Goal: Task Accomplishment & Management: Manage account settings

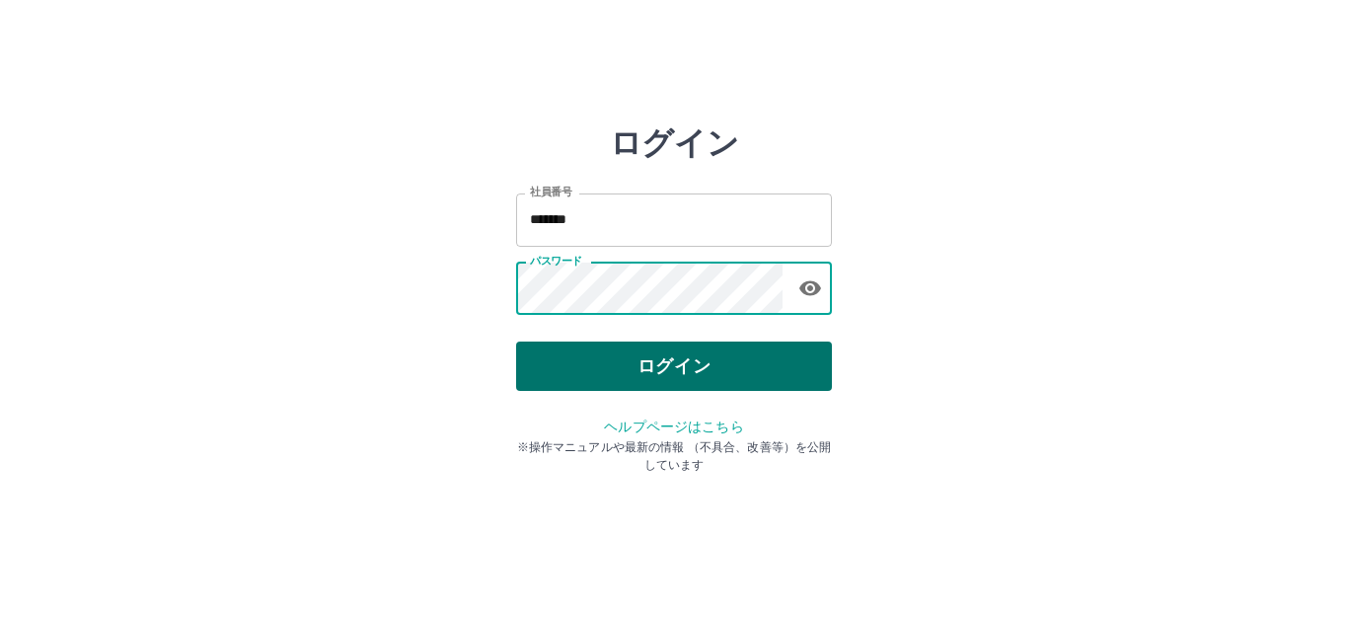
click at [653, 380] on button "ログイン" at bounding box center [674, 366] width 316 height 49
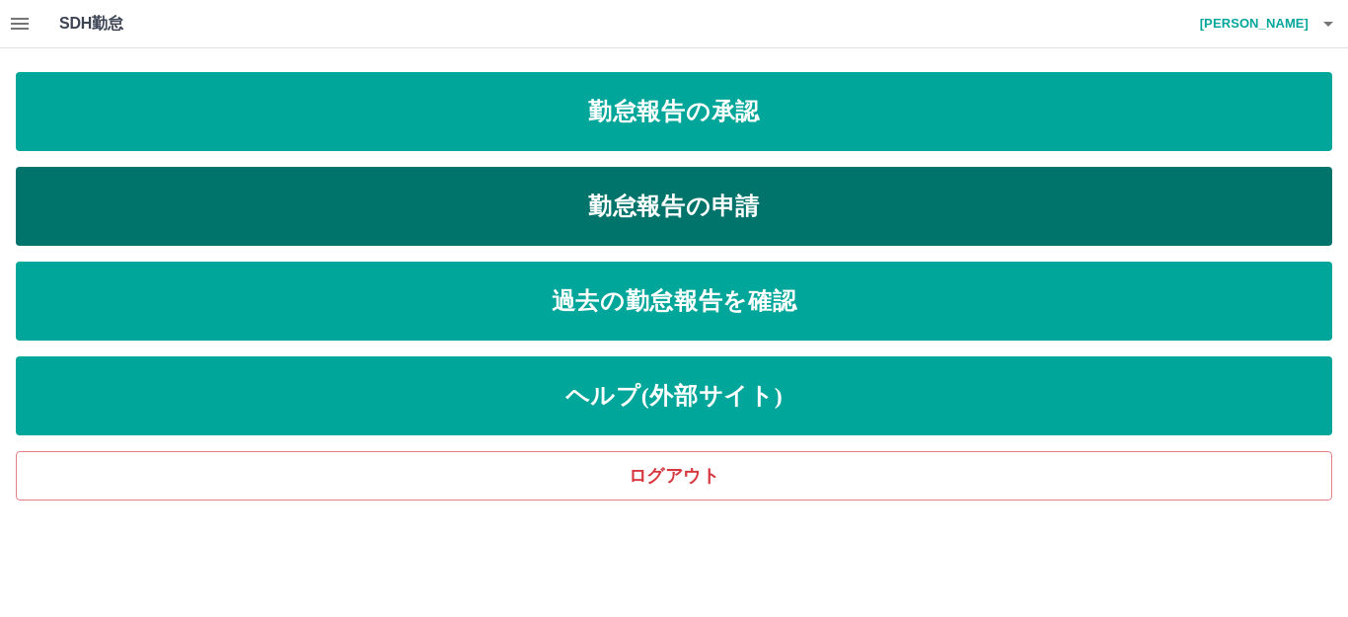
click at [606, 212] on link "勤怠報告の申請" at bounding box center [674, 206] width 1317 height 79
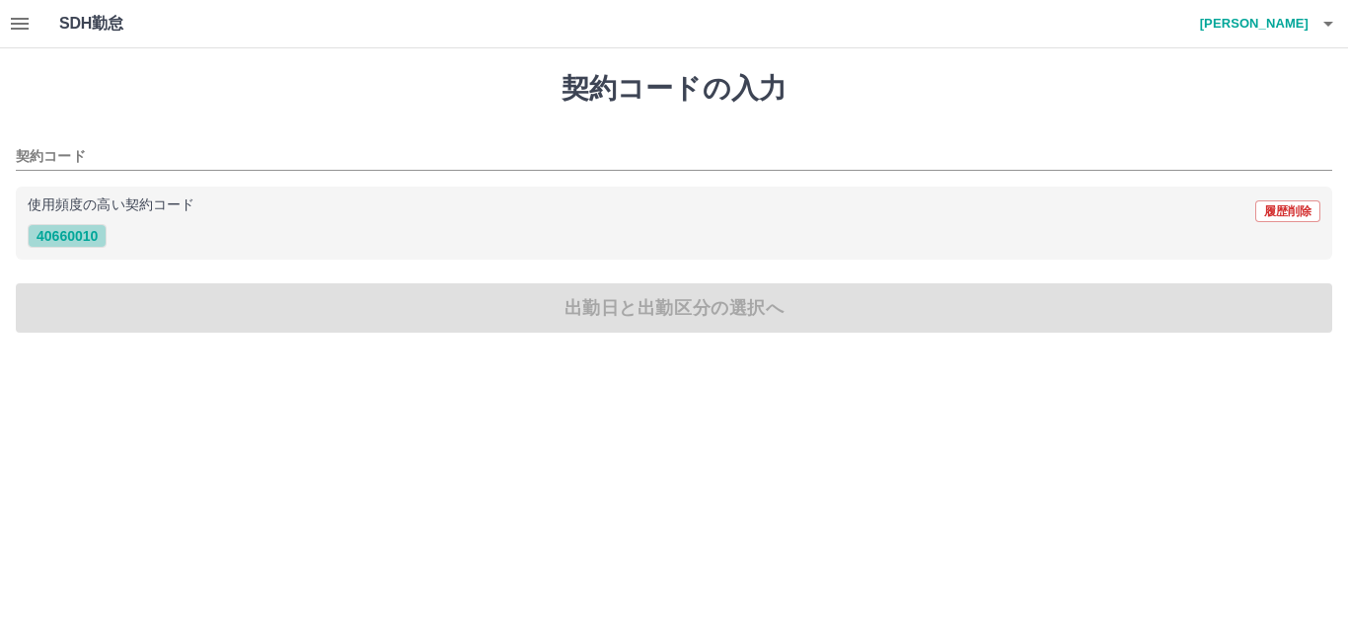
click at [48, 241] on button "40660010" at bounding box center [67, 236] width 79 height 24
type input "********"
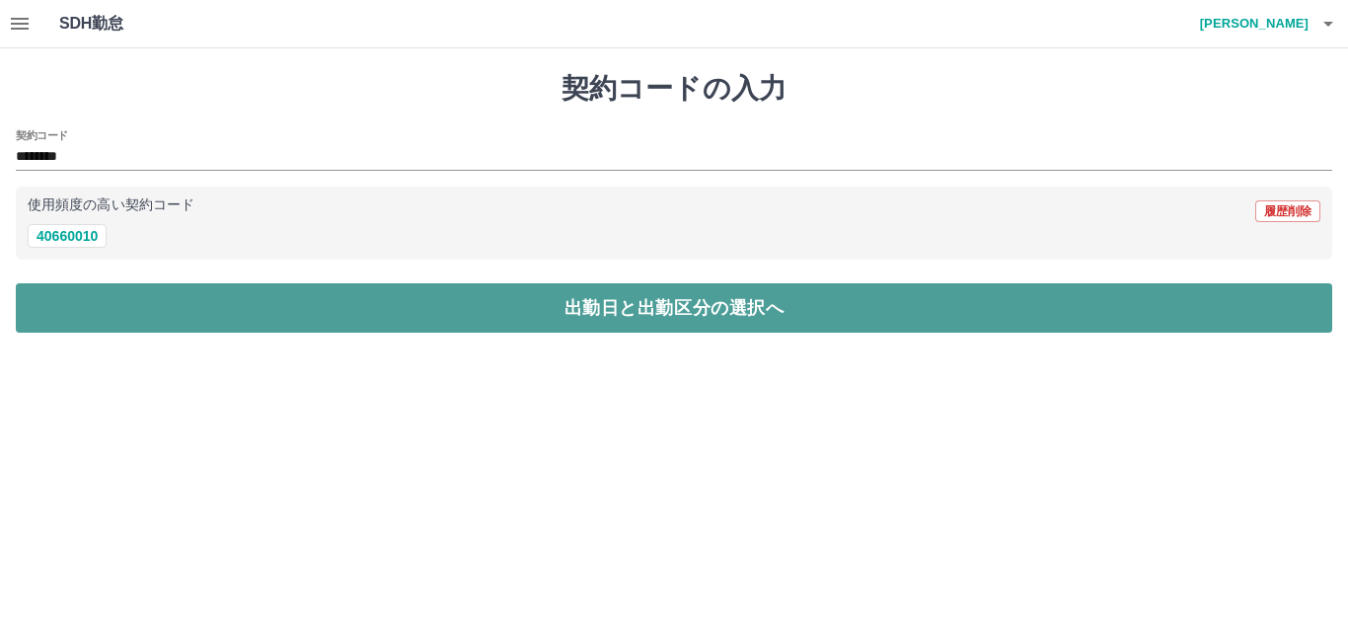
click at [74, 299] on button "出勤日と出勤区分の選択へ" at bounding box center [674, 307] width 1317 height 49
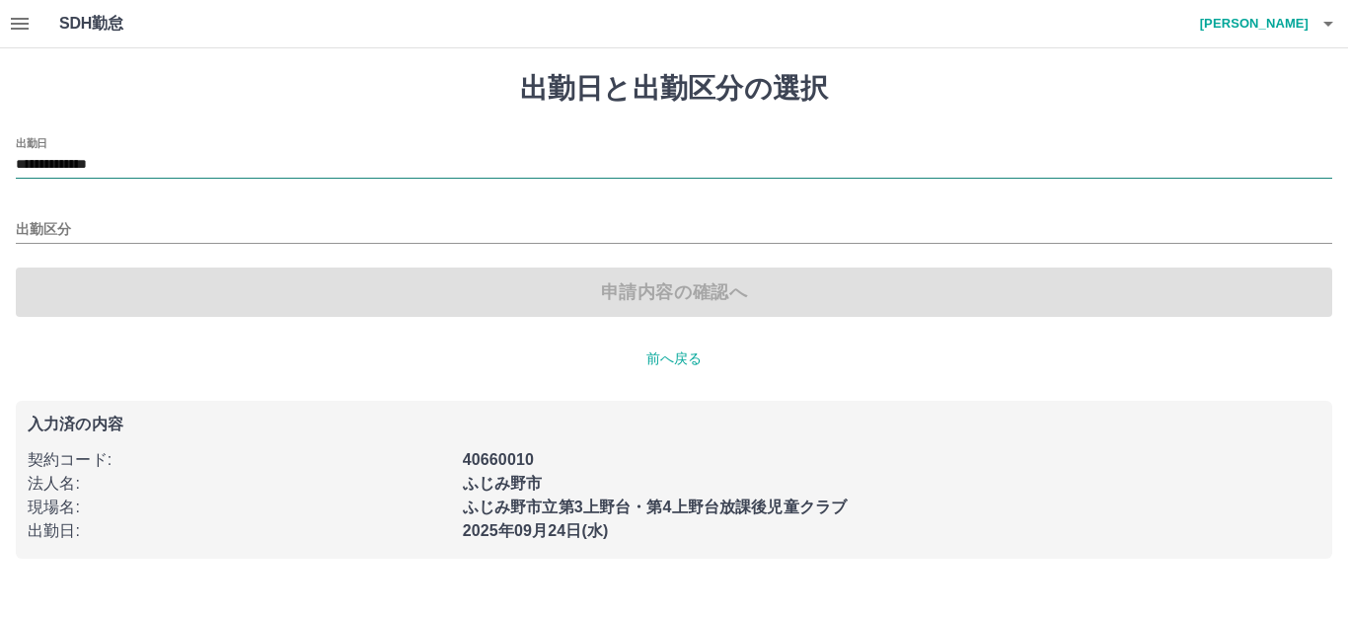
click at [92, 166] on input "**********" at bounding box center [674, 165] width 1317 height 25
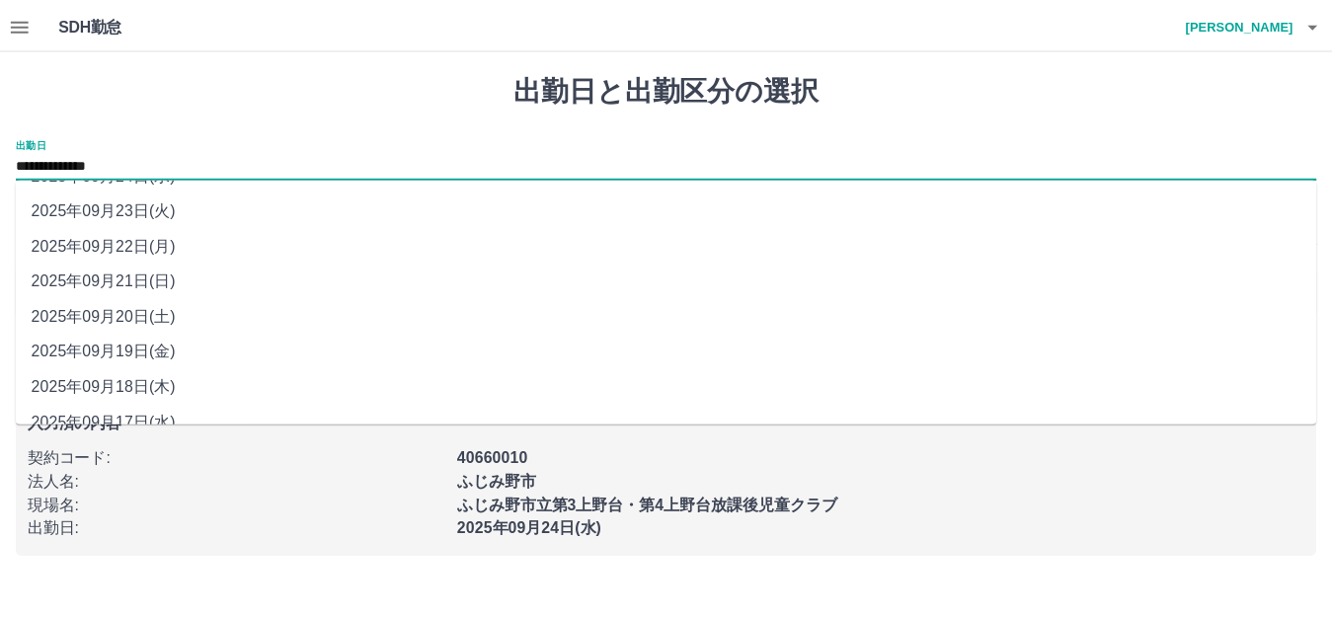
scroll to position [89, 0]
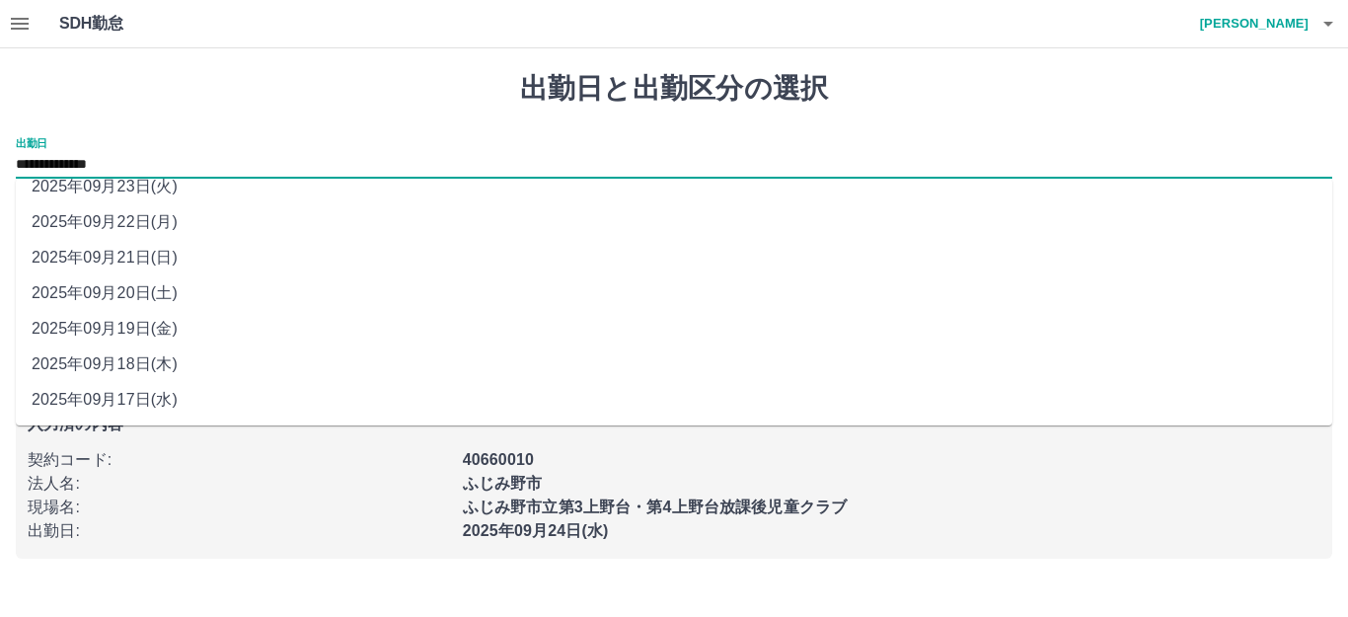
click at [149, 330] on li "2025年09月19日(金)" at bounding box center [674, 329] width 1317 height 36
type input "**********"
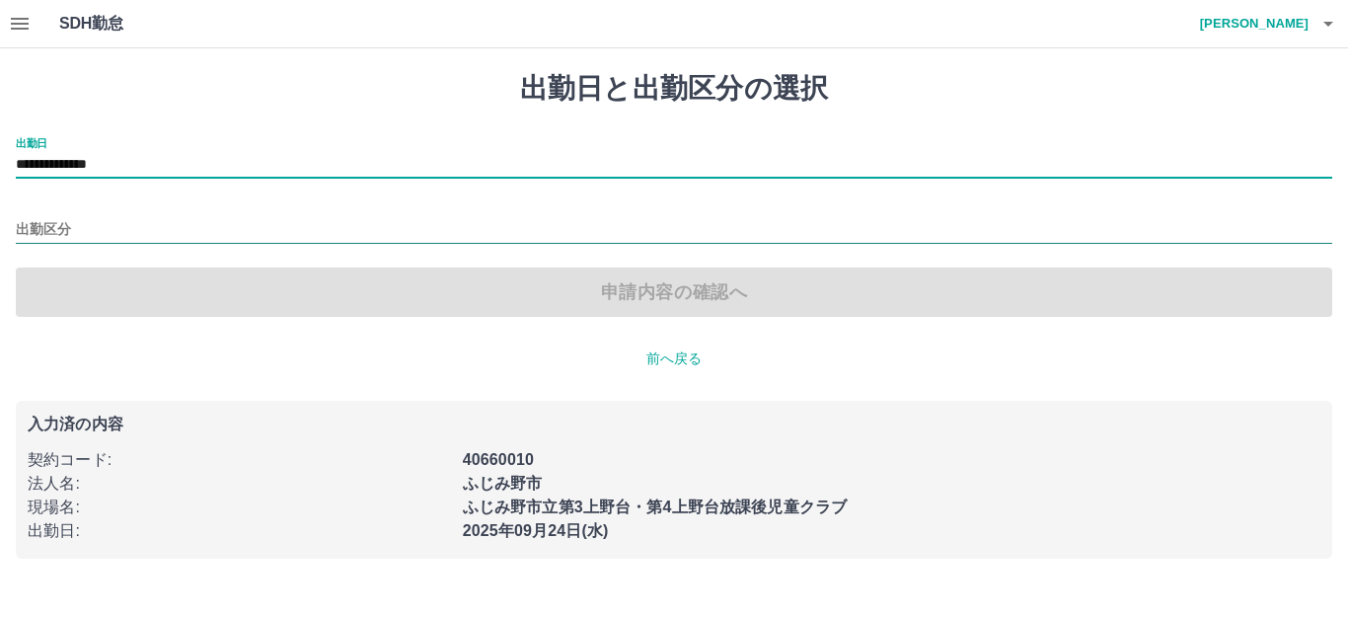
click at [115, 242] on input "出勤区分" at bounding box center [674, 230] width 1317 height 25
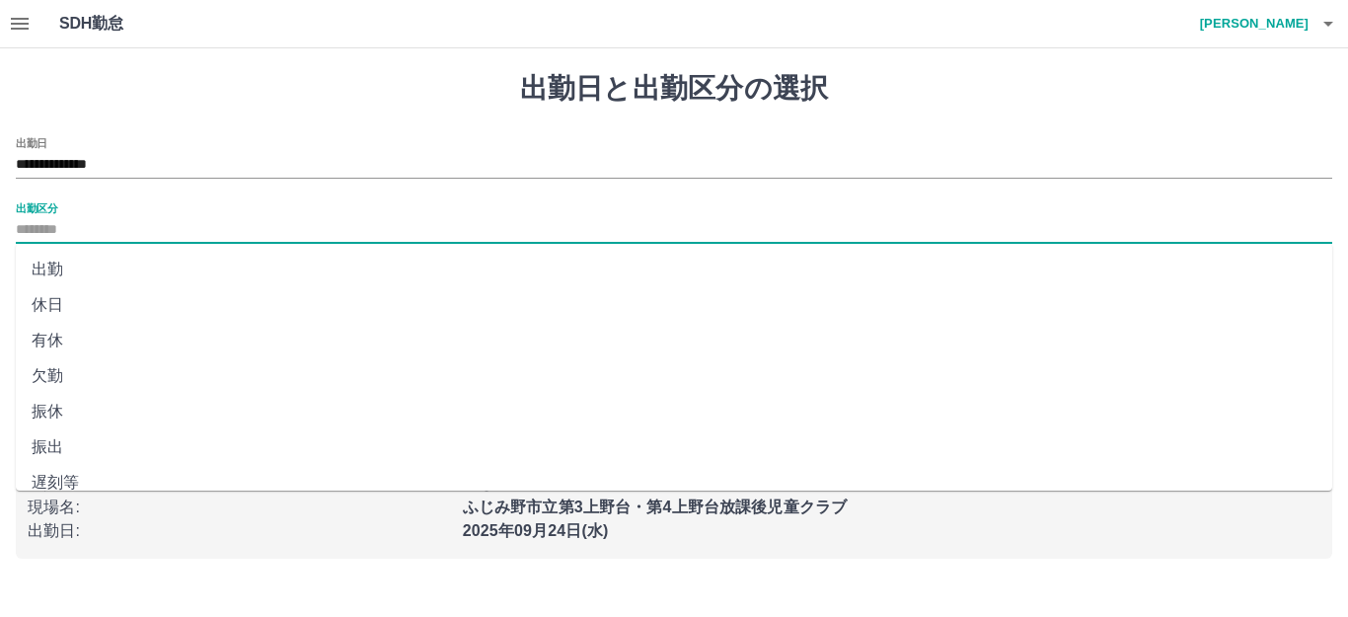
click at [115, 267] on li "出勤" at bounding box center [674, 270] width 1317 height 36
type input "**"
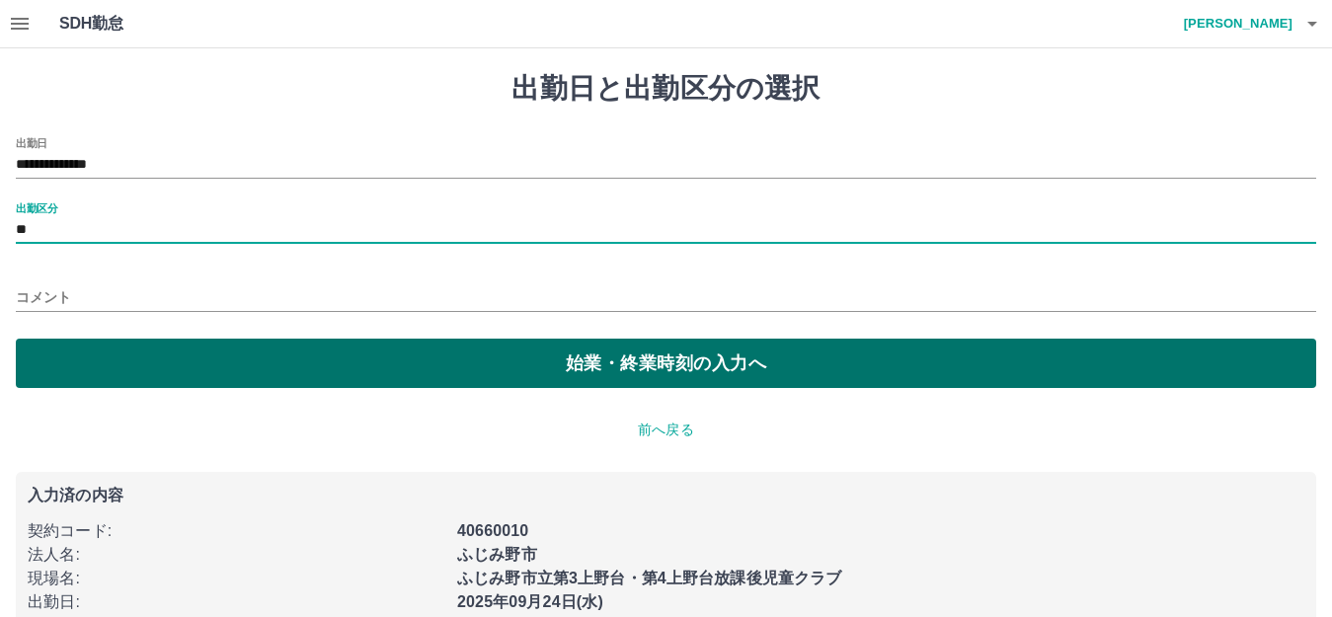
click at [126, 344] on button "始業・終業時刻の入力へ" at bounding box center [666, 363] width 1300 height 49
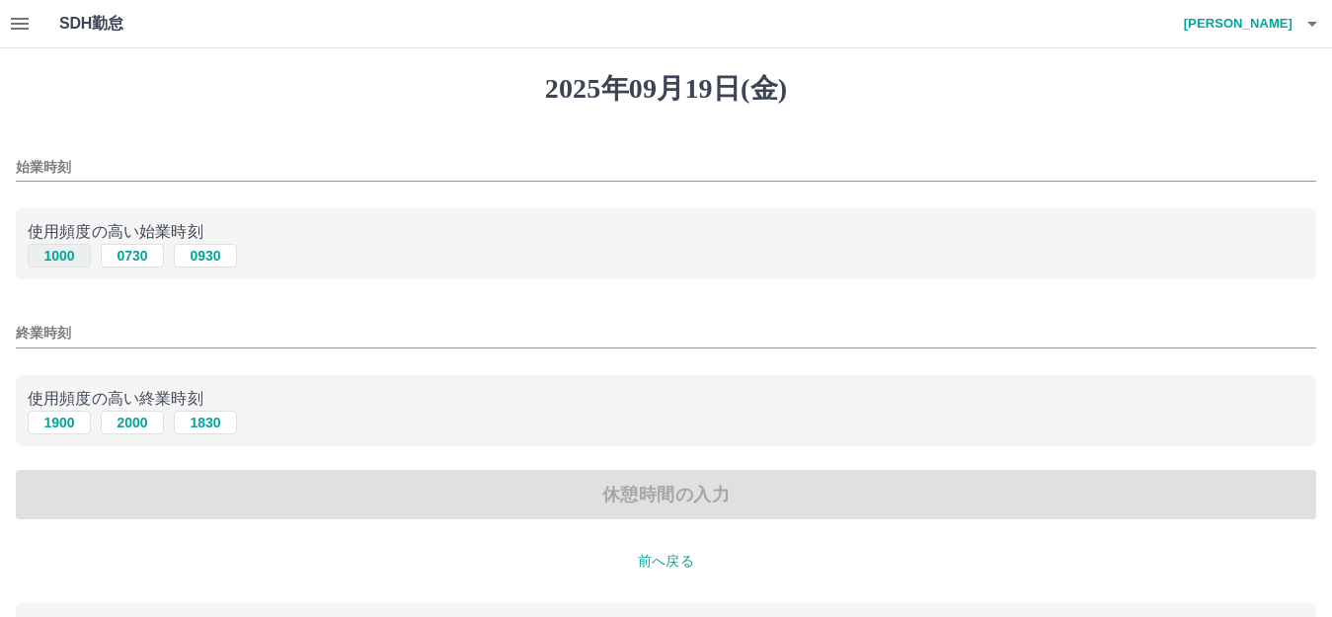
click at [71, 263] on button "1000" at bounding box center [59, 256] width 63 height 24
type input "****"
click at [78, 419] on button "1900" at bounding box center [59, 423] width 63 height 24
type input "****"
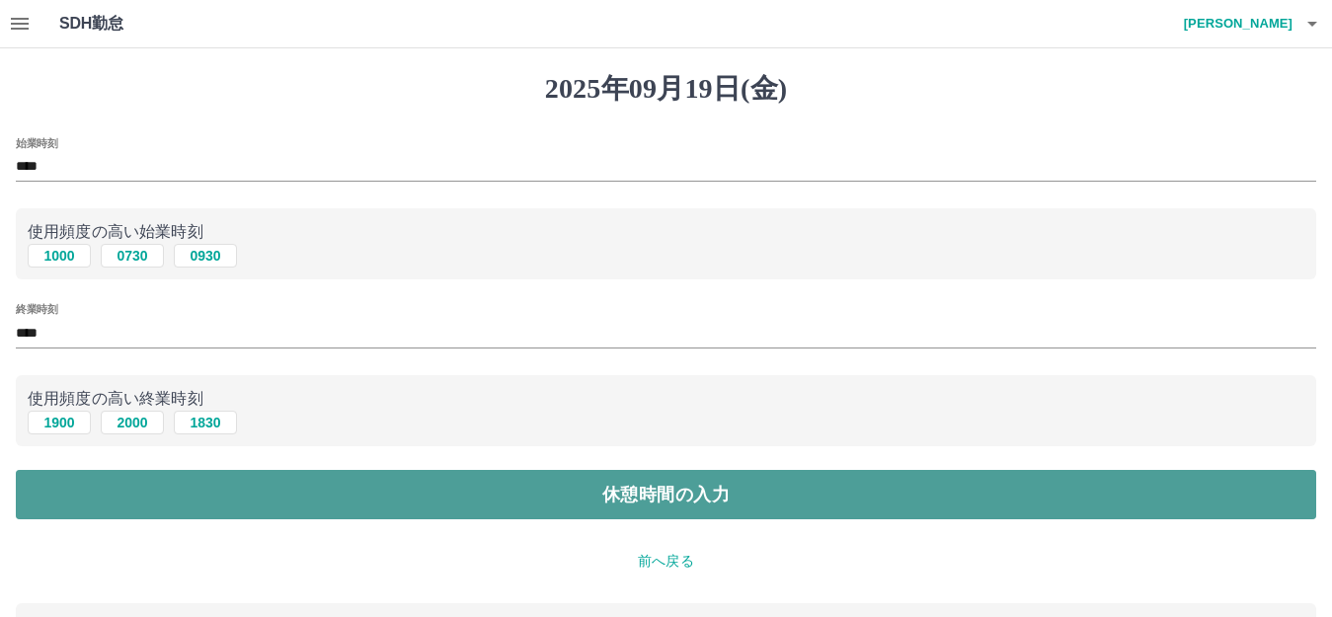
click at [79, 481] on button "休憩時間の入力" at bounding box center [666, 494] width 1300 height 49
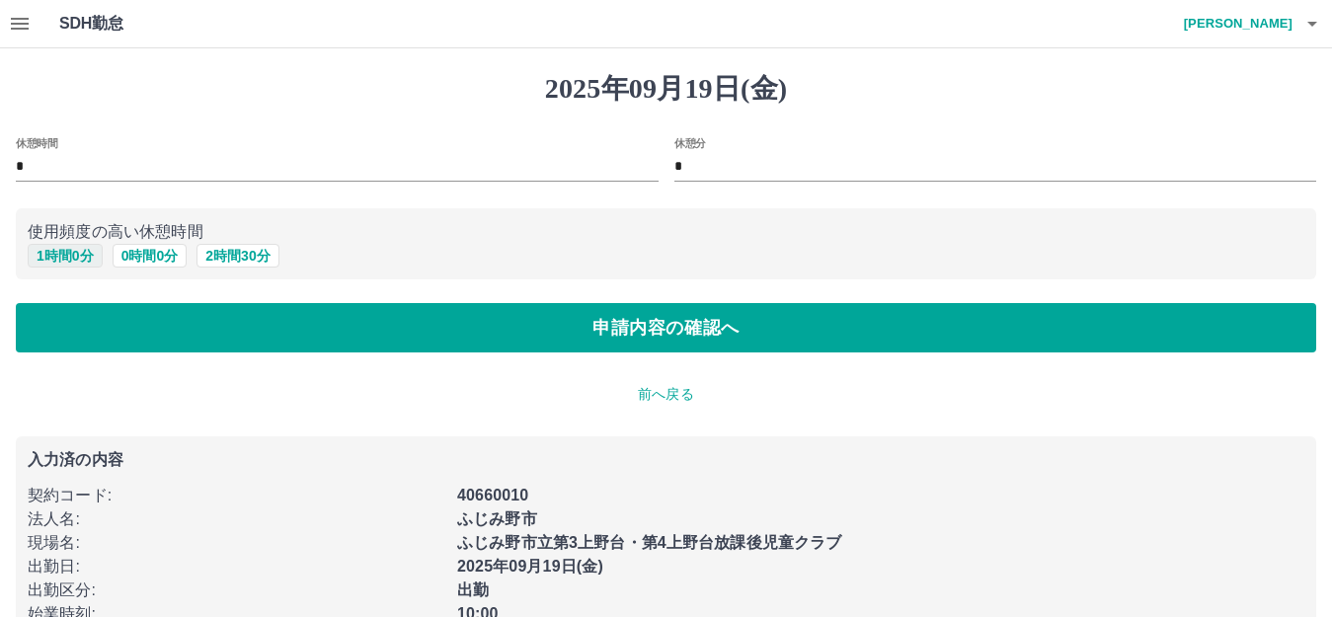
click at [85, 255] on button "1 時間 0 分" at bounding box center [65, 256] width 75 height 24
type input "*"
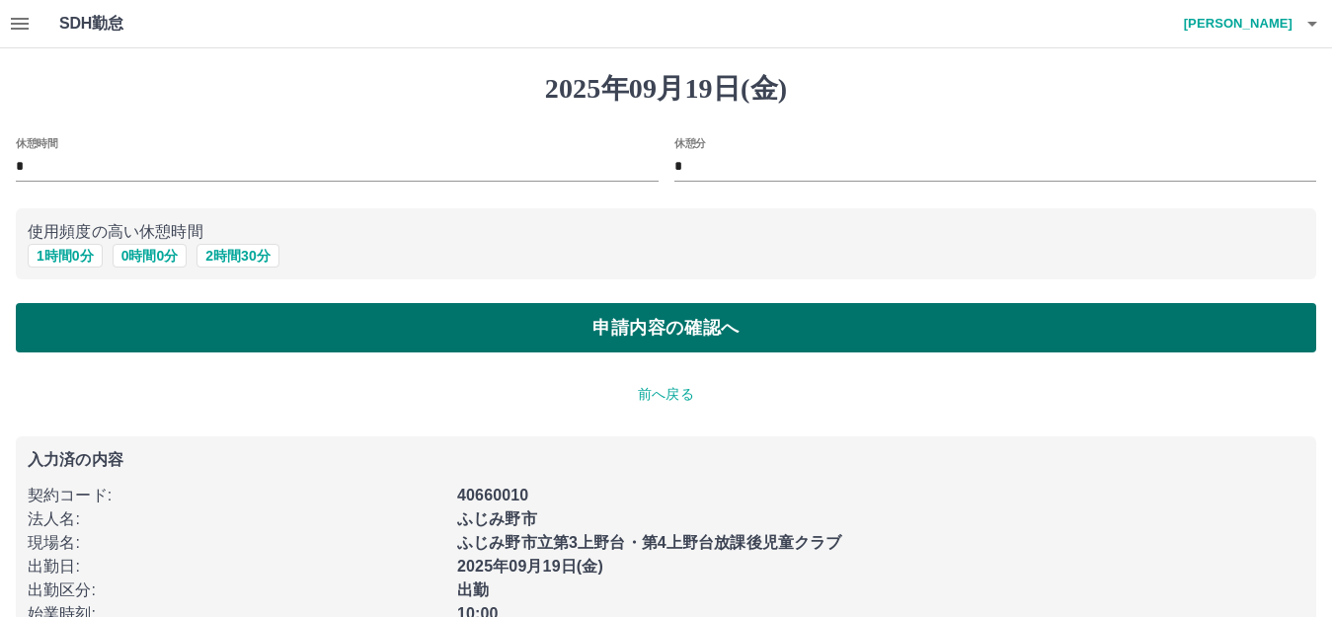
click at [134, 318] on button "申請内容の確認へ" at bounding box center [666, 327] width 1300 height 49
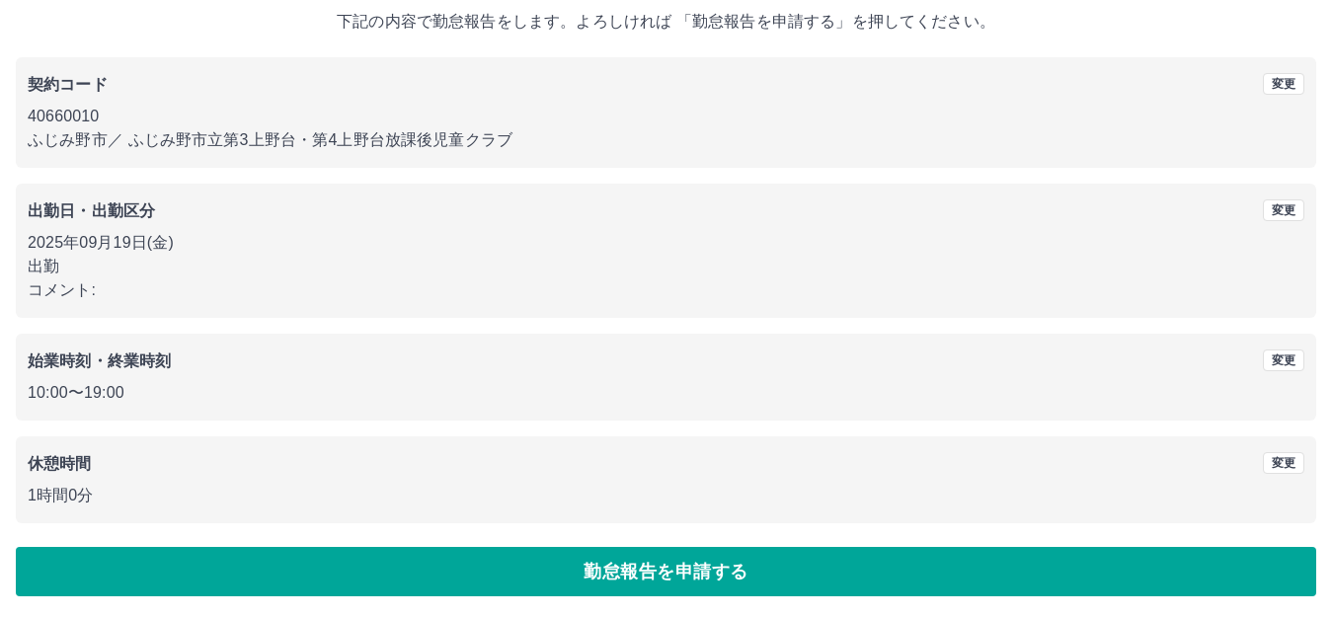
scroll to position [122, 0]
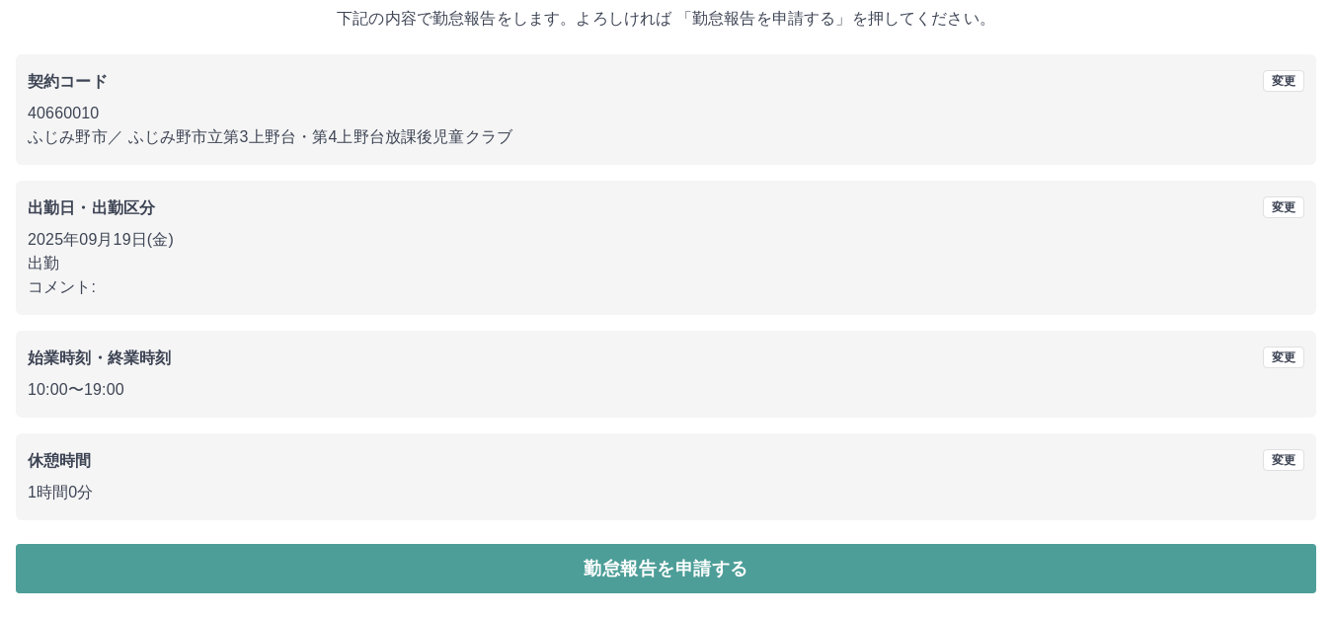
click at [307, 556] on button "勤怠報告を申請する" at bounding box center [666, 568] width 1300 height 49
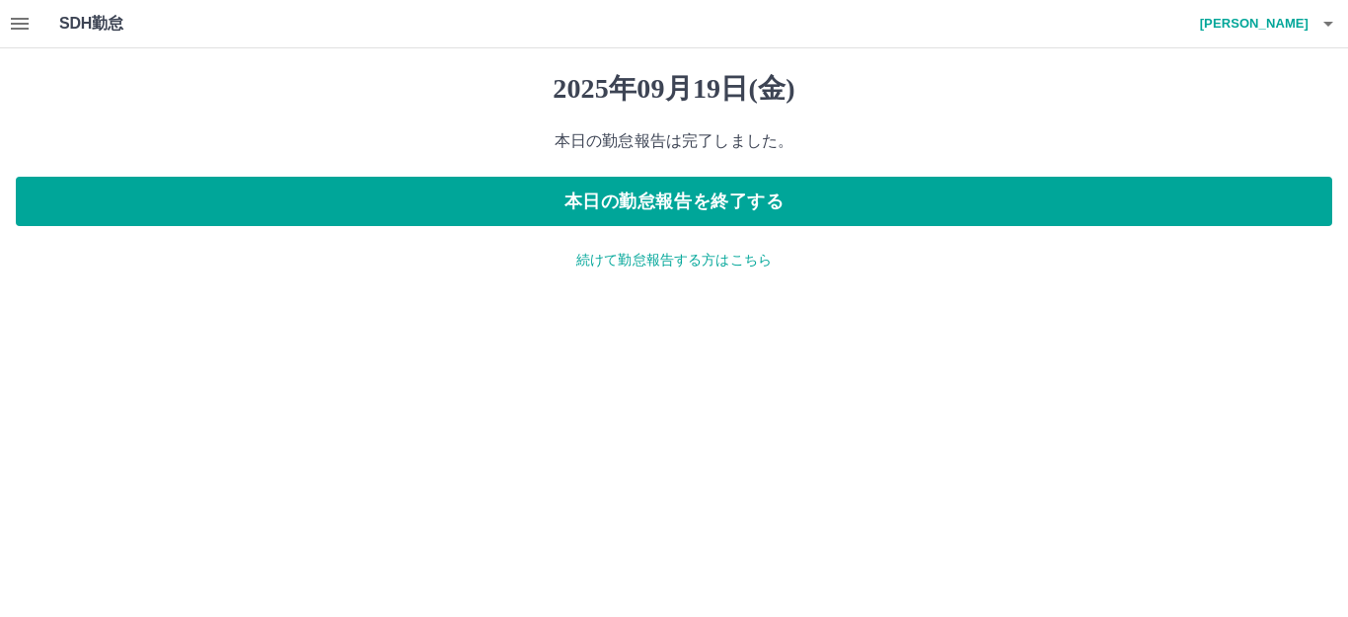
click at [622, 261] on p "続けて勤怠報告する方はこちら" at bounding box center [674, 260] width 1317 height 21
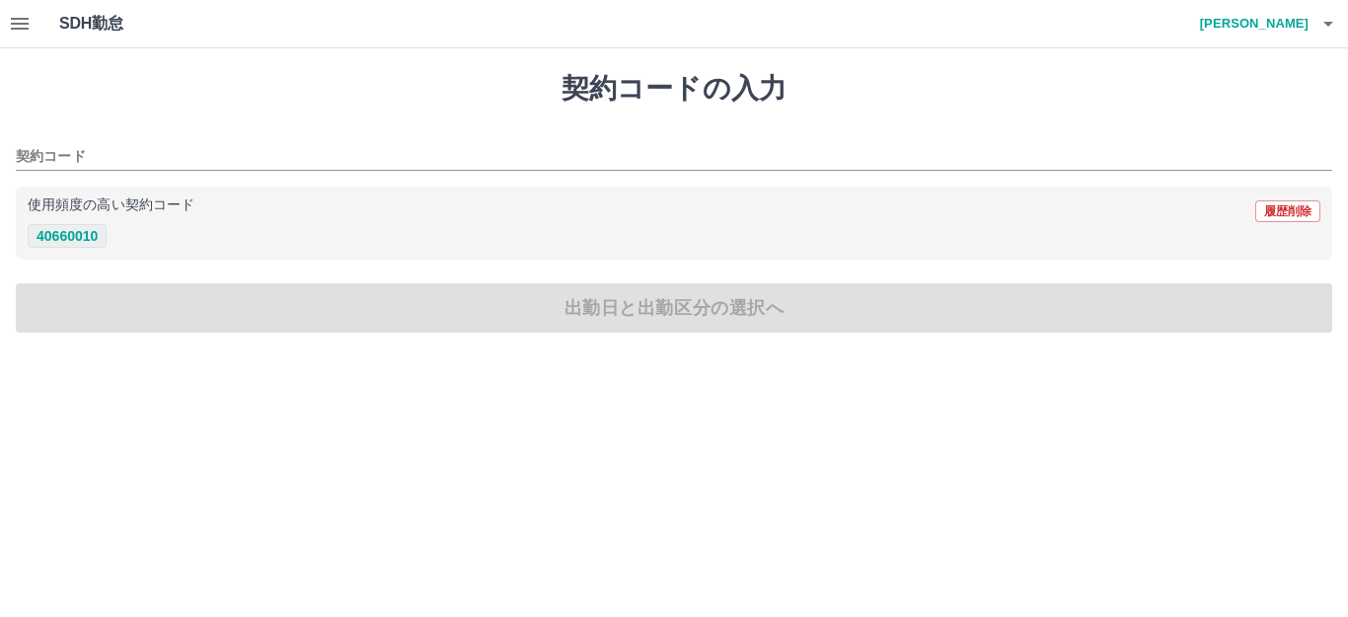
click at [95, 233] on button "40660010" at bounding box center [67, 236] width 79 height 24
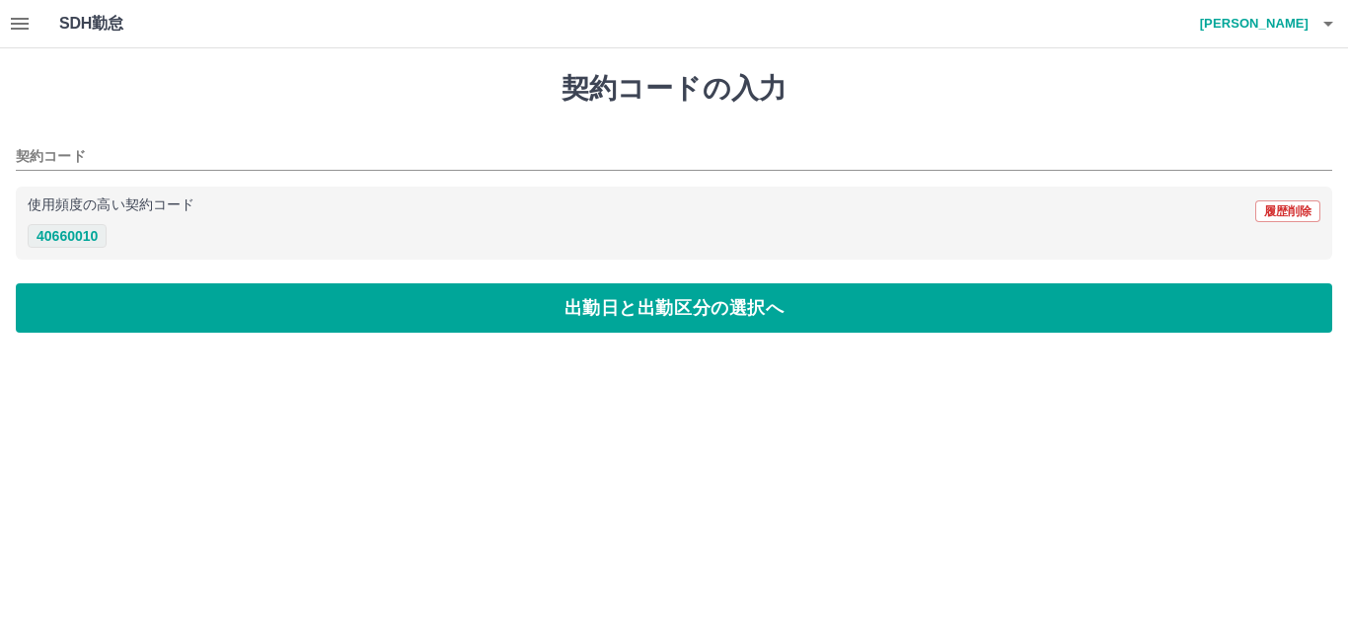
type input "********"
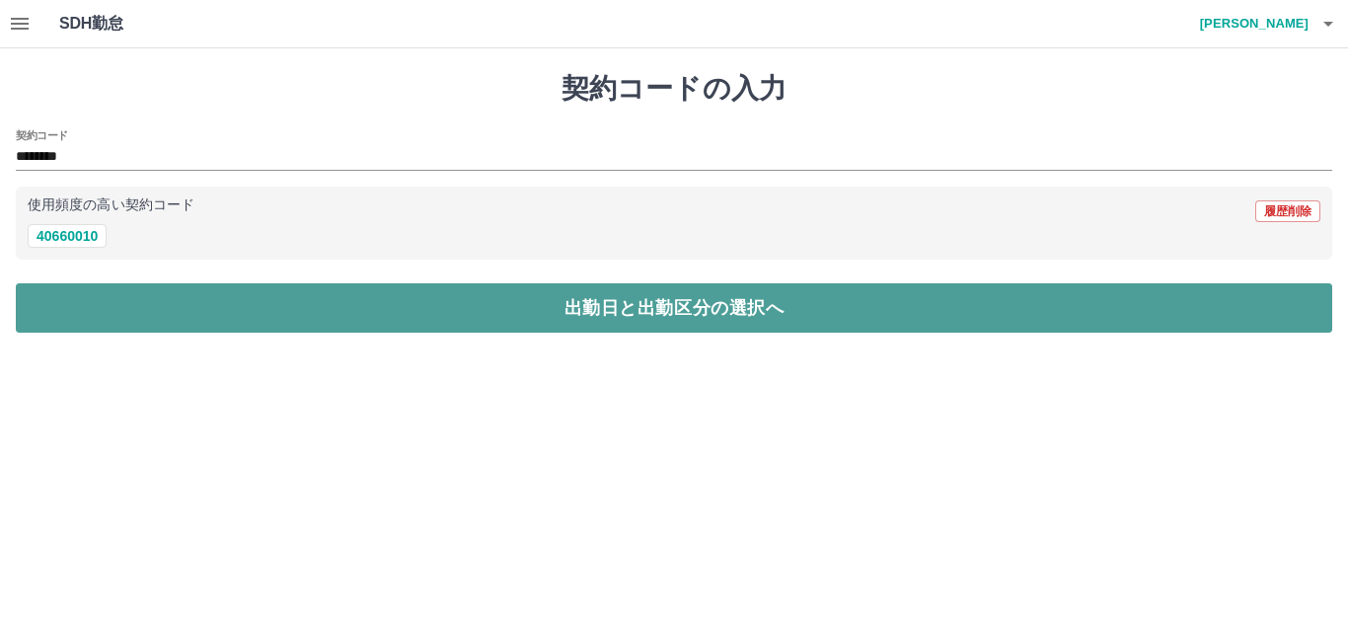
click at [122, 314] on button "出勤日と出勤区分の選択へ" at bounding box center [674, 307] width 1317 height 49
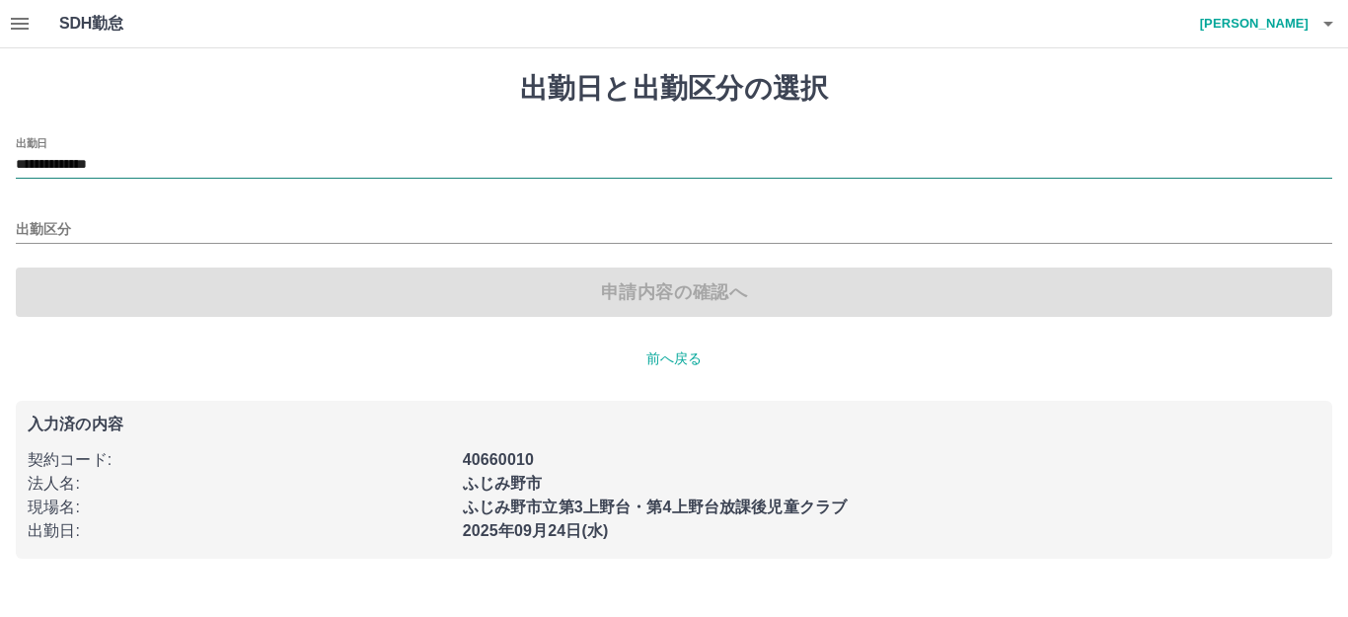
click at [108, 164] on input "**********" at bounding box center [674, 165] width 1317 height 25
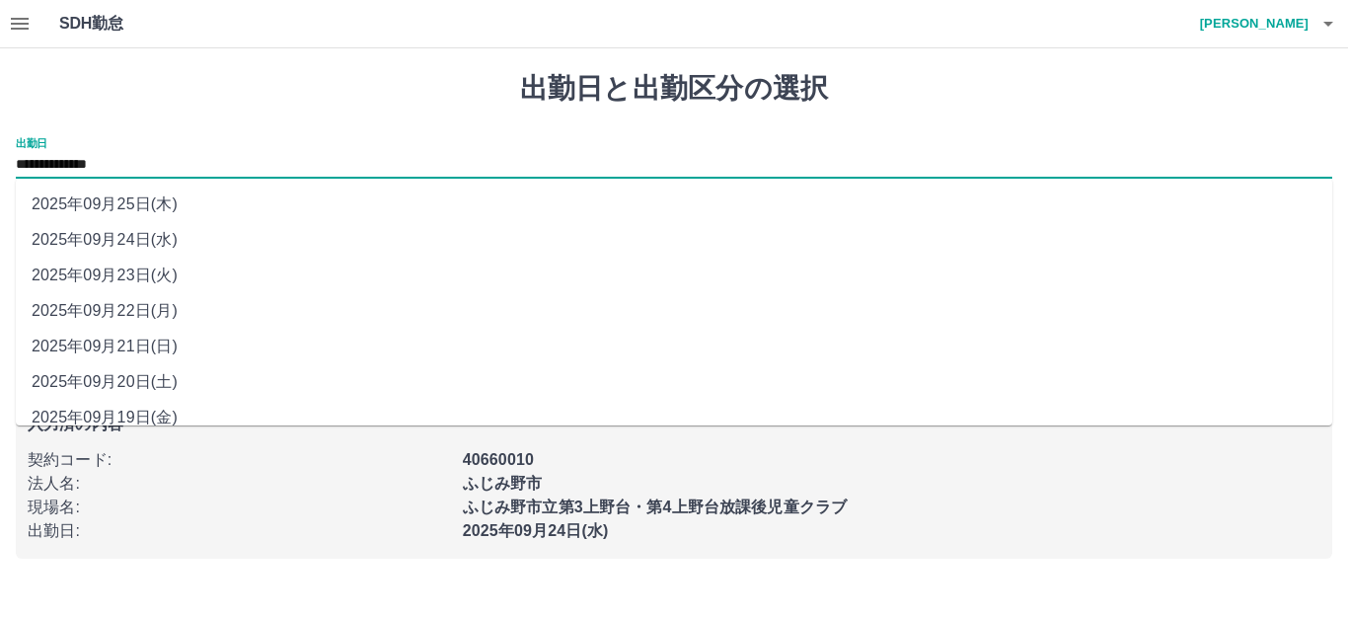
click at [145, 376] on li "2025年09月20日(土)" at bounding box center [674, 382] width 1317 height 36
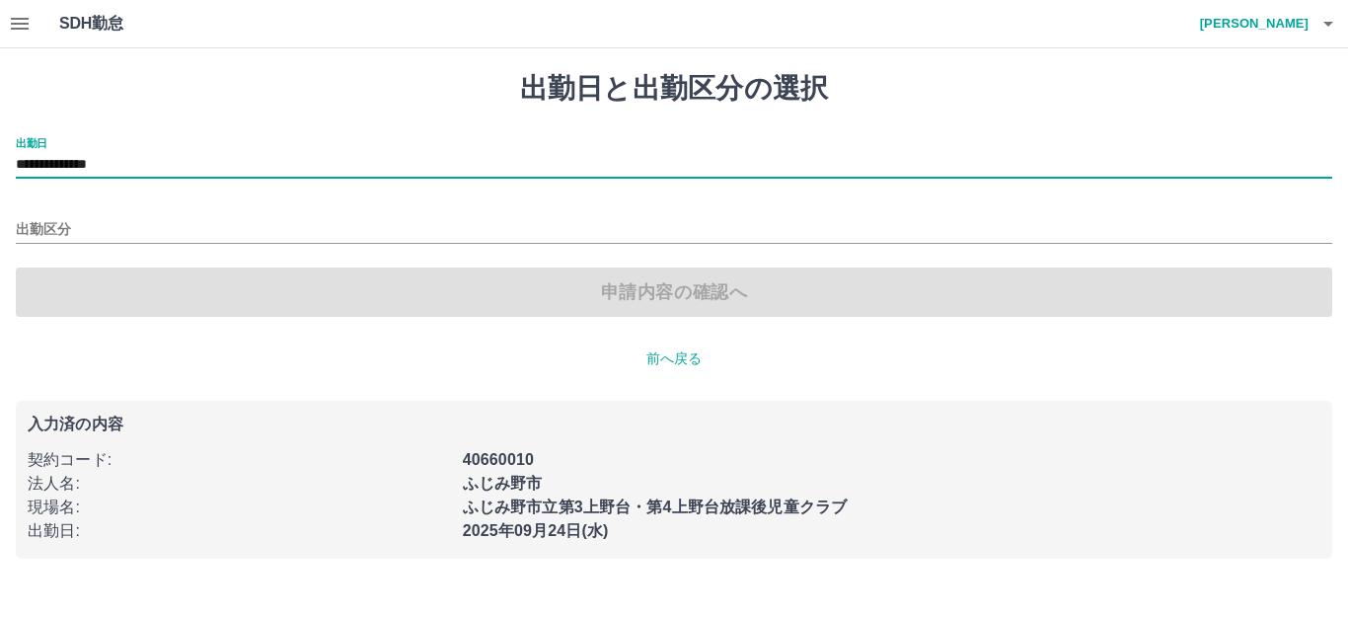
type input "**********"
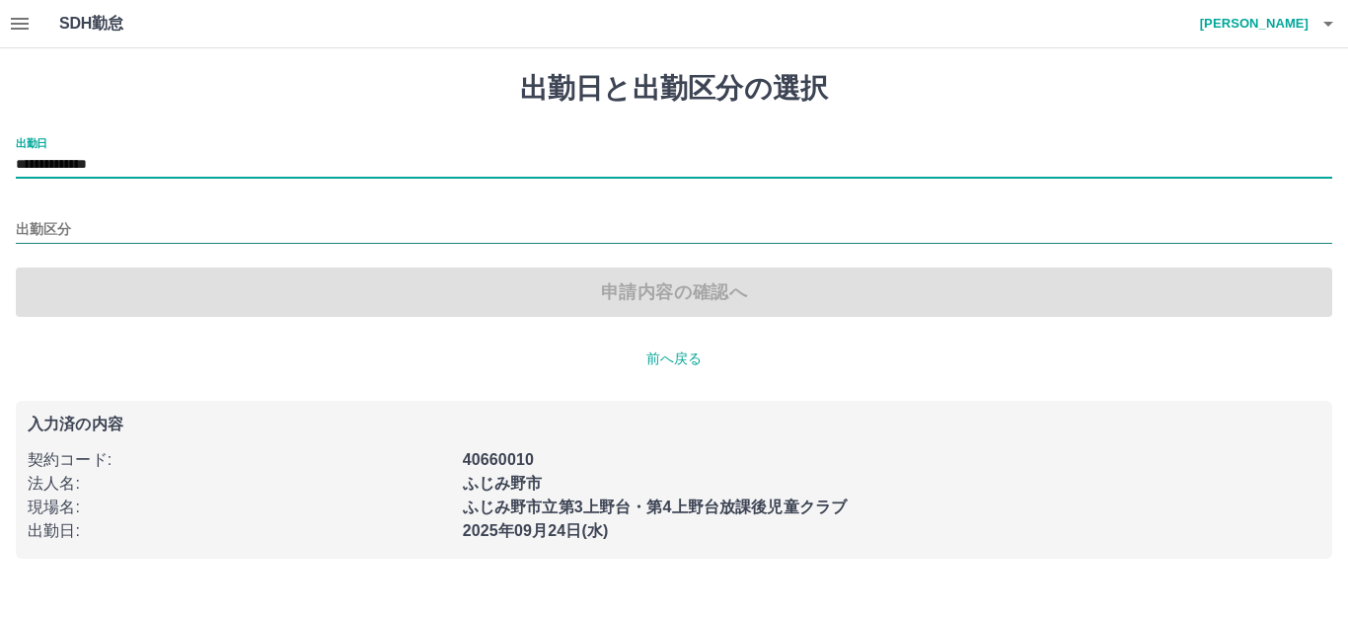
click at [171, 228] on input "出勤区分" at bounding box center [674, 230] width 1317 height 25
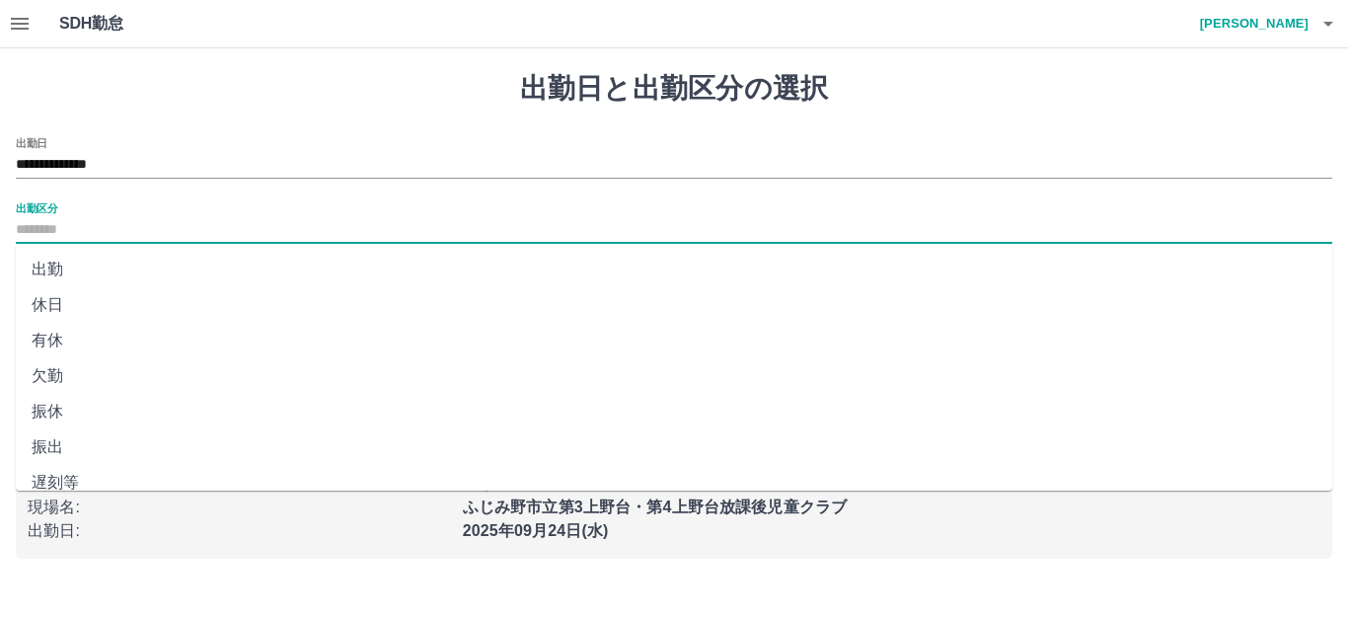
click at [169, 273] on li "出勤" at bounding box center [674, 270] width 1317 height 36
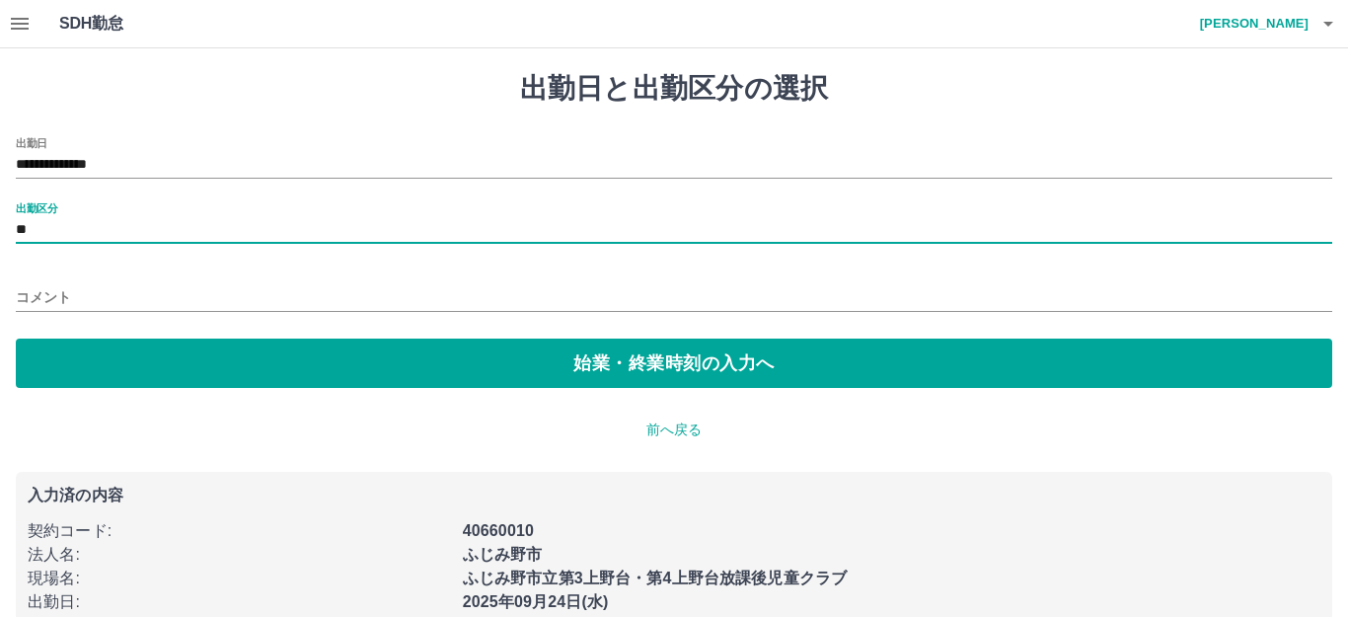
type input "**"
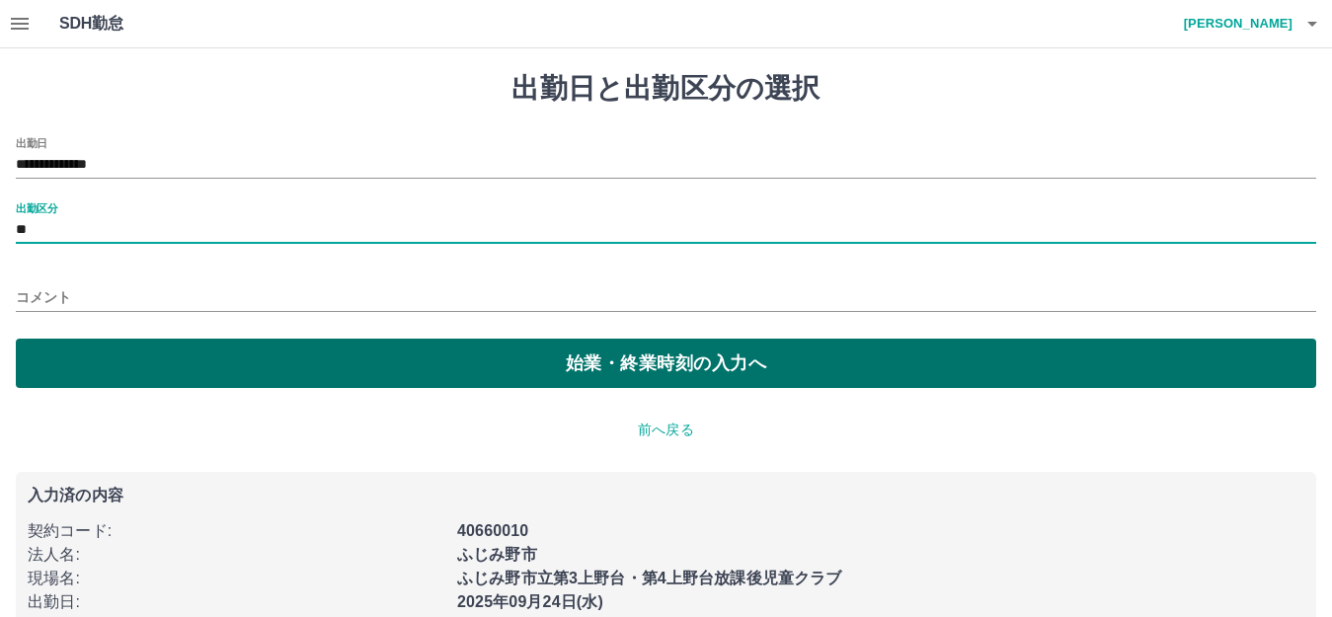
click at [193, 350] on button "始業・終業時刻の入力へ" at bounding box center [666, 363] width 1300 height 49
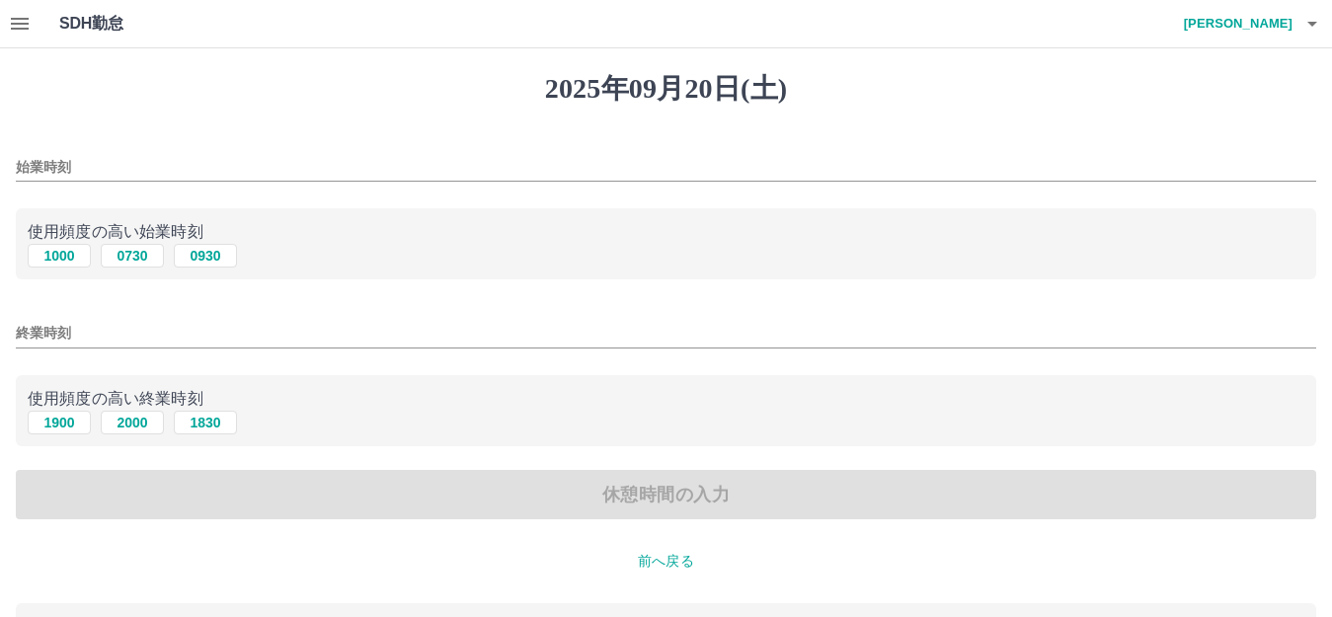
click at [126, 172] on input "始業時刻" at bounding box center [666, 167] width 1300 height 29
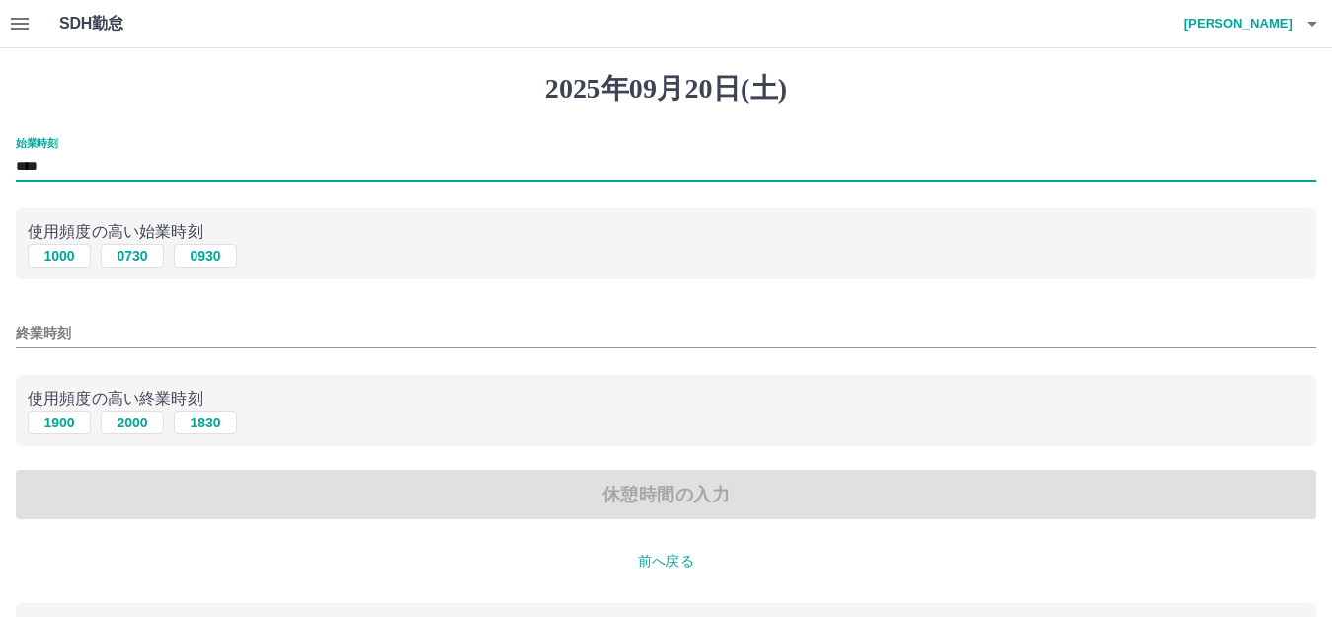
type input "****"
click at [74, 333] on input "終業時刻" at bounding box center [666, 333] width 1300 height 29
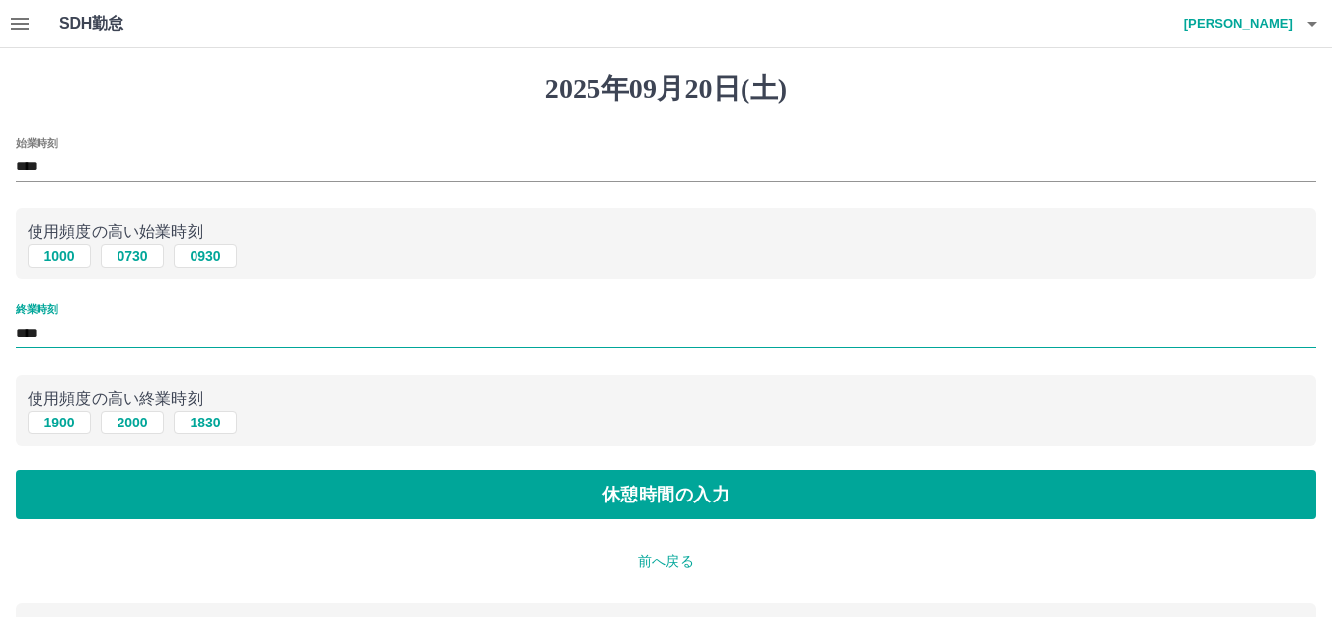
type input "****"
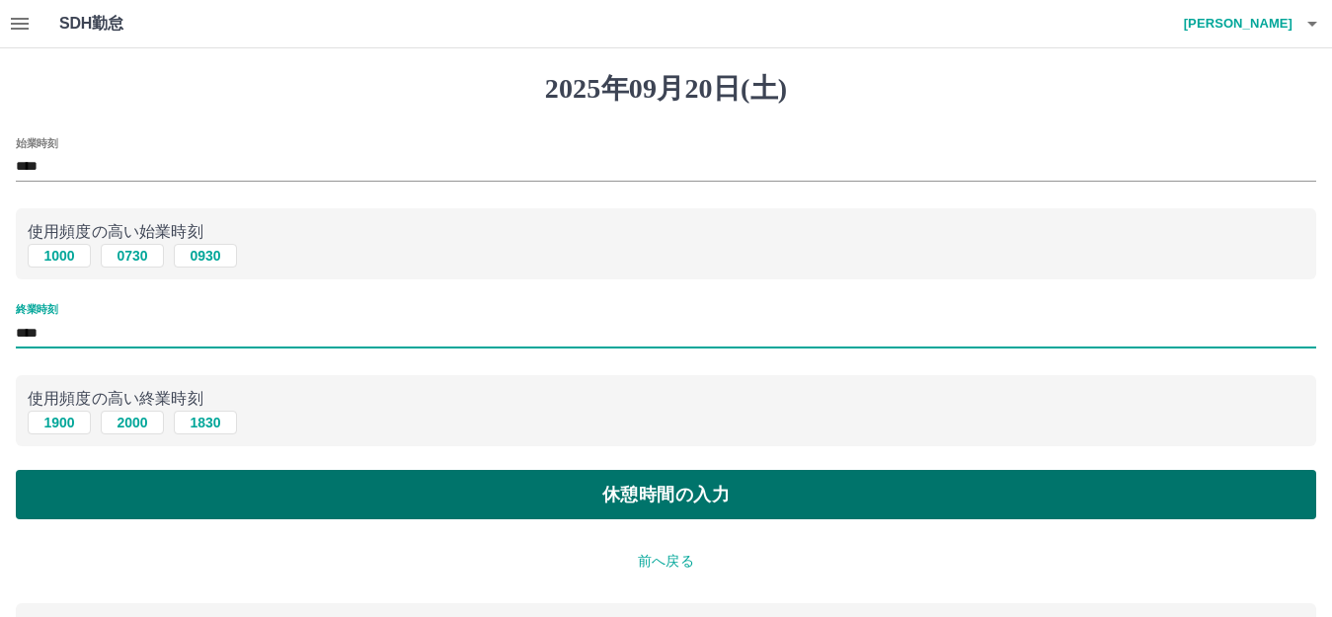
click at [242, 500] on button "休憩時間の入力" at bounding box center [666, 494] width 1300 height 49
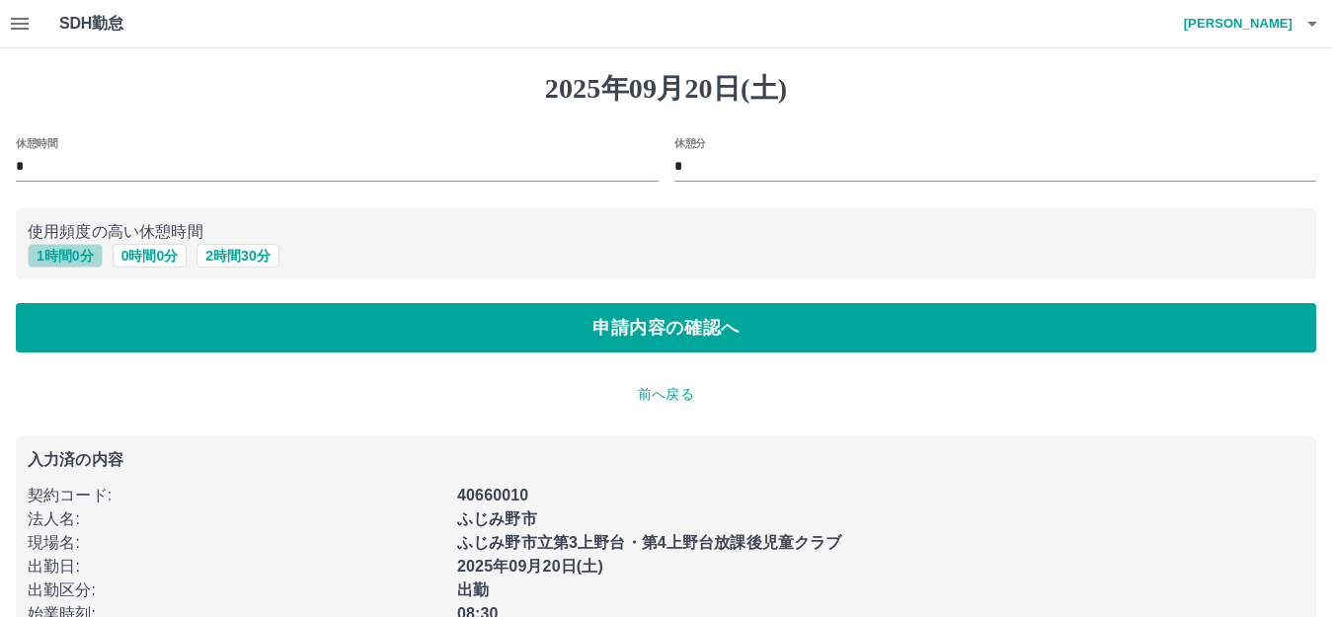
click at [56, 255] on button "1 時間 0 分" at bounding box center [65, 256] width 75 height 24
type input "*"
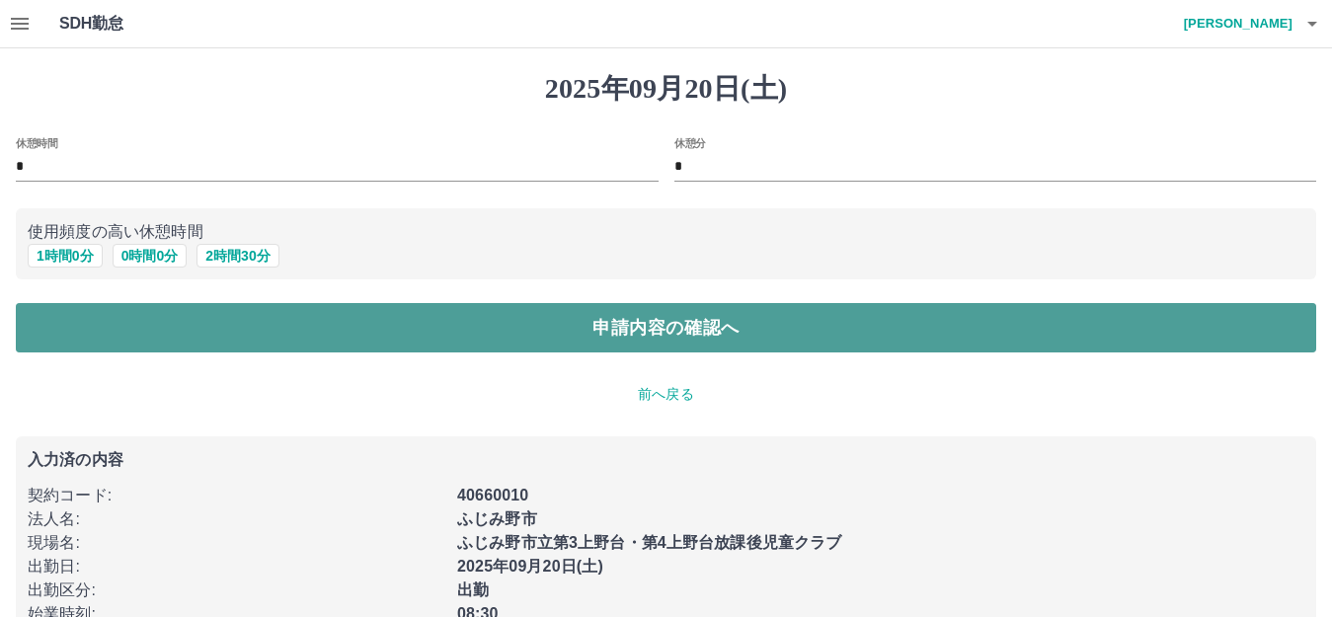
click at [114, 321] on button "申請内容の確認へ" at bounding box center [666, 327] width 1300 height 49
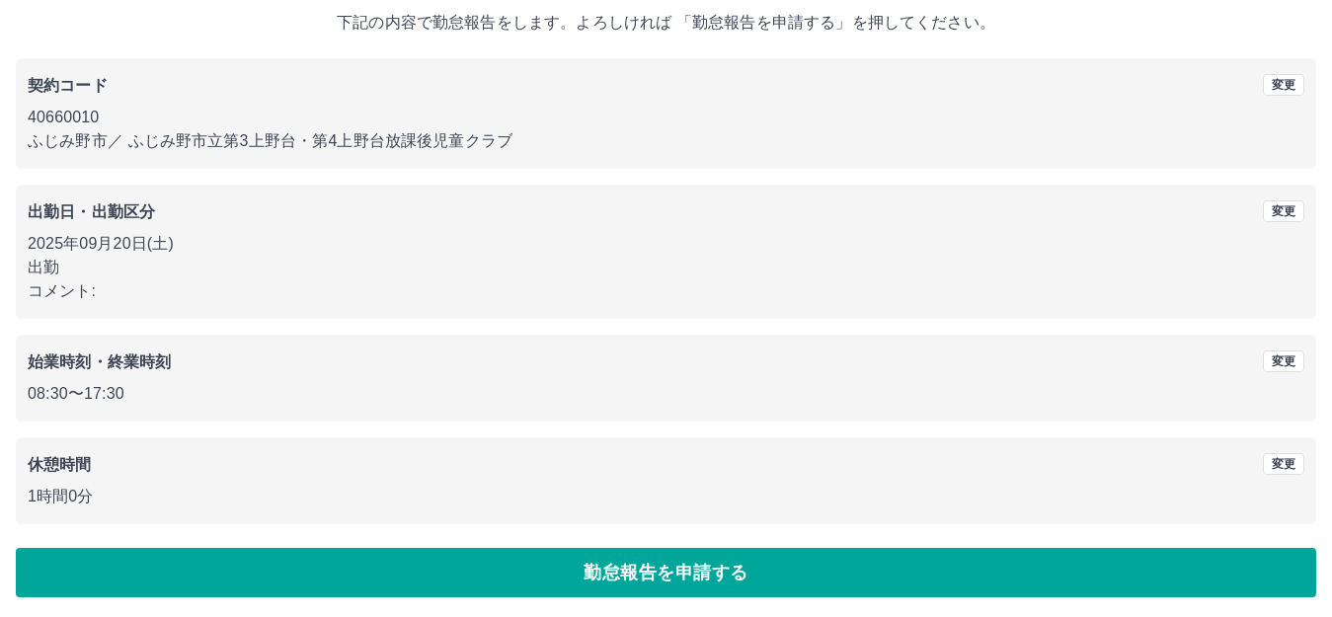
scroll to position [122, 0]
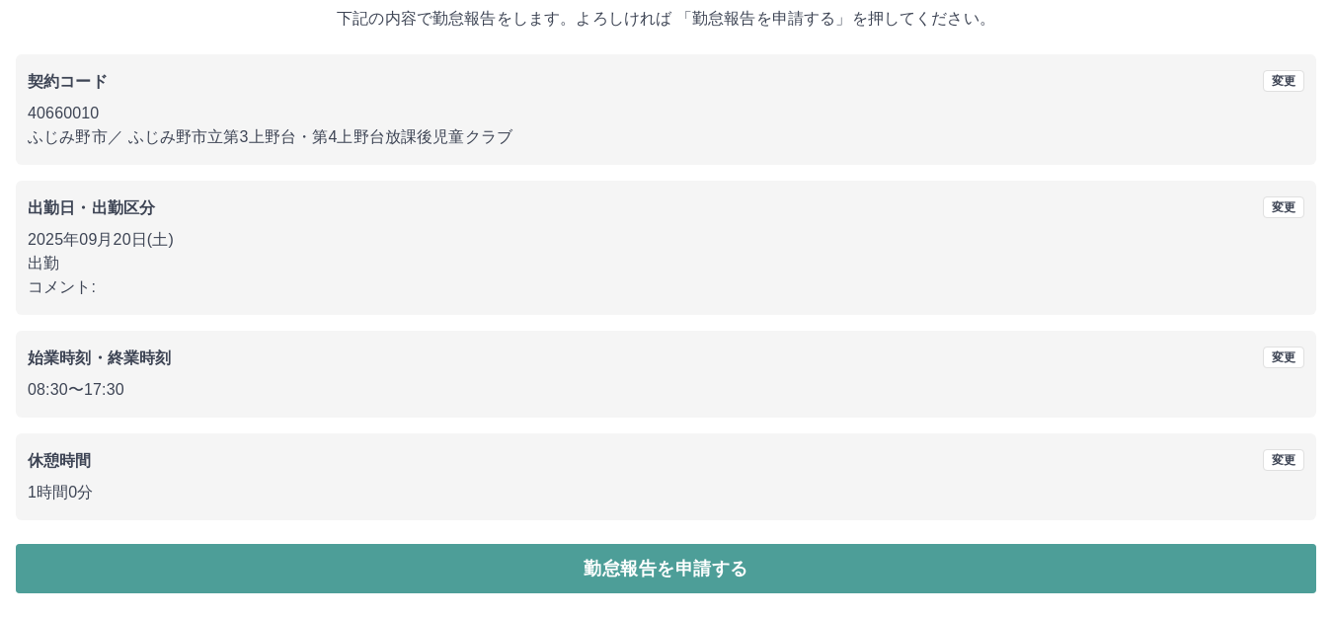
click at [256, 573] on button "勤怠報告を申請する" at bounding box center [666, 568] width 1300 height 49
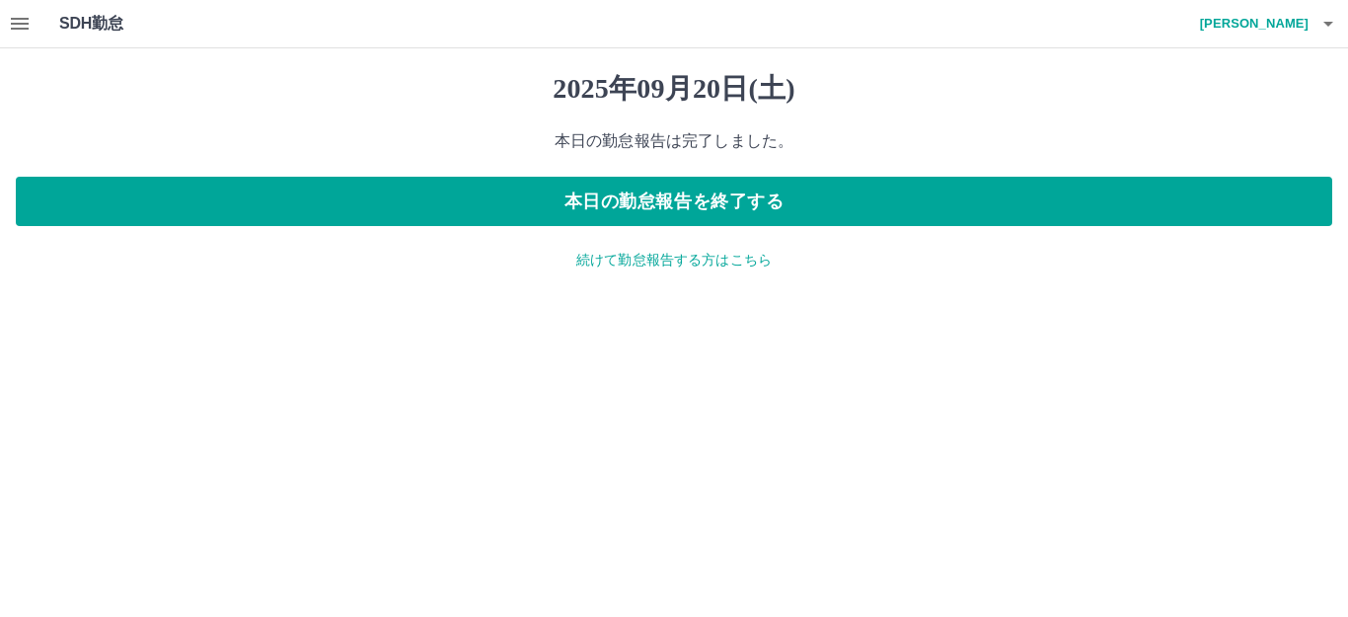
click at [634, 262] on p "続けて勤怠報告する方はこちら" at bounding box center [674, 260] width 1317 height 21
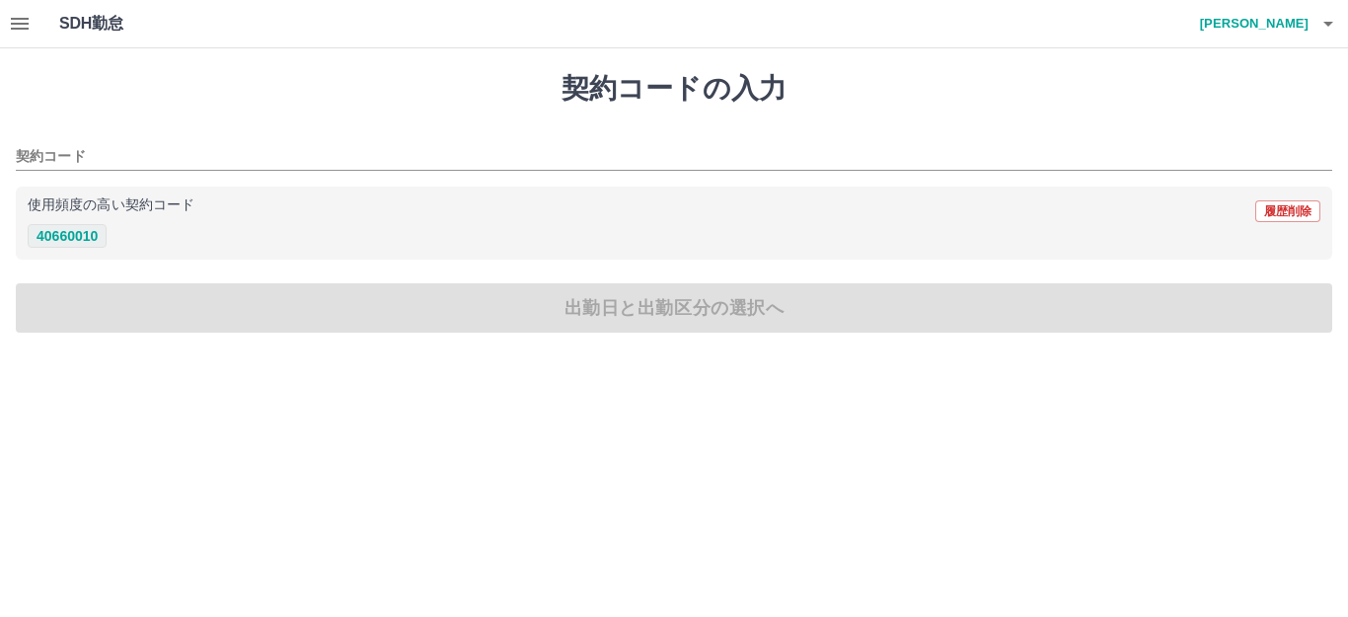
click at [96, 233] on button "40660010" at bounding box center [67, 236] width 79 height 24
type input "********"
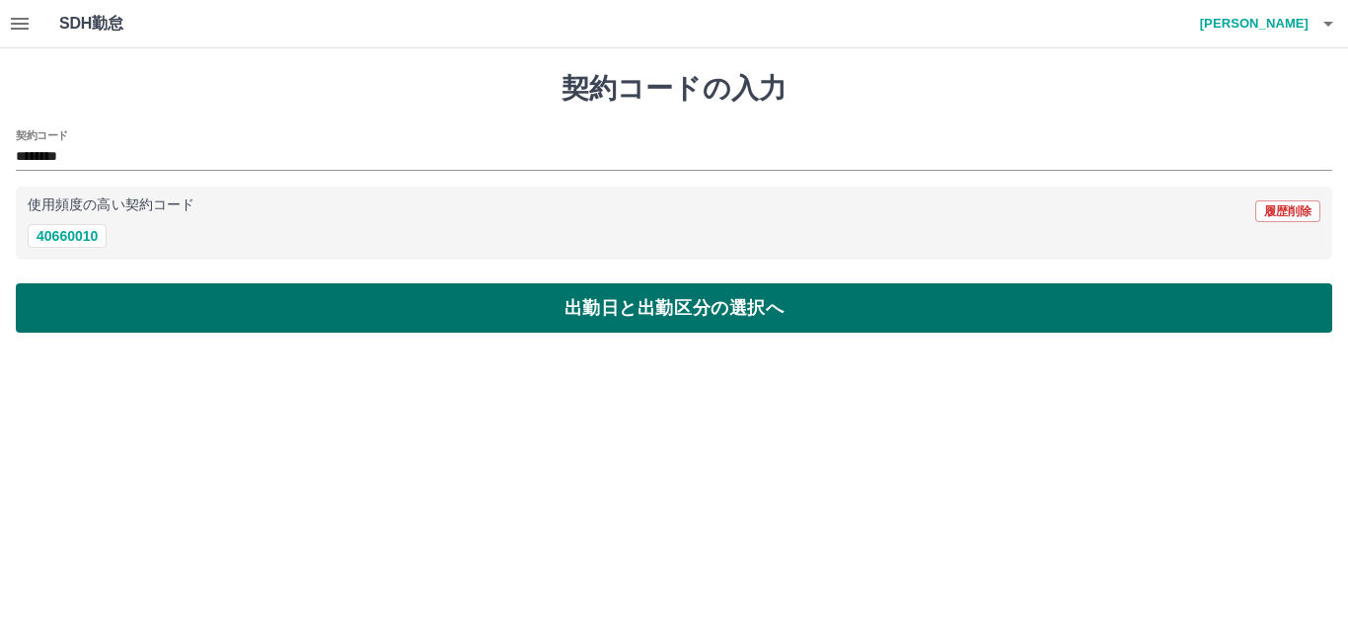
click at [118, 311] on button "出勤日と出勤区分の選択へ" at bounding box center [674, 307] width 1317 height 49
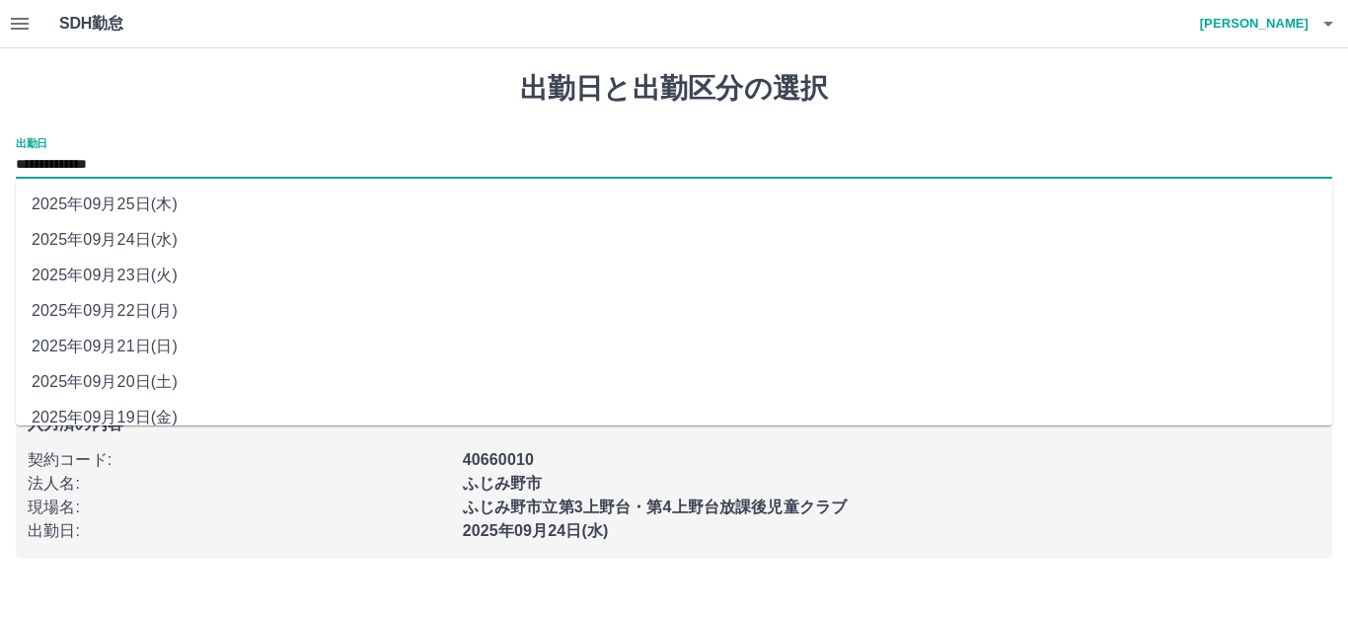
click at [115, 169] on input "**********" at bounding box center [674, 165] width 1317 height 25
click at [165, 349] on li "2025年09月21日(日)" at bounding box center [674, 347] width 1317 height 36
type input "**********"
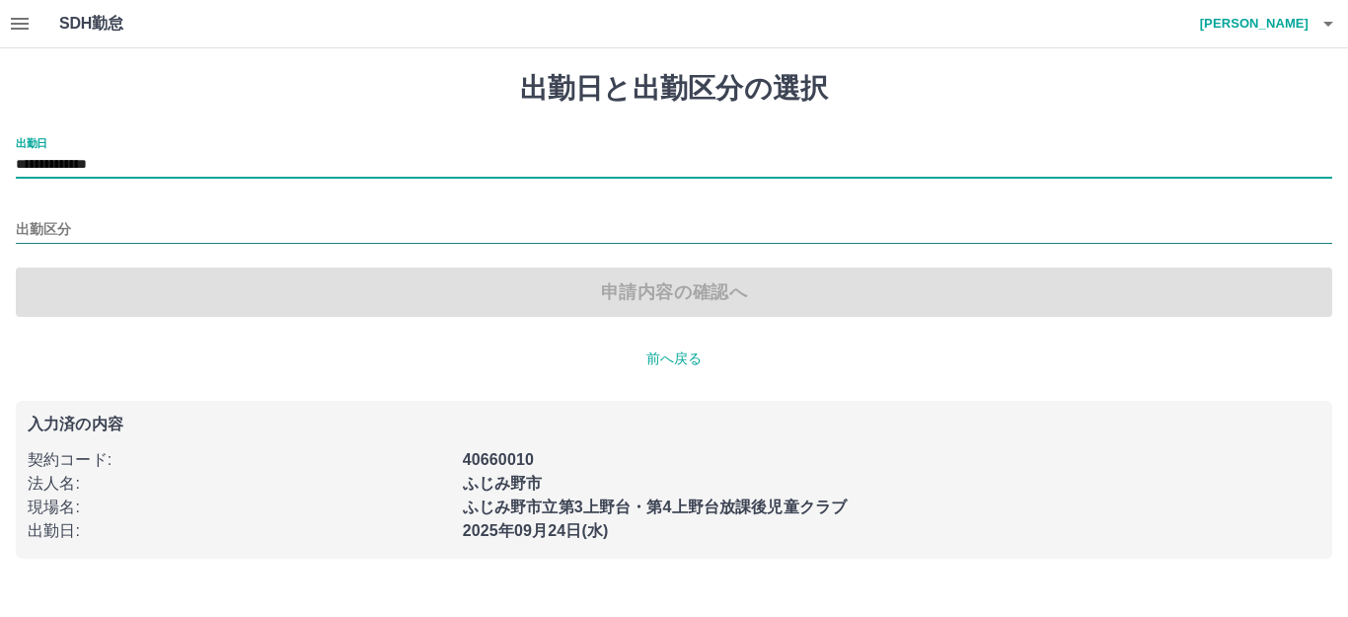
click at [129, 221] on input "出勤区分" at bounding box center [674, 230] width 1317 height 25
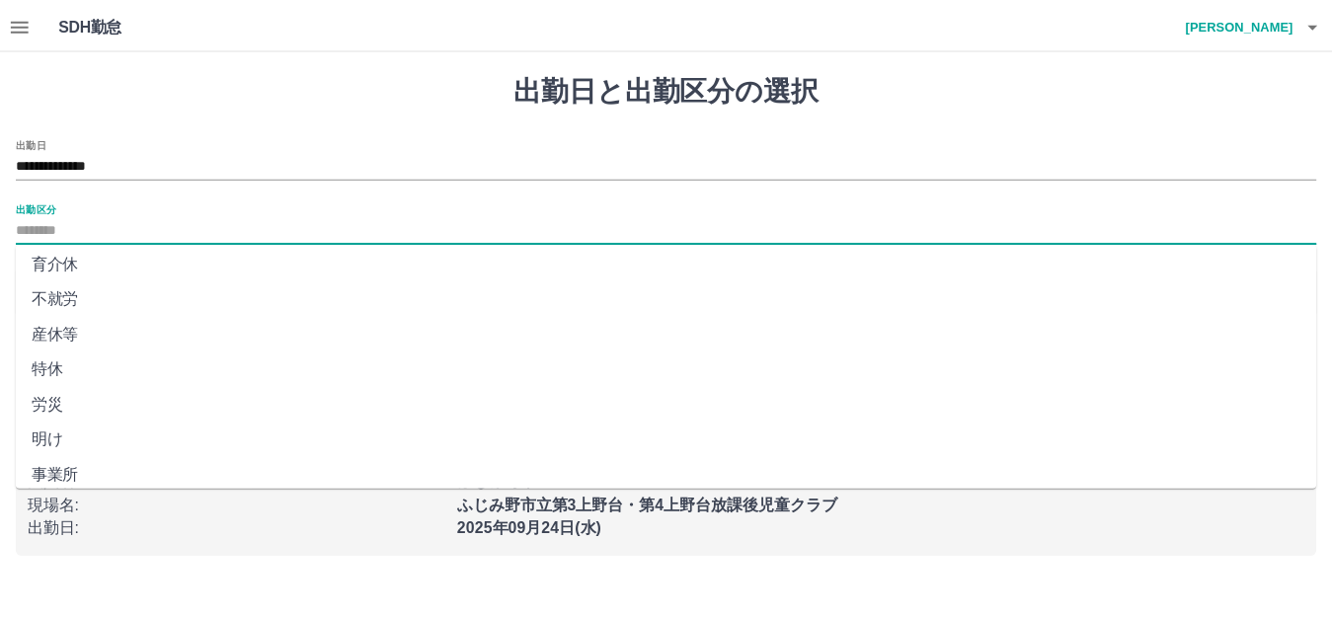
scroll to position [409, 0]
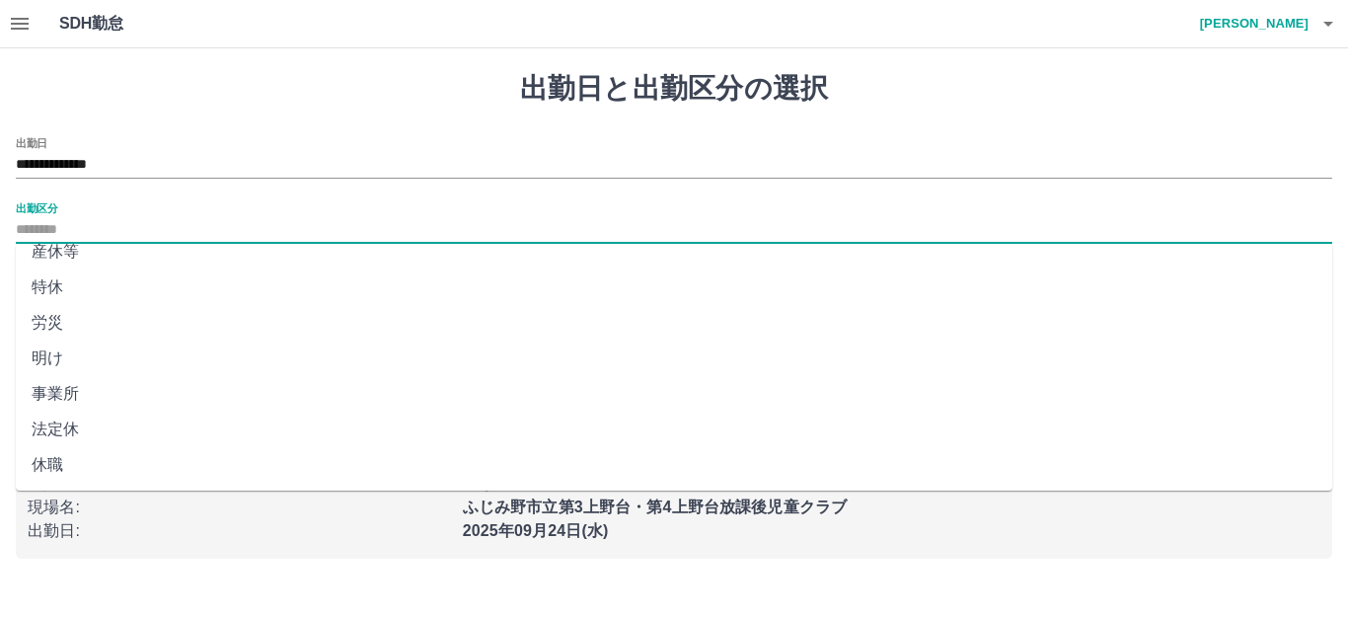
click at [122, 425] on li "法定休" at bounding box center [674, 430] width 1317 height 36
type input "***"
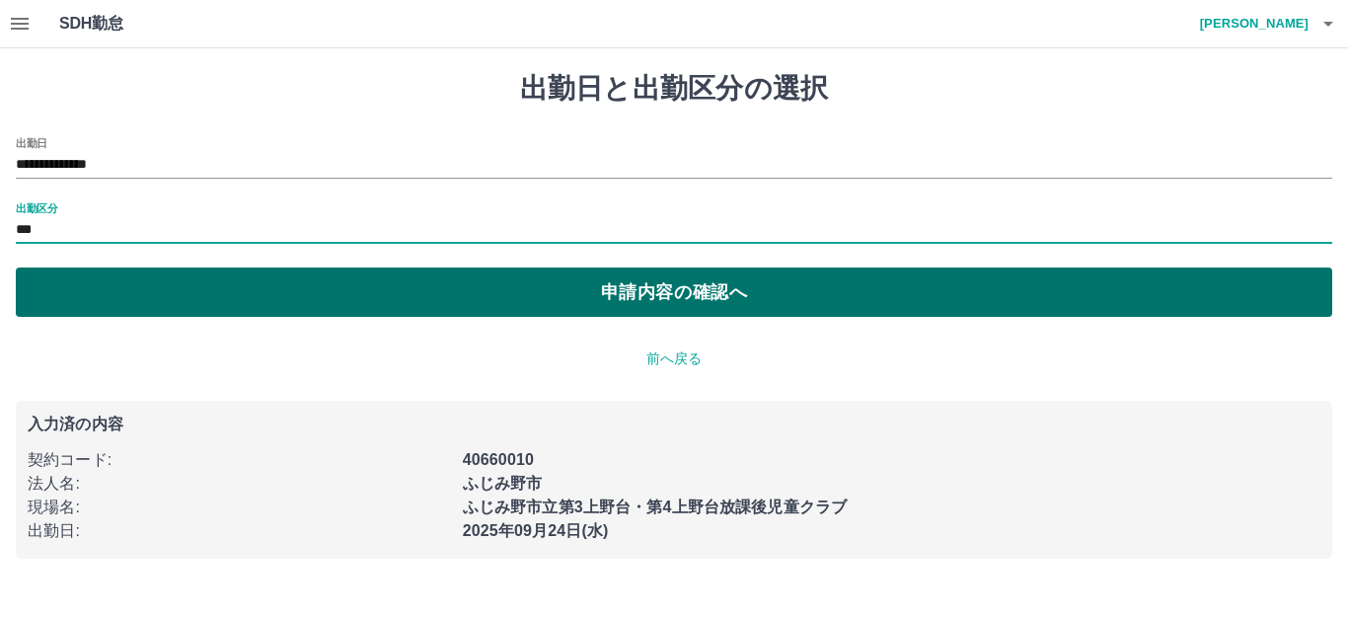
click at [146, 288] on button "申請内容の確認へ" at bounding box center [674, 292] width 1317 height 49
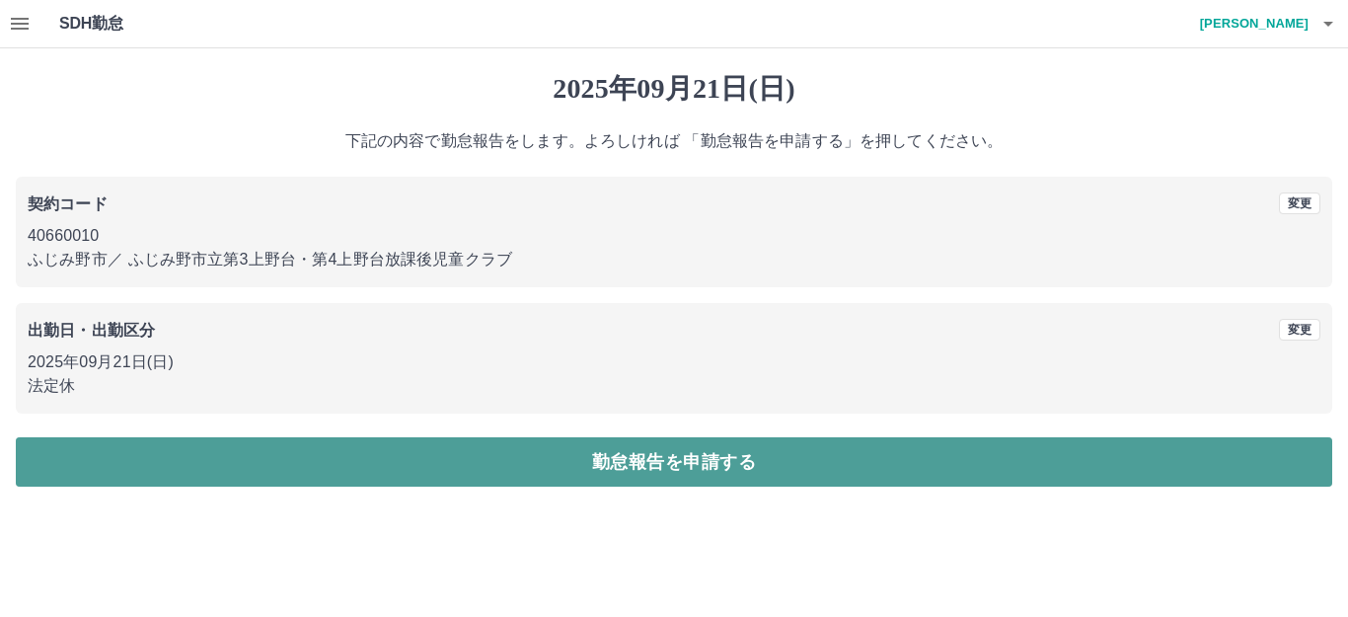
click at [333, 447] on button "勤怠報告を申請する" at bounding box center [674, 461] width 1317 height 49
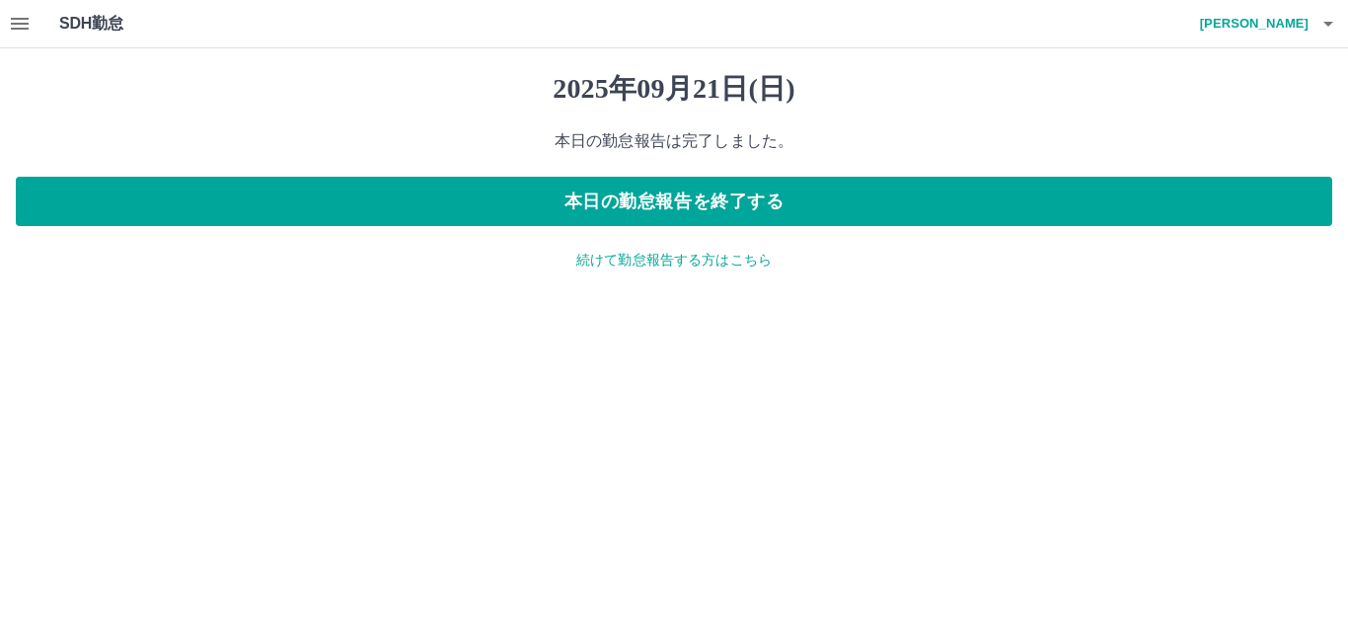
click at [667, 258] on p "続けて勤怠報告する方はこちら" at bounding box center [674, 260] width 1317 height 21
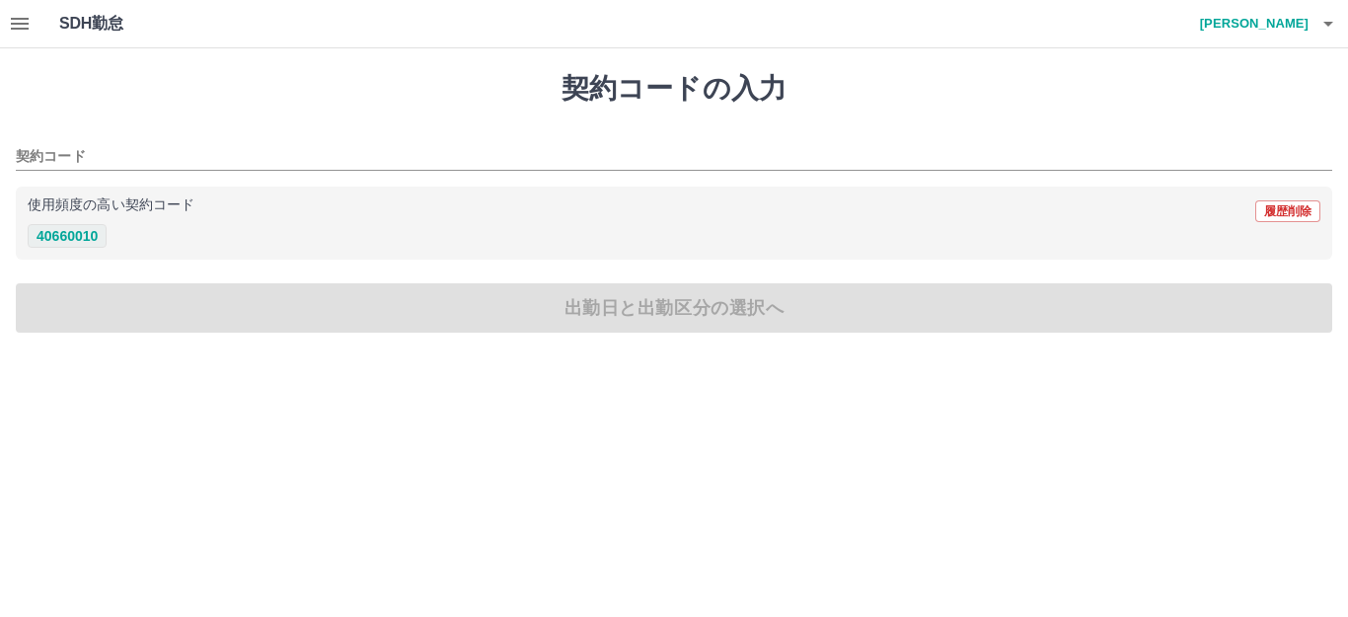
click at [94, 228] on button "40660010" at bounding box center [67, 236] width 79 height 24
type input "********"
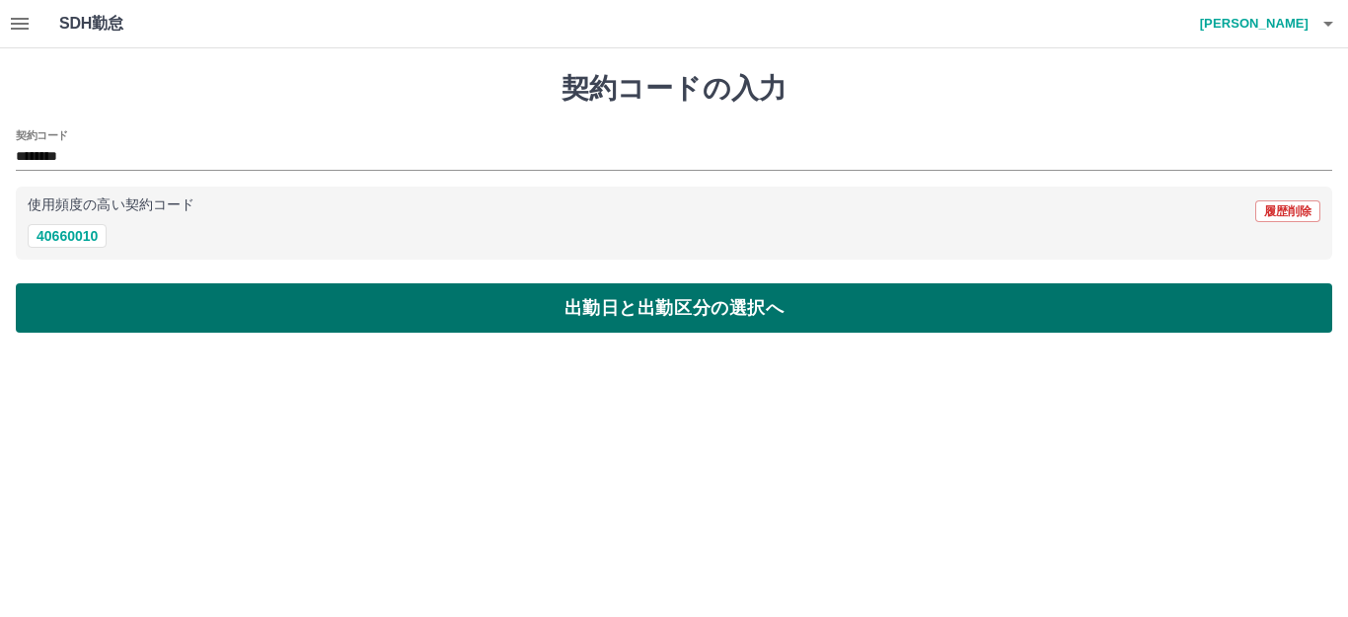
click at [118, 318] on button "出勤日と出勤区分の選択へ" at bounding box center [674, 307] width 1317 height 49
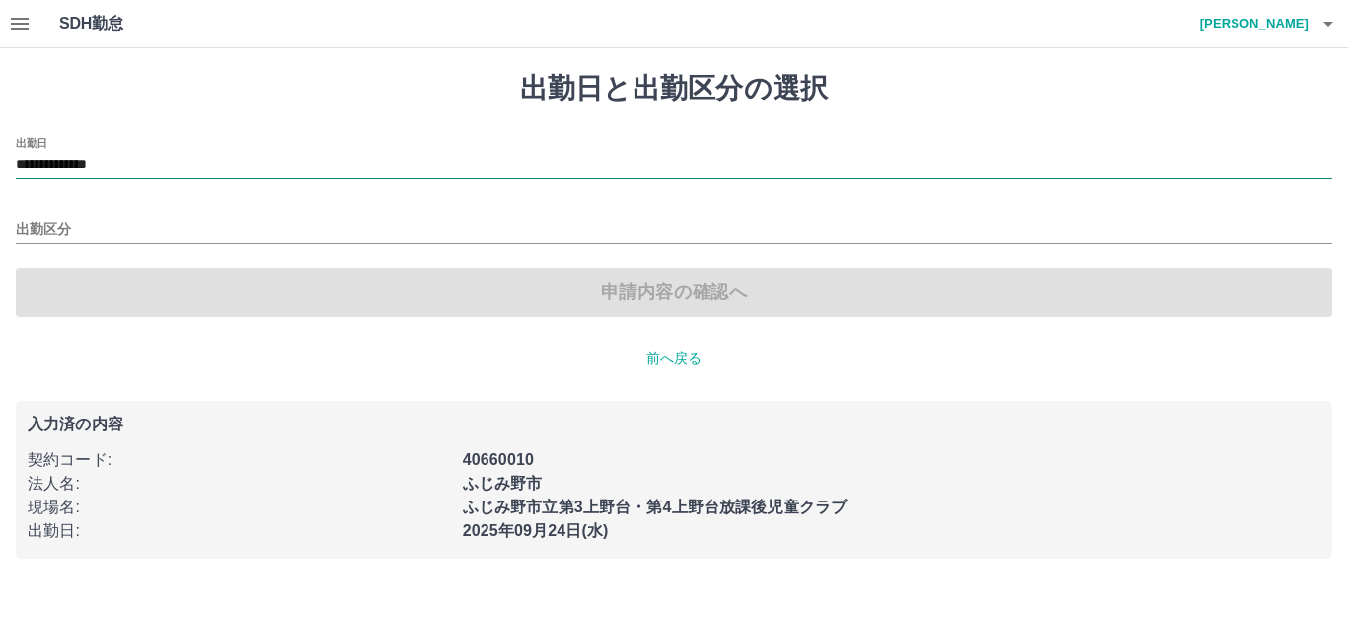
click at [149, 178] on div "**********" at bounding box center [674, 166] width 1317 height 26
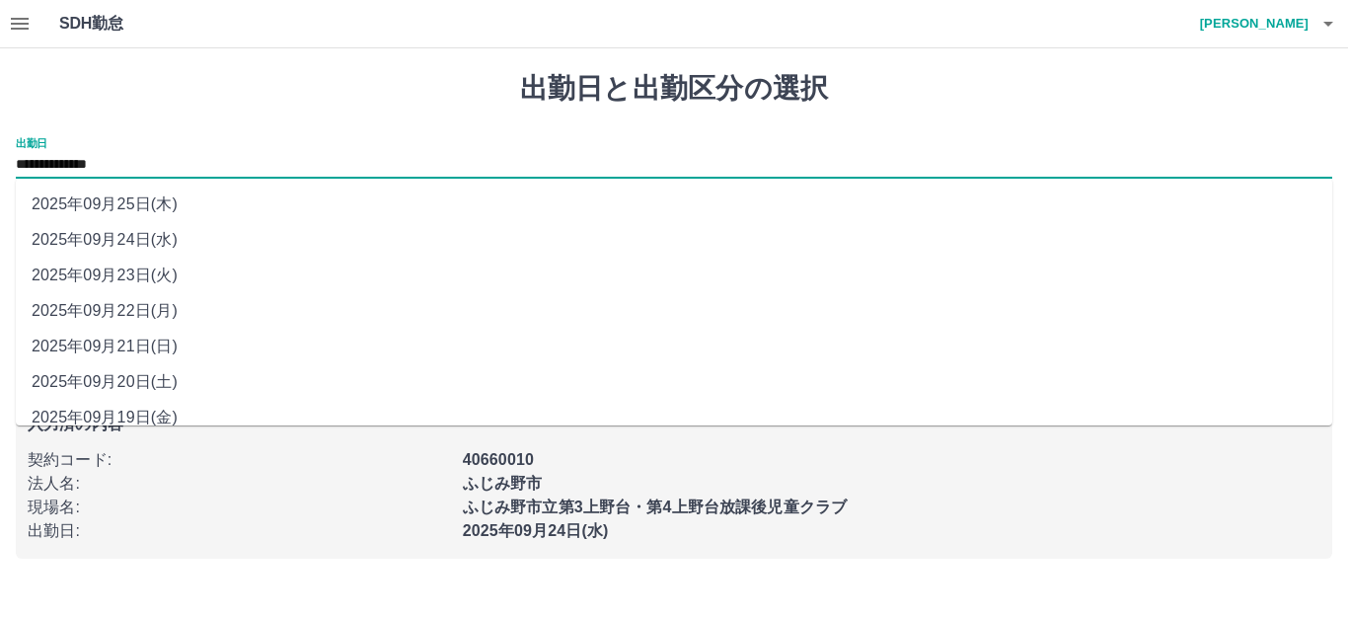
click at [172, 313] on li "2025年09月22日(月)" at bounding box center [674, 311] width 1317 height 36
type input "**********"
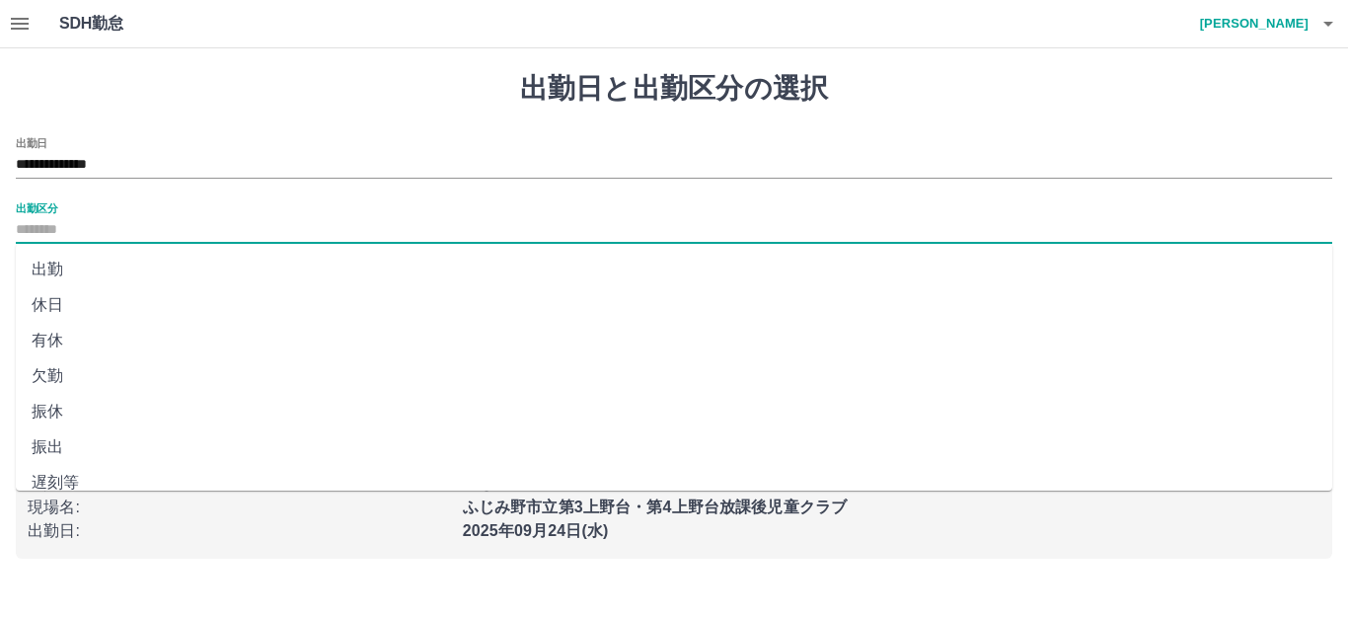
click at [118, 229] on input "出勤区分" at bounding box center [674, 230] width 1317 height 25
click at [130, 261] on li "出勤" at bounding box center [674, 270] width 1317 height 36
type input "**"
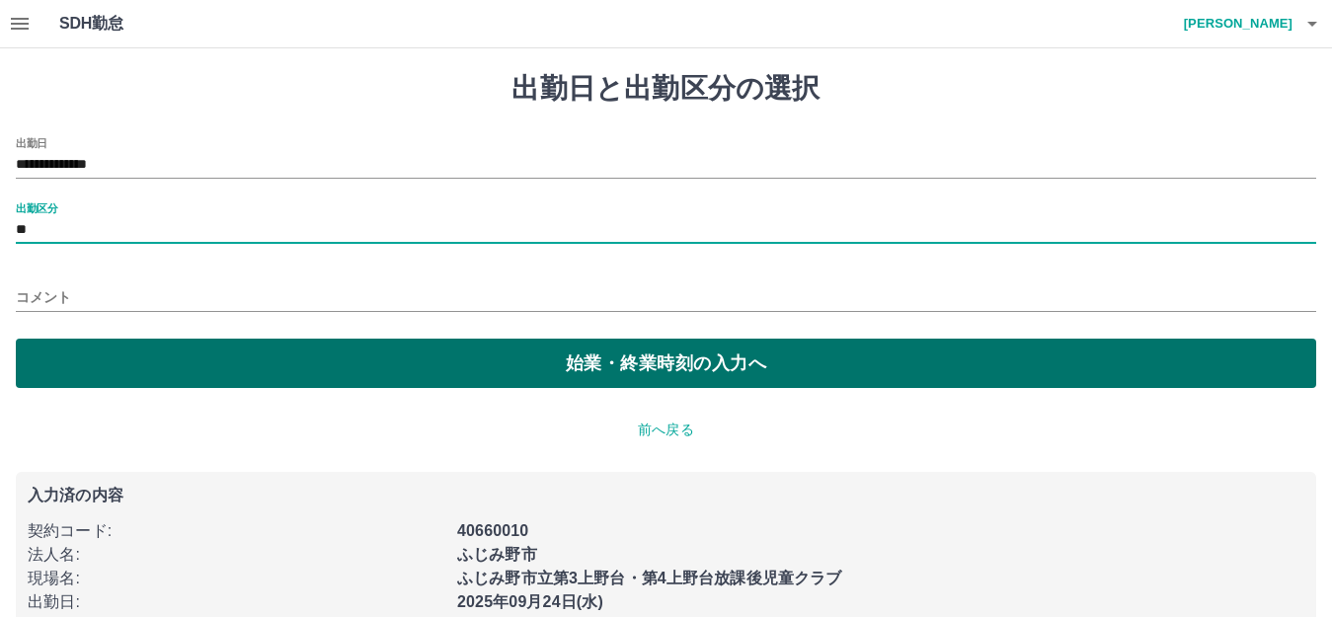
click at [205, 385] on button "始業・終業時刻の入力へ" at bounding box center [666, 363] width 1300 height 49
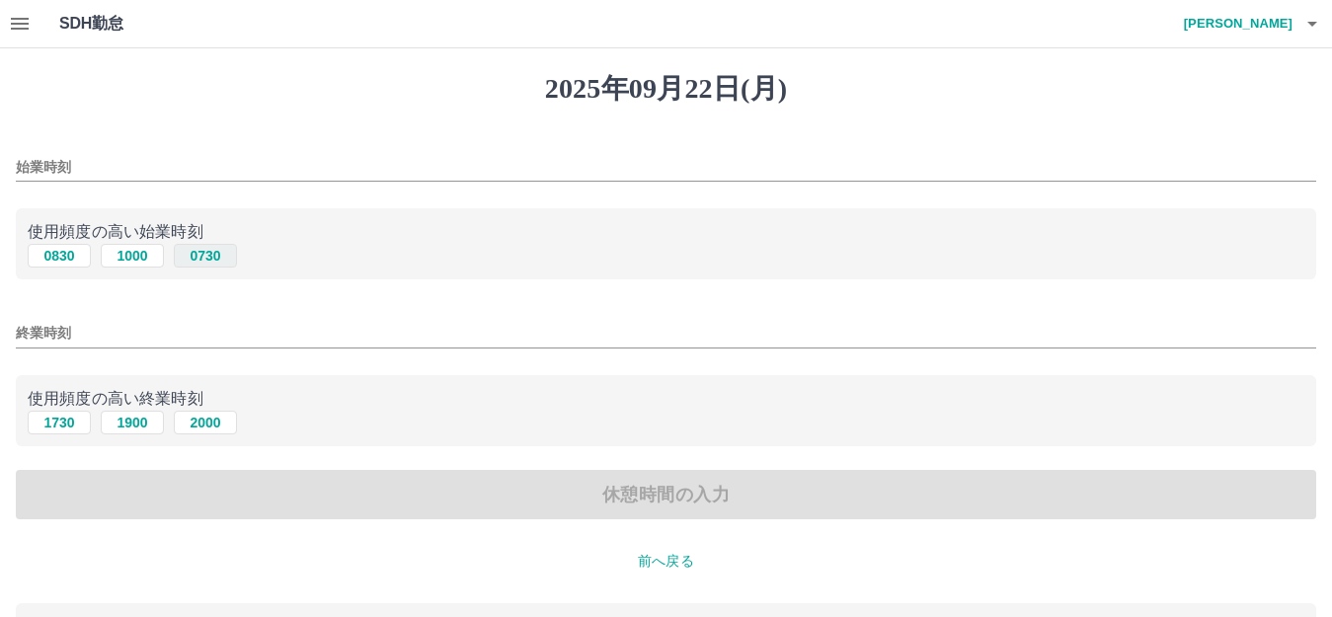
click at [197, 257] on button "0730" at bounding box center [205, 256] width 63 height 24
type input "****"
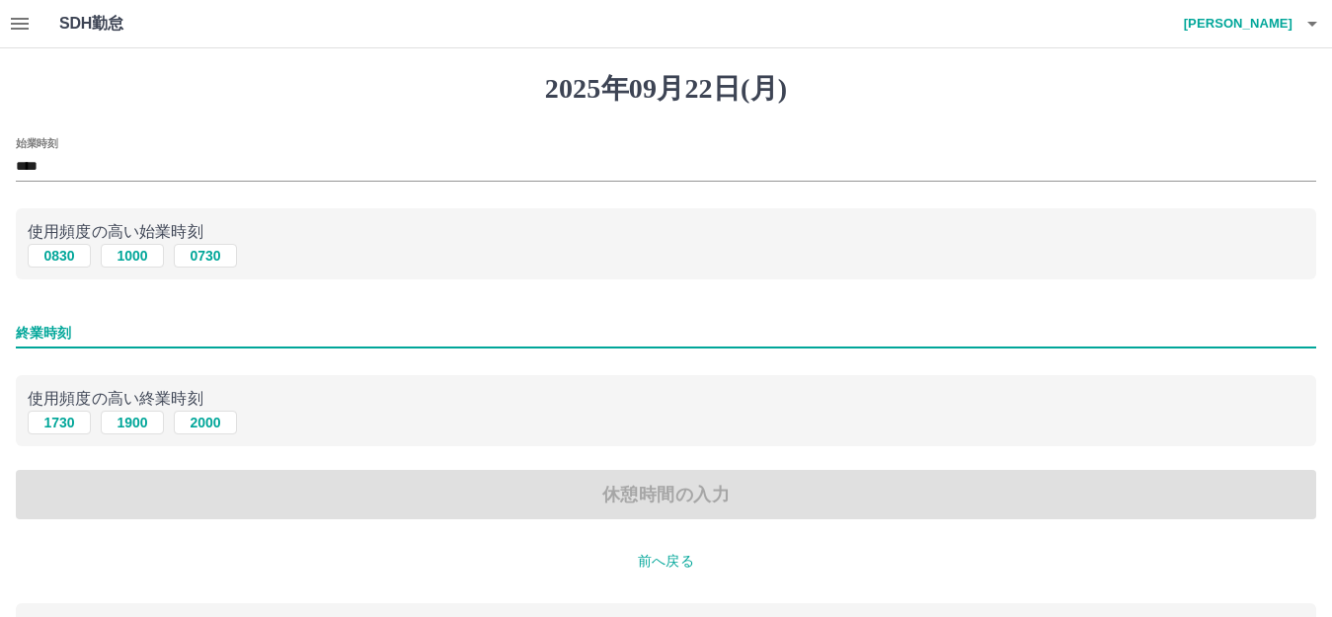
click at [106, 335] on input "終業時刻" at bounding box center [666, 333] width 1300 height 29
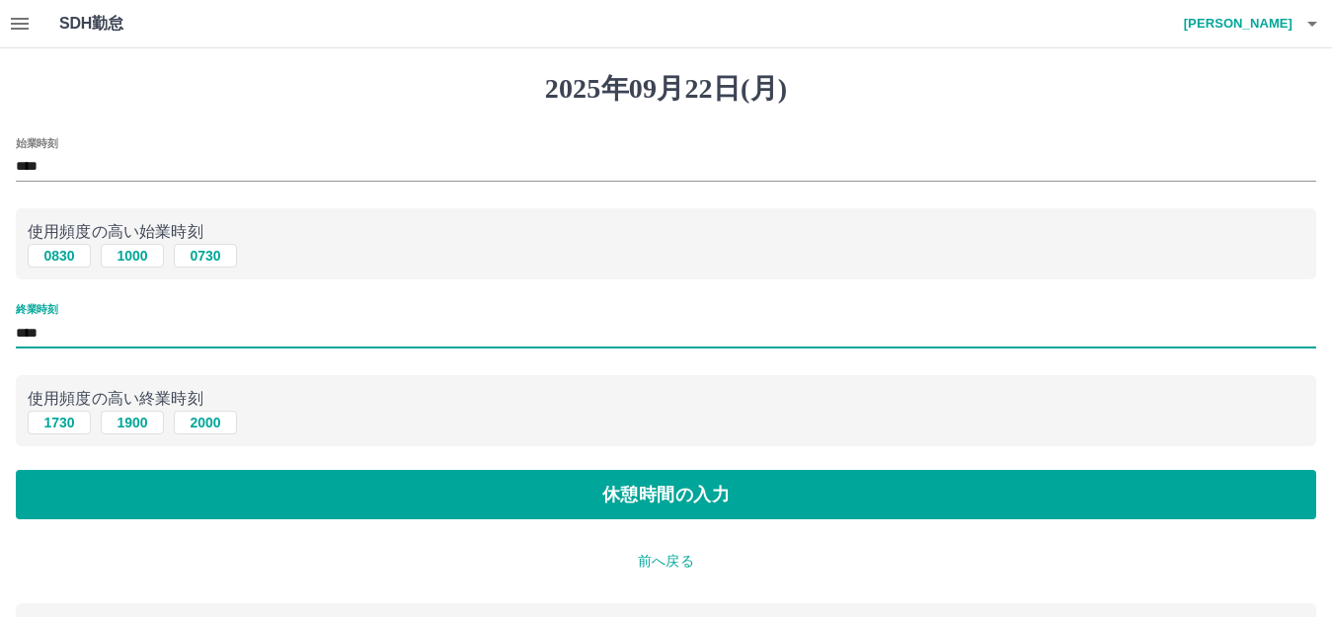
type input "****"
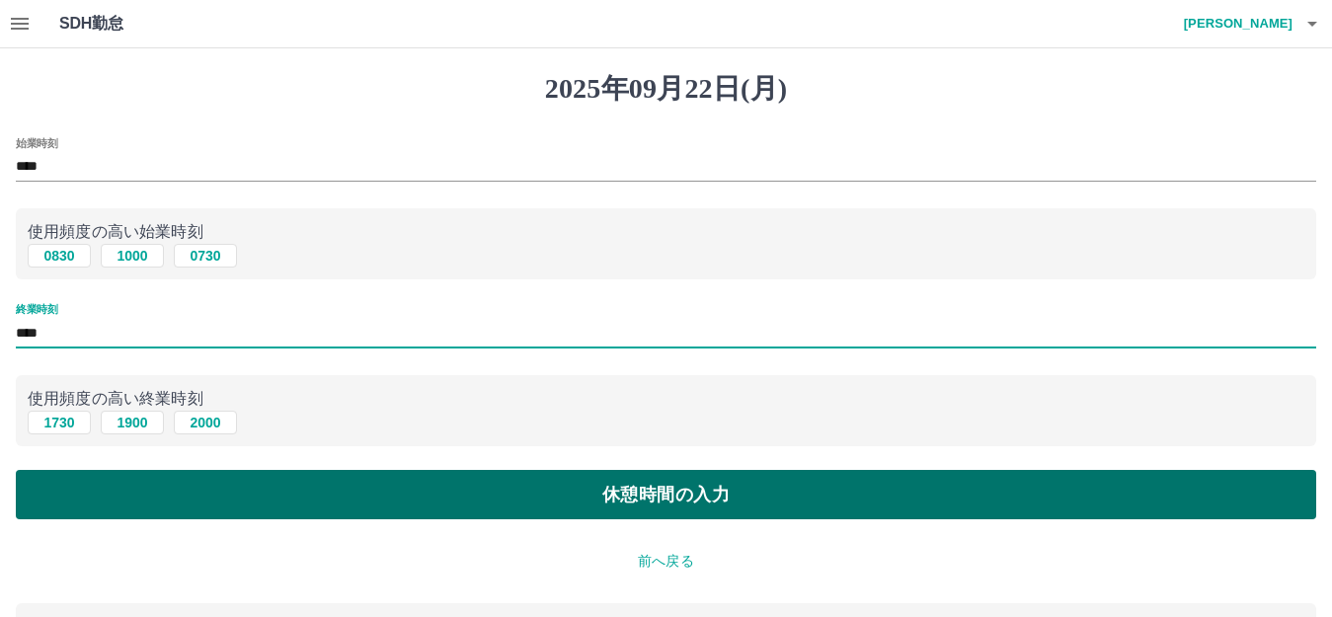
click at [344, 476] on button "休憩時間の入力" at bounding box center [666, 494] width 1300 height 49
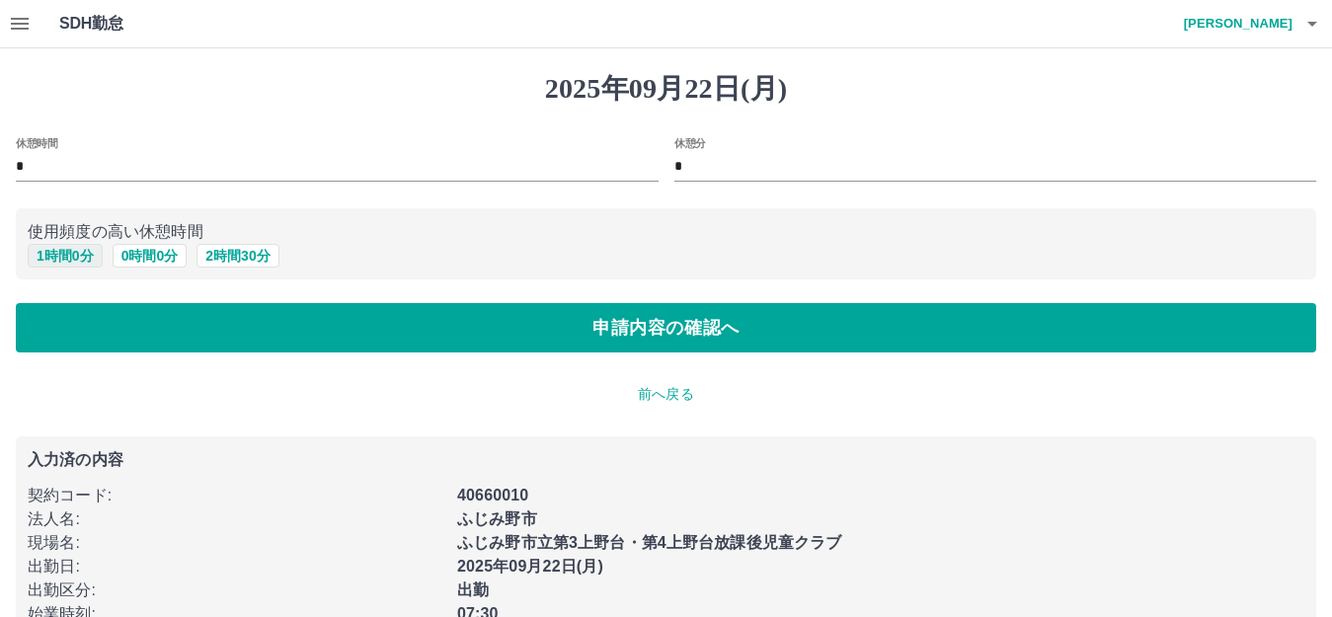
click at [45, 265] on button "1 時間 0 分" at bounding box center [65, 256] width 75 height 24
type input "*"
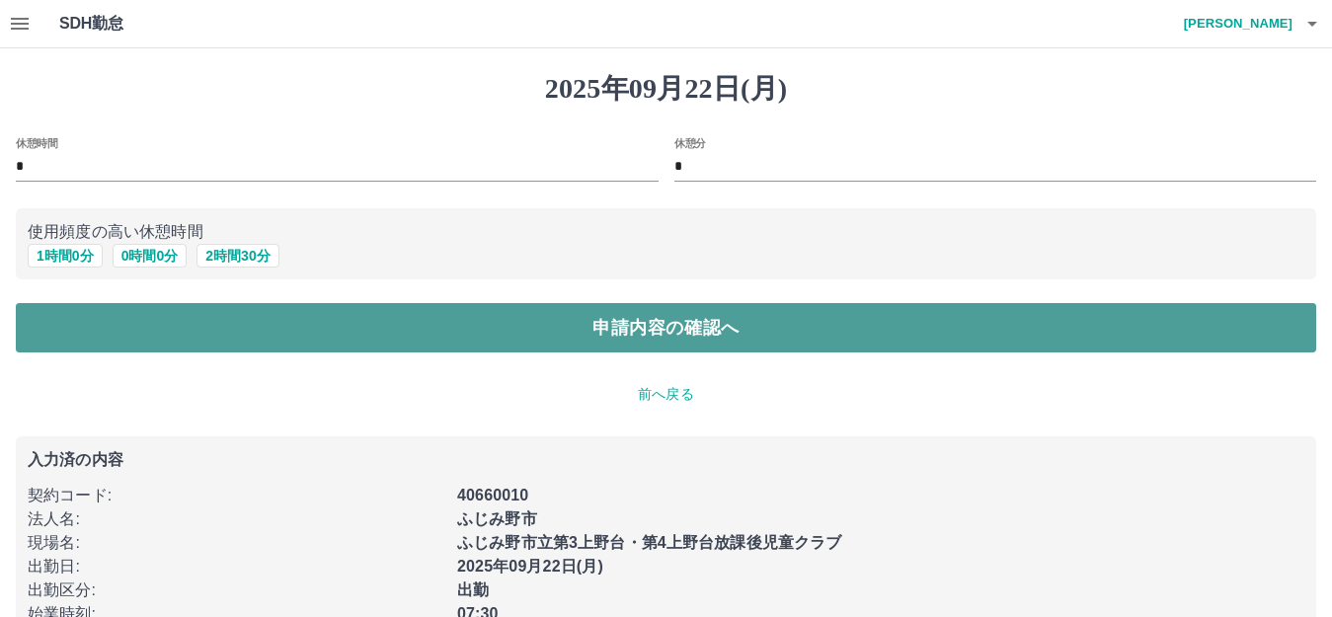
click at [120, 320] on button "申請内容の確認へ" at bounding box center [666, 327] width 1300 height 49
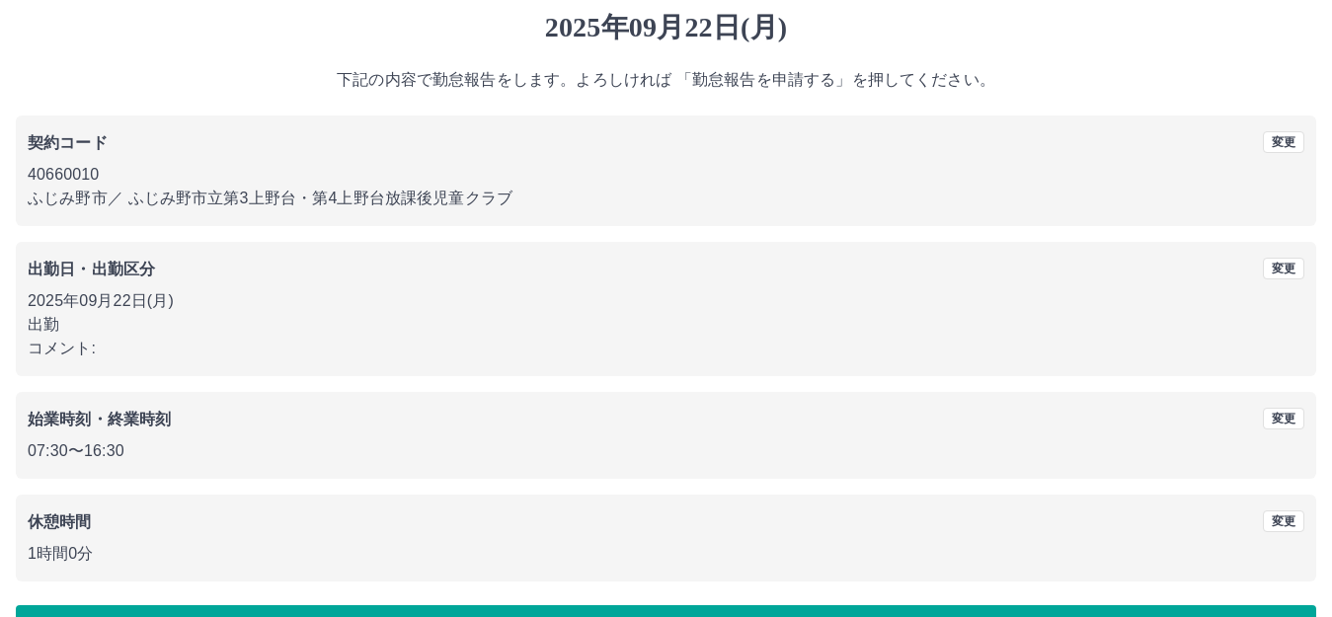
scroll to position [122, 0]
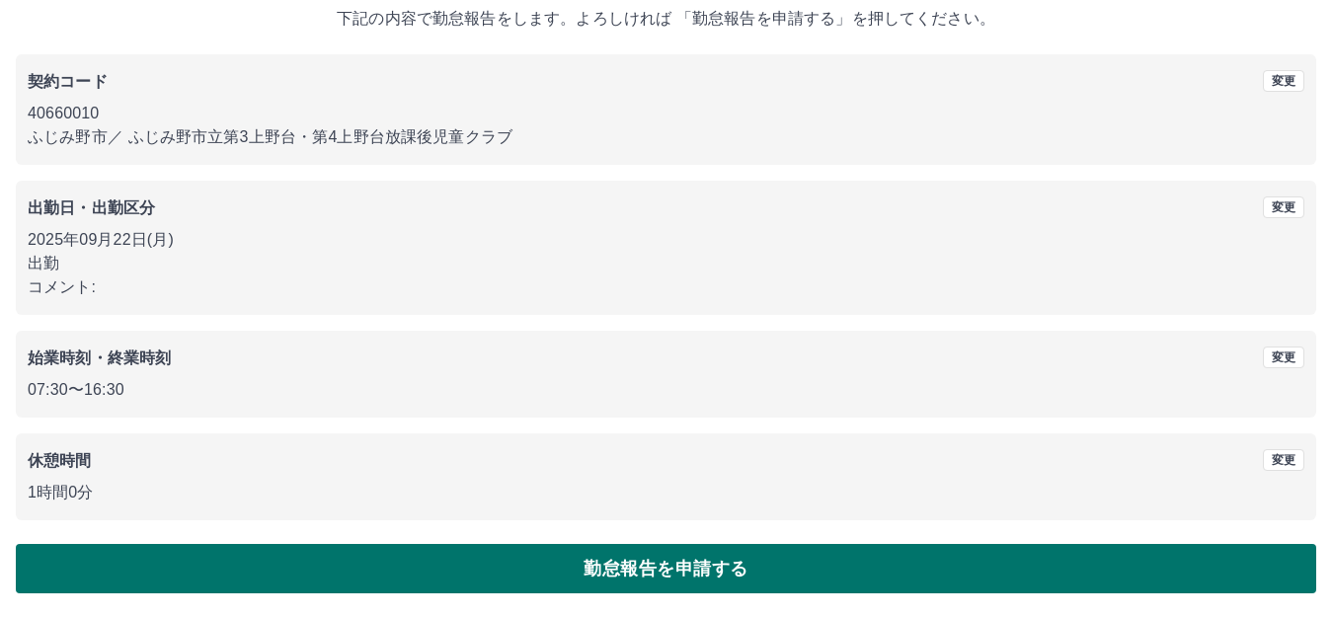
click at [368, 575] on button "勤怠報告を申請する" at bounding box center [666, 568] width 1300 height 49
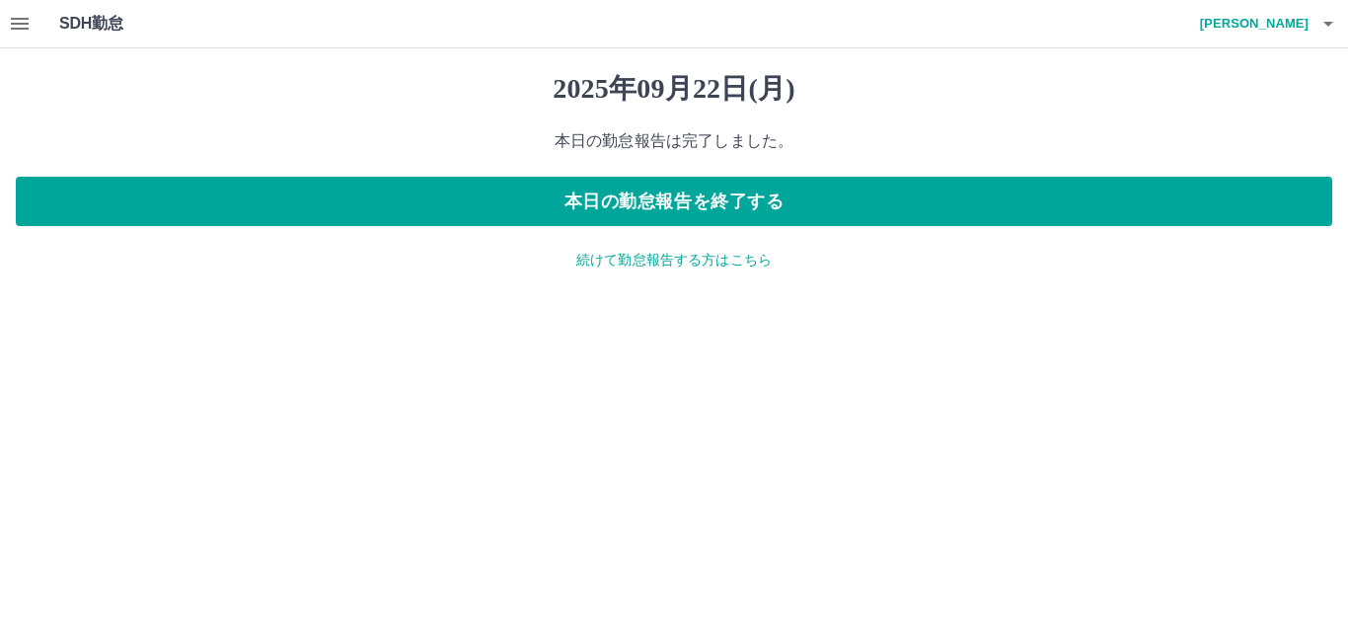
click at [630, 260] on p "続けて勤怠報告する方はこちら" at bounding box center [674, 260] width 1317 height 21
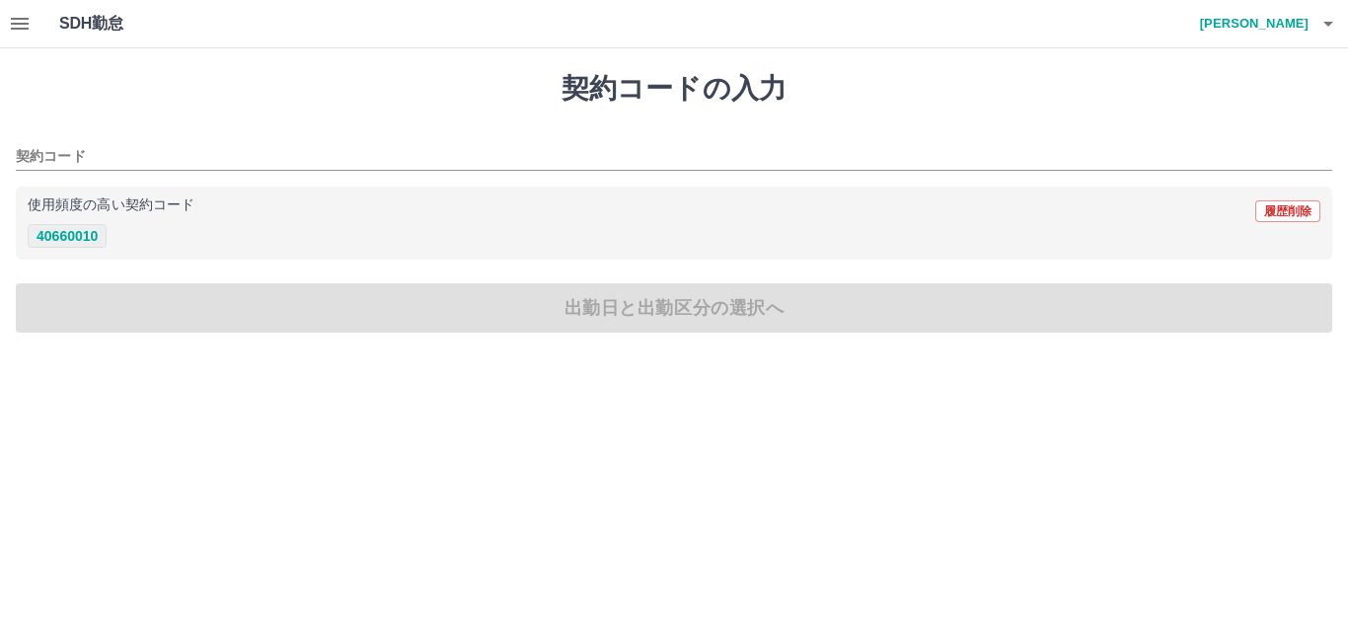
click at [39, 242] on button "40660010" at bounding box center [67, 236] width 79 height 24
type input "********"
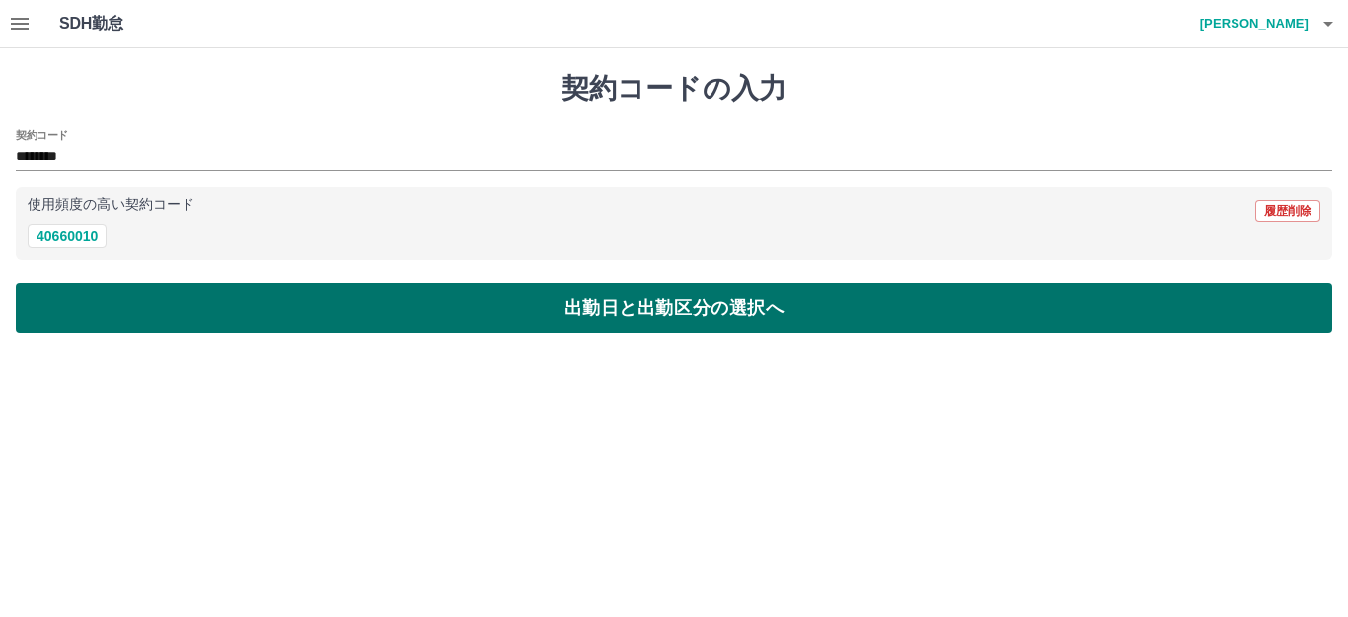
click at [85, 302] on button "出勤日と出勤区分の選択へ" at bounding box center [674, 307] width 1317 height 49
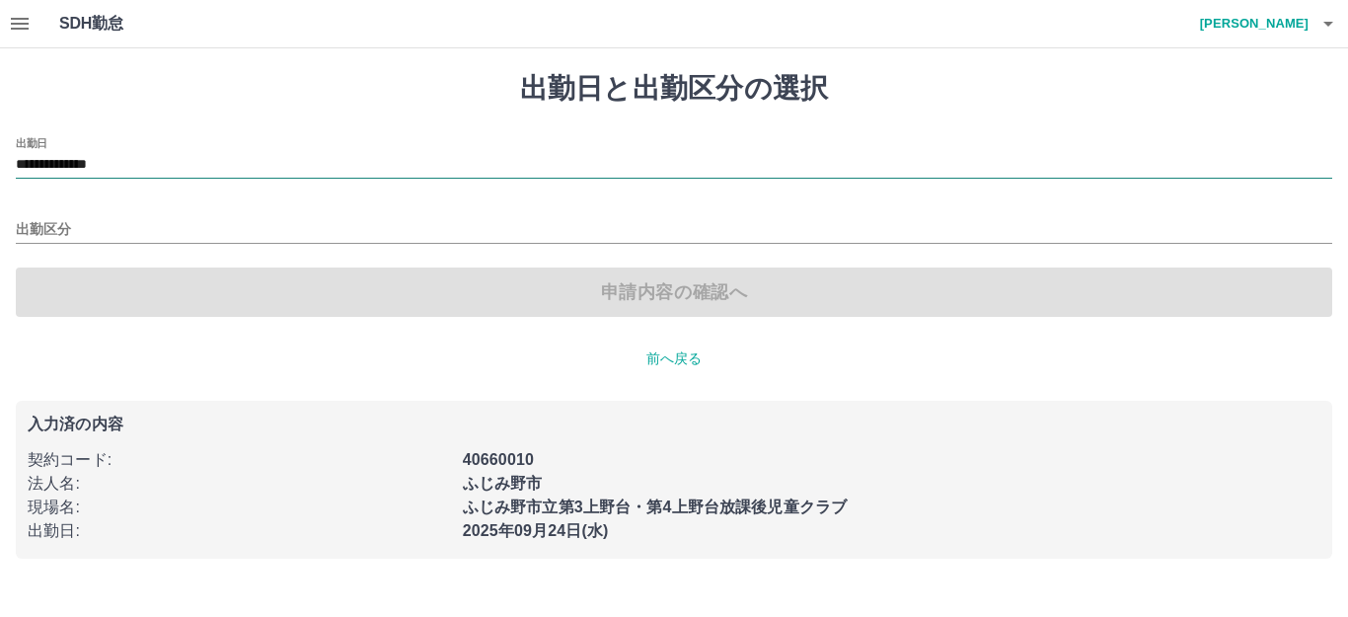
click at [91, 173] on input "**********" at bounding box center [674, 165] width 1317 height 25
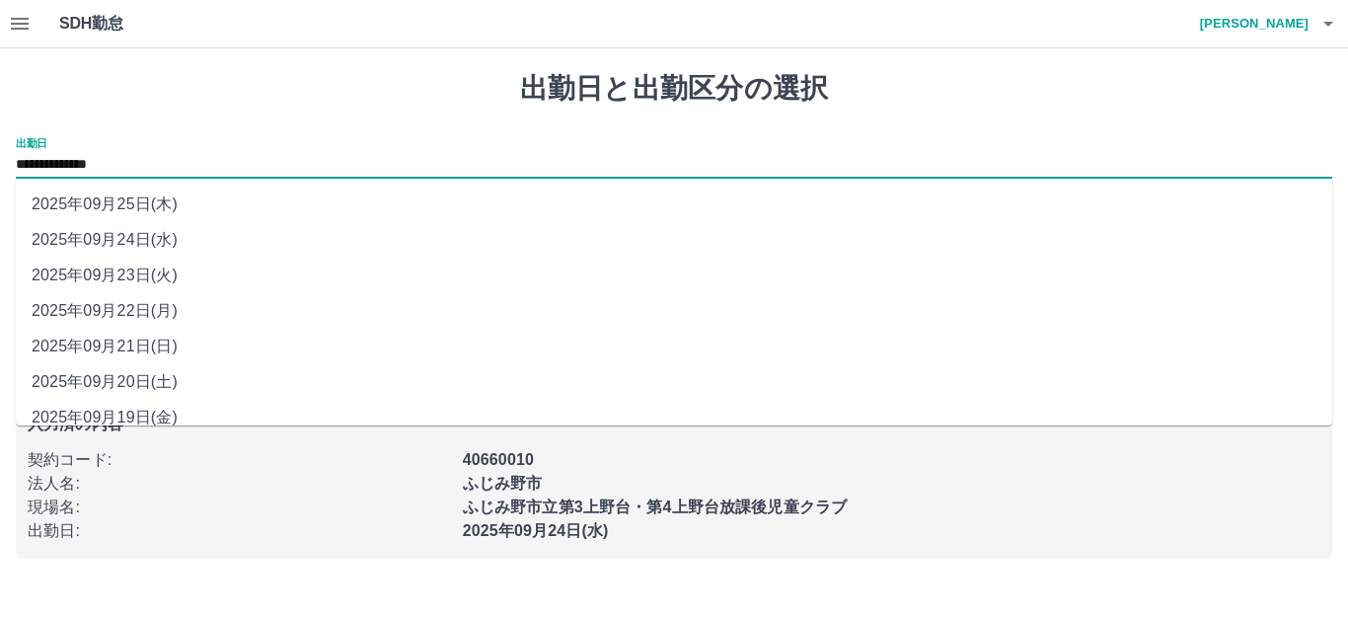
click at [112, 282] on li "2025年09月23日(火)" at bounding box center [674, 276] width 1317 height 36
type input "**********"
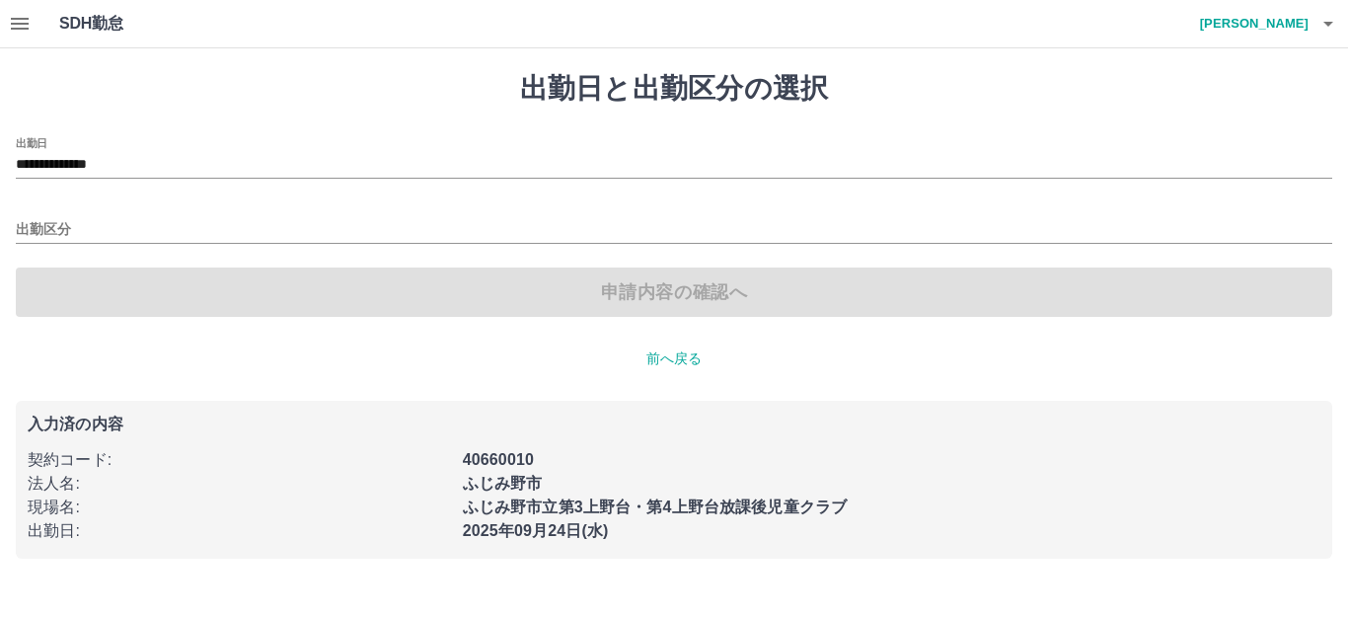
click at [142, 244] on div "**********" at bounding box center [674, 227] width 1317 height 180
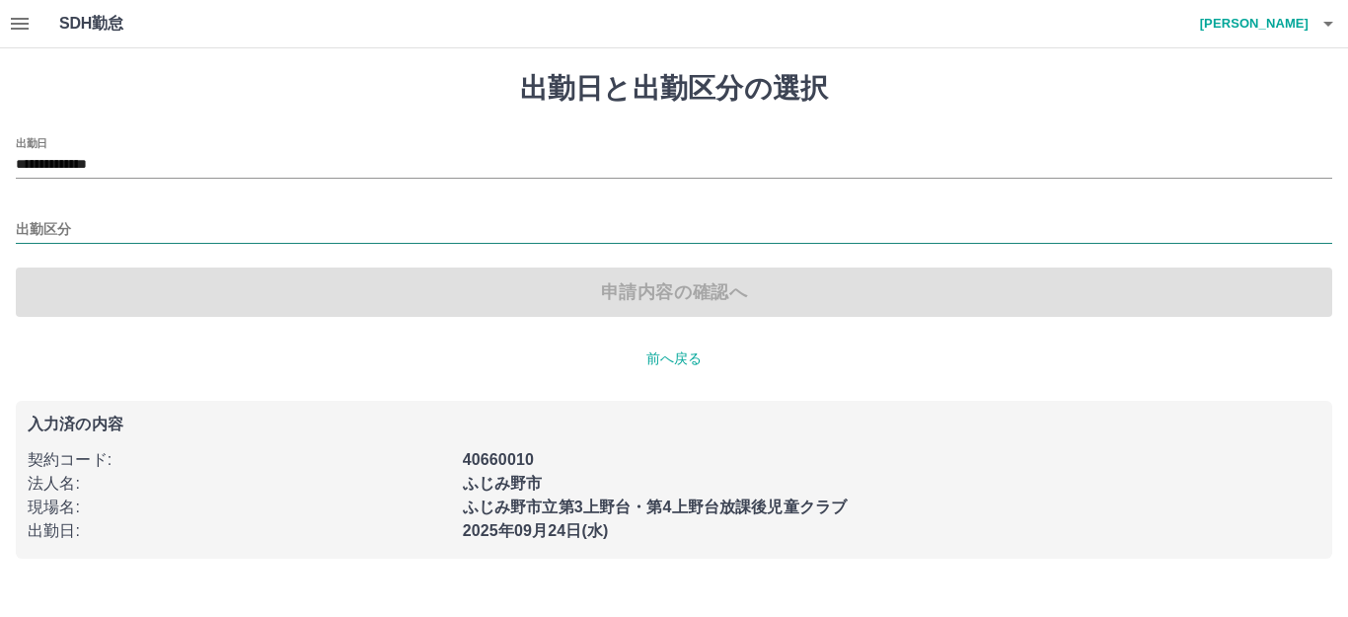
click at [142, 234] on input "出勤区分" at bounding box center [674, 230] width 1317 height 25
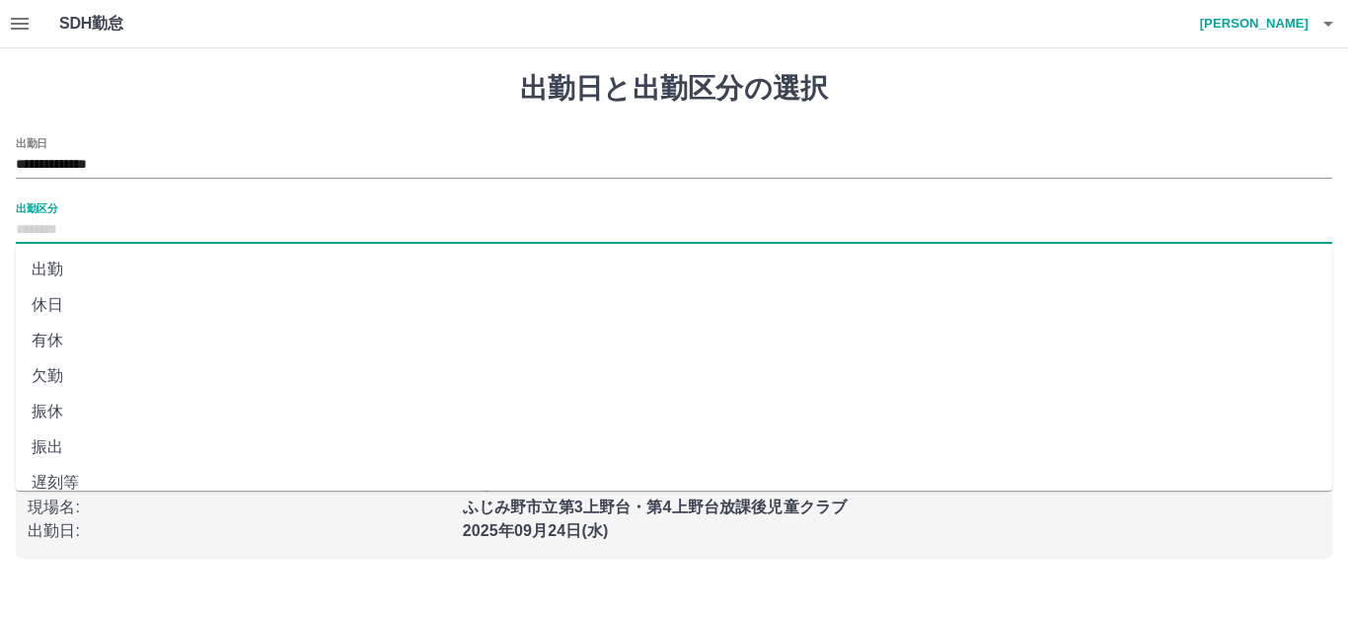
click at [138, 297] on li "休日" at bounding box center [674, 305] width 1317 height 36
type input "**"
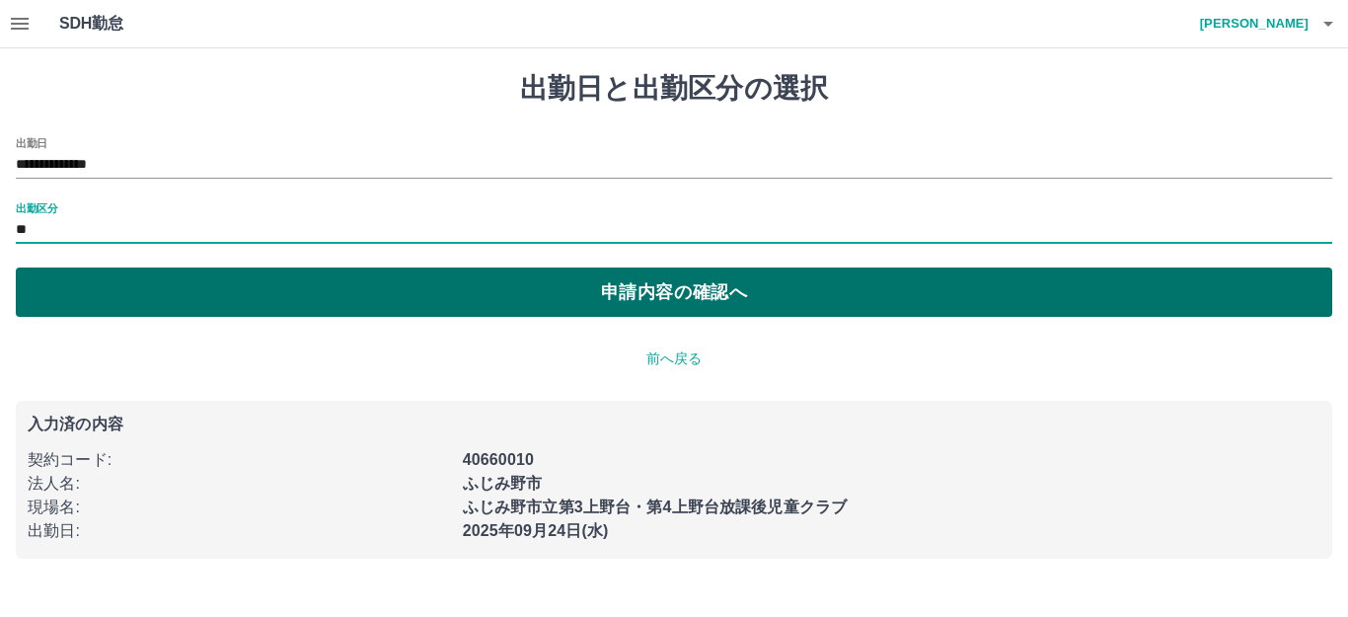
click at [165, 314] on button "申請内容の確認へ" at bounding box center [674, 292] width 1317 height 49
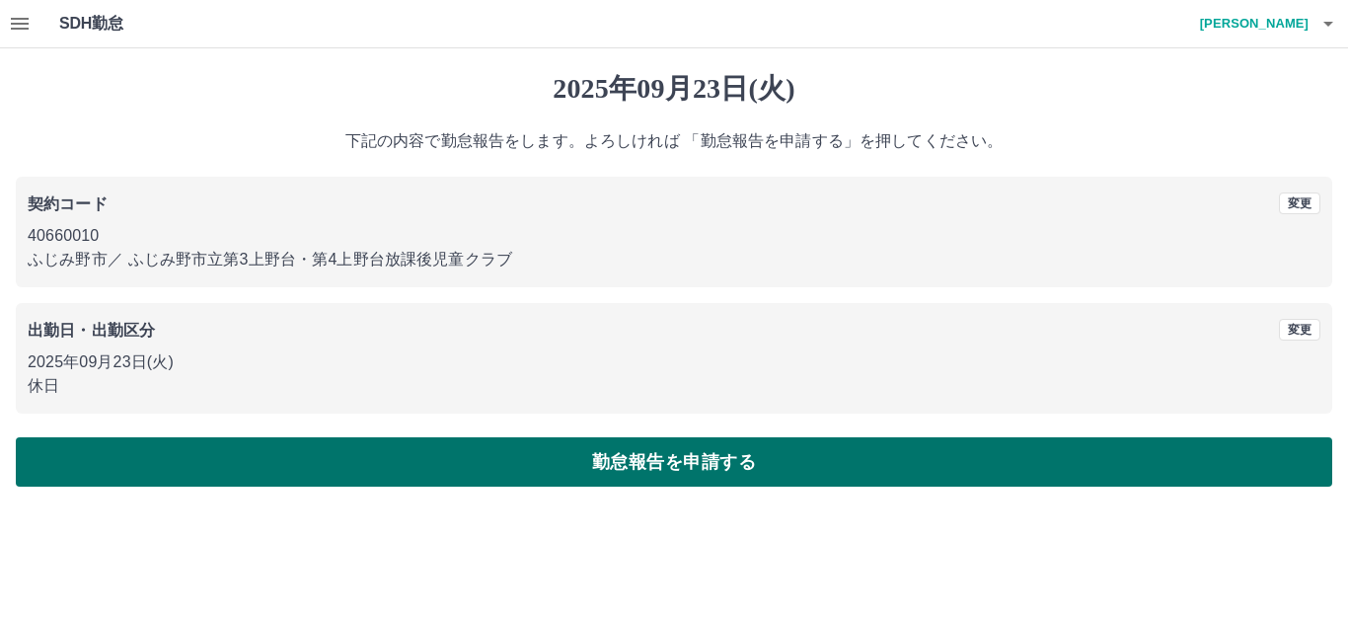
click at [448, 486] on button "勤怠報告を申請する" at bounding box center [674, 461] width 1317 height 49
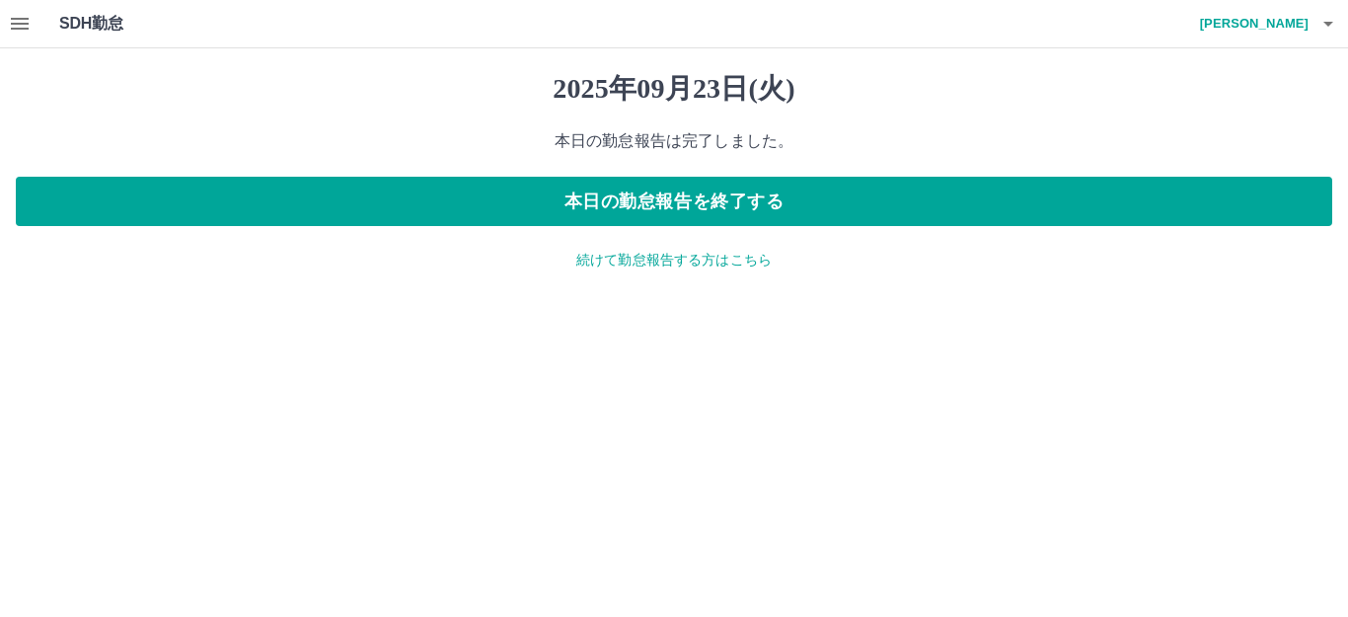
click at [638, 256] on p "続けて勤怠報告する方はこちら" at bounding box center [674, 260] width 1317 height 21
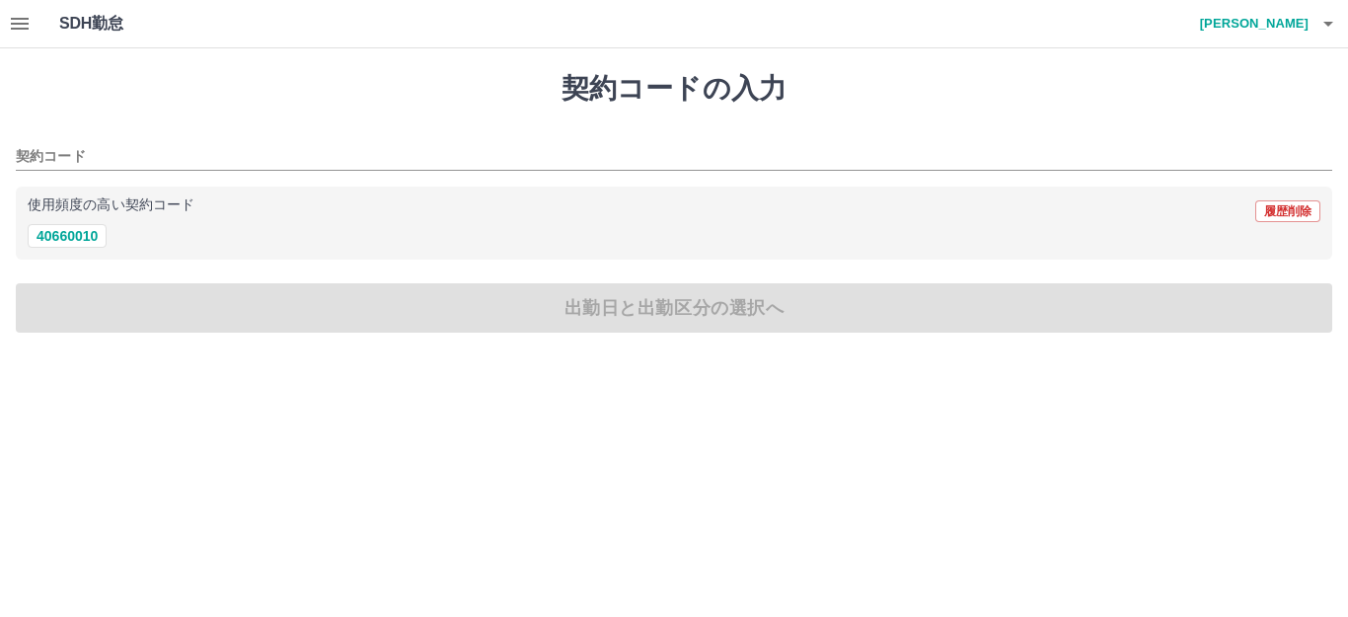
click at [19, 33] on icon "button" at bounding box center [20, 24] width 24 height 24
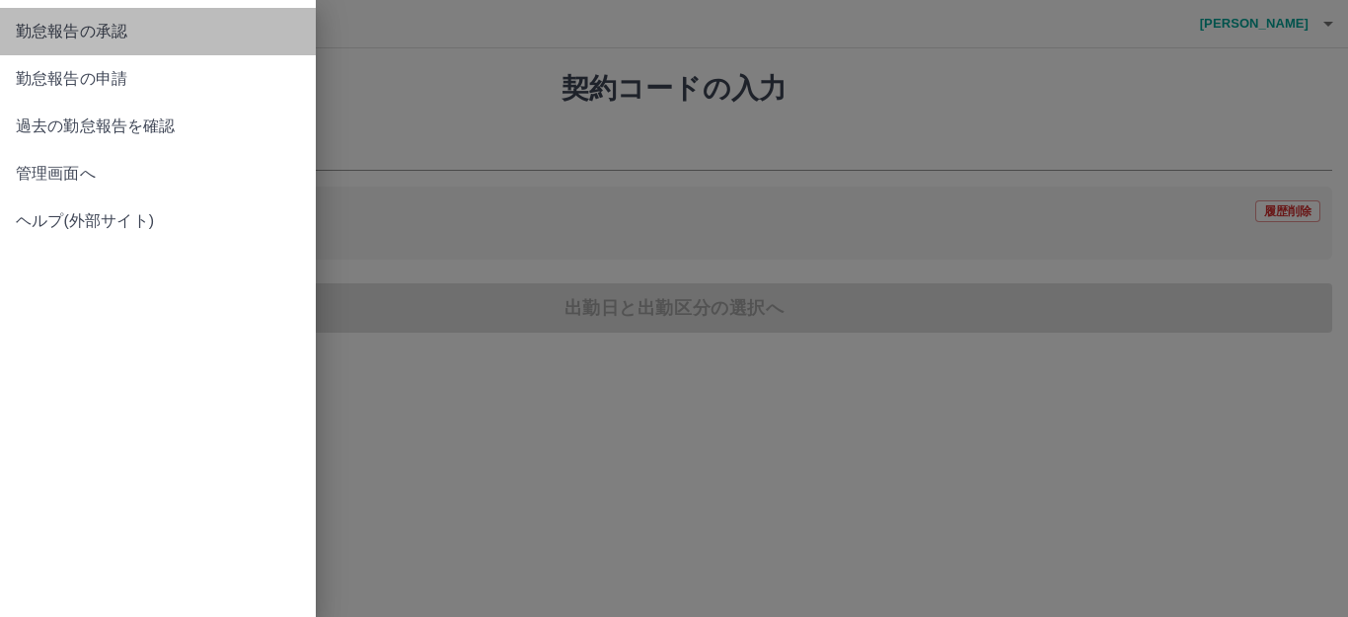
click at [155, 26] on span "勤怠報告の承認" at bounding box center [158, 32] width 284 height 24
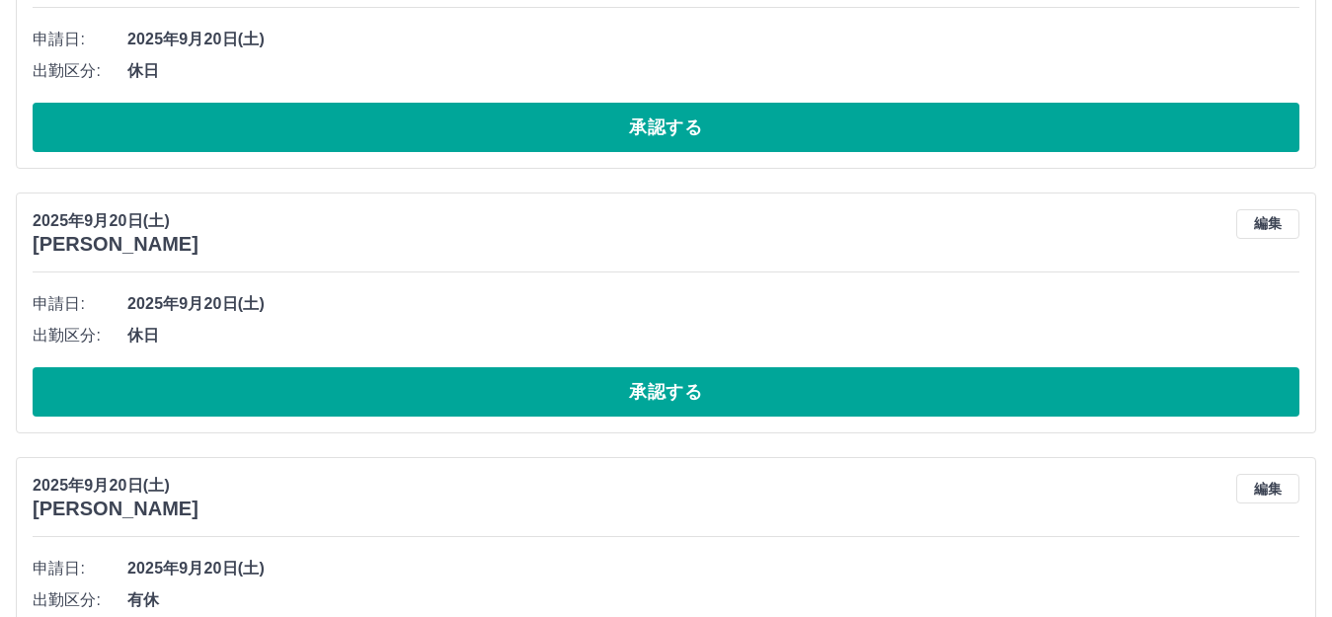
scroll to position [9345, 0]
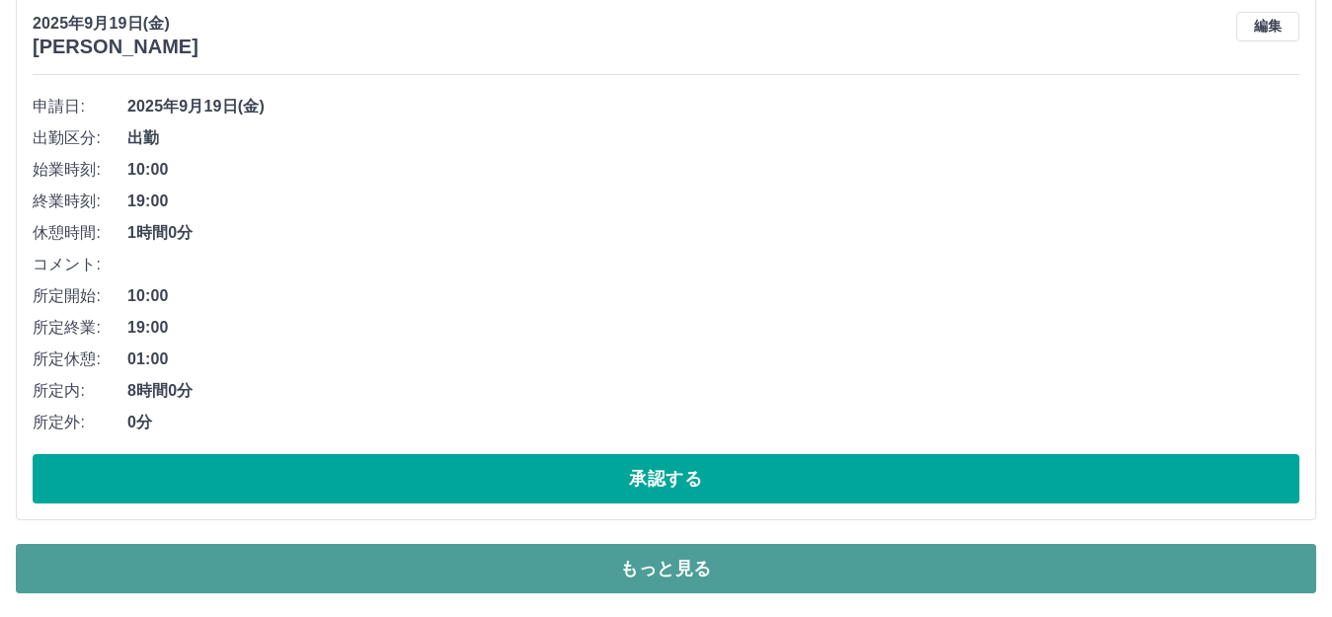
click at [621, 585] on button "もっと見る" at bounding box center [666, 568] width 1300 height 49
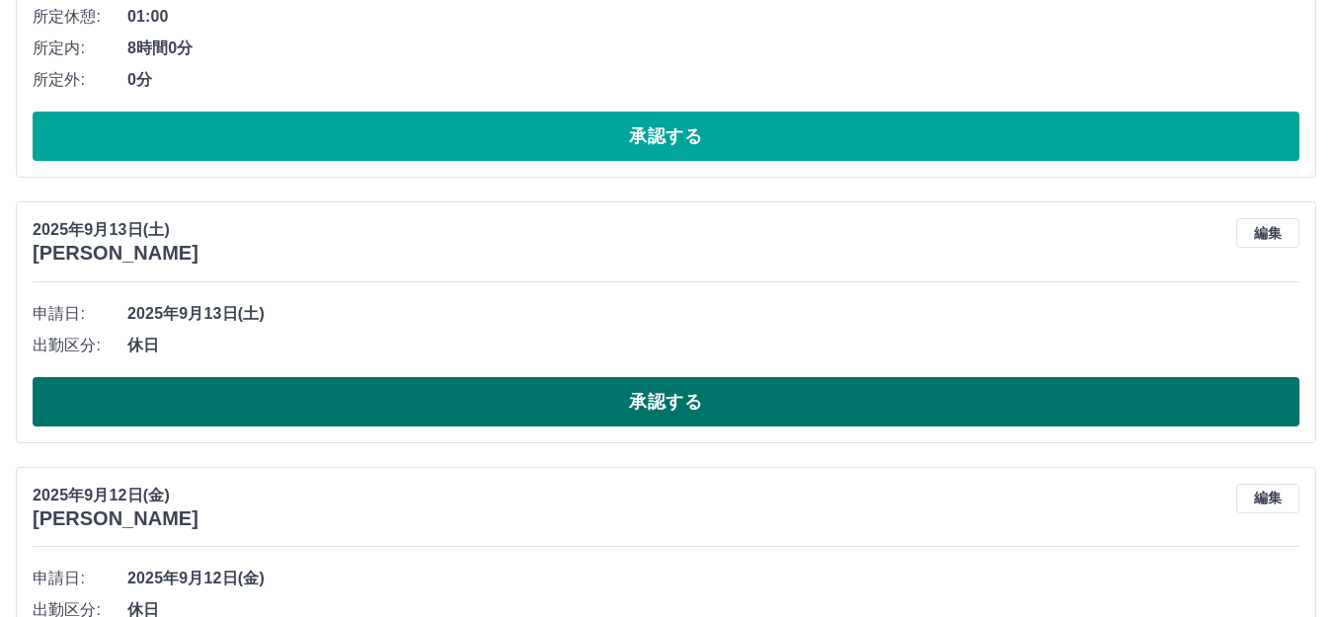
scroll to position [13646, 0]
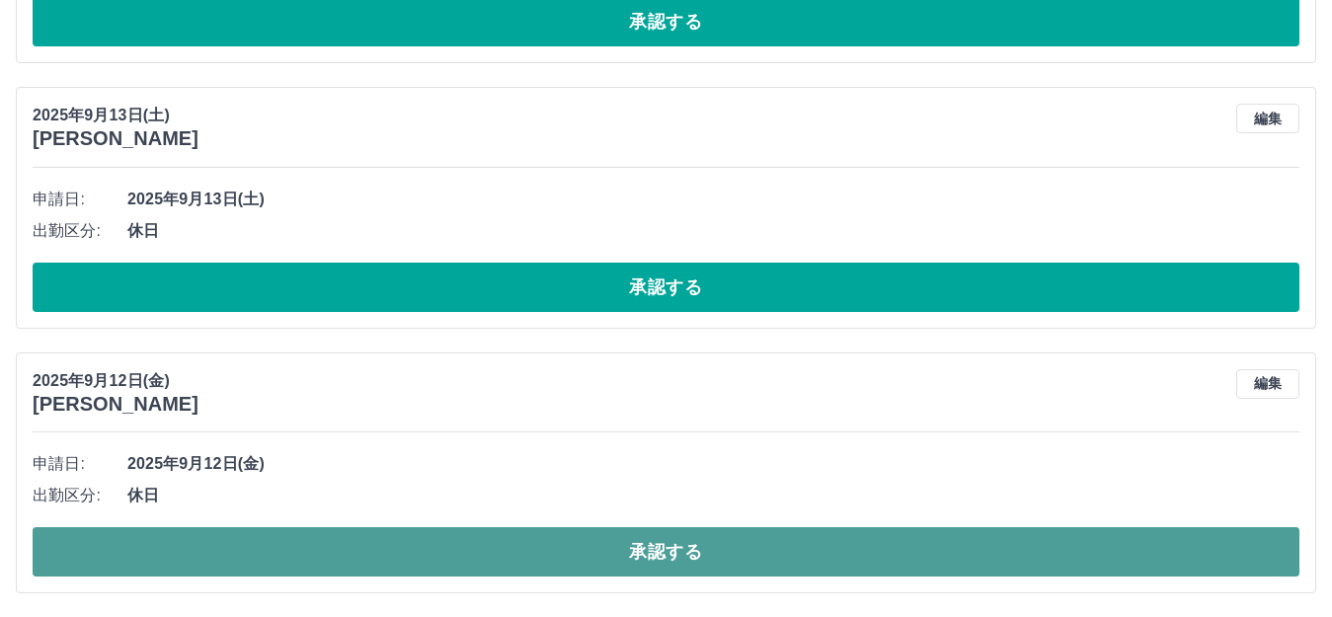
click at [550, 551] on button "承認する" at bounding box center [666, 551] width 1267 height 49
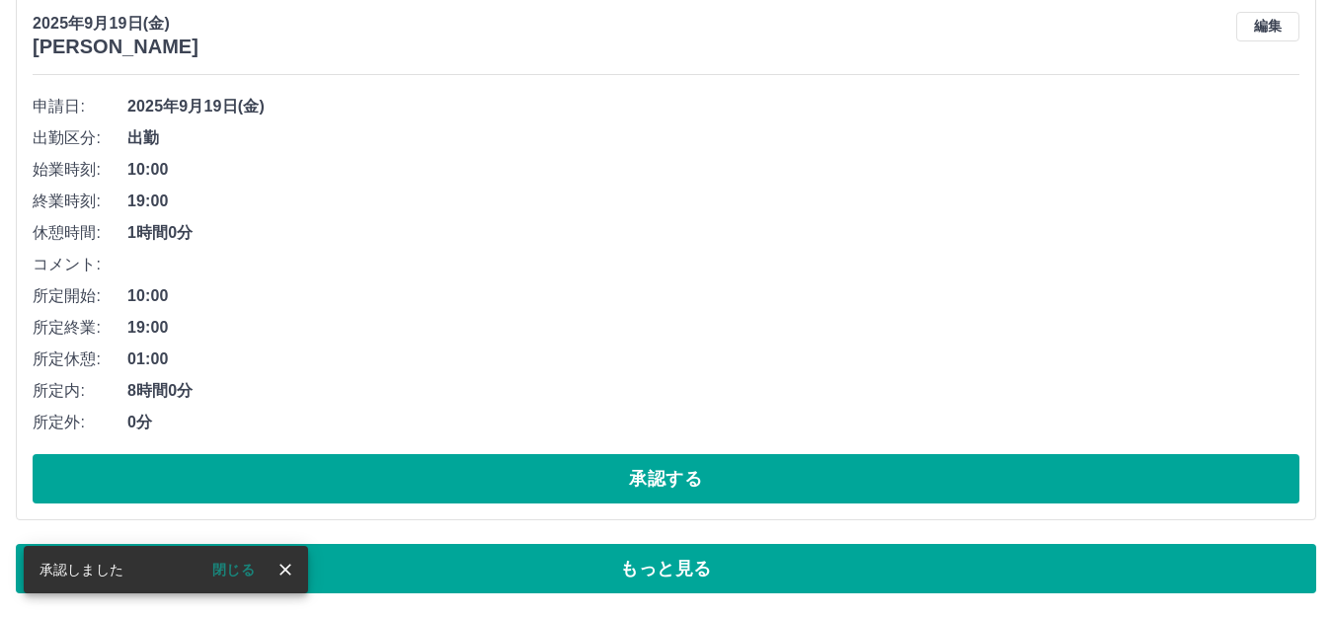
scroll to position [9345, 0]
click at [550, 551] on button "もっと見る" at bounding box center [666, 568] width 1300 height 49
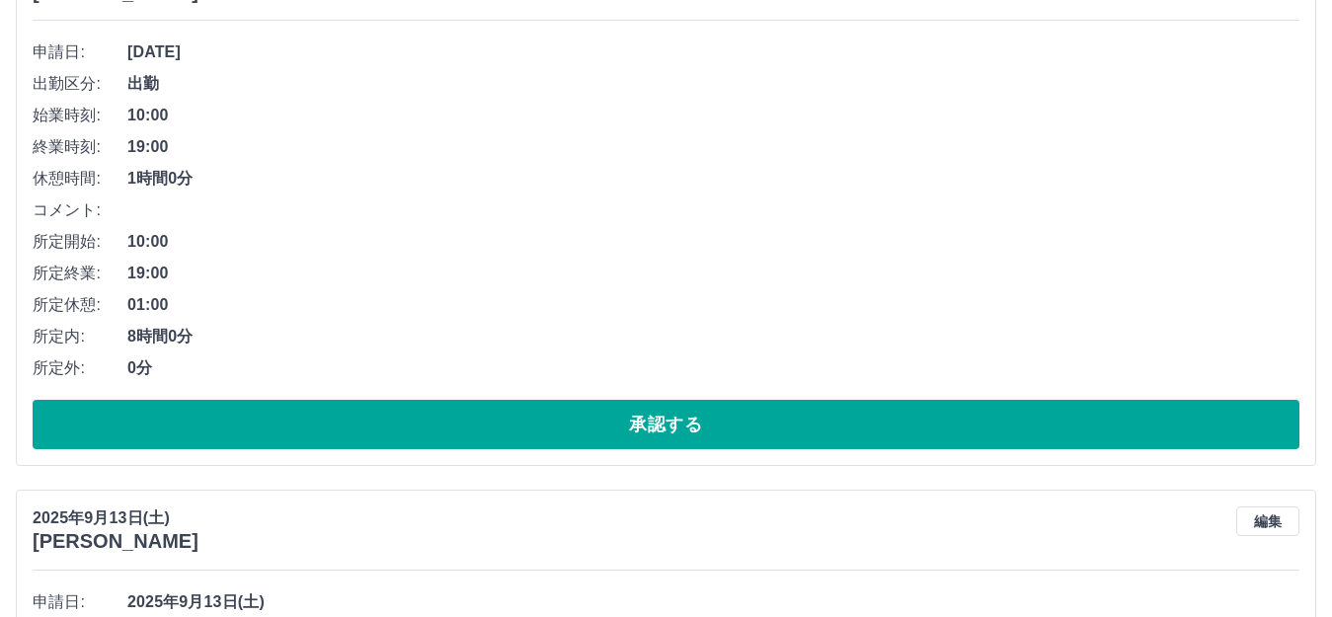
scroll to position [13382, 0]
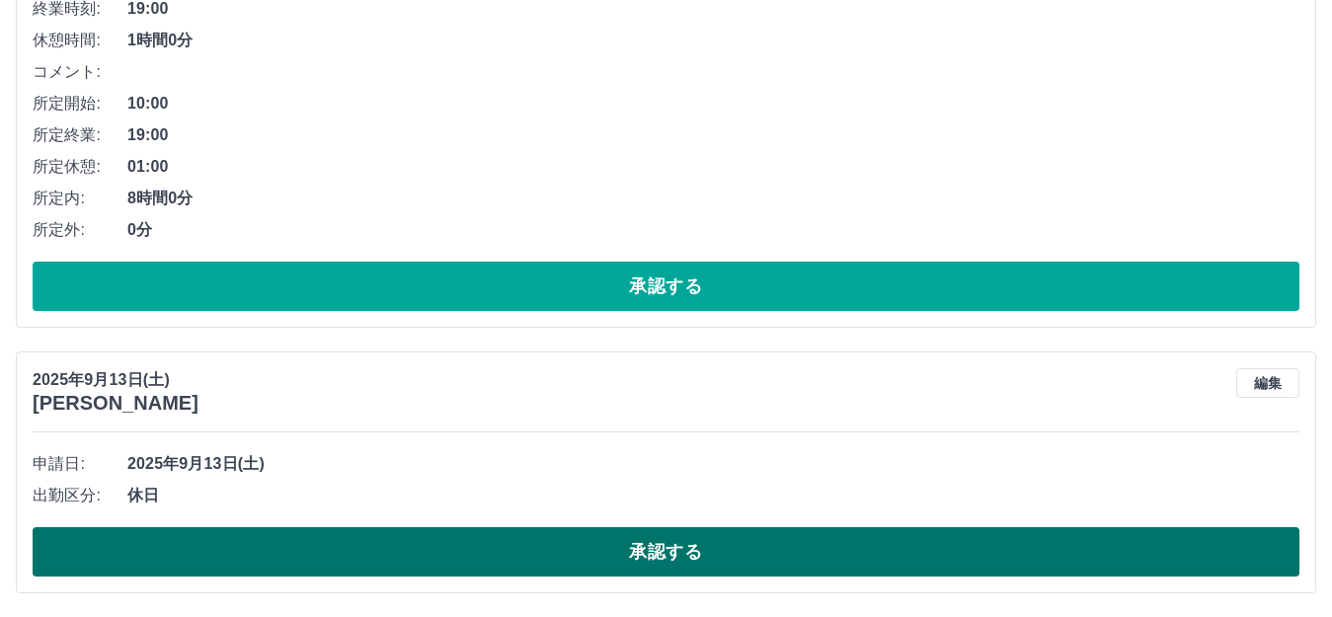
click at [645, 535] on button "承認する" at bounding box center [666, 551] width 1267 height 49
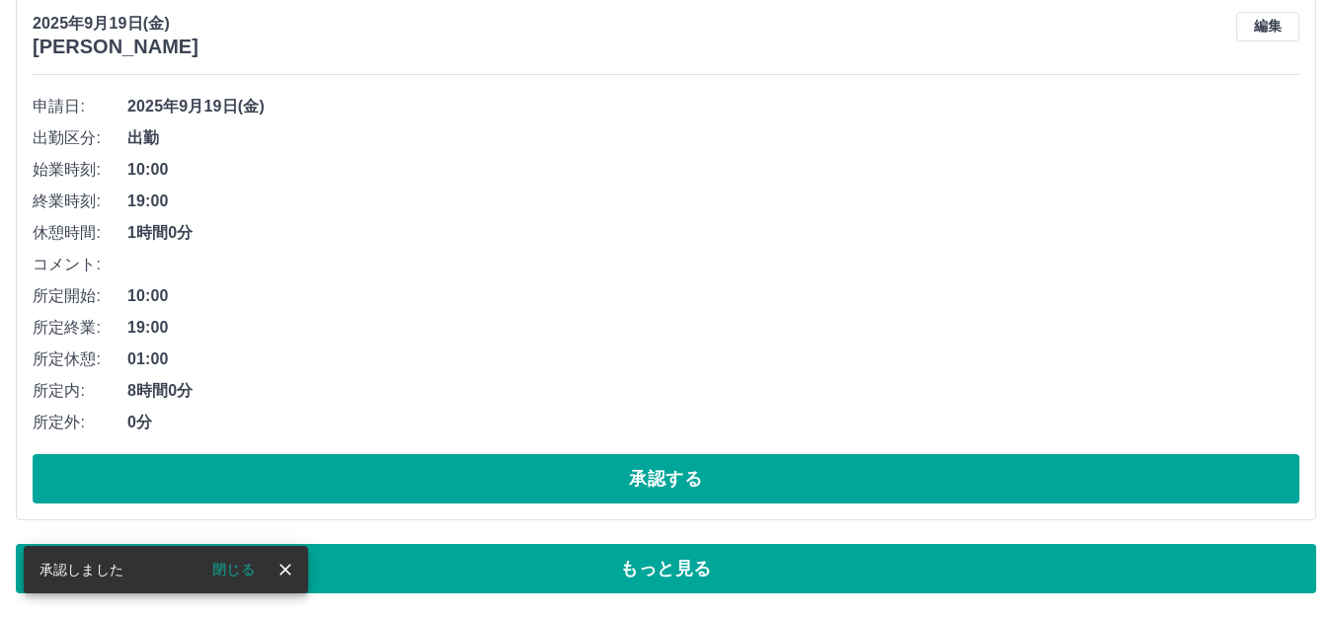
scroll to position [9345, 0]
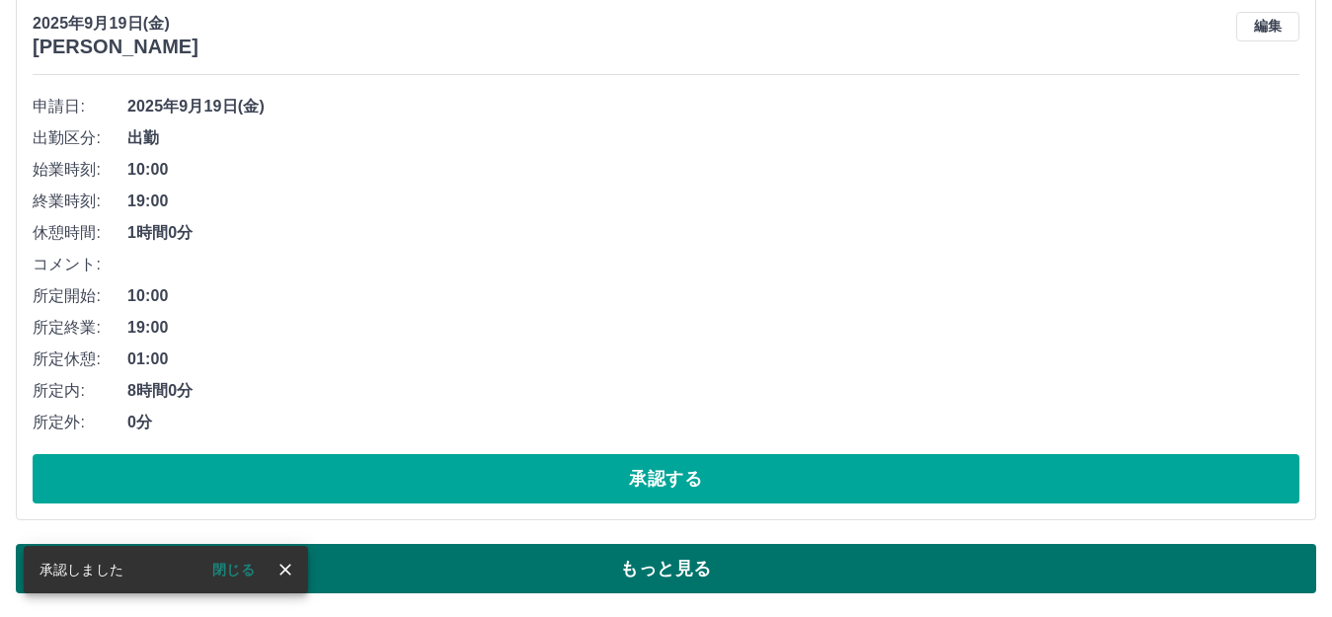
click at [625, 559] on button "もっと見る" at bounding box center [666, 568] width 1300 height 49
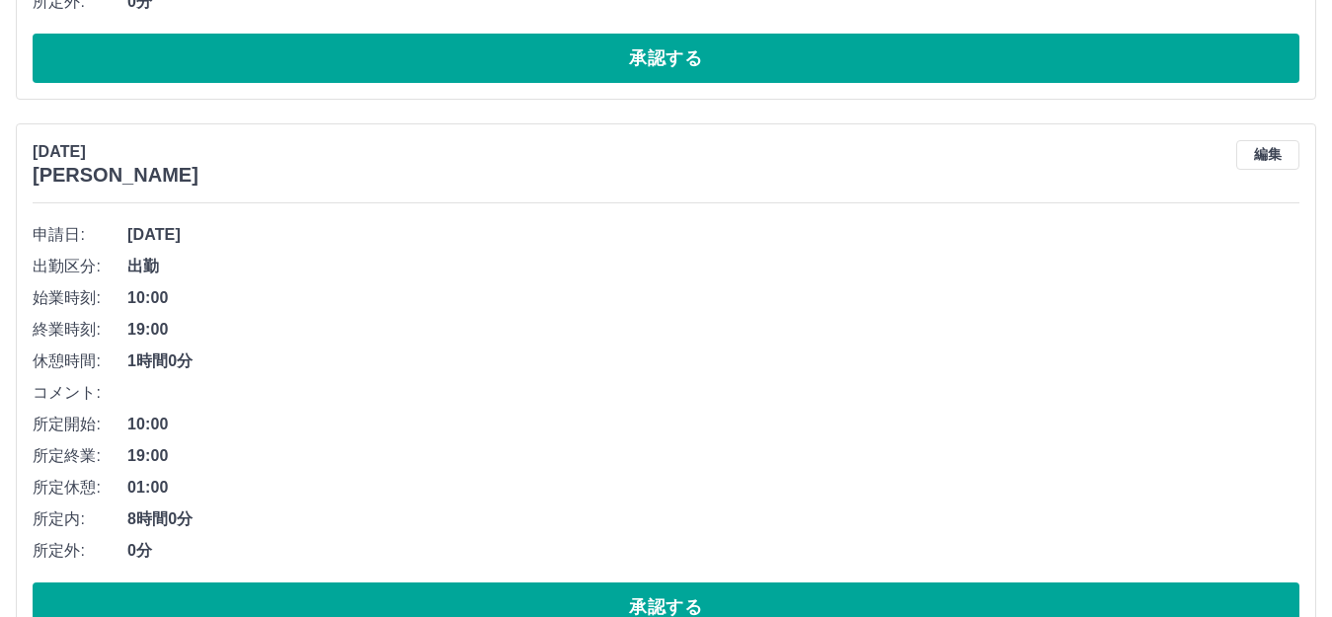
scroll to position [13116, 0]
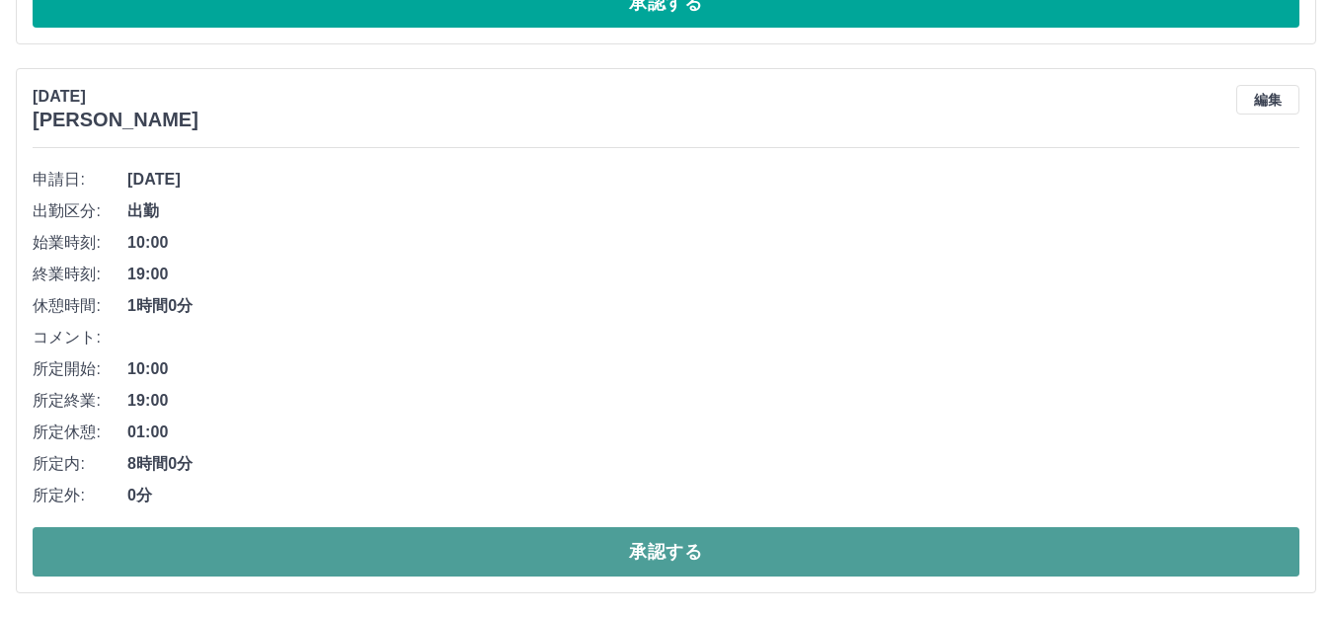
click at [607, 544] on button "承認する" at bounding box center [666, 551] width 1267 height 49
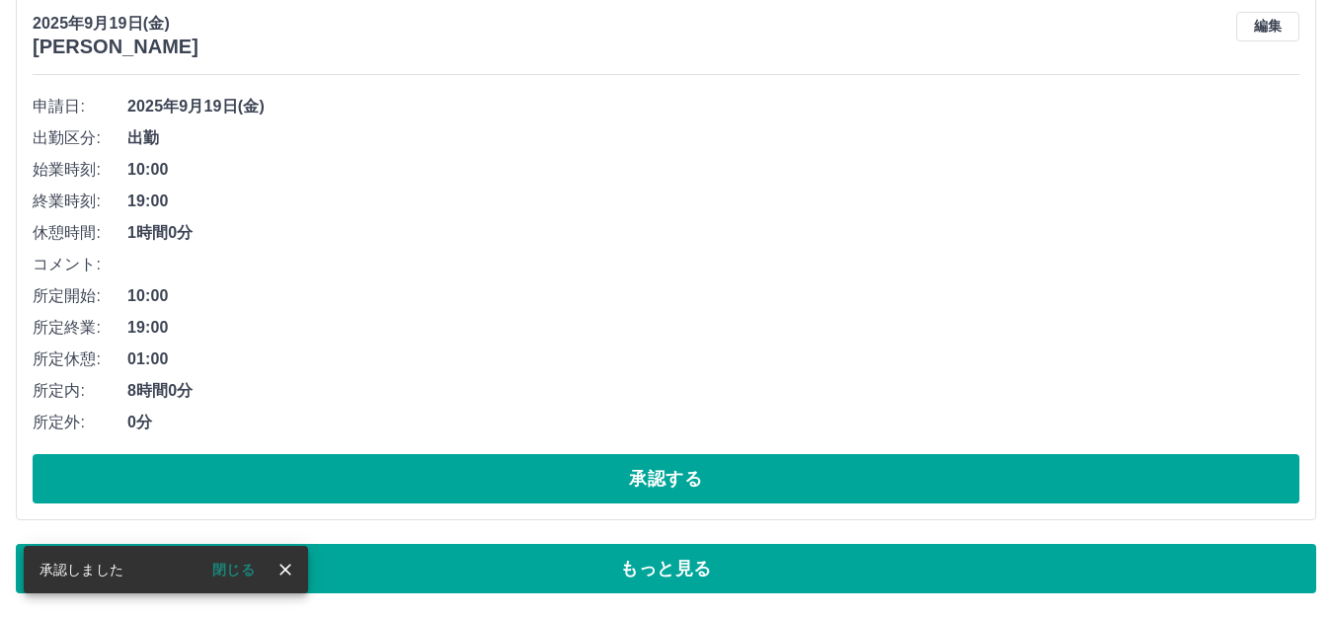
scroll to position [9345, 0]
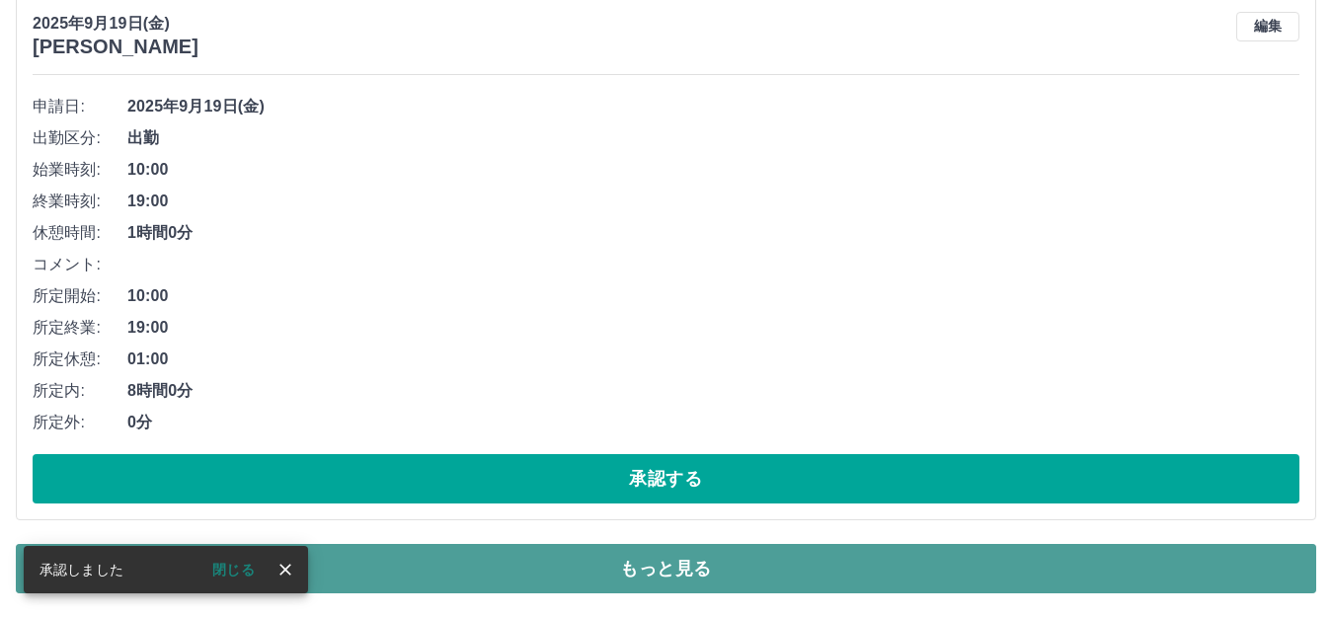
click at [610, 564] on button "もっと見る" at bounding box center [666, 568] width 1300 height 49
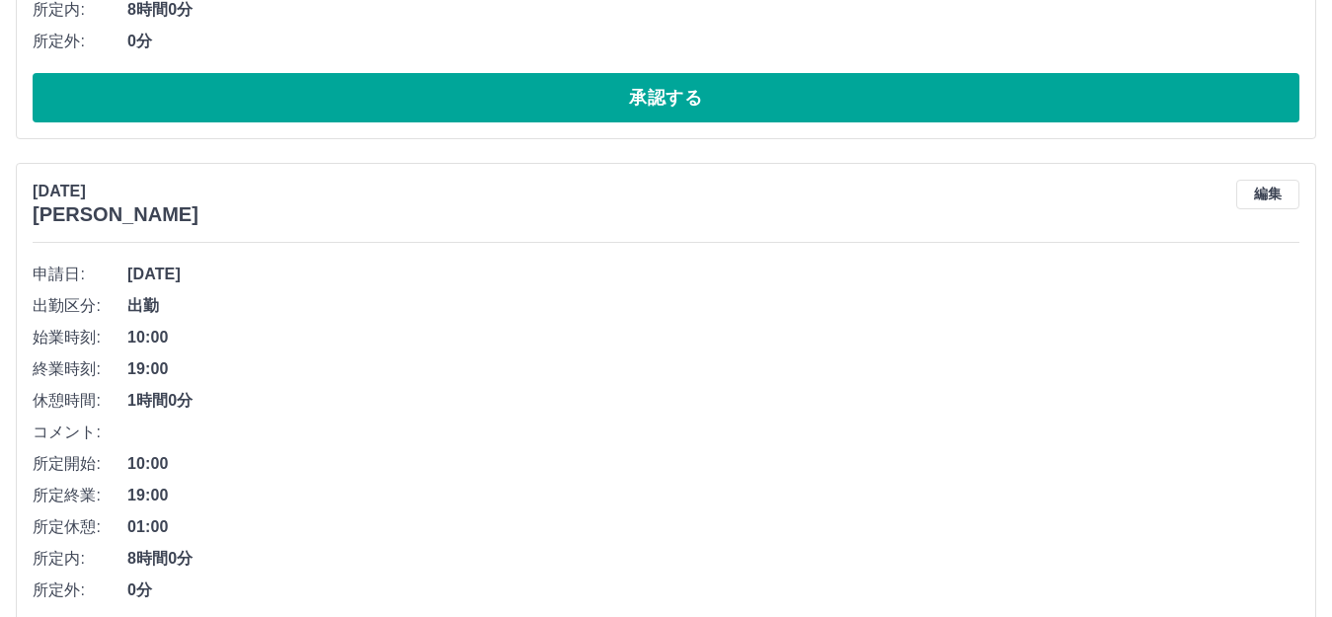
scroll to position [12567, 0]
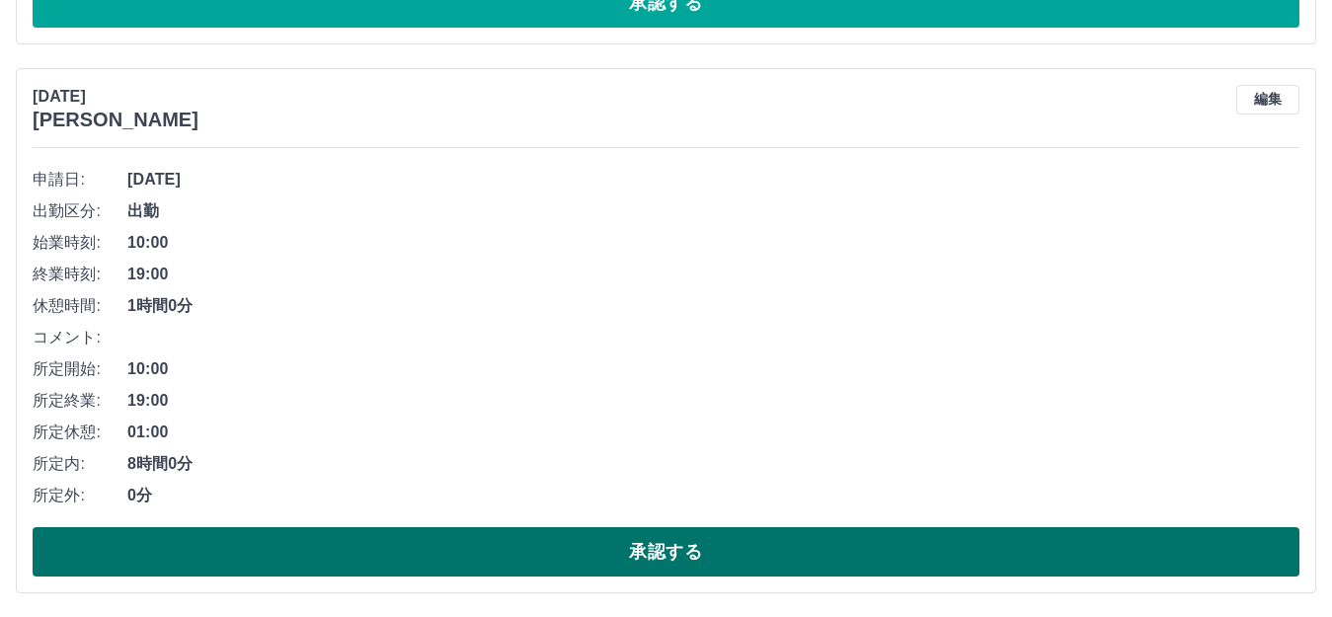
click at [500, 541] on button "承認する" at bounding box center [666, 551] width 1267 height 49
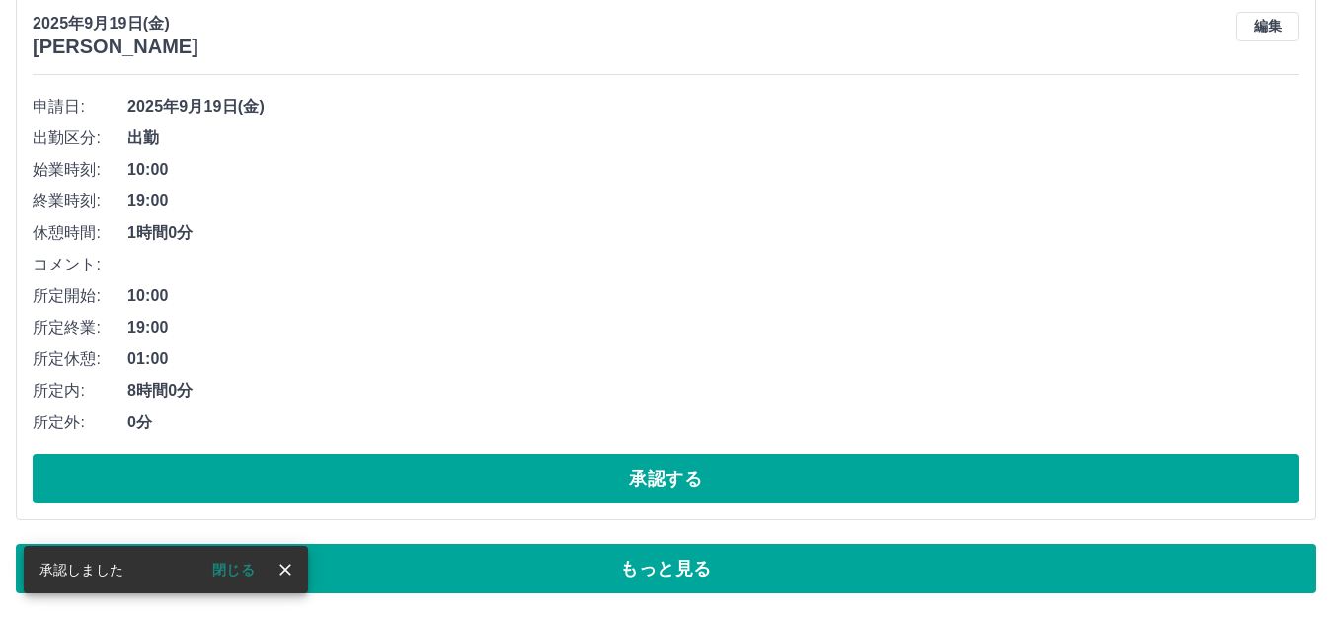
scroll to position [9345, 0]
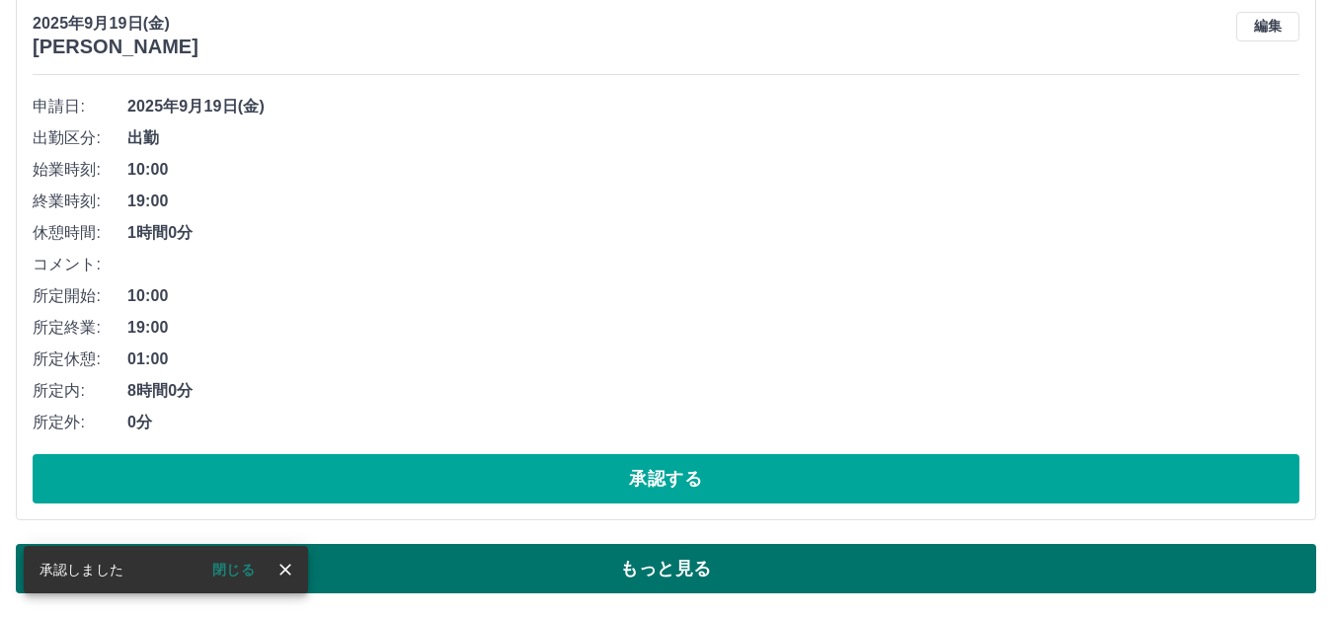
click at [506, 569] on button "もっと見る" at bounding box center [666, 568] width 1300 height 49
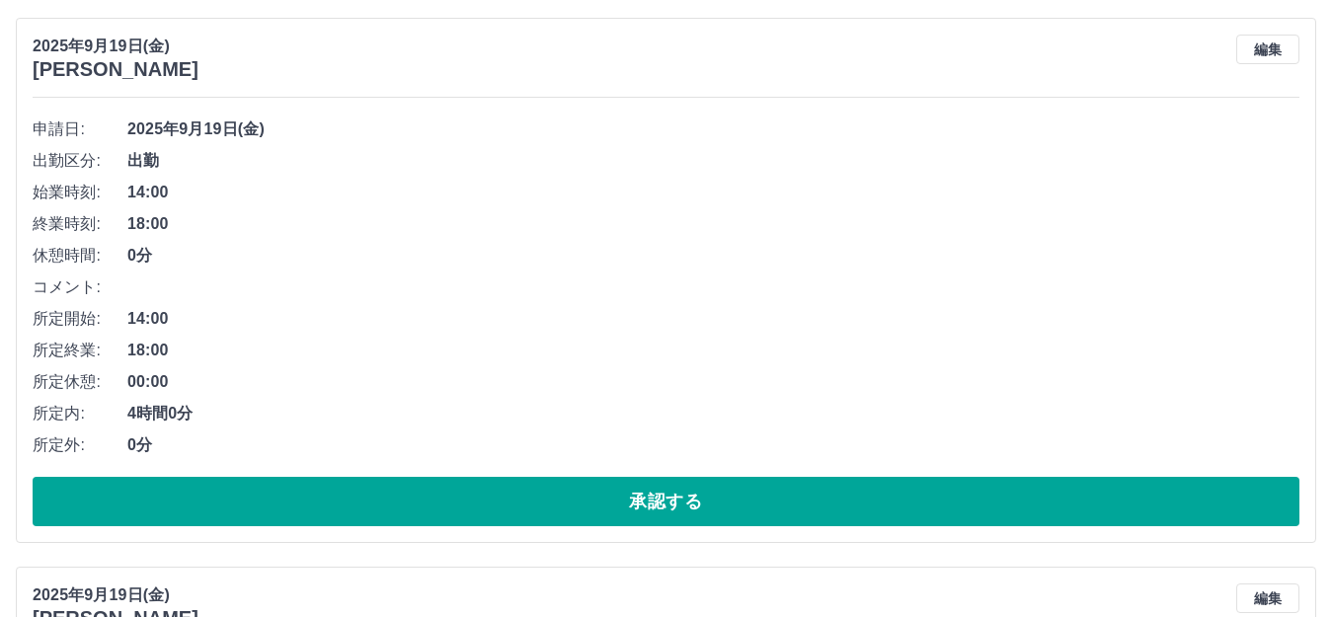
scroll to position [12019, 0]
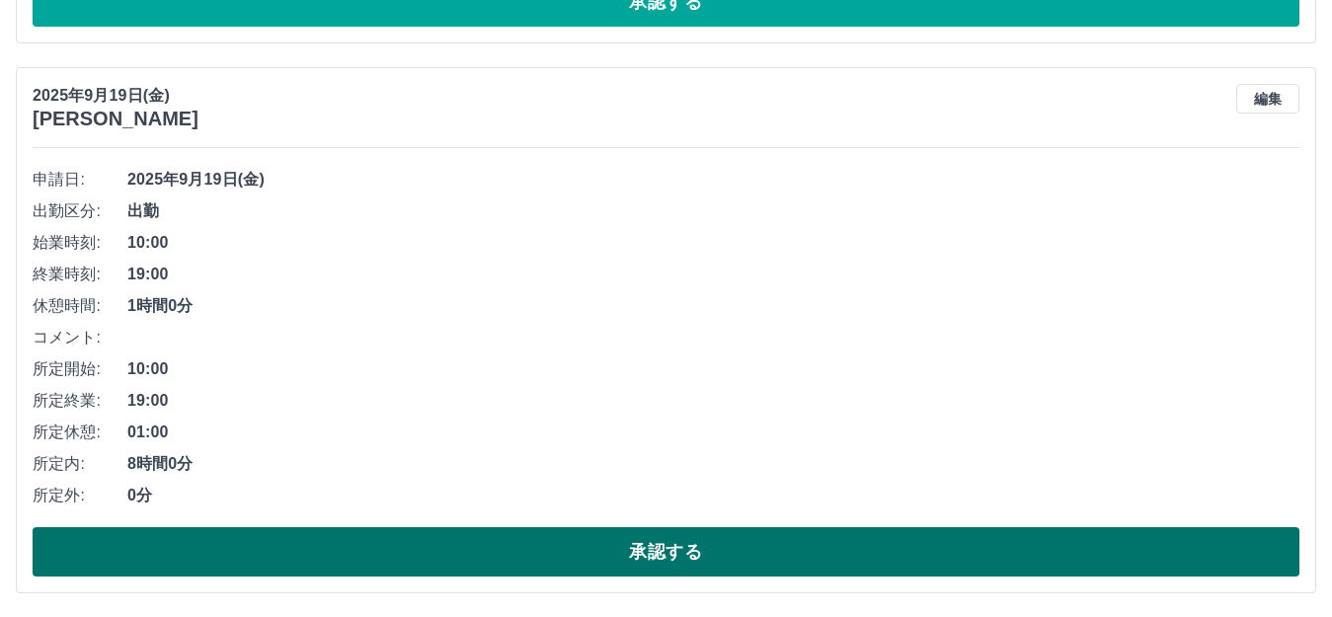
click at [500, 549] on button "承認する" at bounding box center [666, 551] width 1267 height 49
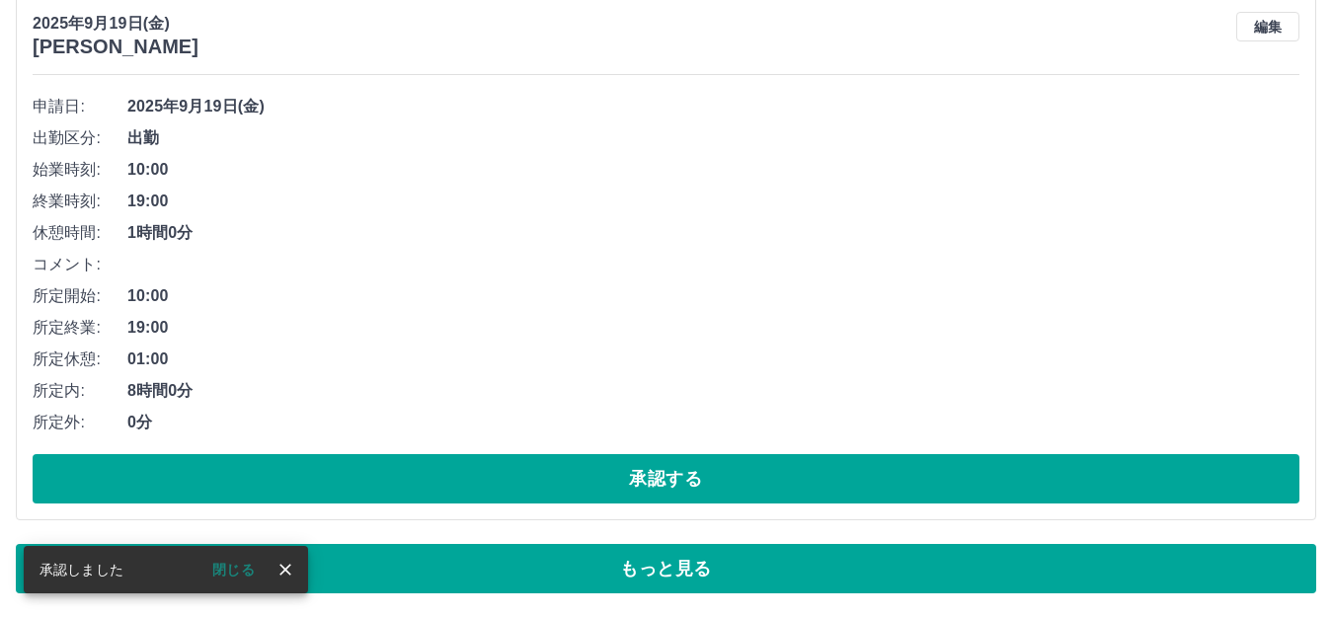
scroll to position [9894, 0]
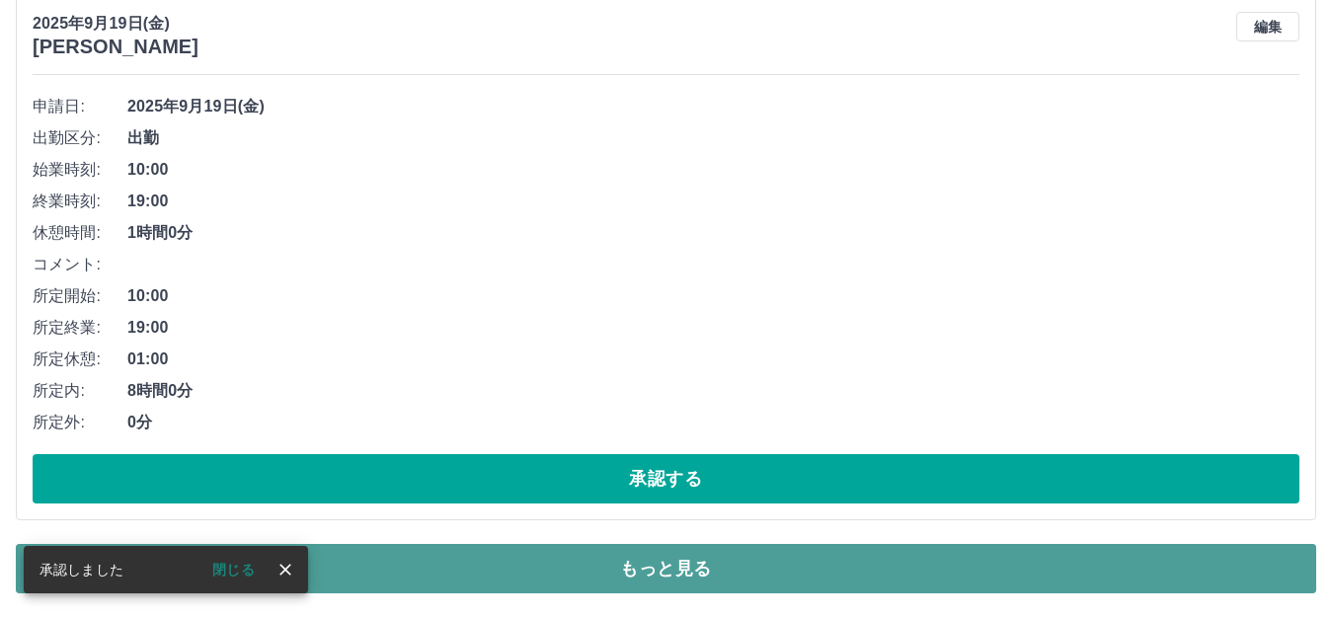
click at [493, 566] on button "もっと見る" at bounding box center [666, 568] width 1300 height 49
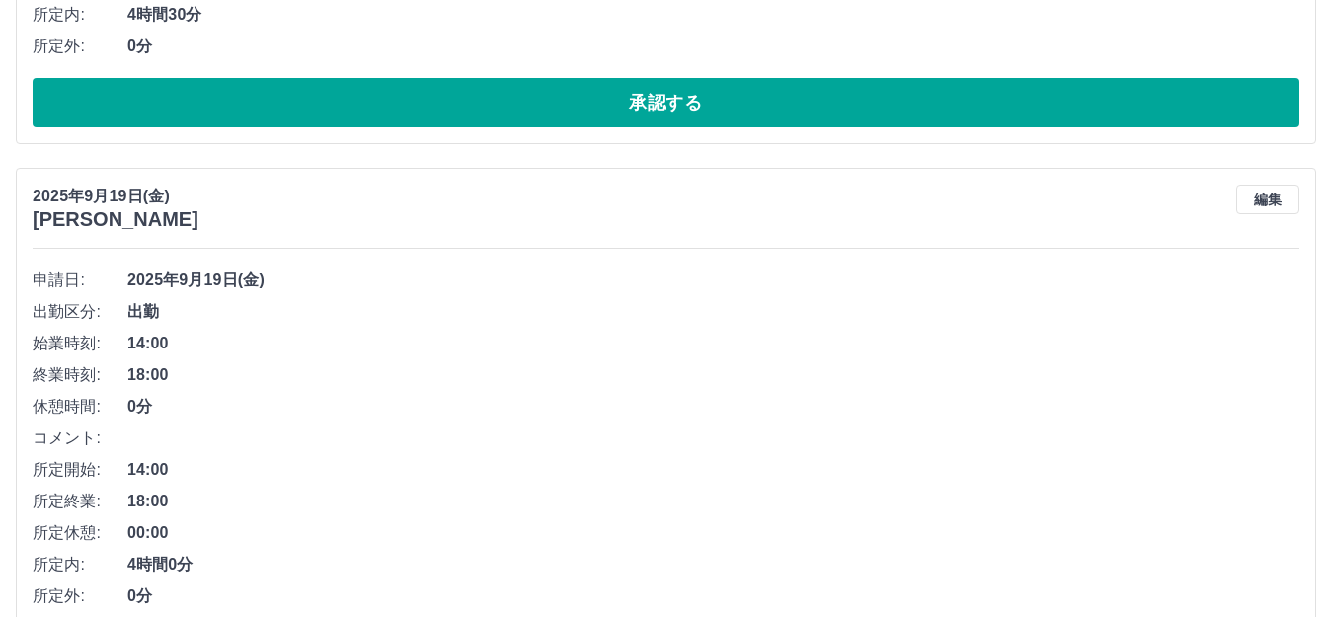
scroll to position [12019, 0]
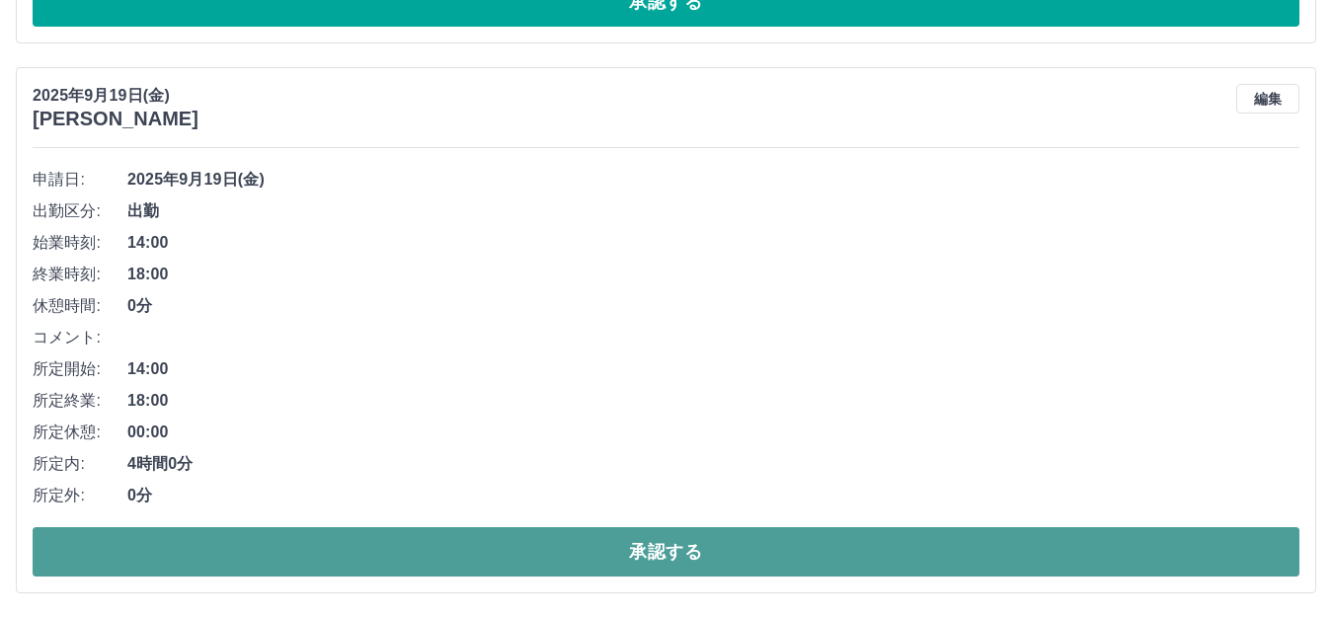
click at [479, 563] on button "承認する" at bounding box center [666, 551] width 1267 height 49
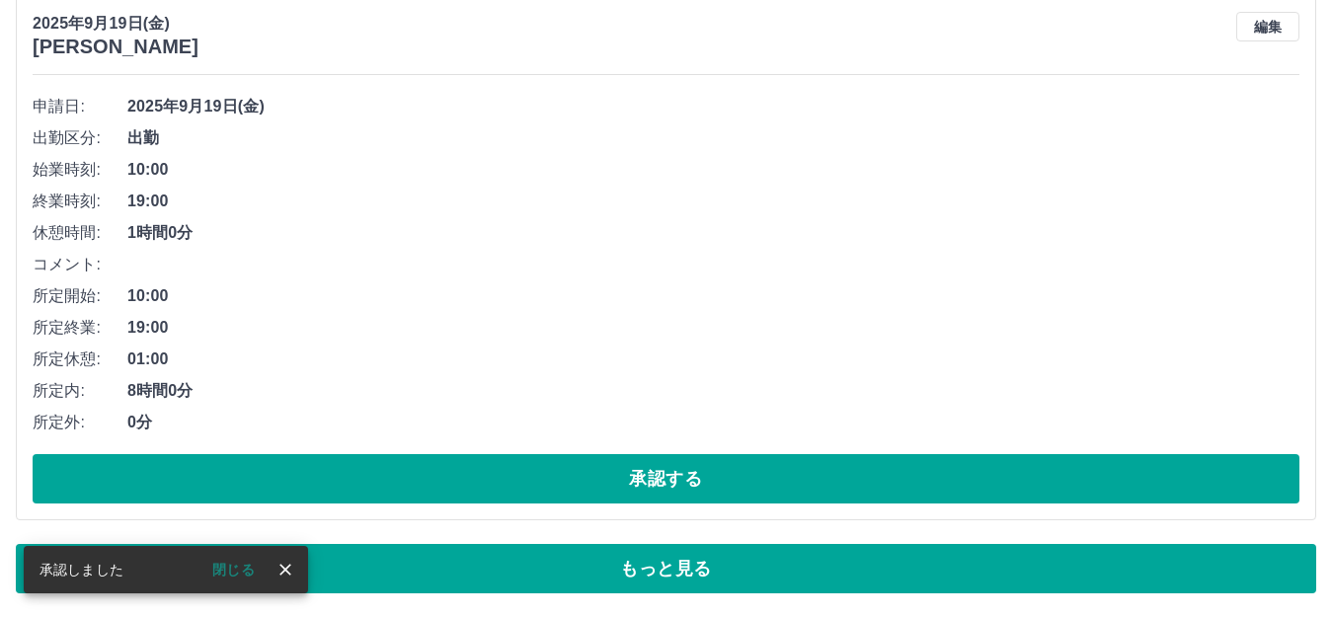
scroll to position [9894, 0]
click at [478, 565] on button "もっと見る" at bounding box center [666, 568] width 1300 height 49
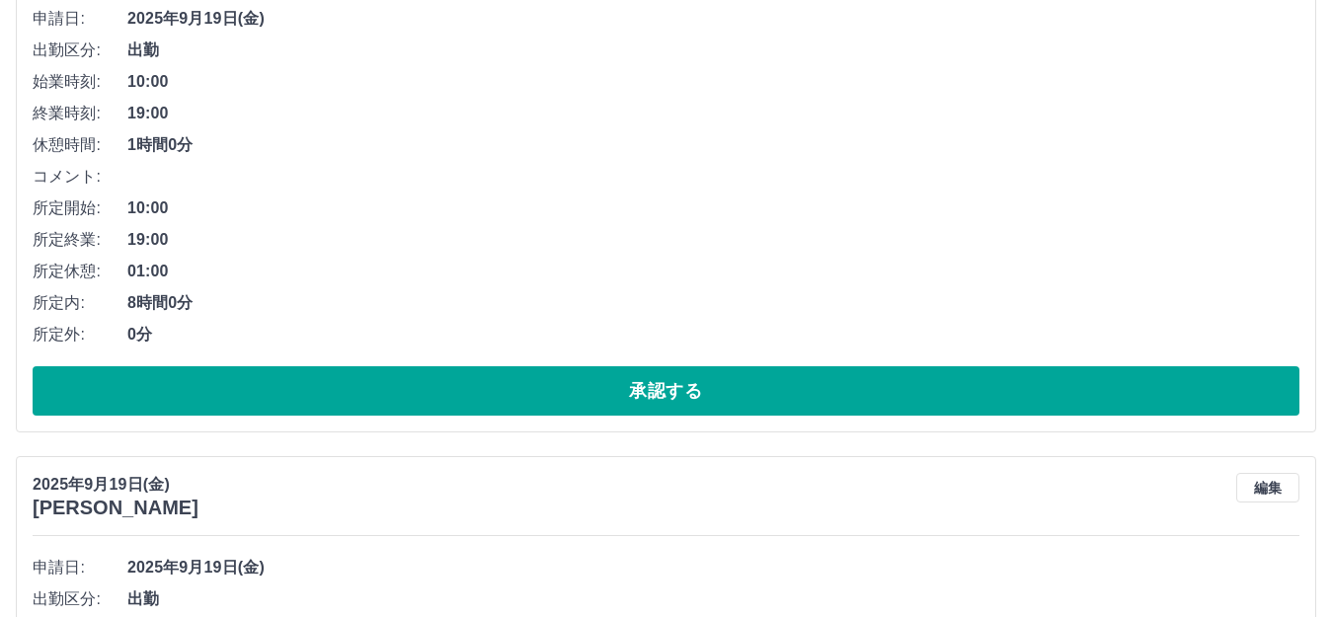
scroll to position [11469, 0]
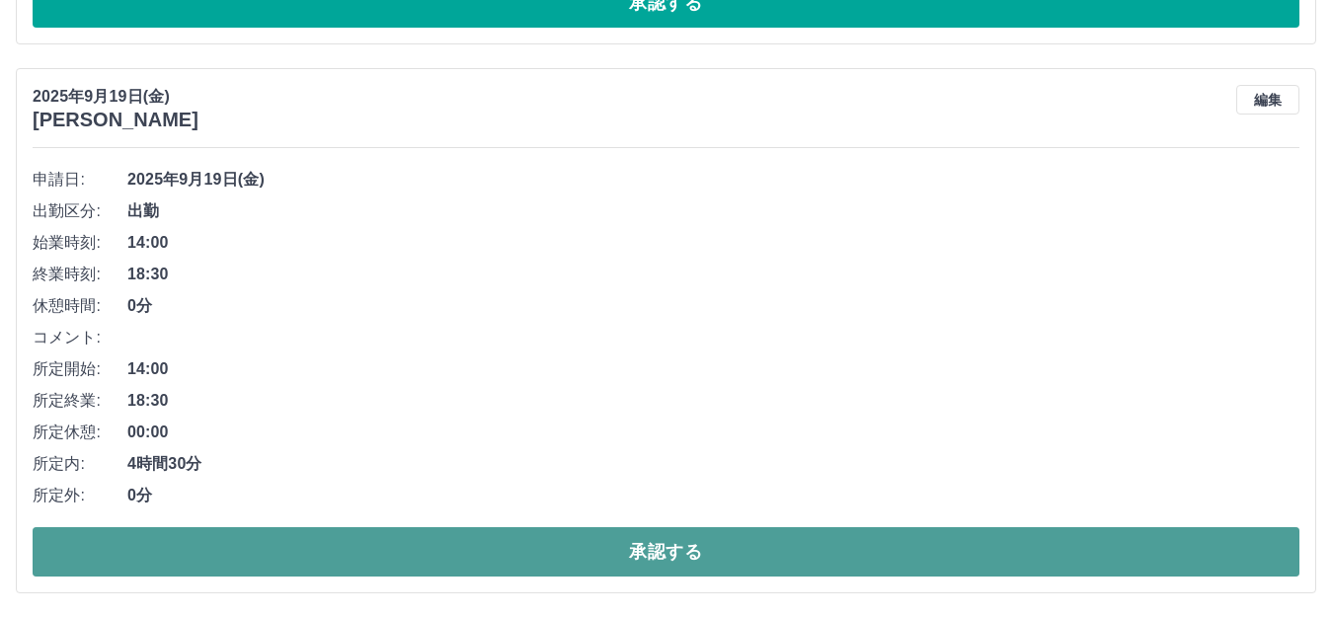
click at [581, 540] on button "承認する" at bounding box center [666, 551] width 1267 height 49
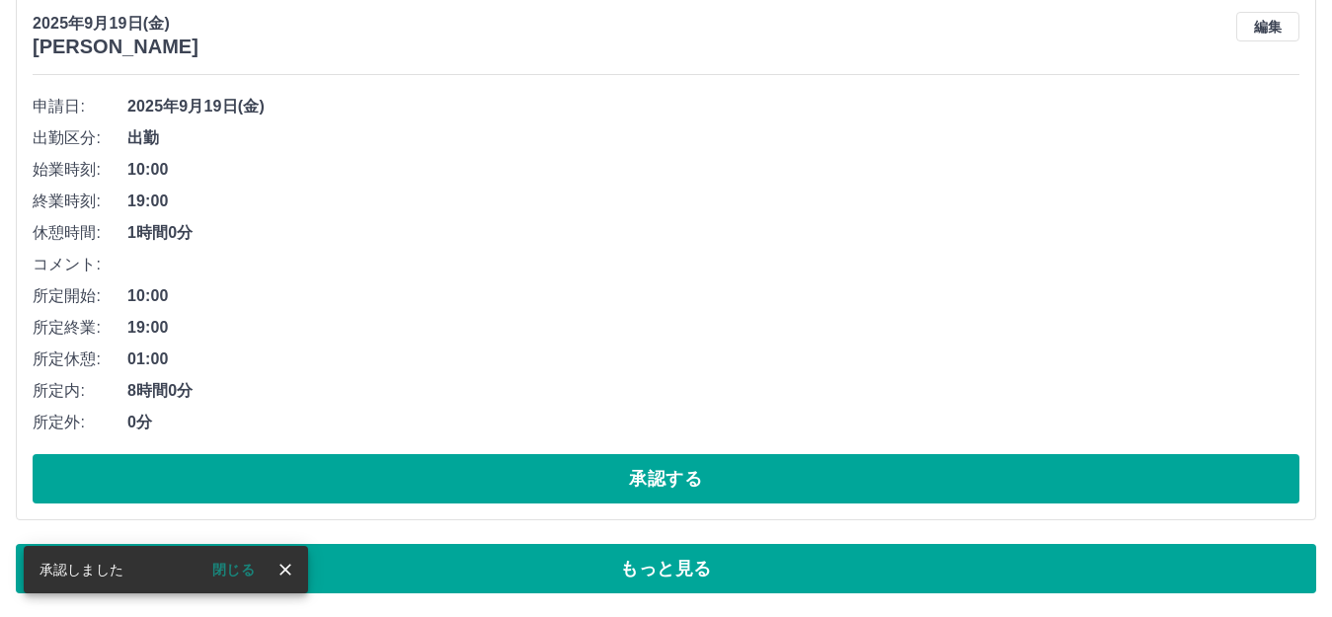
scroll to position [9894, 0]
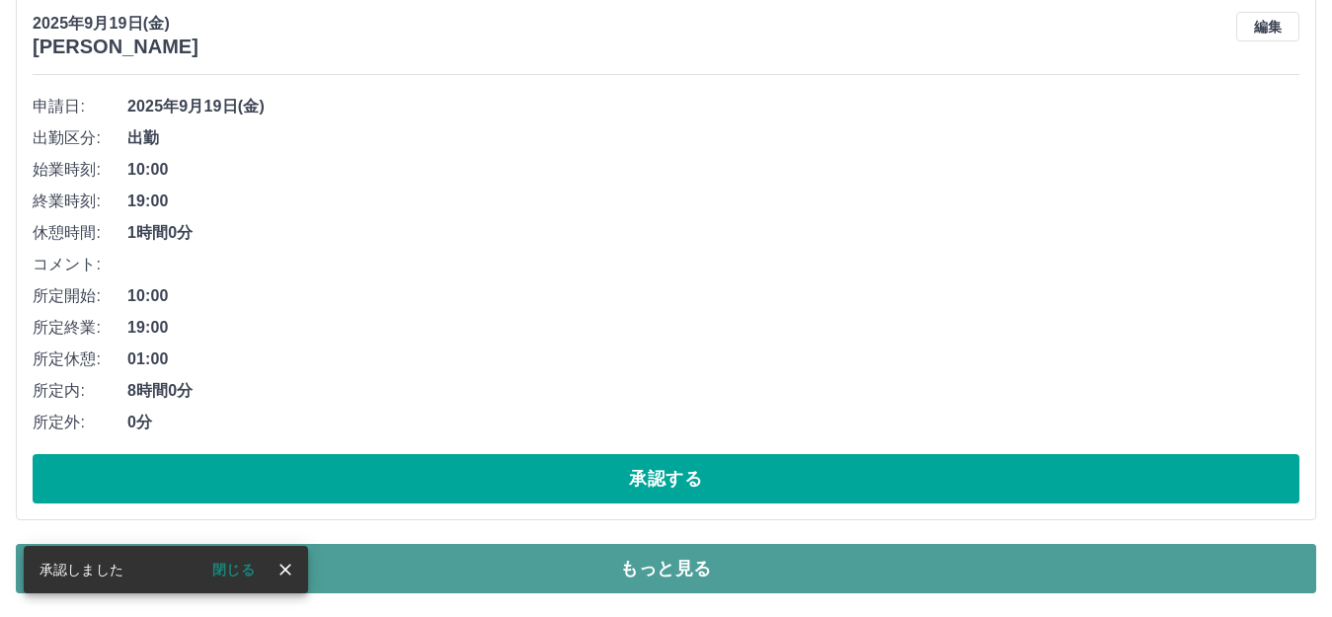
click at [581, 557] on button "もっと見る" at bounding box center [666, 568] width 1300 height 49
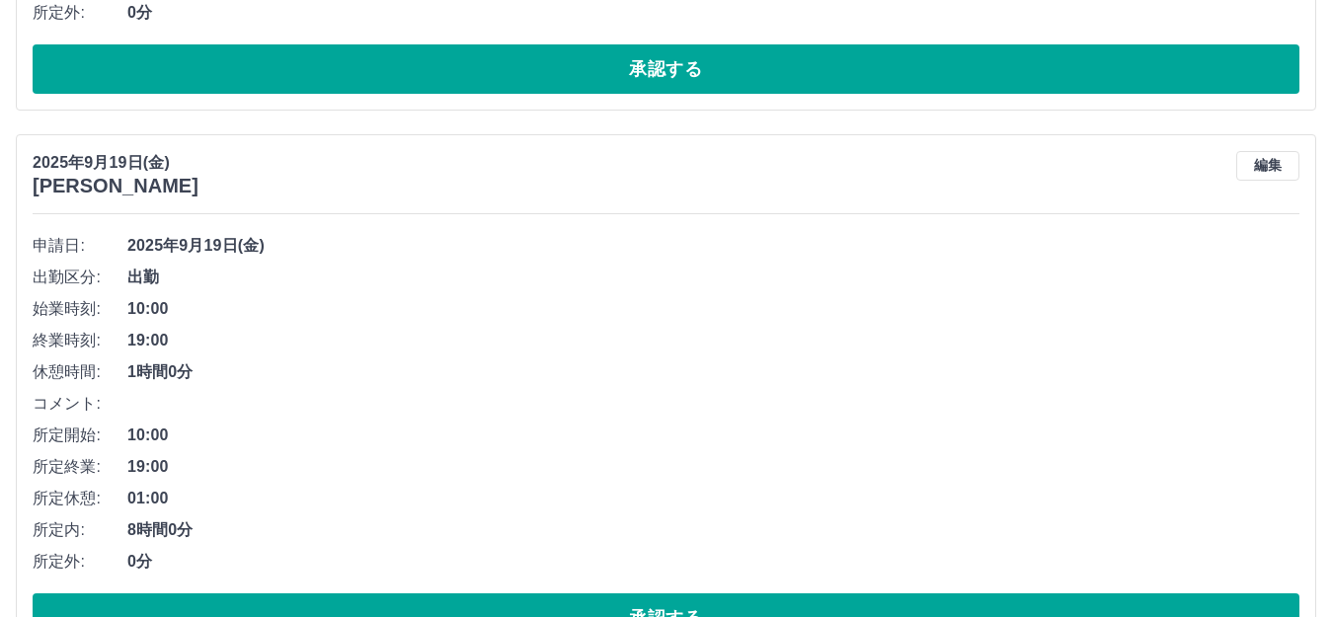
scroll to position [10920, 0]
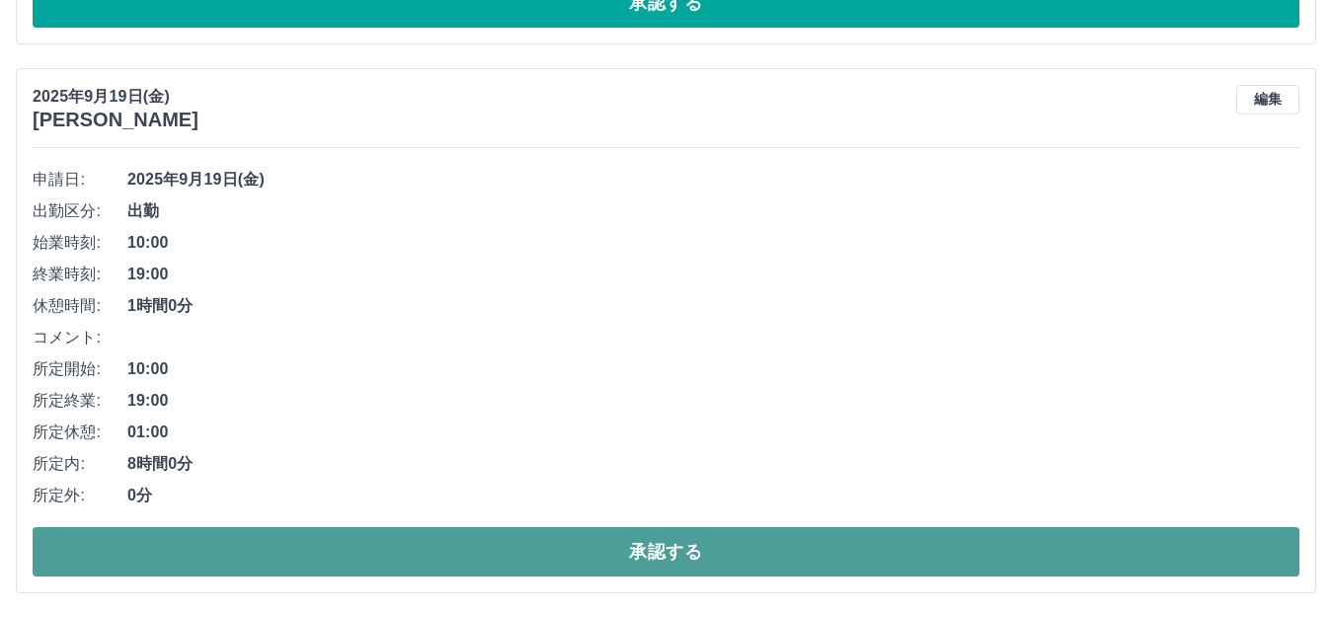
click at [624, 554] on button "承認する" at bounding box center [666, 551] width 1267 height 49
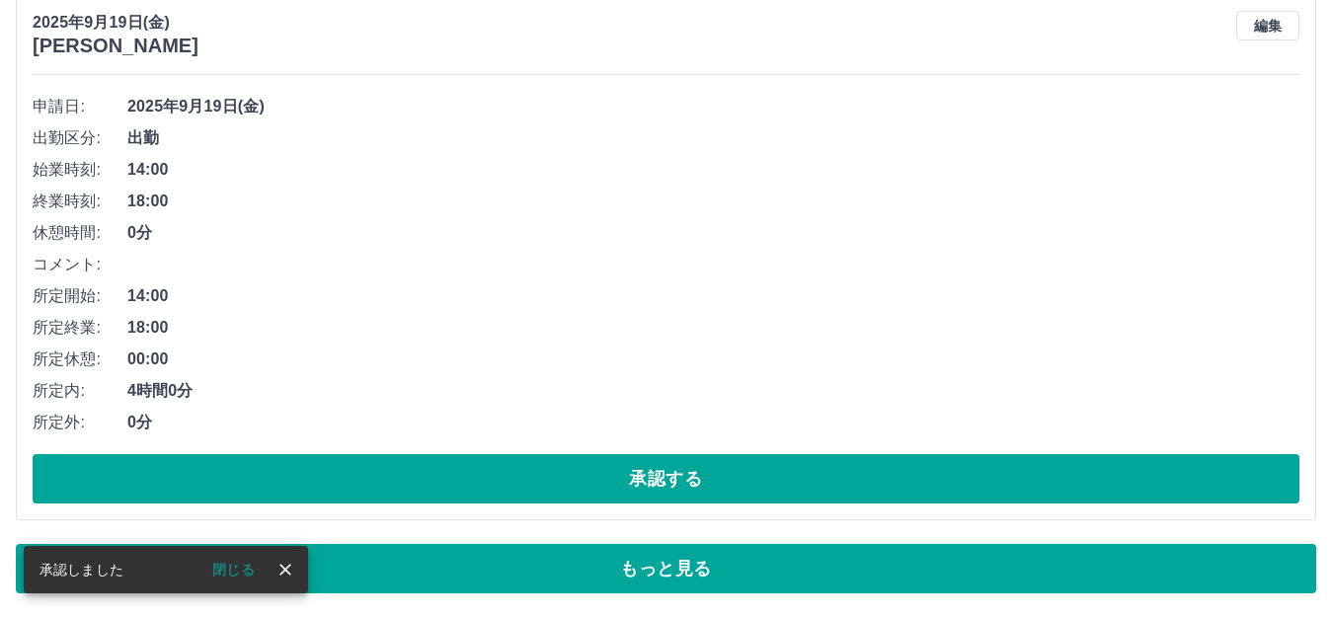
scroll to position [10444, 0]
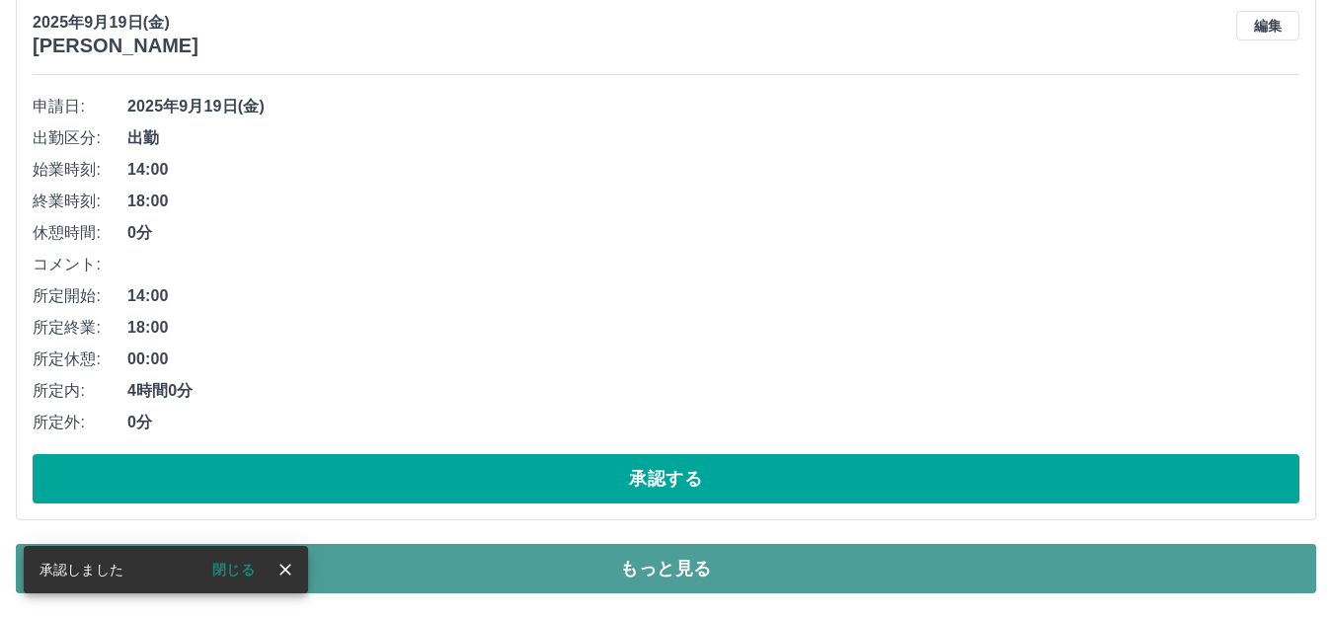
click at [644, 556] on button "もっと見る" at bounding box center [666, 568] width 1300 height 49
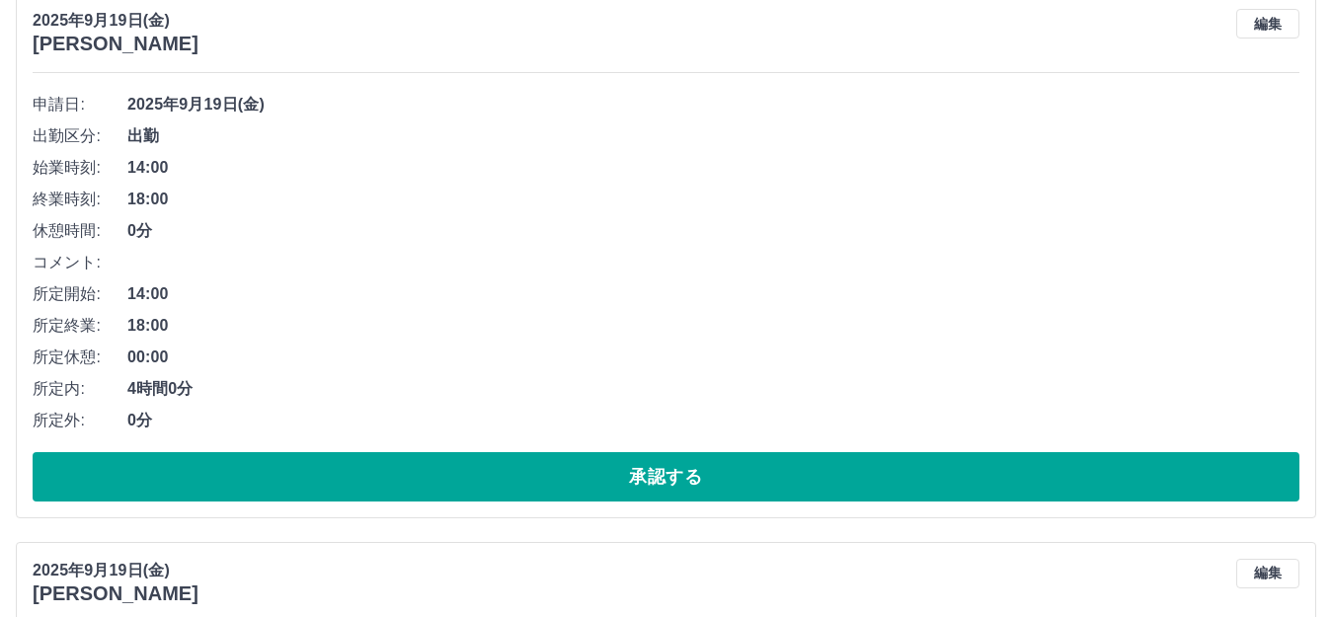
scroll to position [10920, 0]
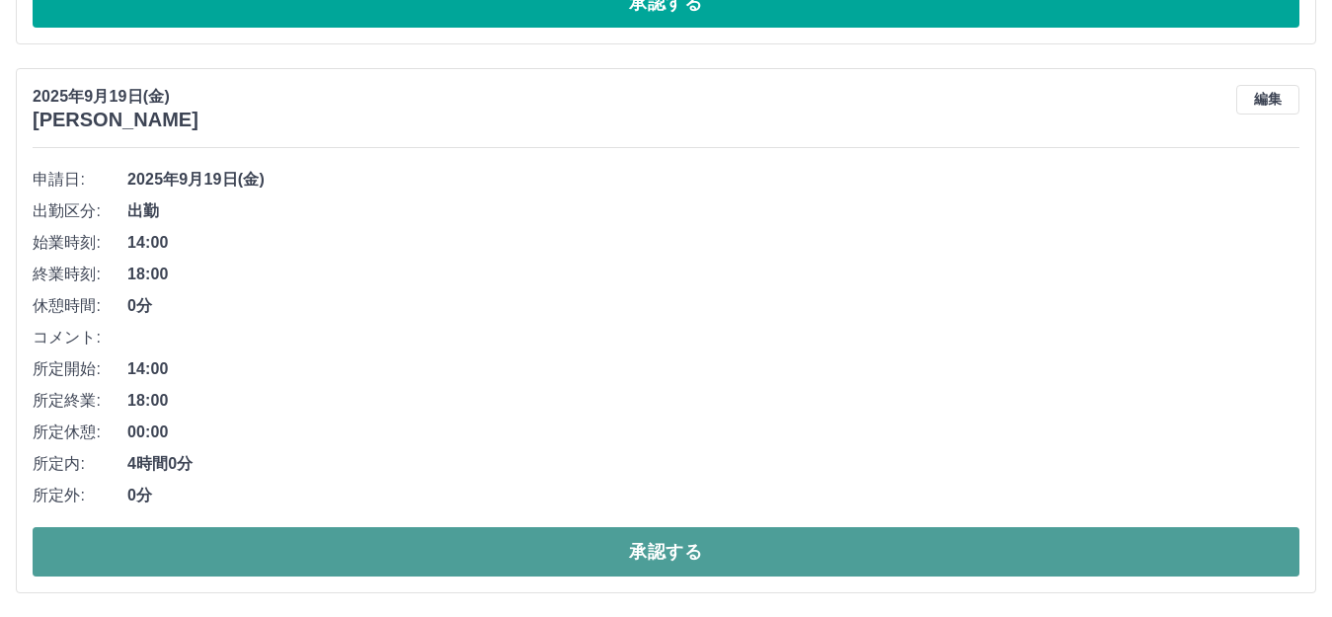
click at [558, 553] on button "承認する" at bounding box center [666, 551] width 1267 height 49
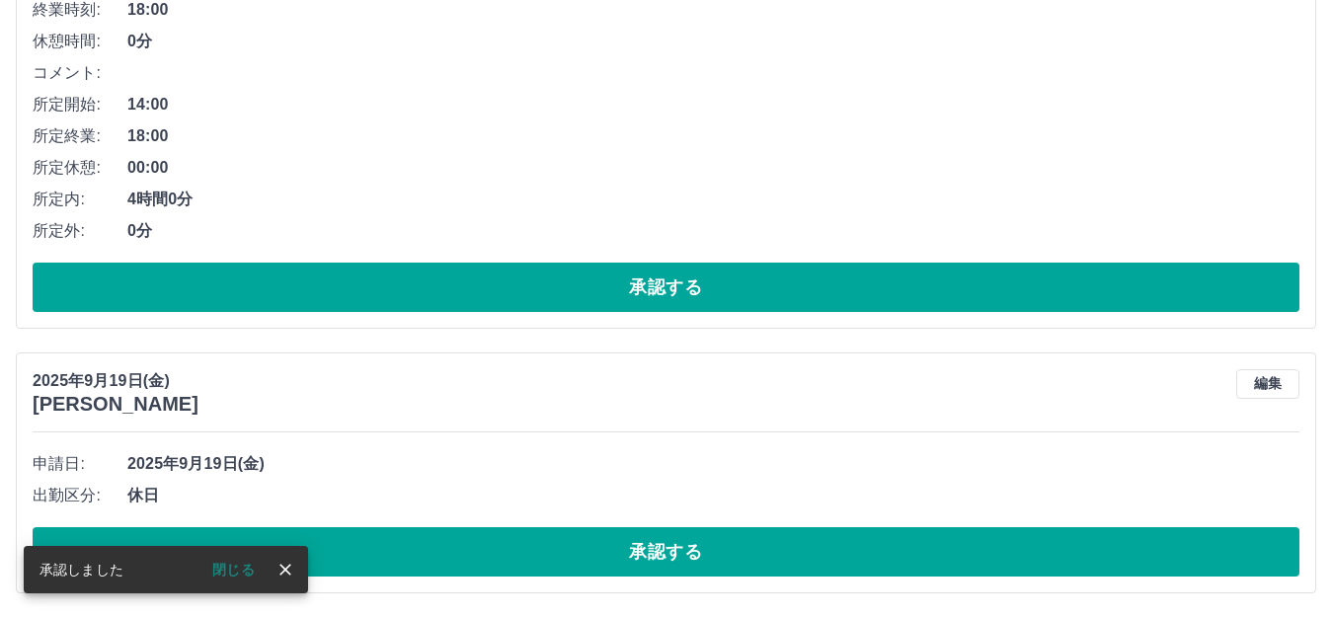
scroll to position [10636, 0]
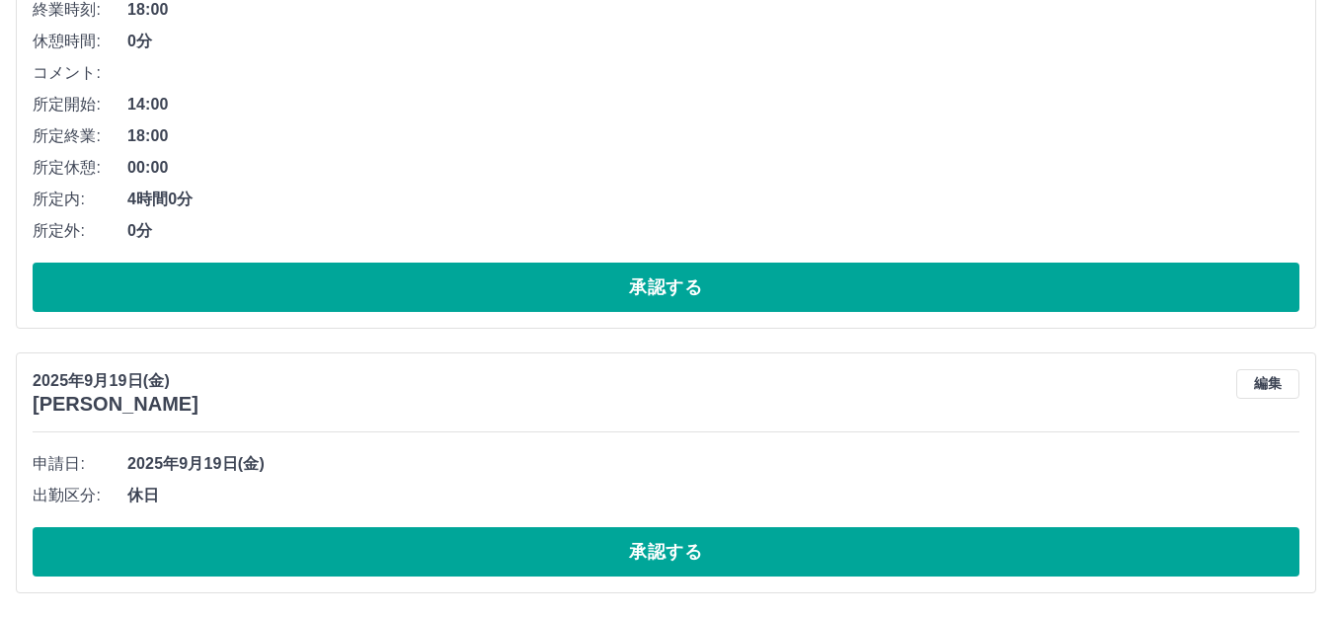
click at [558, 553] on button "承認する" at bounding box center [666, 551] width 1267 height 49
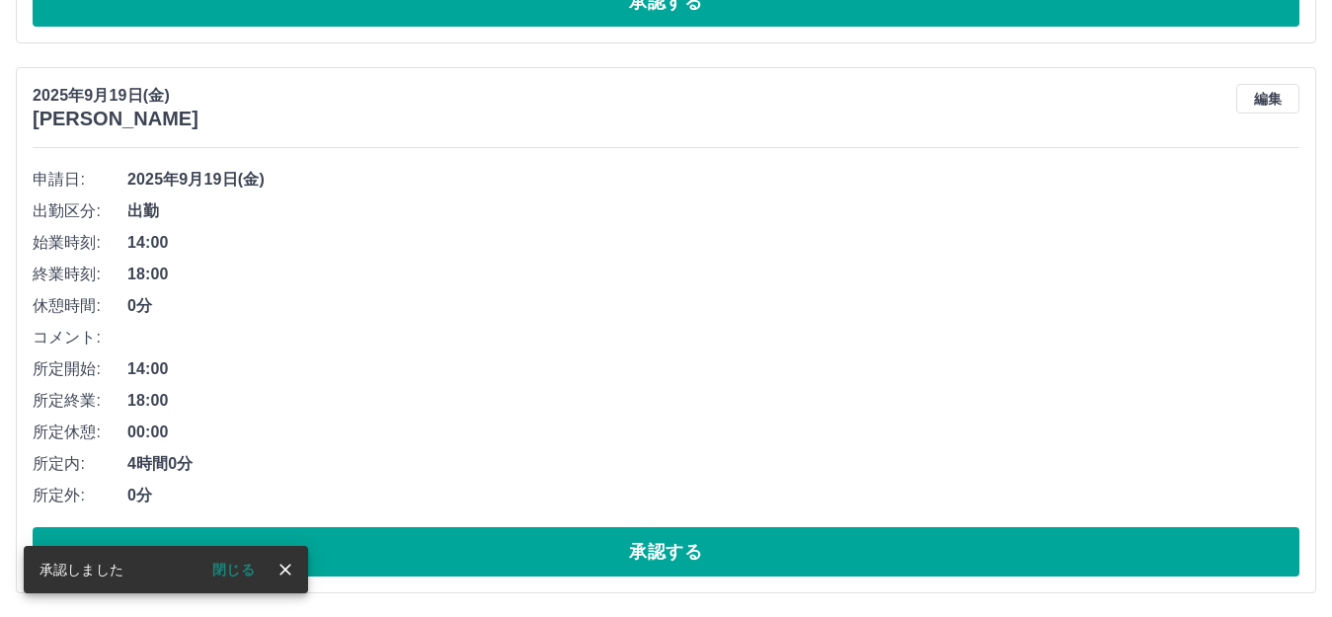
scroll to position [10371, 0]
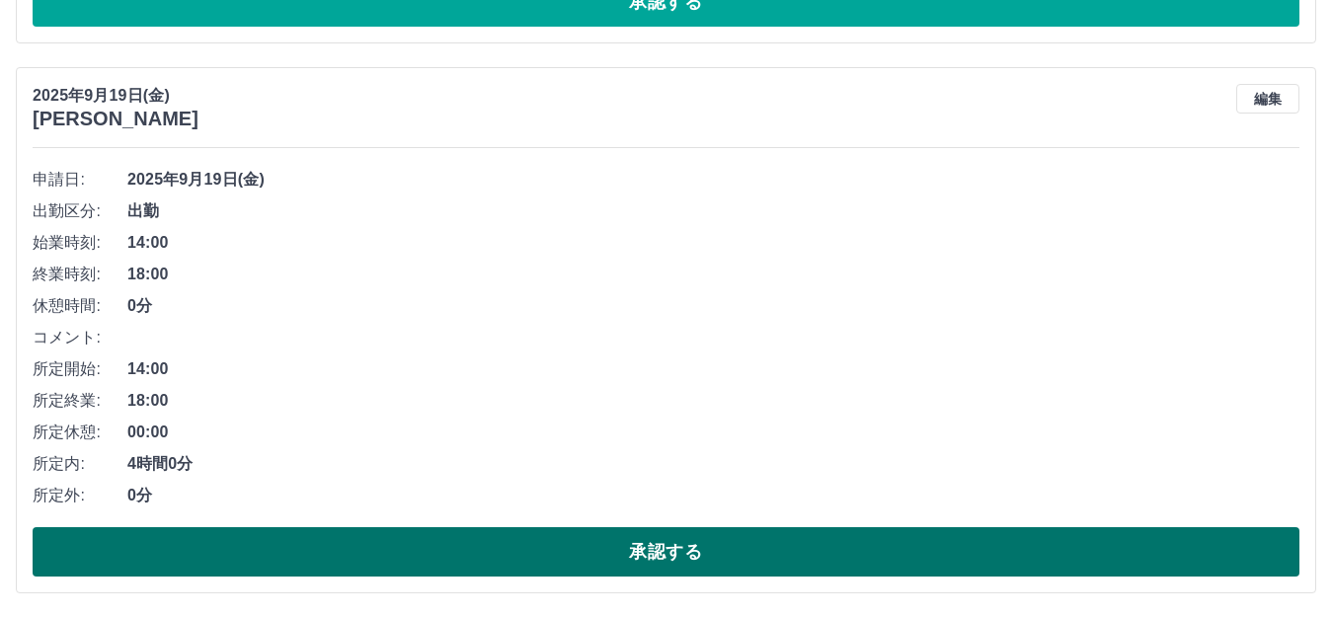
click at [537, 538] on button "承認する" at bounding box center [666, 551] width 1267 height 49
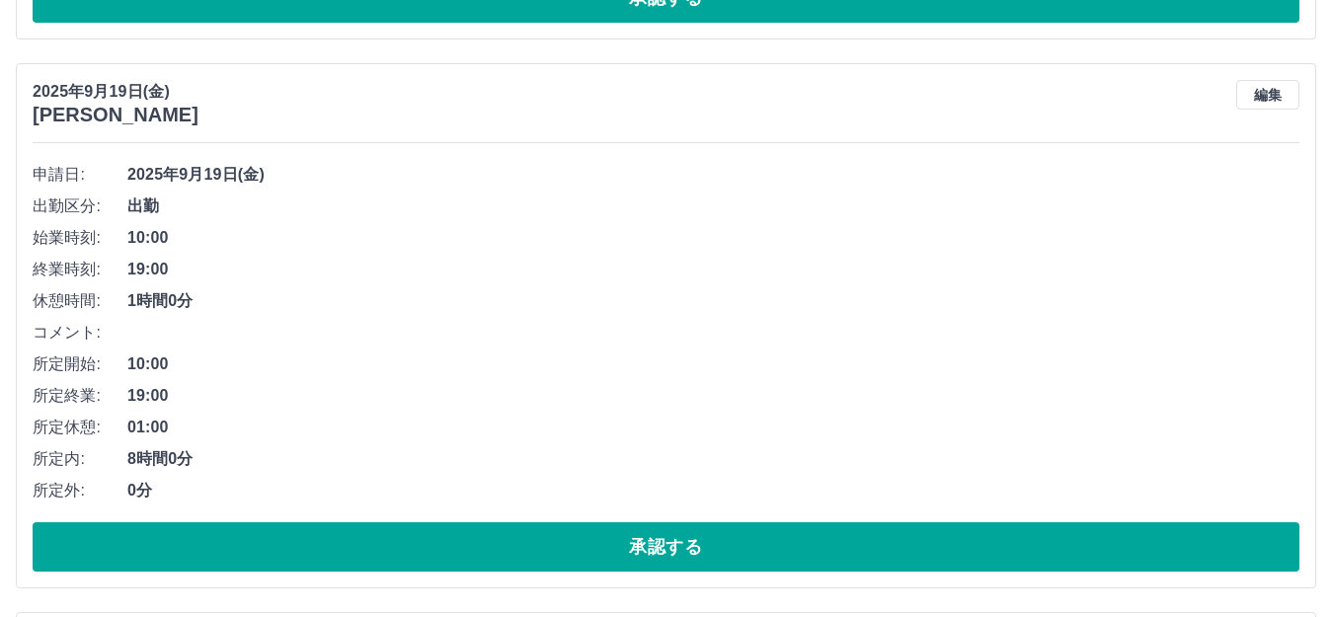
scroll to position [9976, 0]
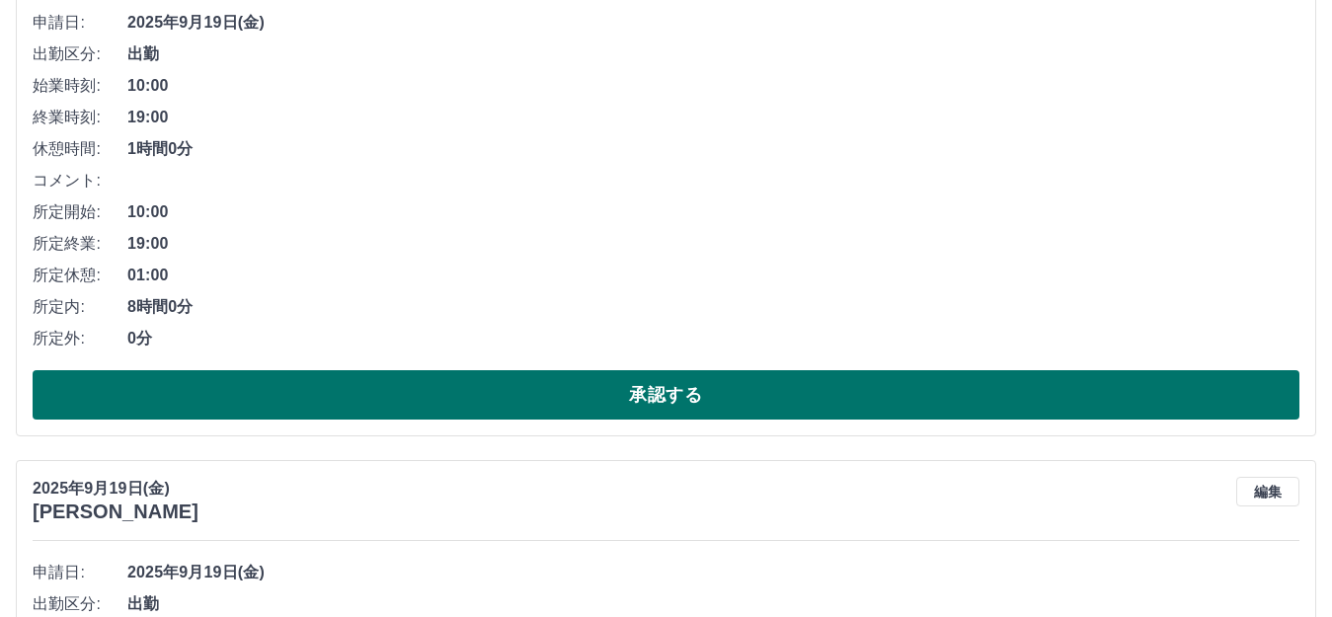
click at [406, 406] on button "承認する" at bounding box center [666, 394] width 1267 height 49
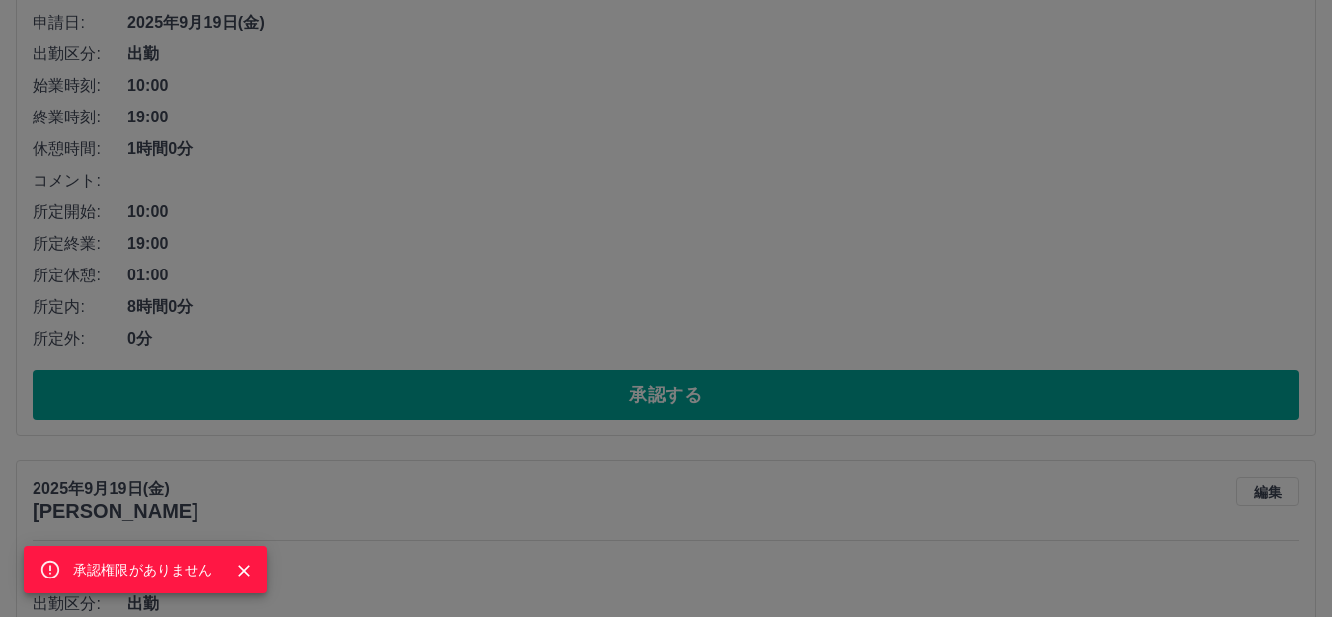
click at [496, 318] on div "承認権限がありません" at bounding box center [666, 308] width 1332 height 617
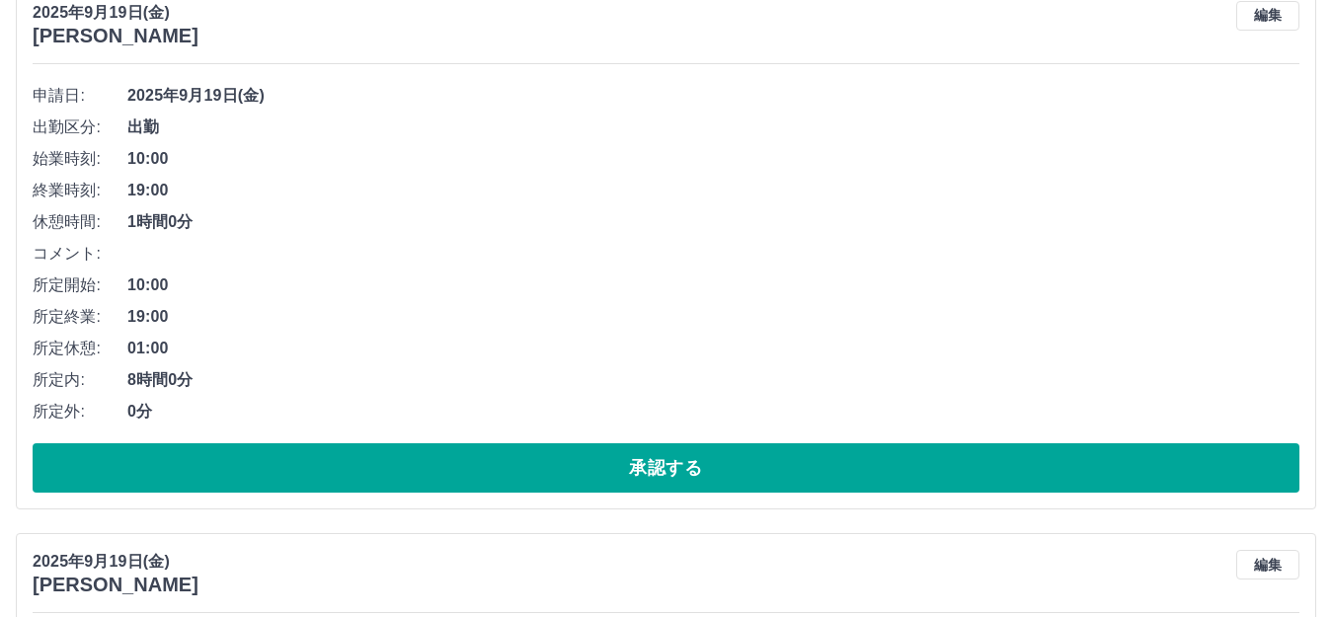
scroll to position [9483, 0]
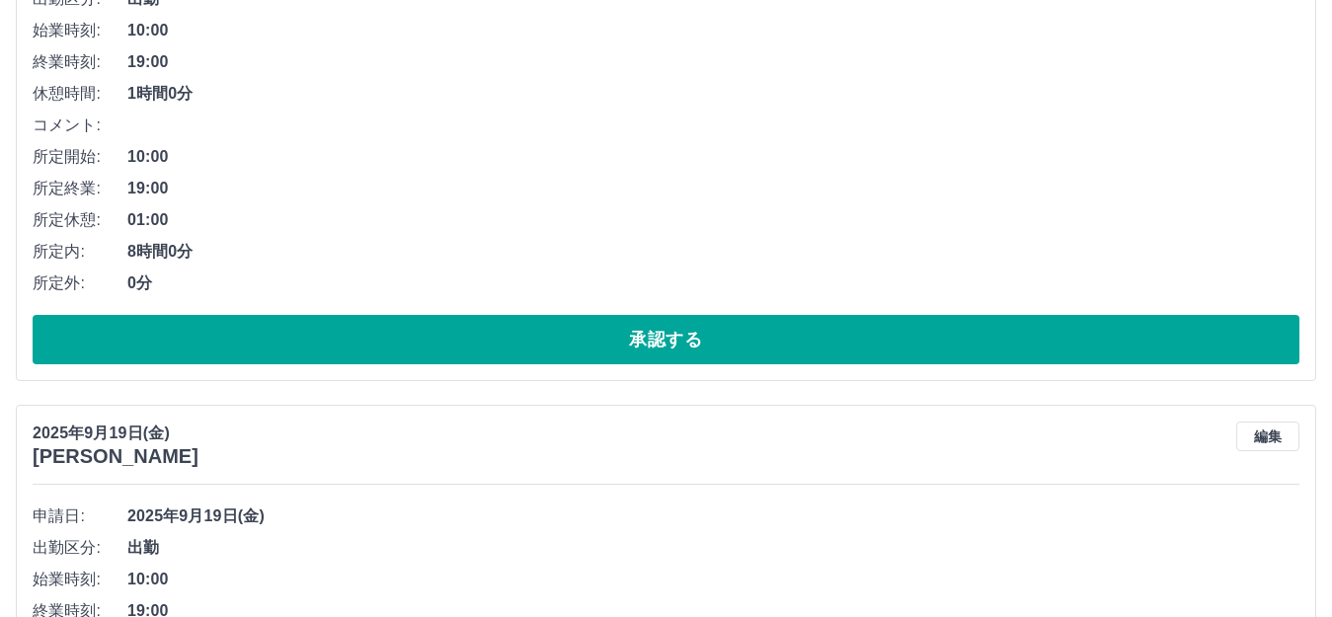
click at [496, 318] on button "承認する" at bounding box center [666, 339] width 1267 height 49
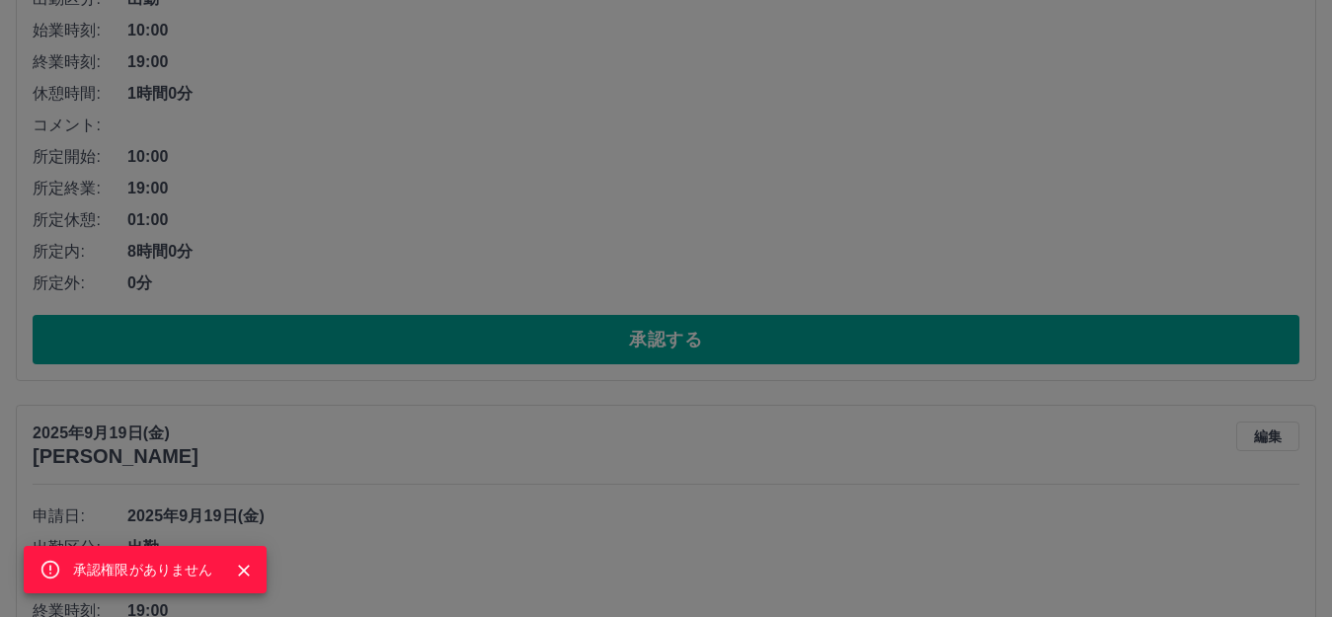
click at [481, 275] on div "承認権限がありません" at bounding box center [666, 308] width 1332 height 617
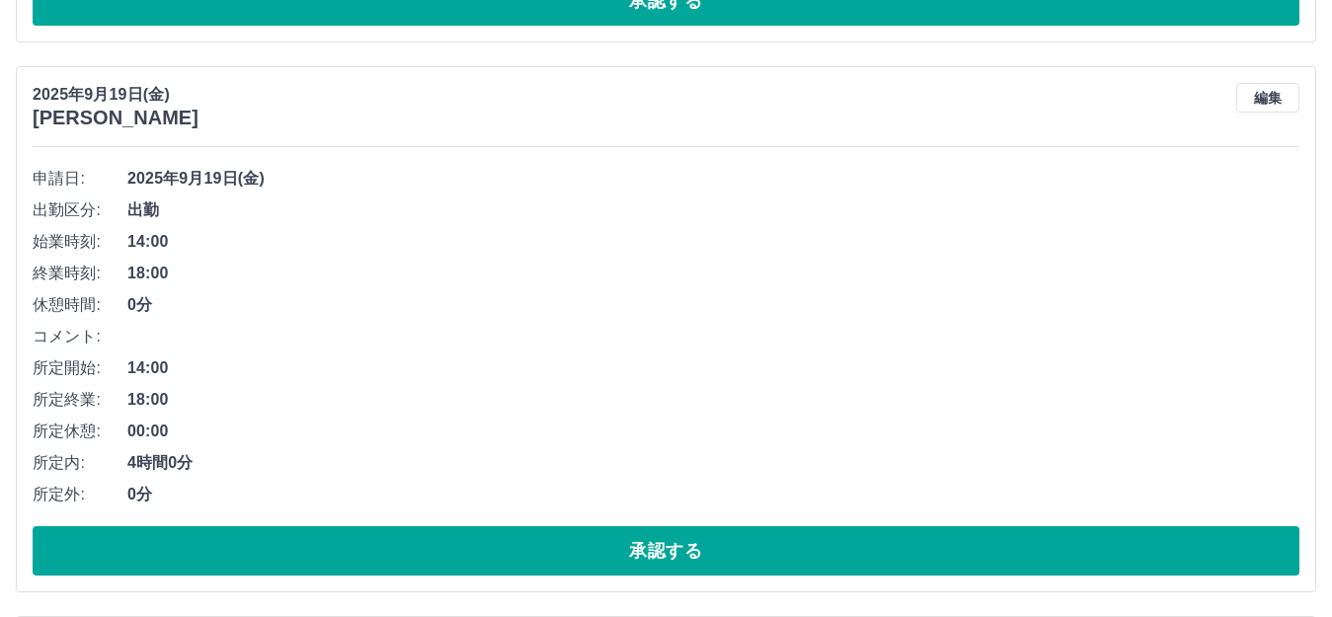
scroll to position [8693, 0]
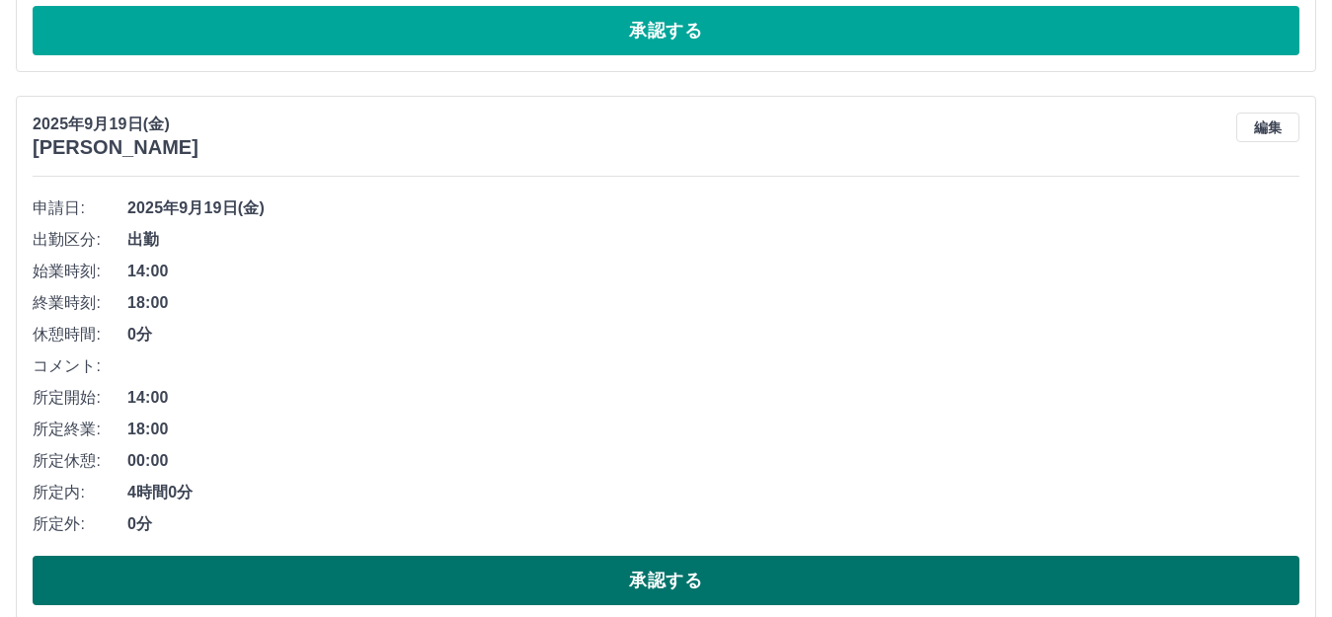
click at [631, 568] on button "承認する" at bounding box center [666, 580] width 1267 height 49
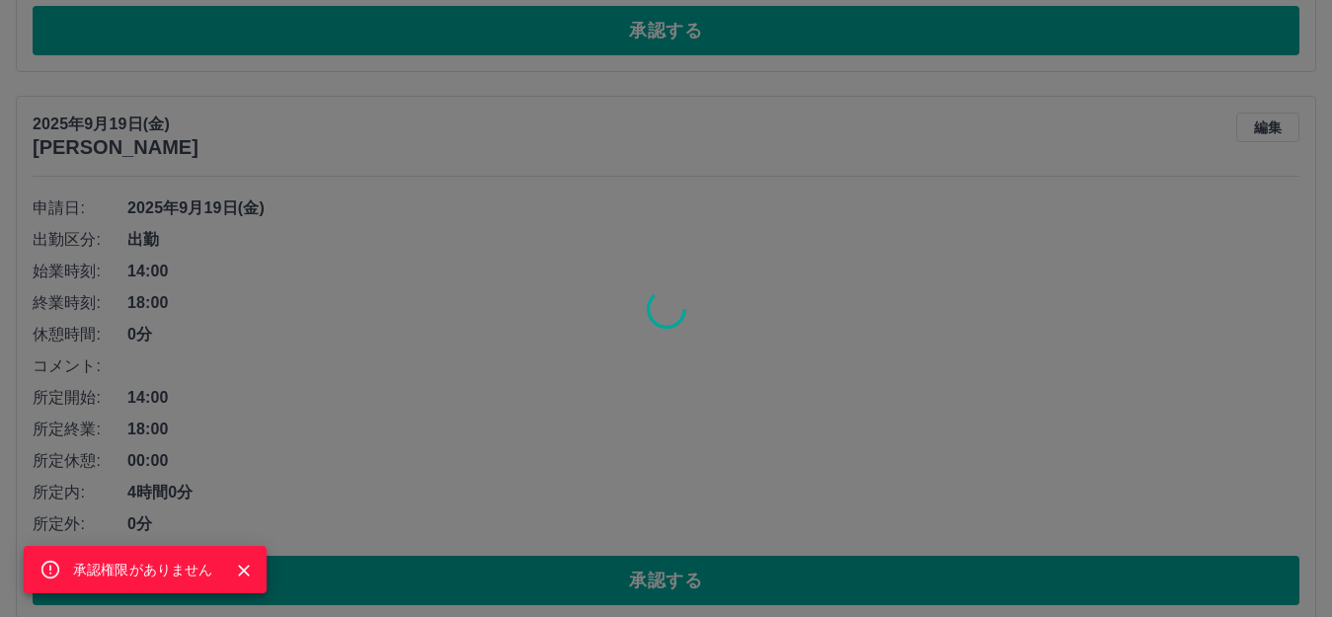
click at [524, 325] on div "承認権限がありません" at bounding box center [666, 308] width 1332 height 617
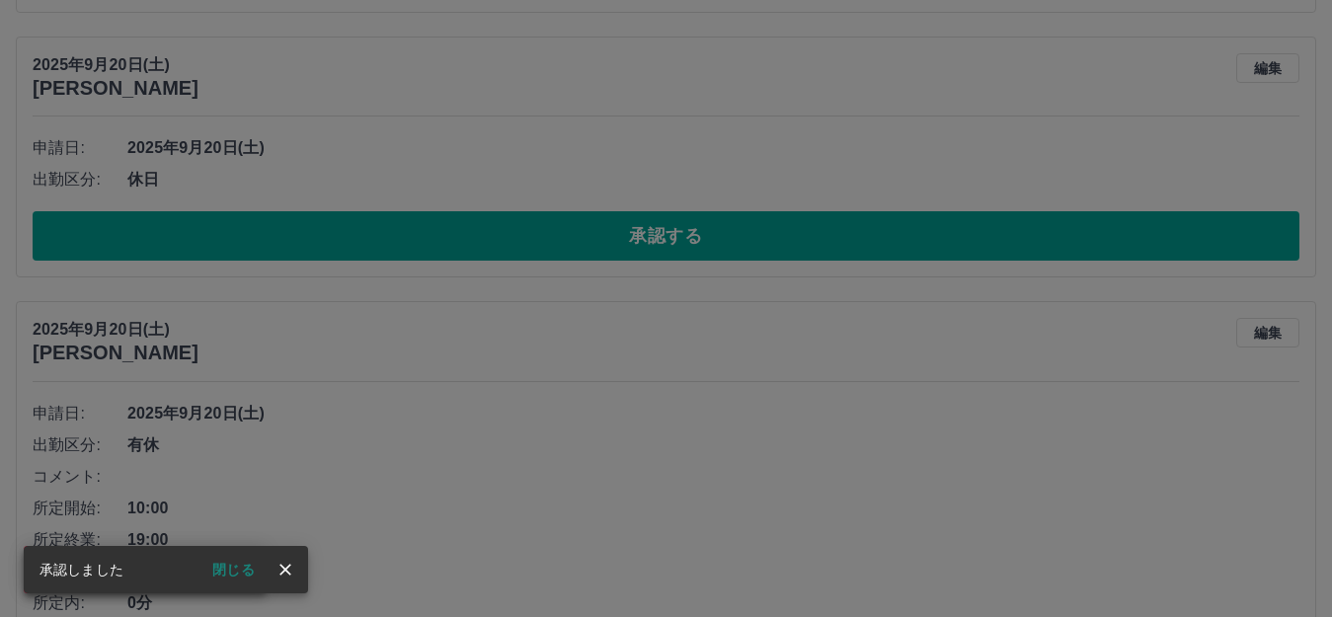
scroll to position [8563, 0]
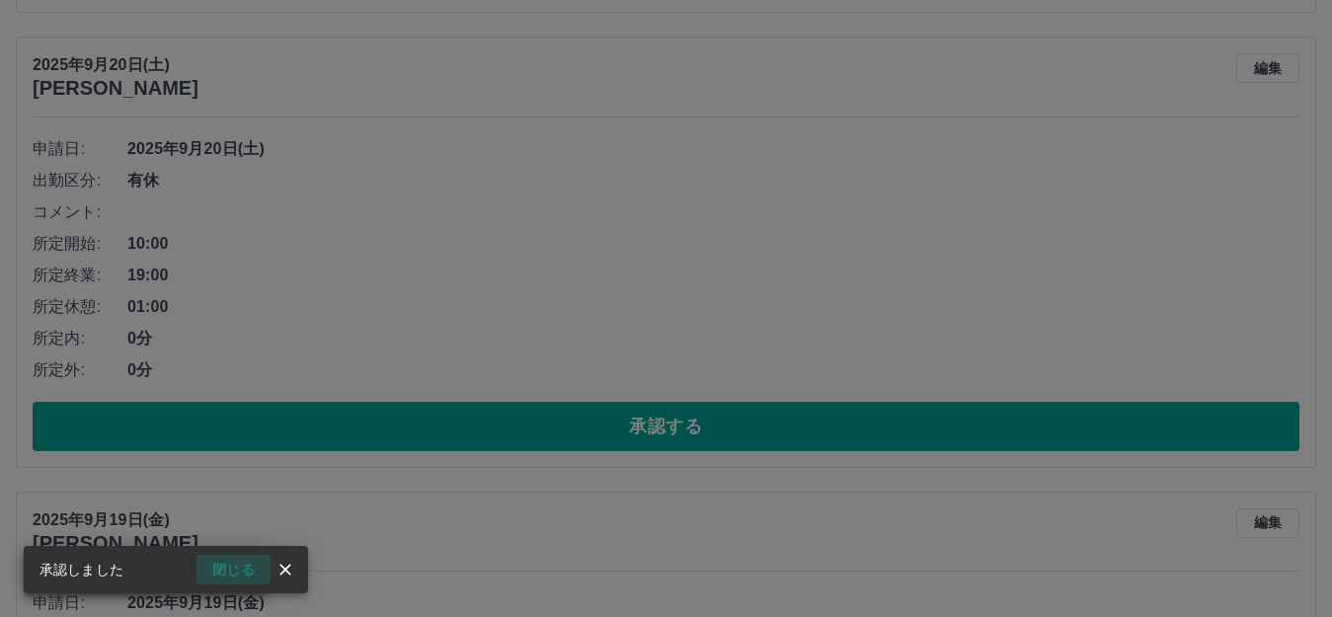
click at [216, 563] on button "閉じる" at bounding box center [233, 570] width 74 height 30
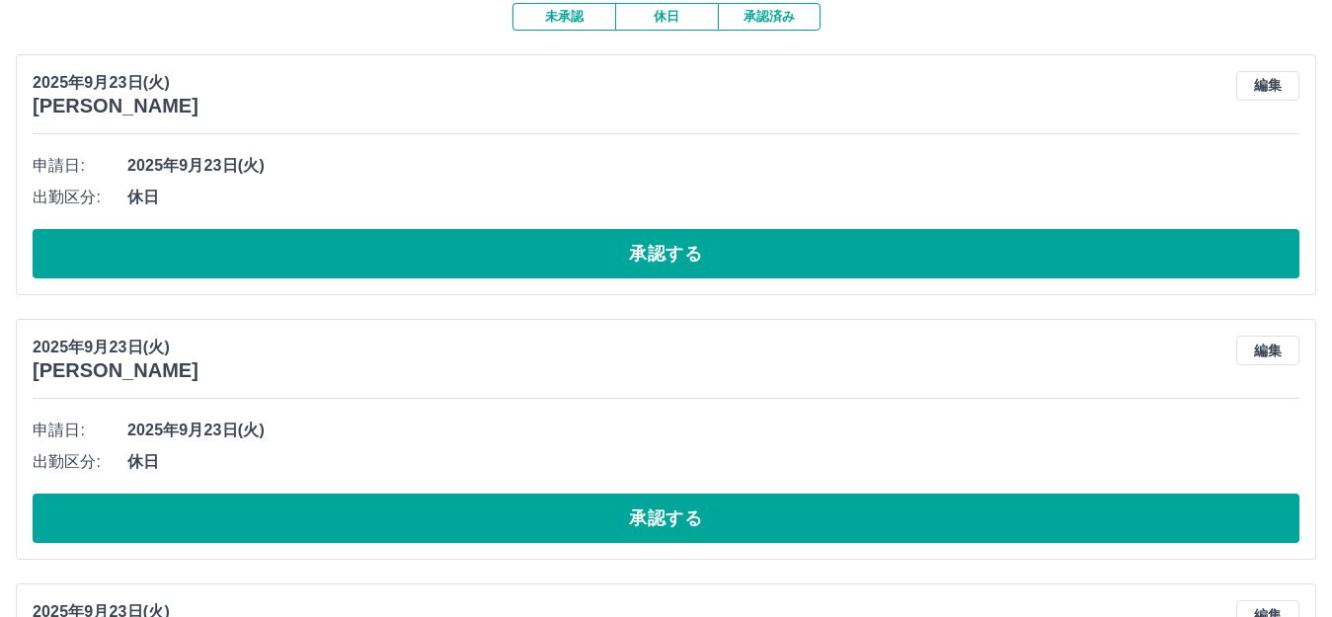
scroll to position [0, 0]
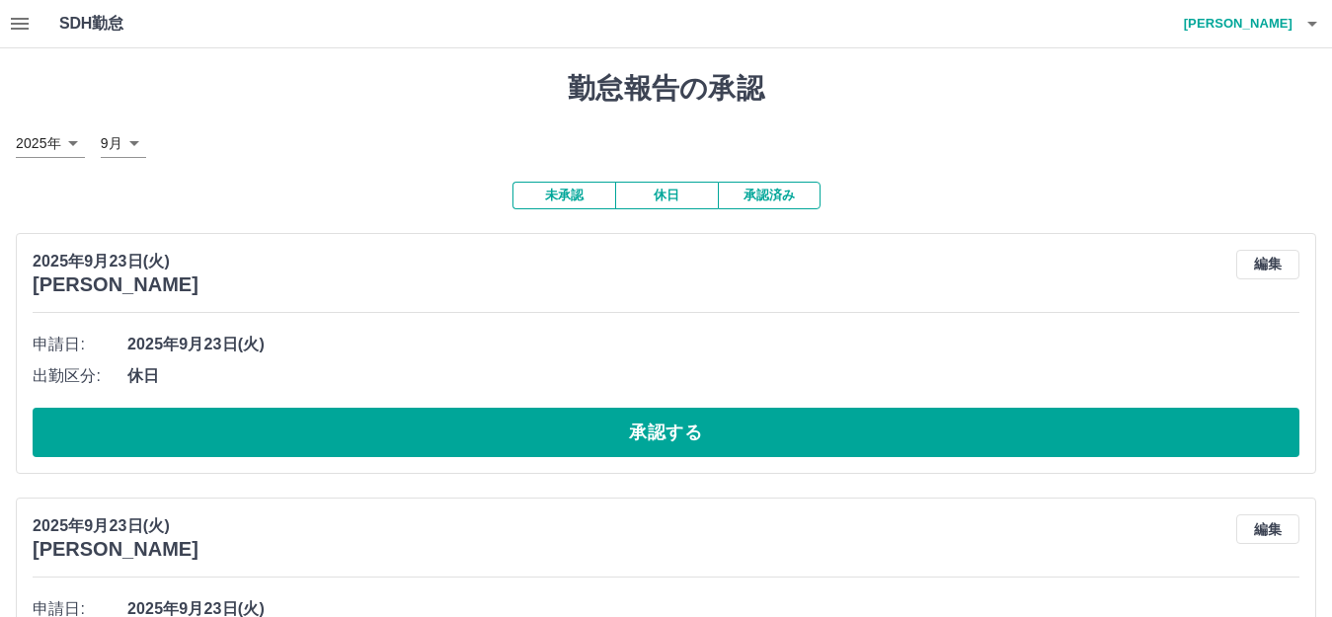
click at [24, 17] on icon "button" at bounding box center [20, 24] width 24 height 24
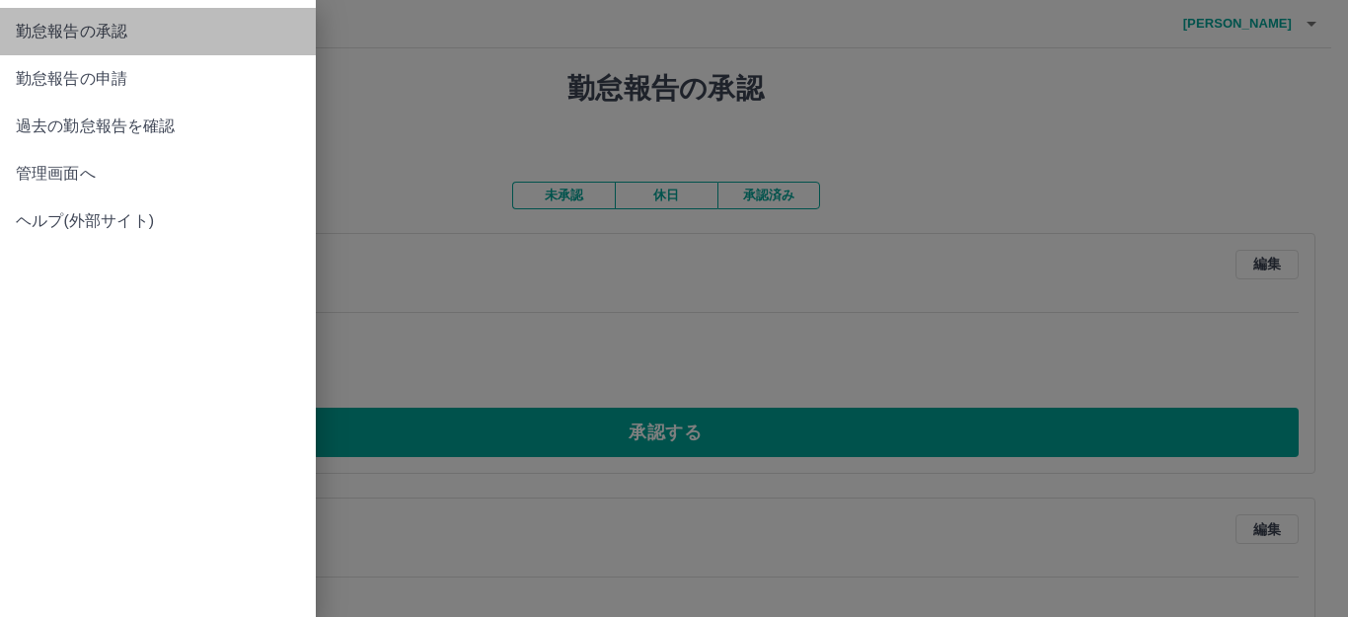
click at [67, 33] on span "勤怠報告の承認" at bounding box center [158, 32] width 284 height 24
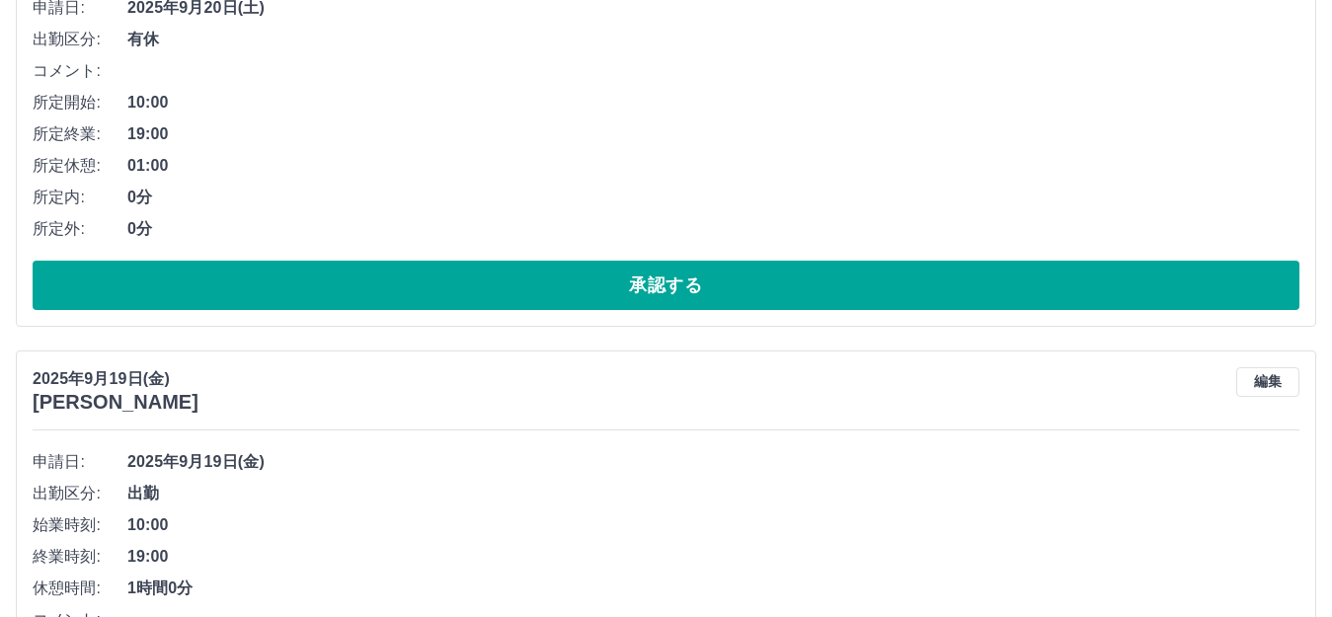
scroll to position [8705, 0]
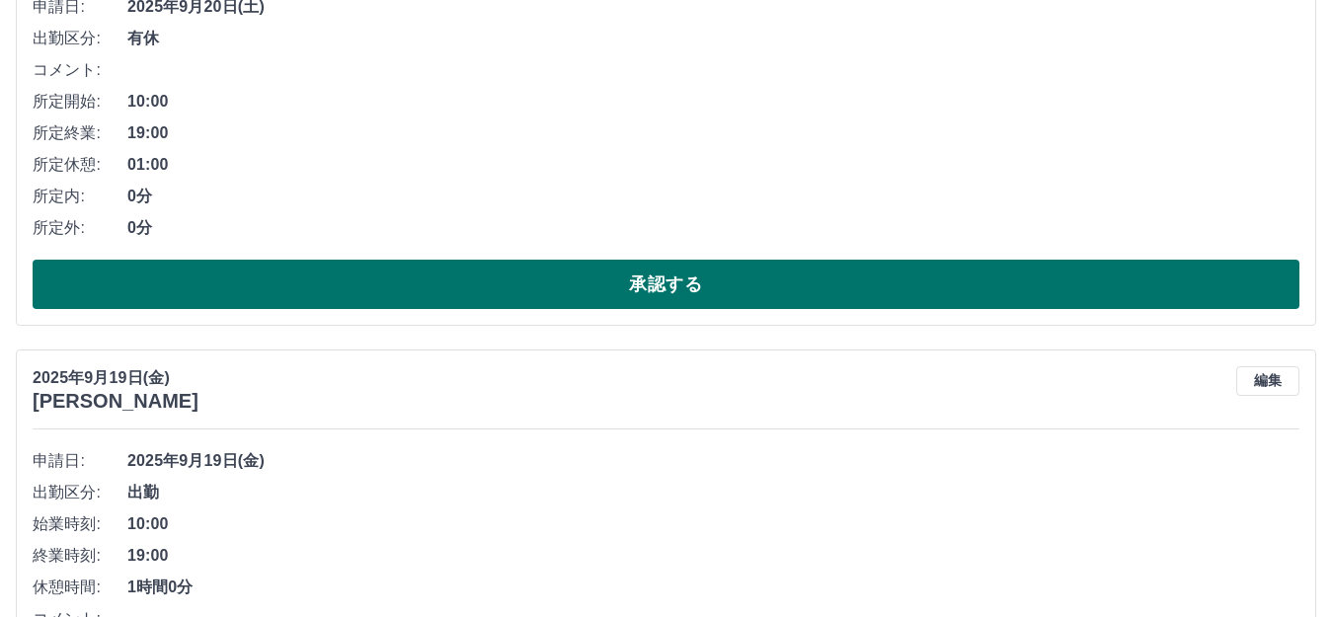
click at [576, 269] on button "承認する" at bounding box center [666, 284] width 1267 height 49
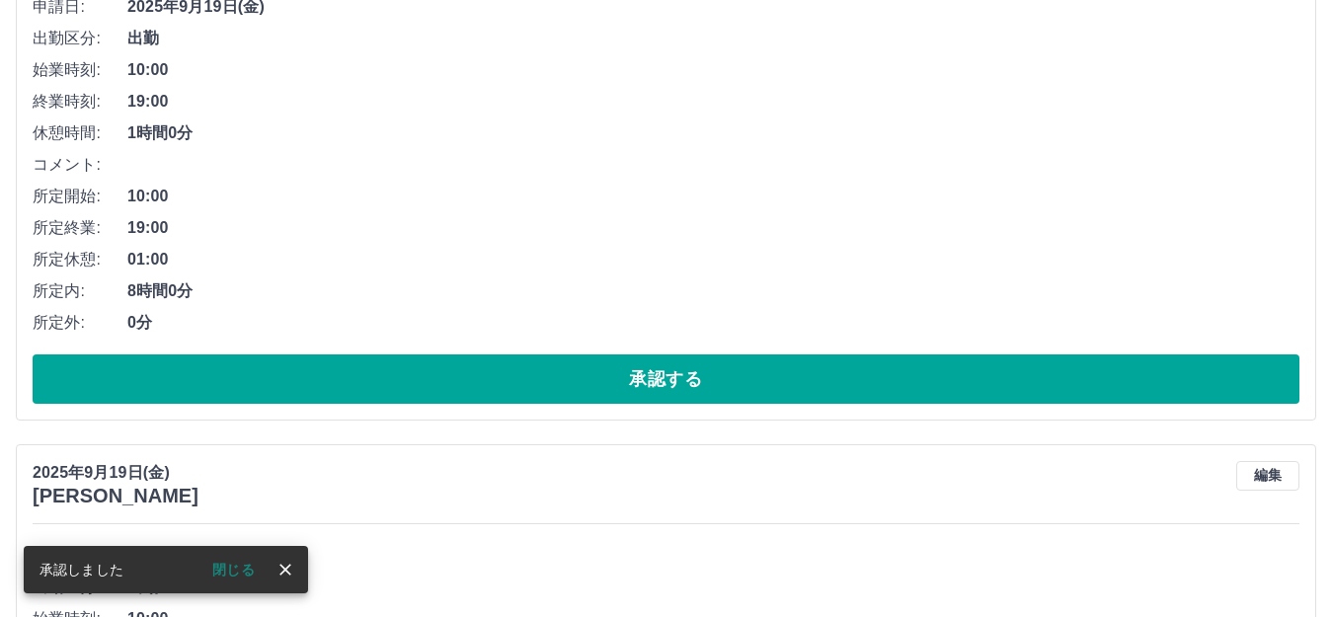
scroll to position [8250, 0]
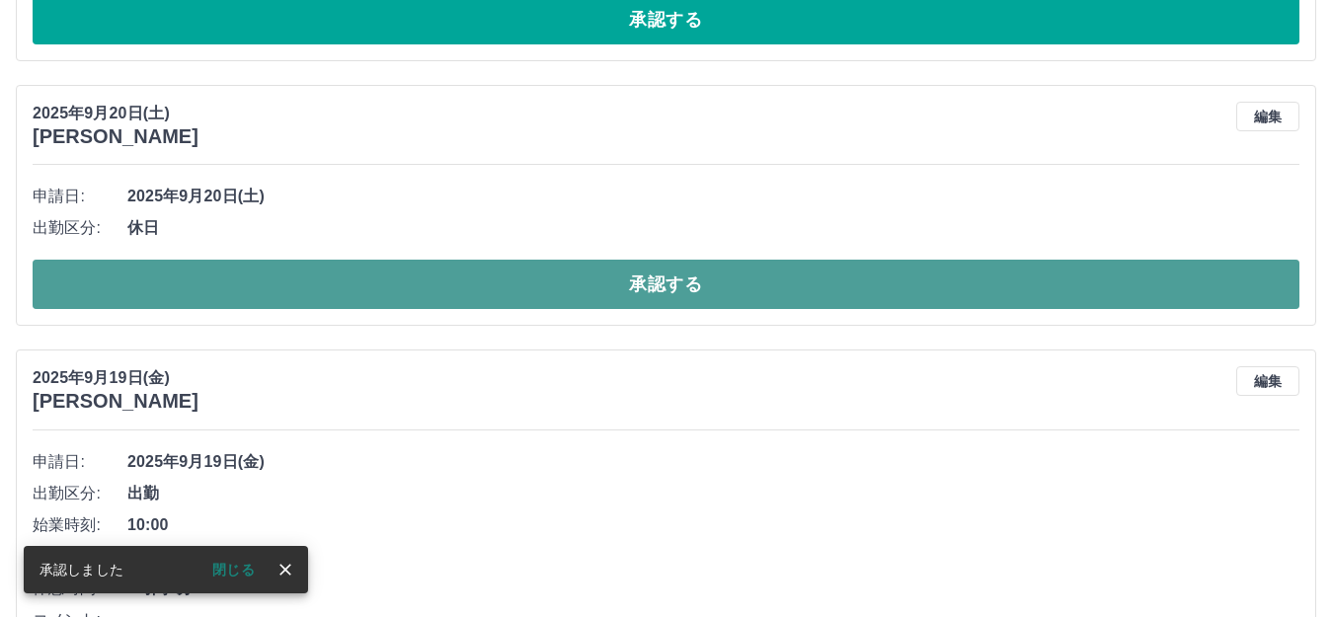
click at [576, 283] on button "承認する" at bounding box center [666, 284] width 1267 height 49
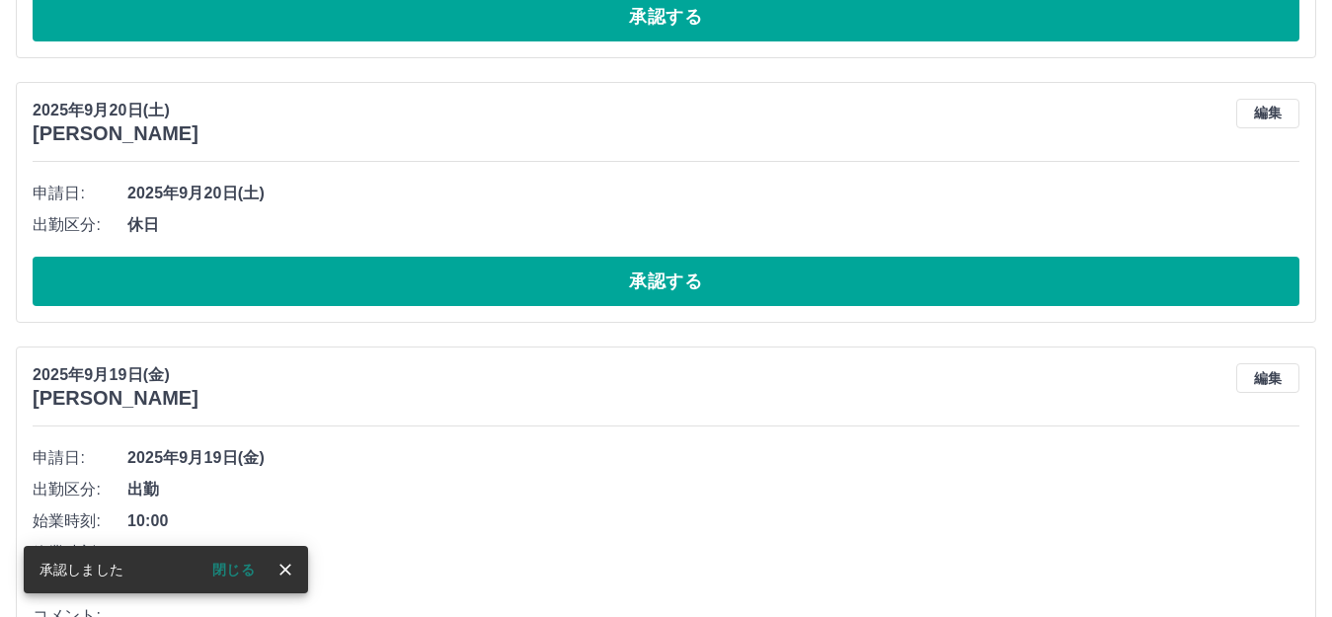
scroll to position [7953, 0]
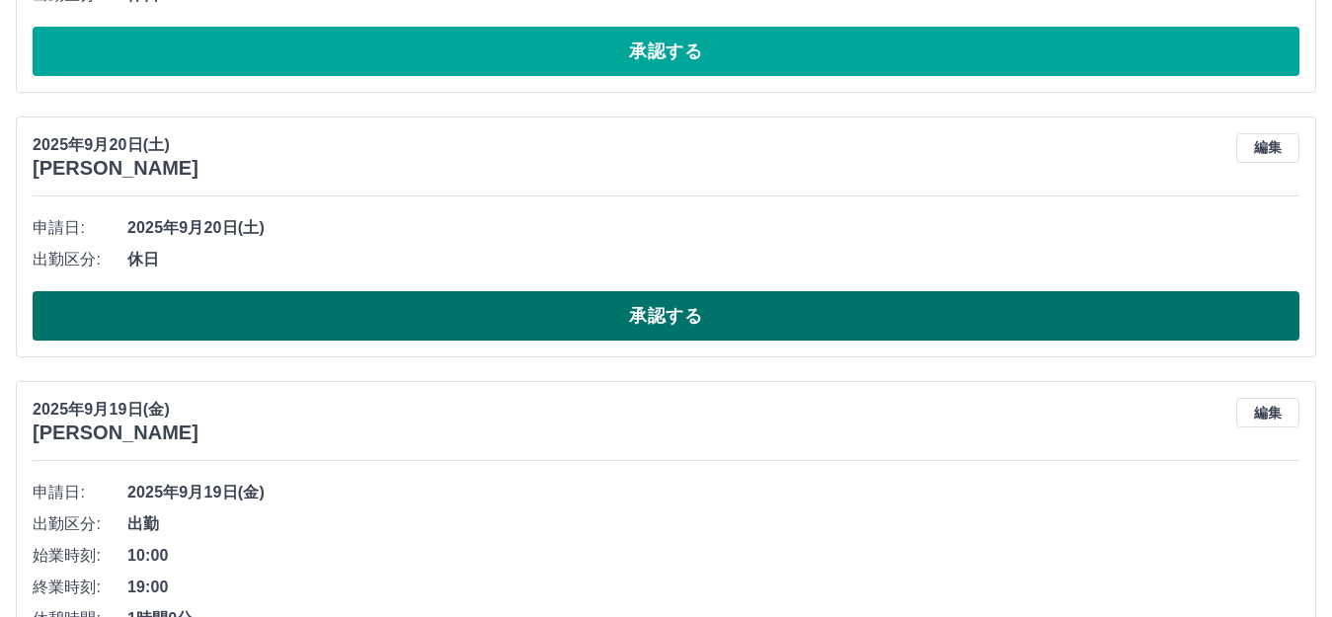
click at [595, 314] on button "承認する" at bounding box center [666, 315] width 1267 height 49
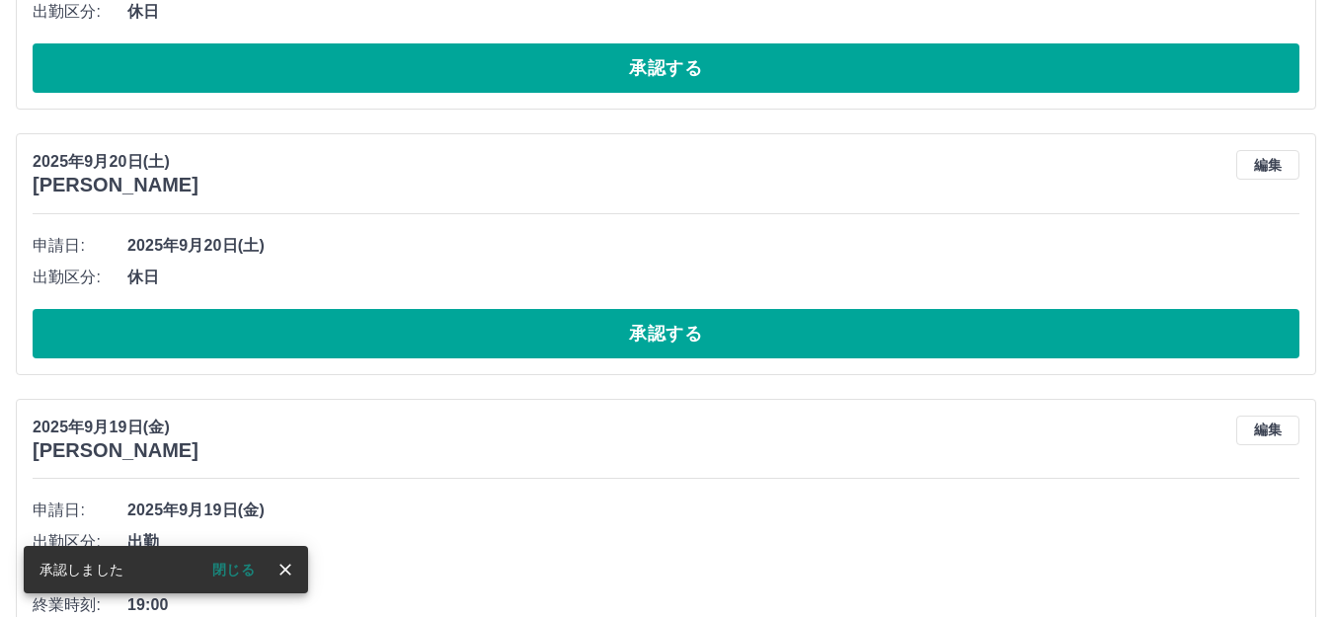
scroll to position [7657, 0]
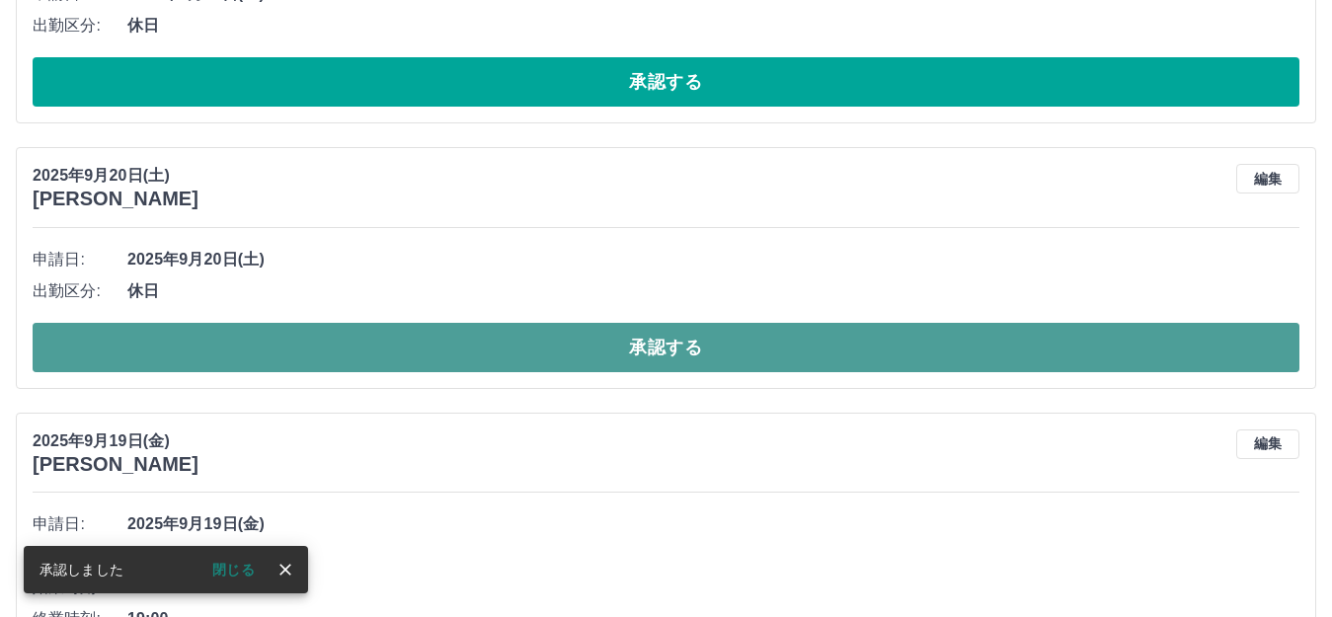
click at [451, 342] on button "承認する" at bounding box center [666, 347] width 1267 height 49
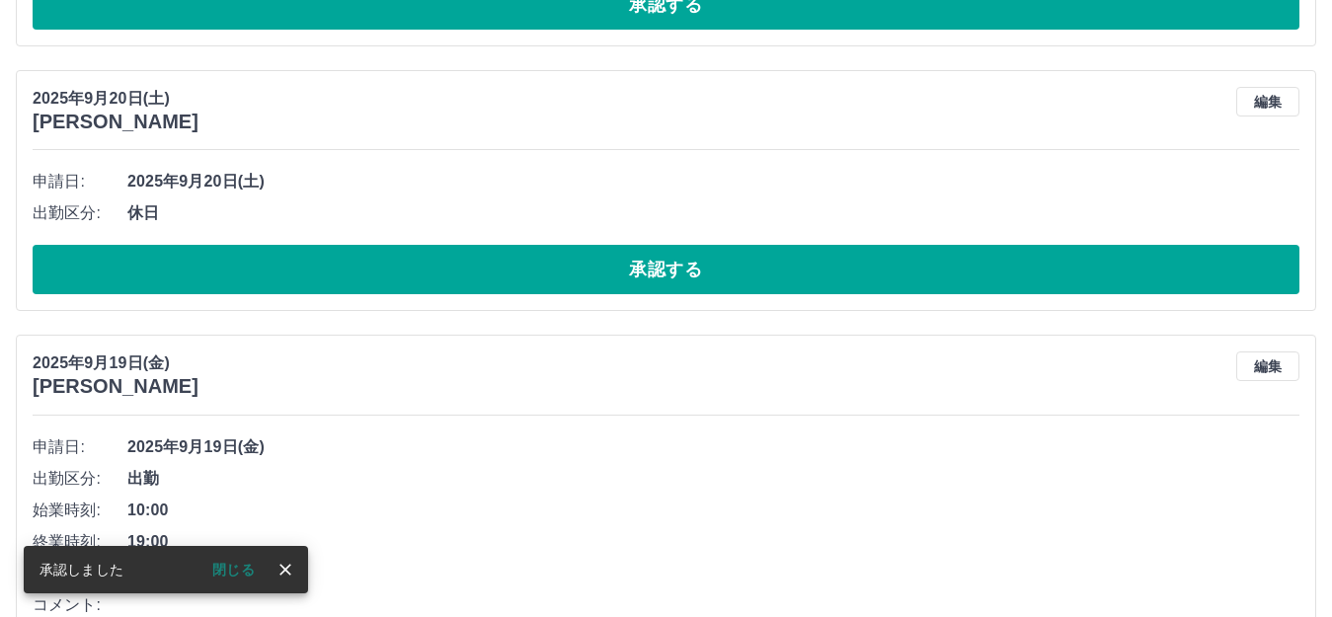
scroll to position [7460, 0]
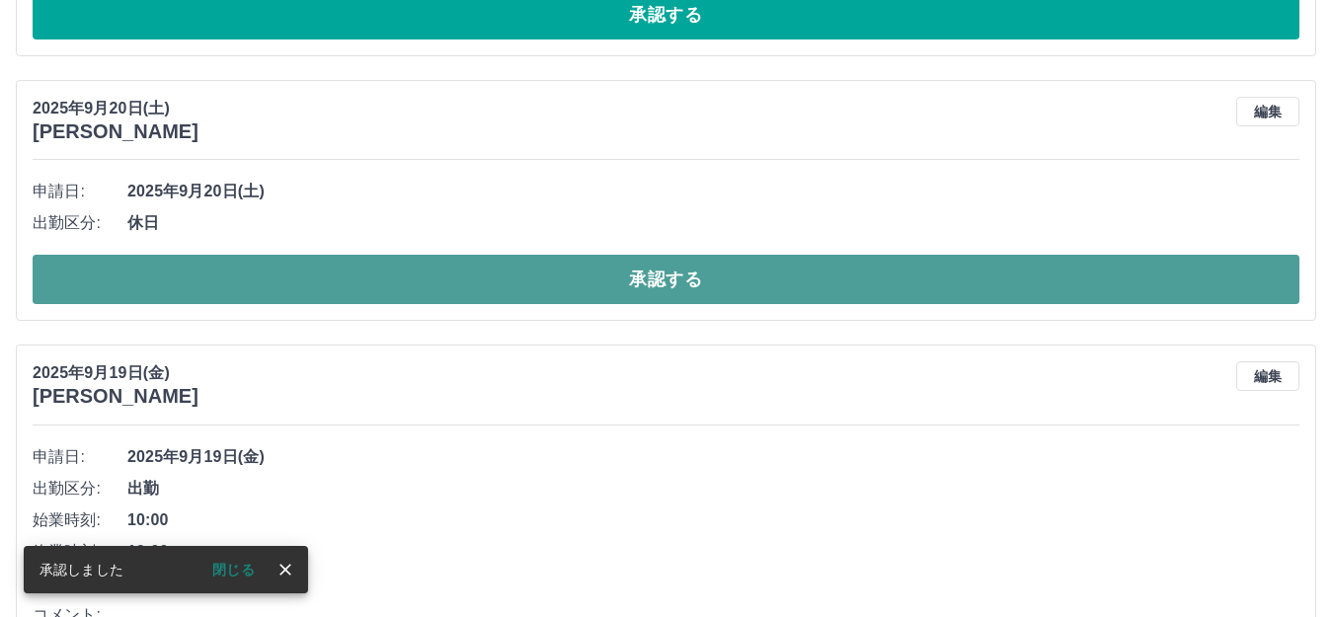
click at [588, 295] on button "承認する" at bounding box center [666, 279] width 1267 height 49
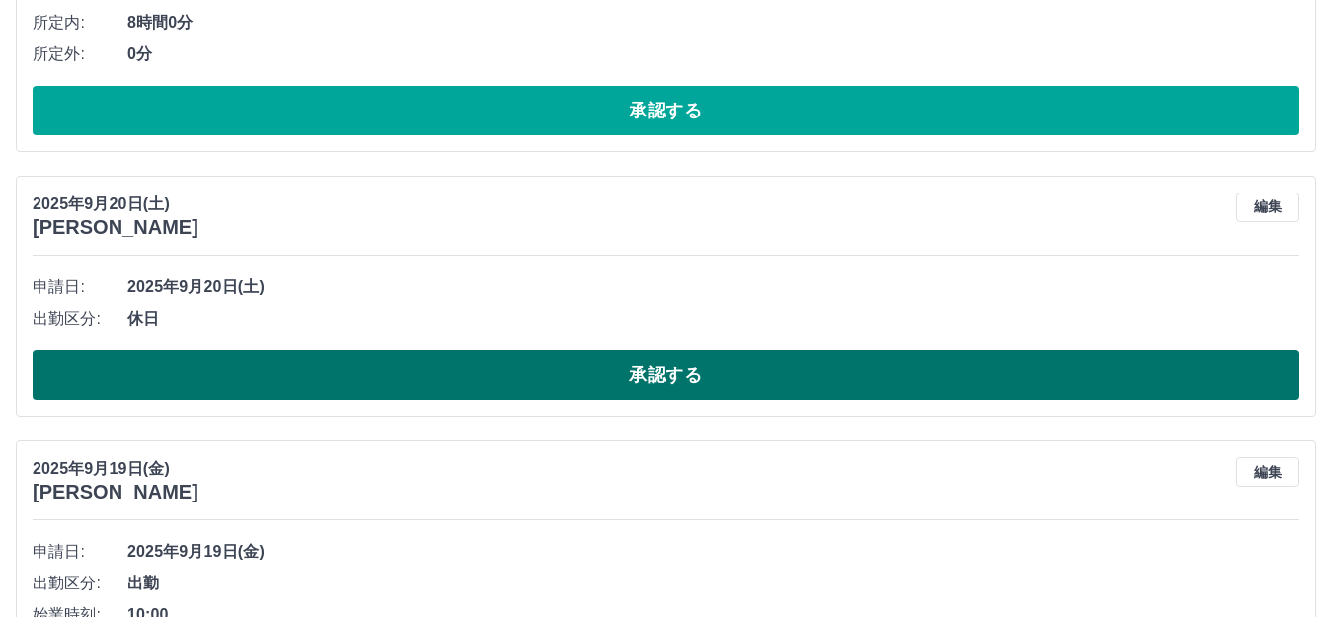
scroll to position [7065, 0]
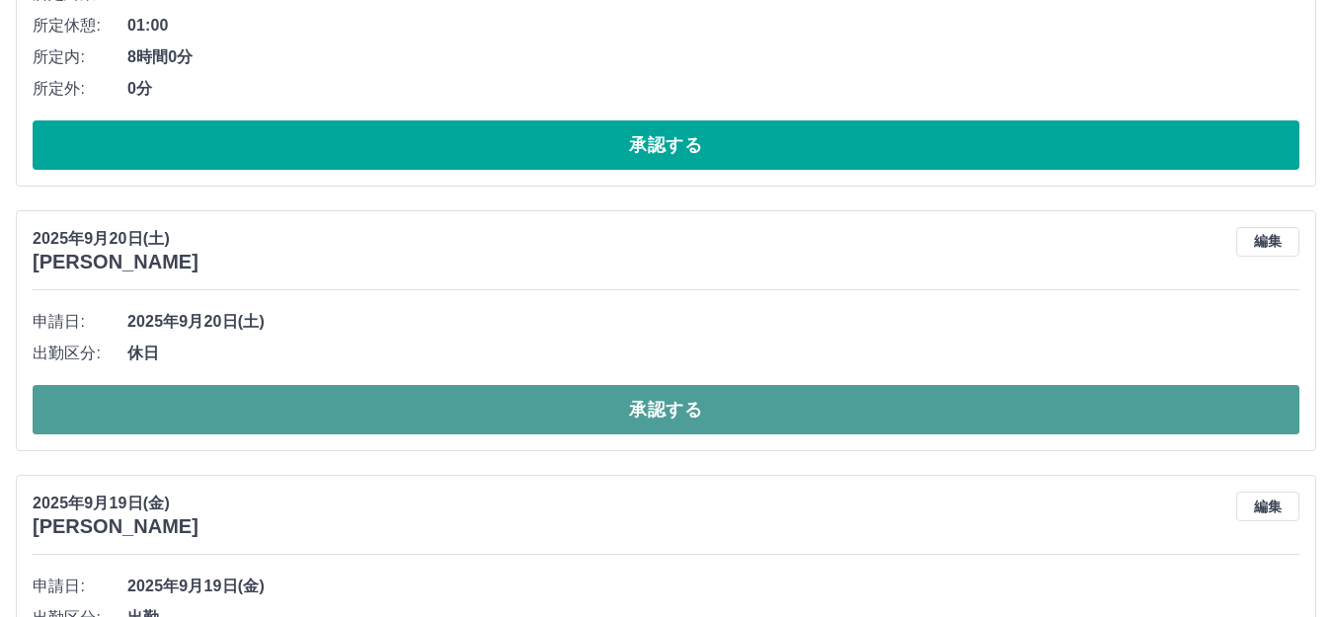
click at [567, 399] on button "承認する" at bounding box center [666, 409] width 1267 height 49
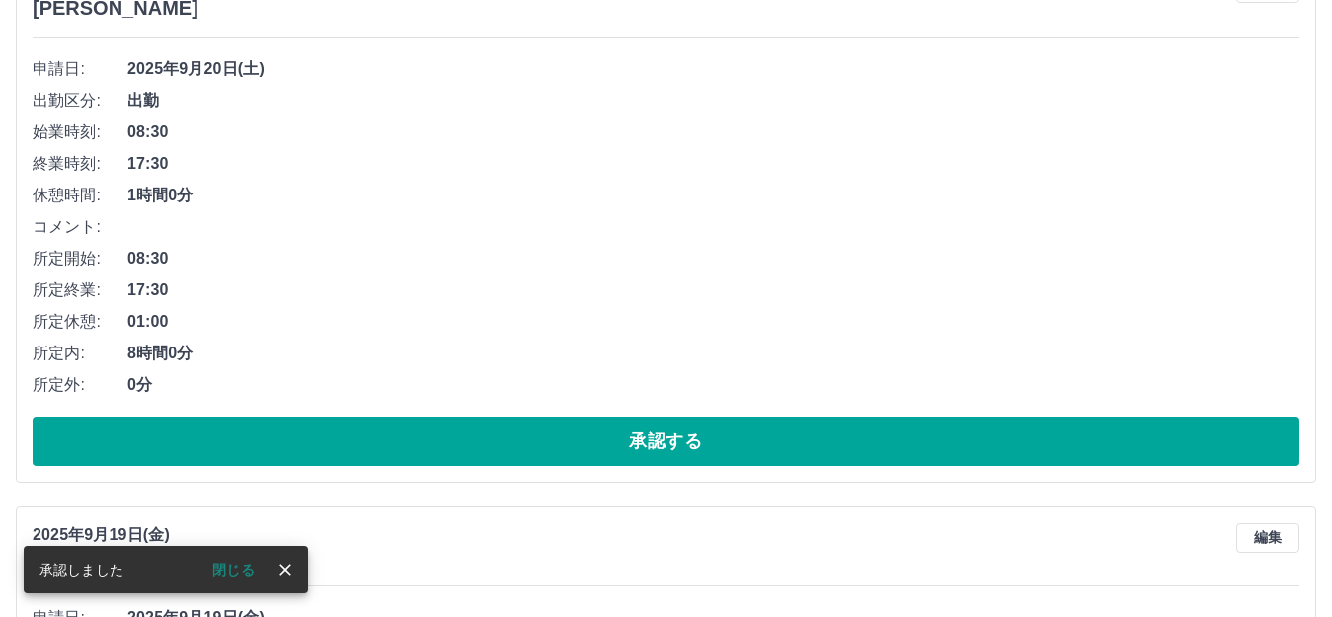
scroll to position [6670, 0]
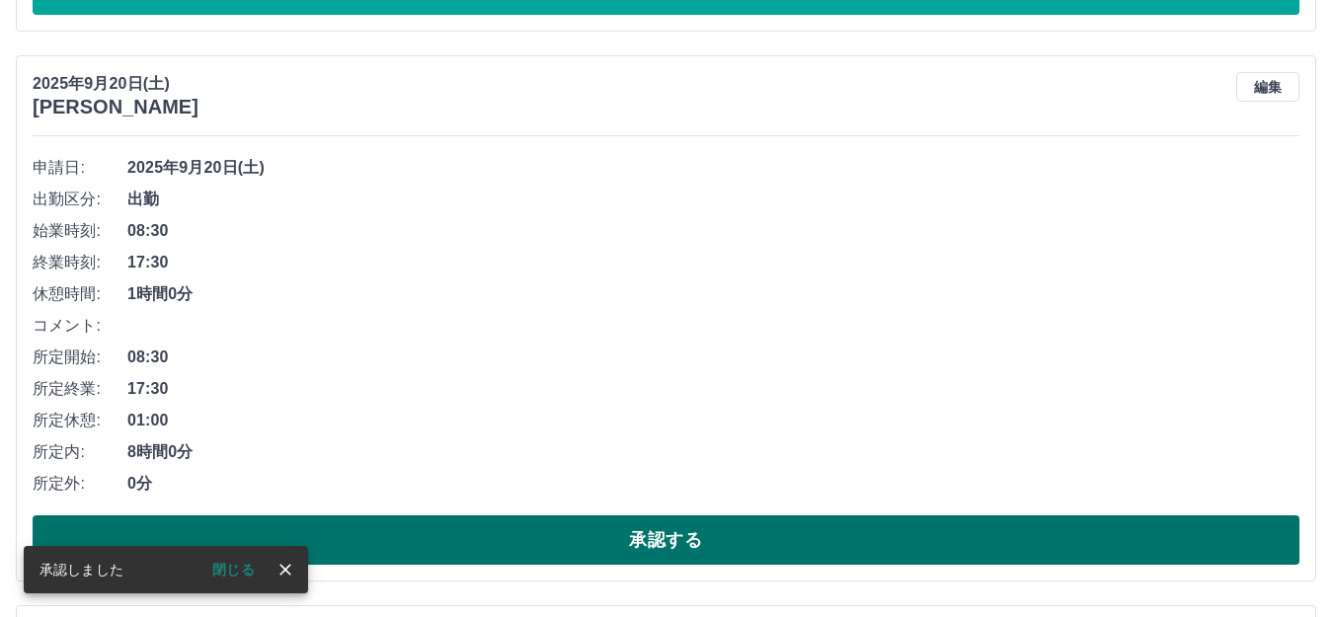
click at [620, 541] on button "承認する" at bounding box center [666, 539] width 1267 height 49
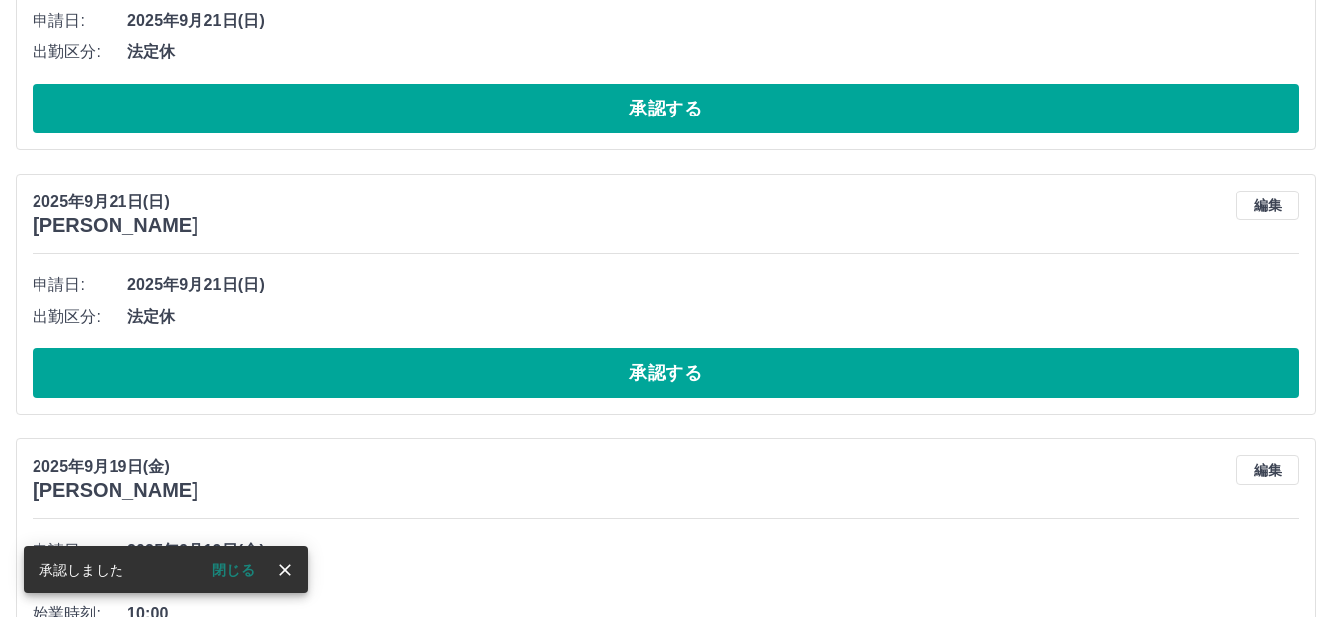
scroll to position [6275, 0]
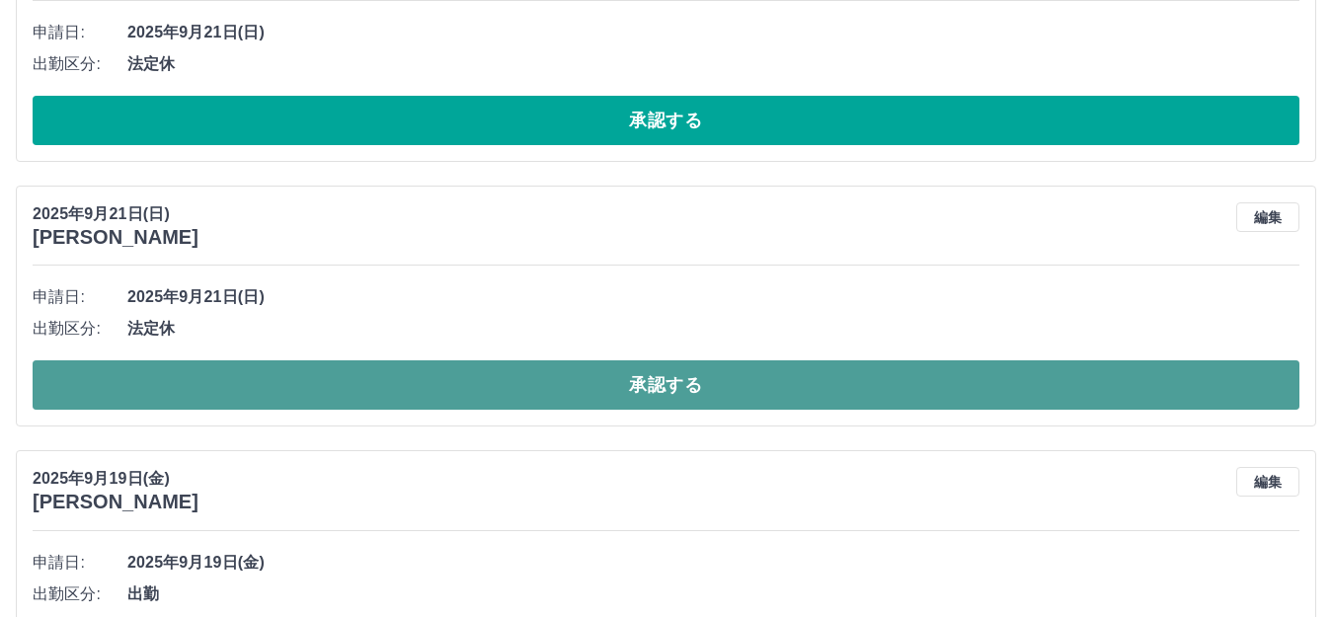
click at [657, 382] on button "承認する" at bounding box center [666, 384] width 1267 height 49
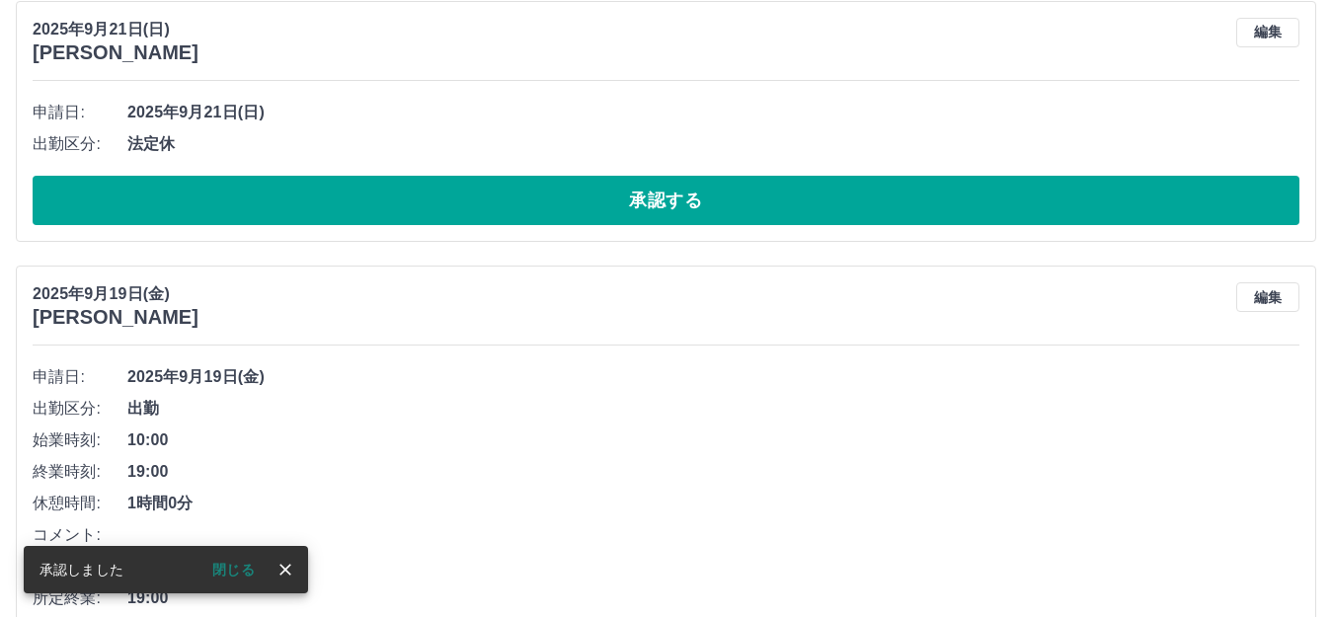
scroll to position [6078, 0]
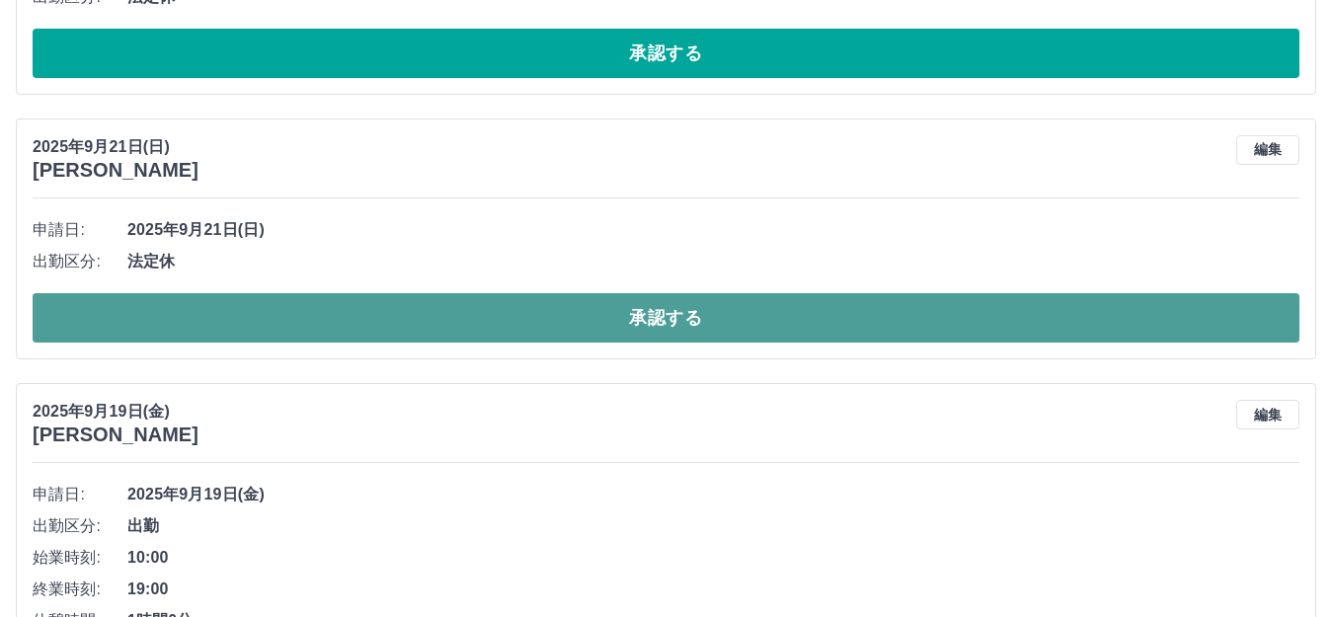
click at [669, 317] on button "承認する" at bounding box center [666, 317] width 1267 height 49
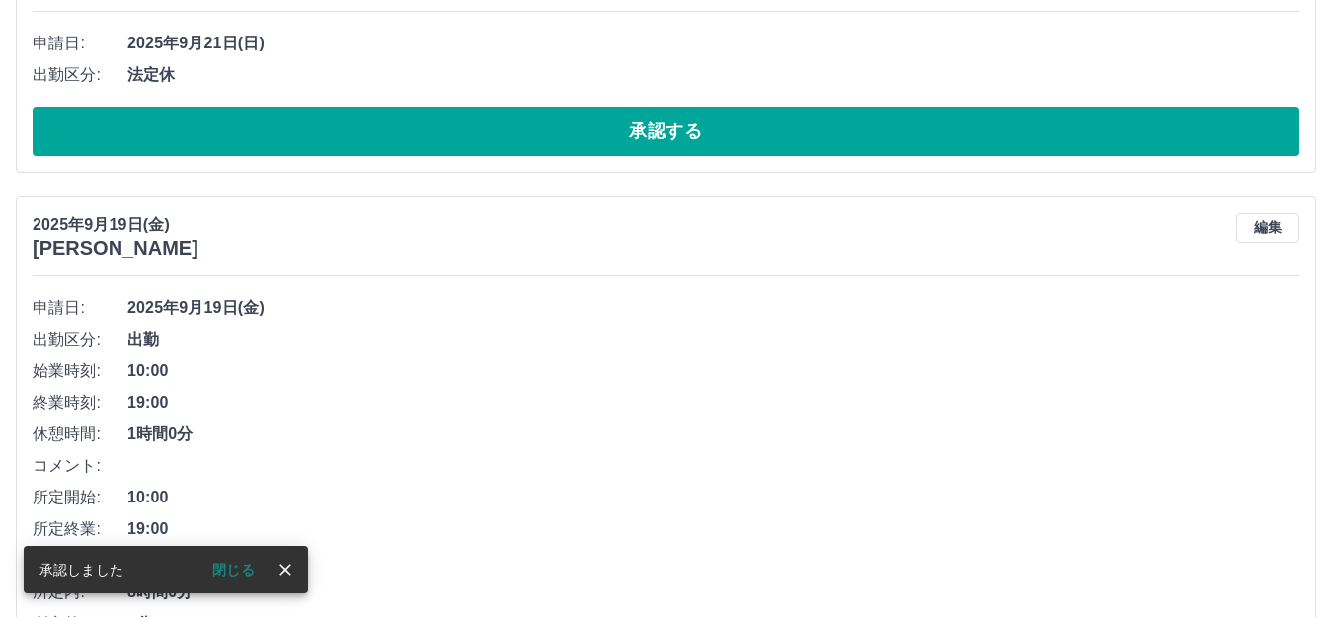
scroll to position [5880, 0]
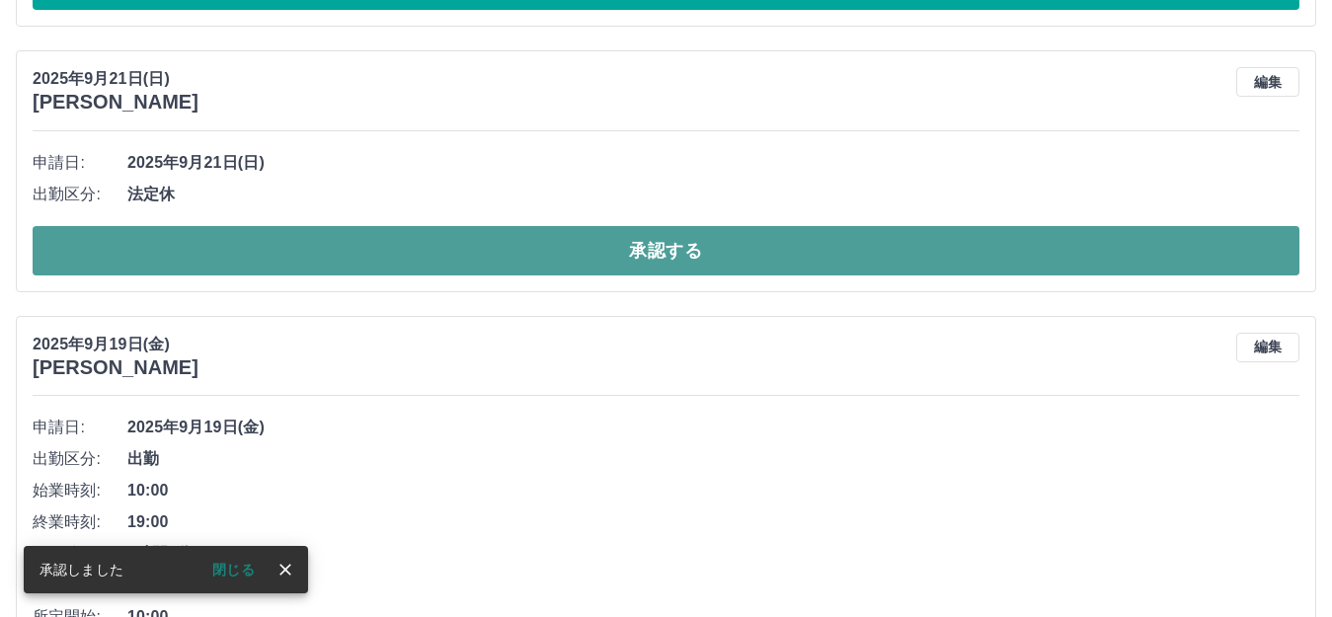
click at [558, 253] on button "承認する" at bounding box center [666, 250] width 1267 height 49
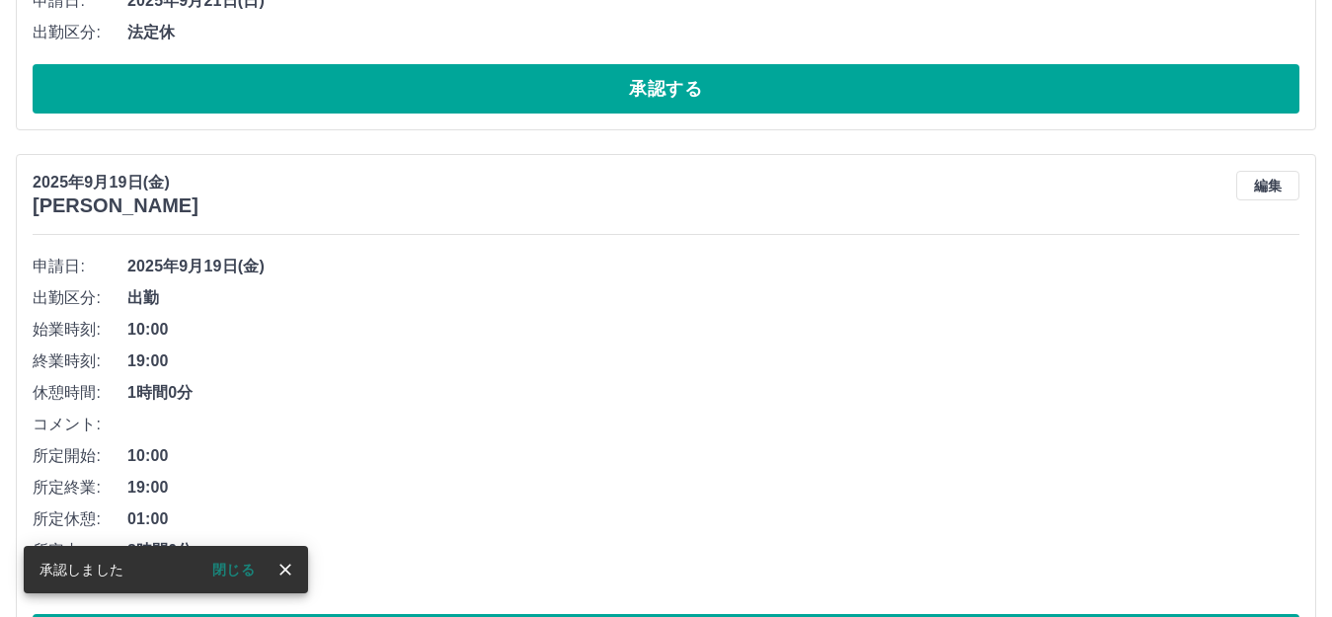
scroll to position [5584, 0]
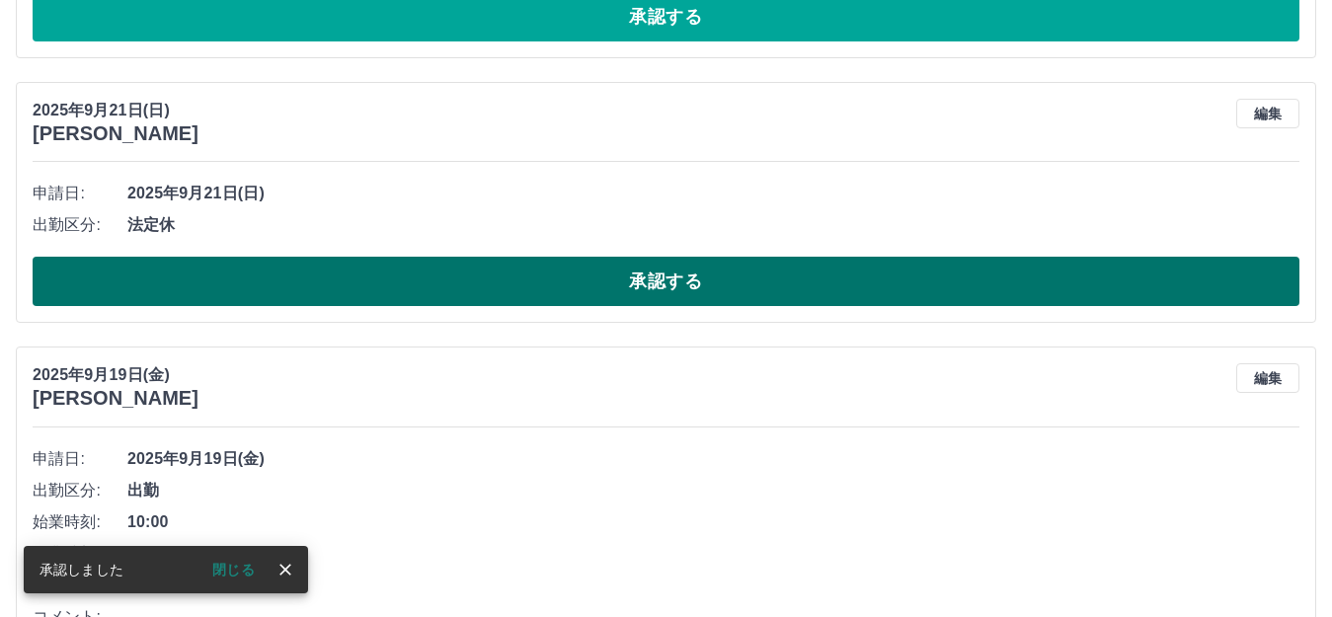
click at [579, 284] on button "承認する" at bounding box center [666, 281] width 1267 height 49
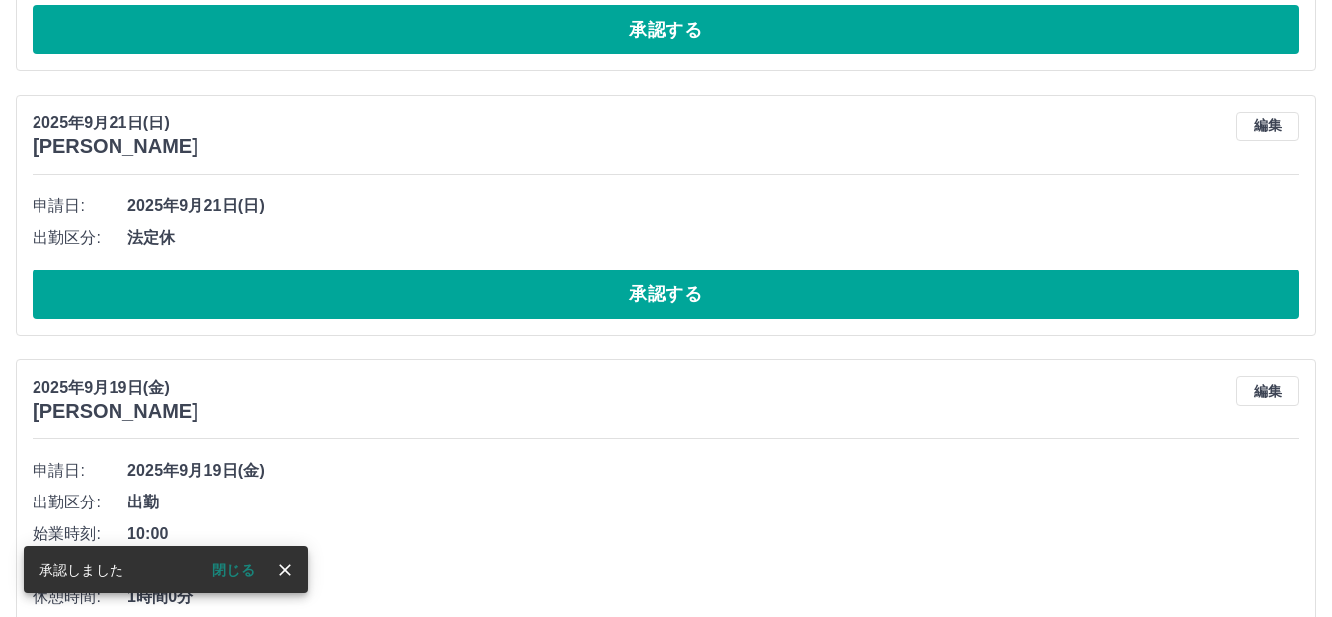
scroll to position [5288, 0]
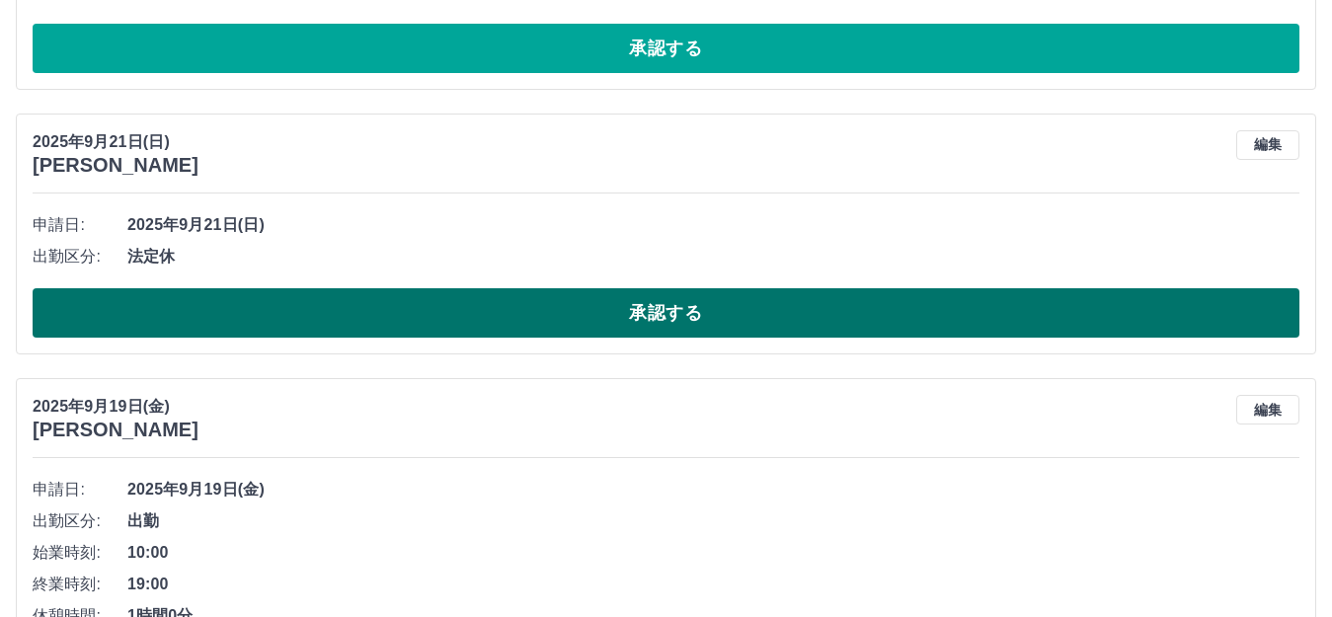
click at [589, 308] on button "承認する" at bounding box center [666, 312] width 1267 height 49
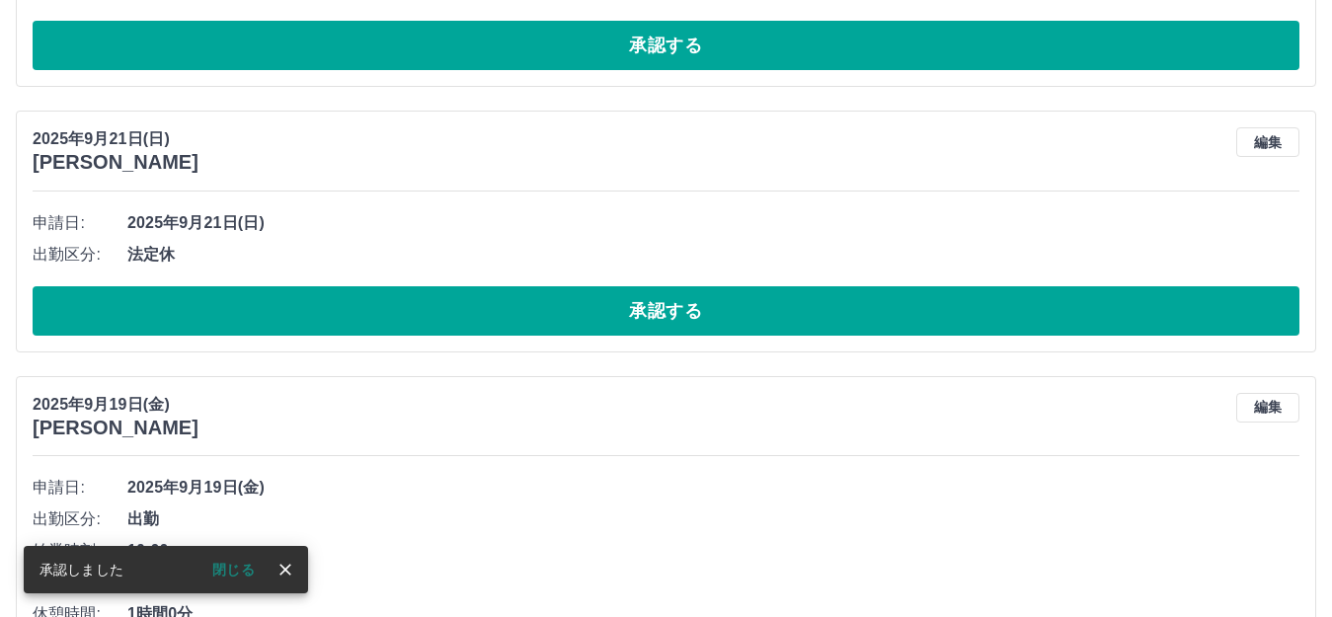
scroll to position [4992, 0]
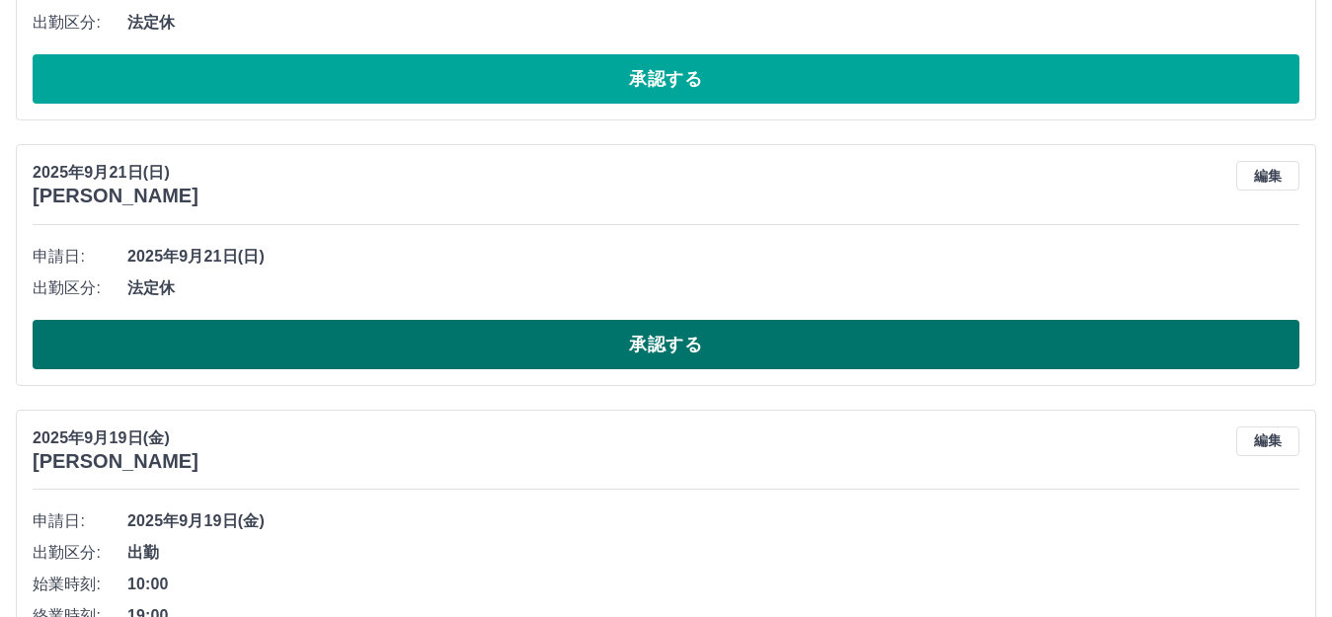
click at [589, 328] on button "承認する" at bounding box center [666, 344] width 1267 height 49
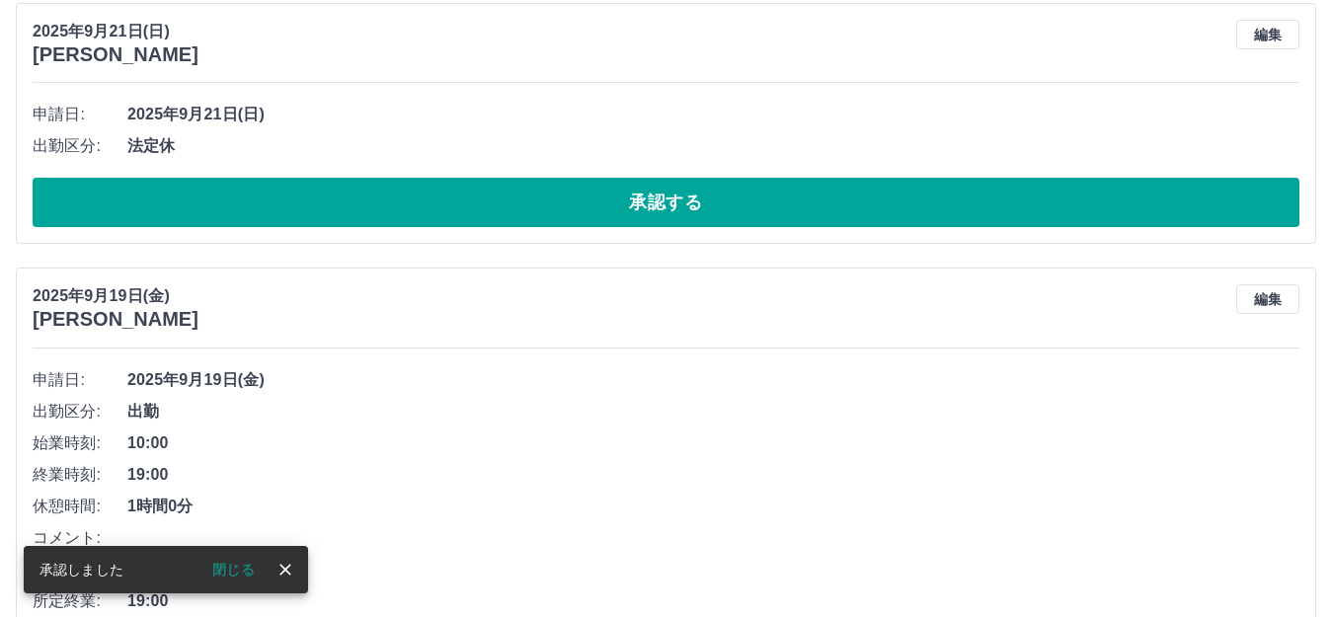
scroll to position [4696, 0]
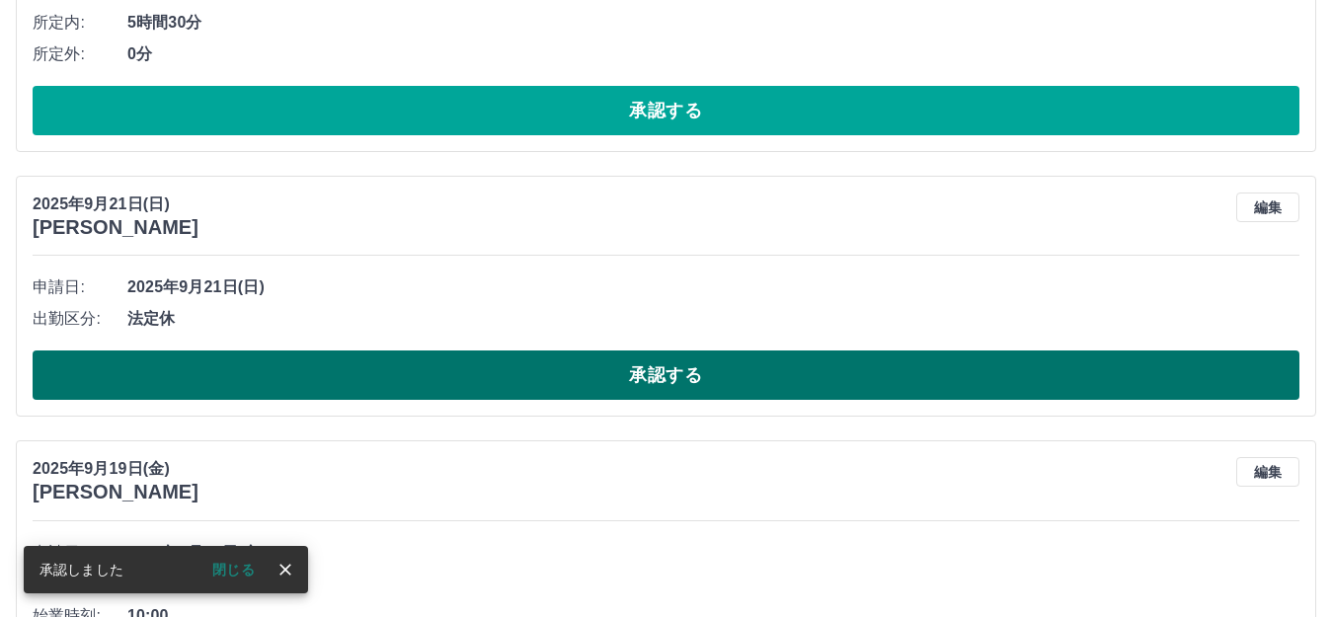
click at [635, 371] on button "承認する" at bounding box center [666, 374] width 1267 height 49
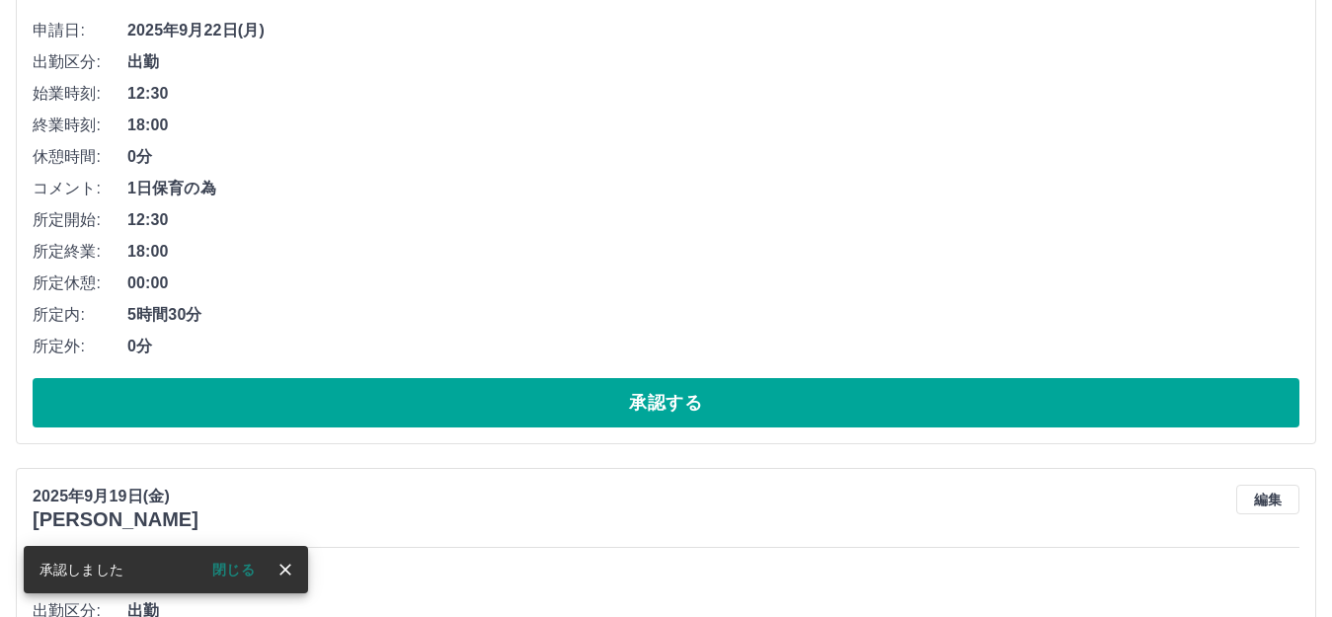
scroll to position [4301, 0]
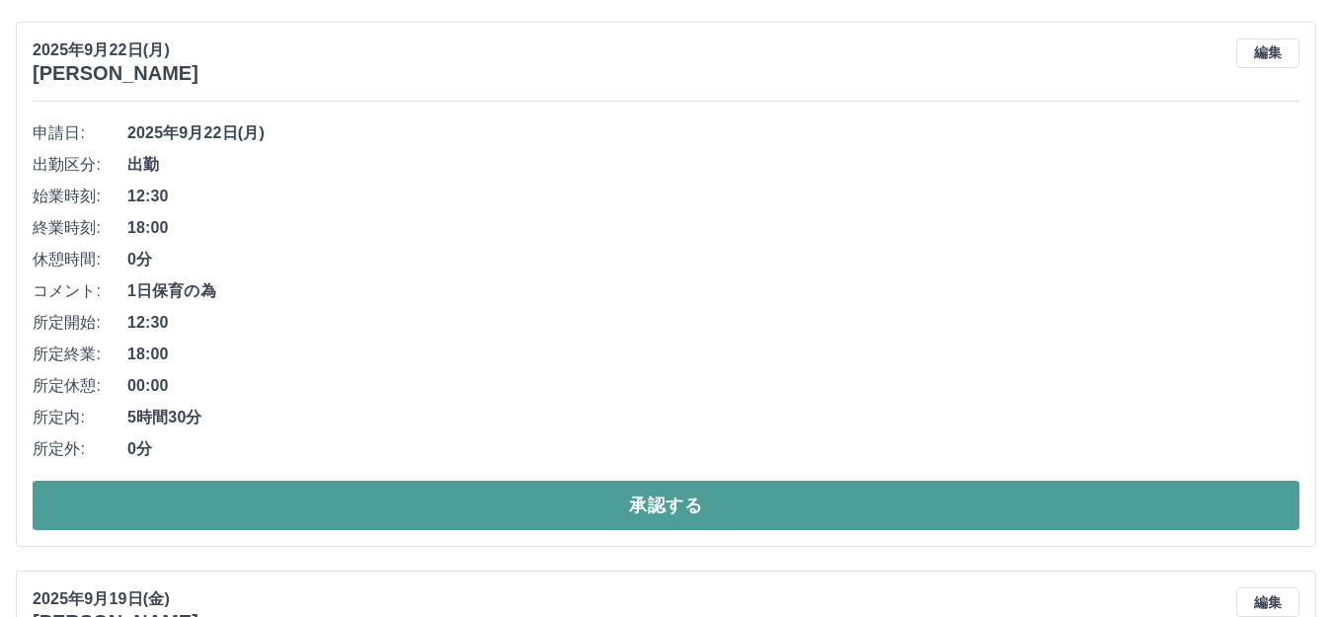
click at [649, 498] on button "承認する" at bounding box center [666, 505] width 1267 height 49
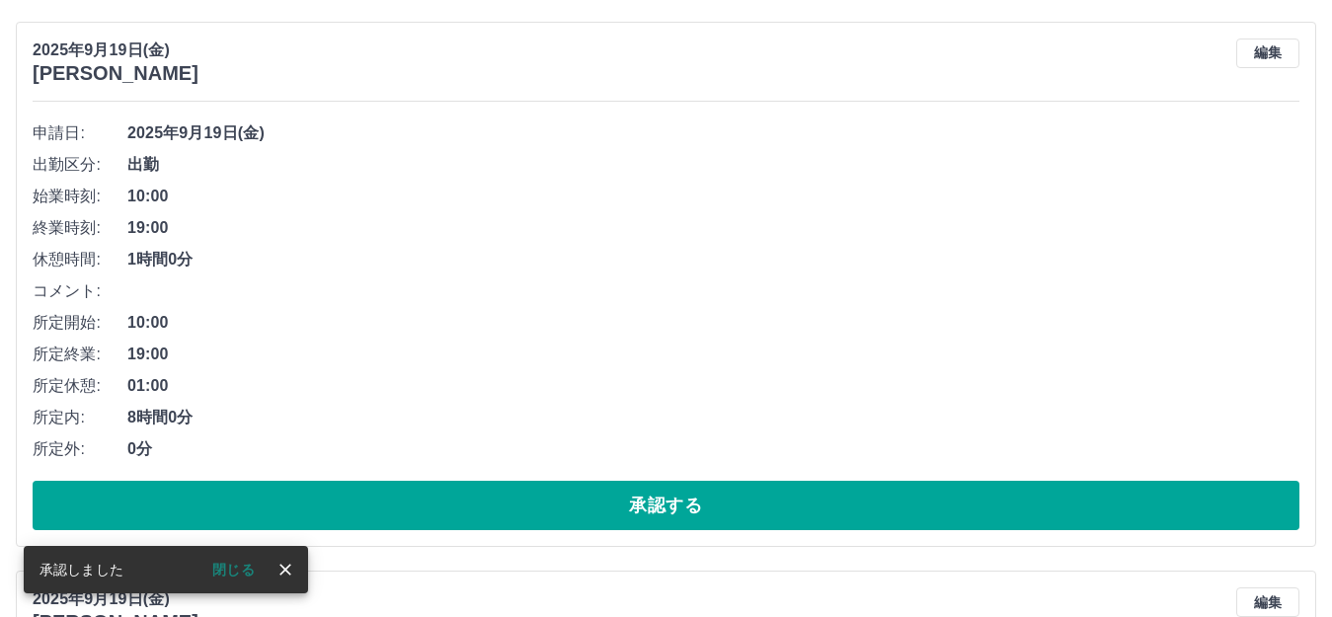
scroll to position [3752, 0]
click at [1278, 56] on button "編集" at bounding box center [1267, 53] width 63 height 30
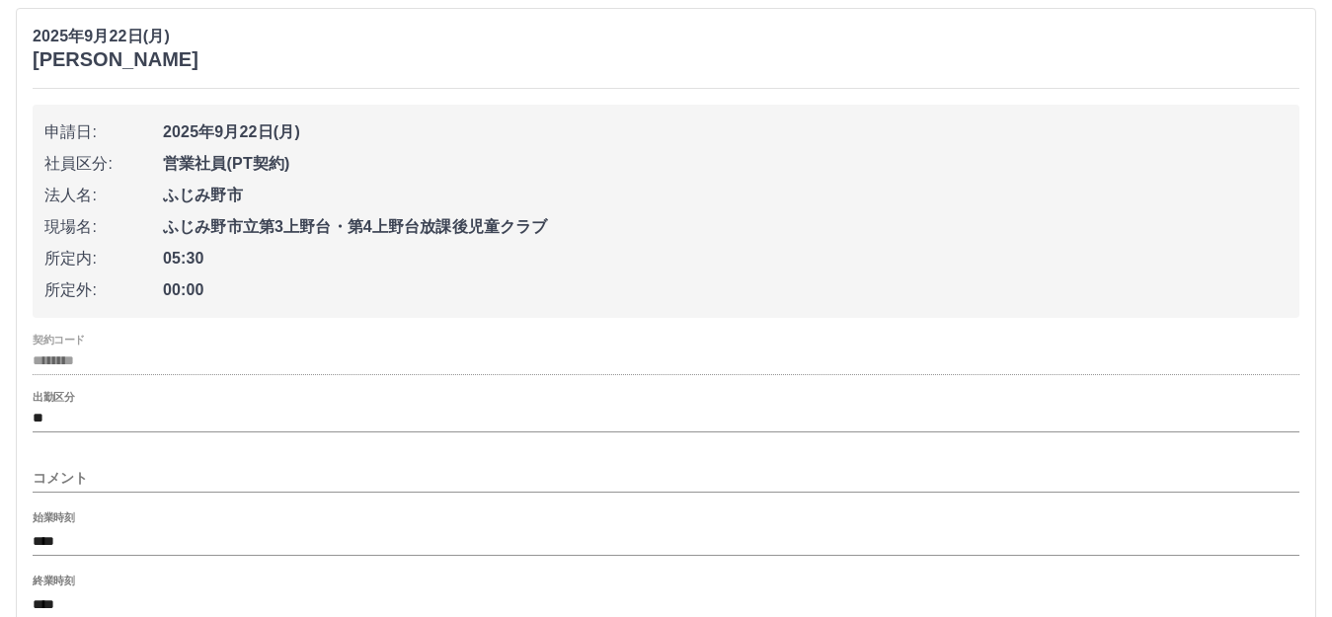
scroll to position [3851, 0]
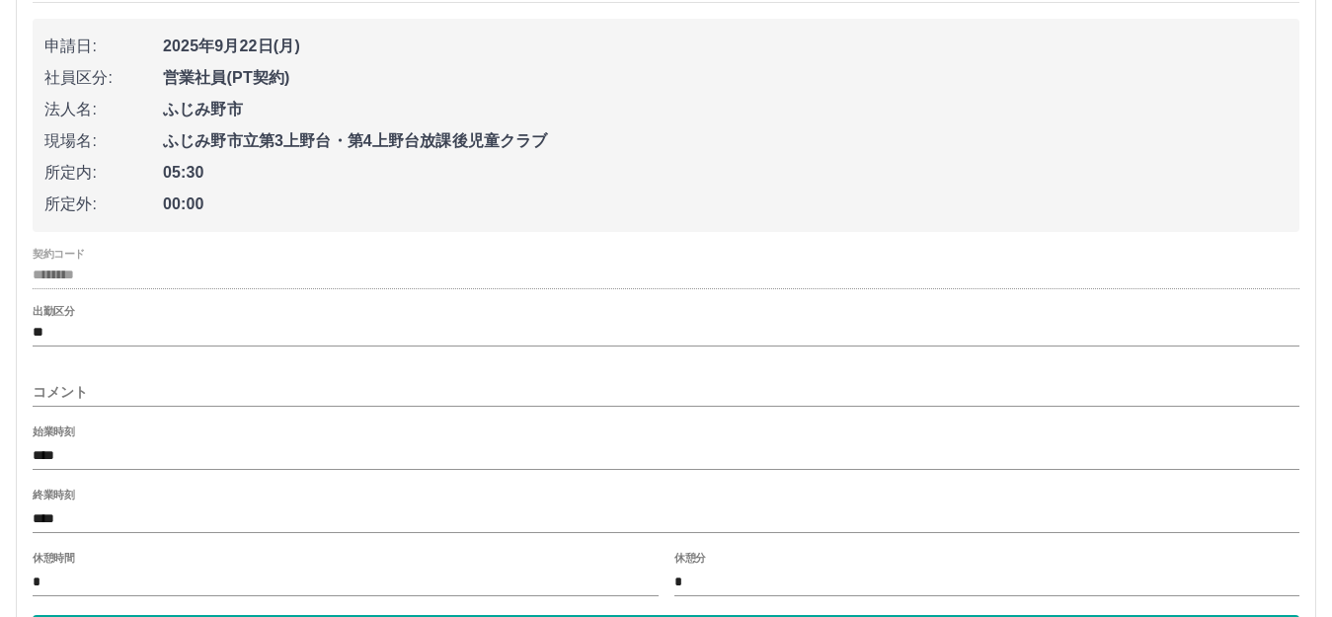
click at [115, 384] on input "コメント" at bounding box center [666, 392] width 1267 height 29
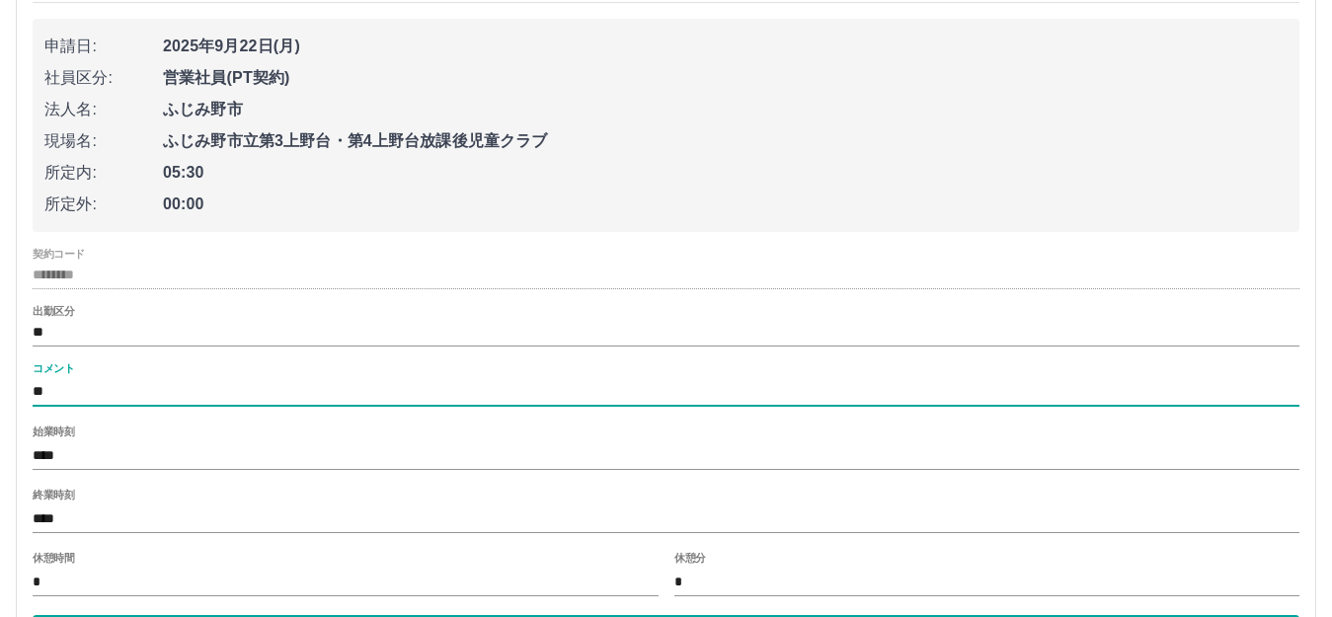
type input "*"
click at [128, 391] on input "**********" at bounding box center [666, 392] width 1267 height 29
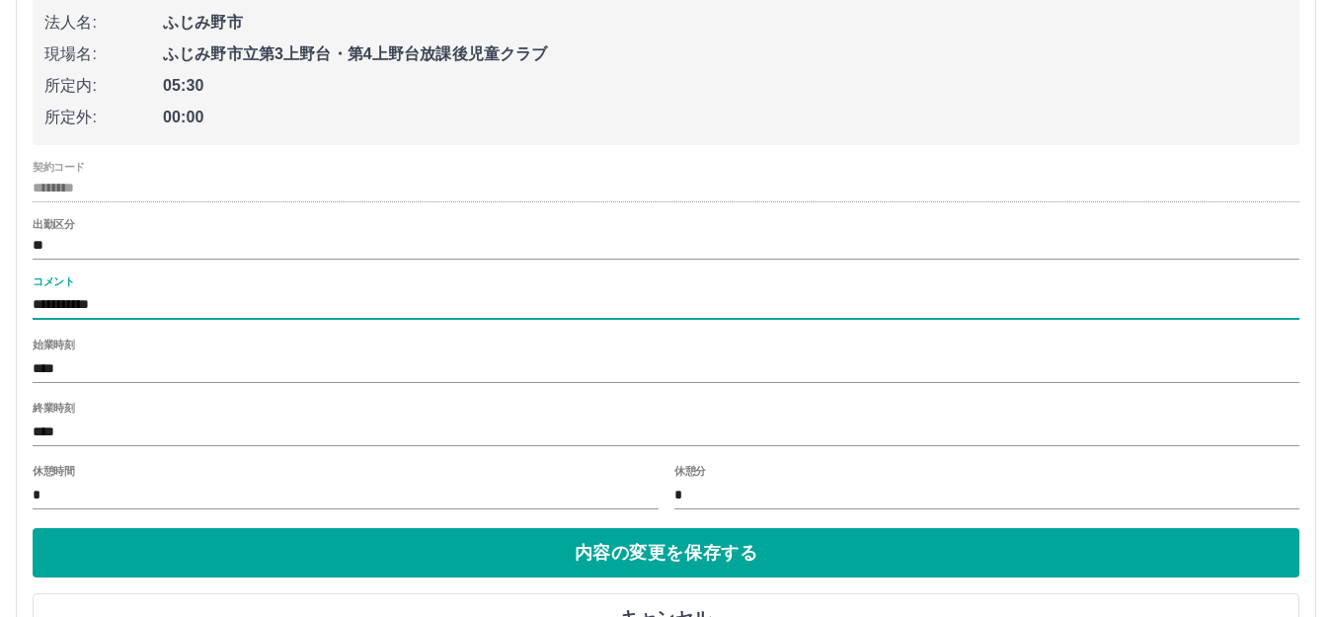
scroll to position [4048, 0]
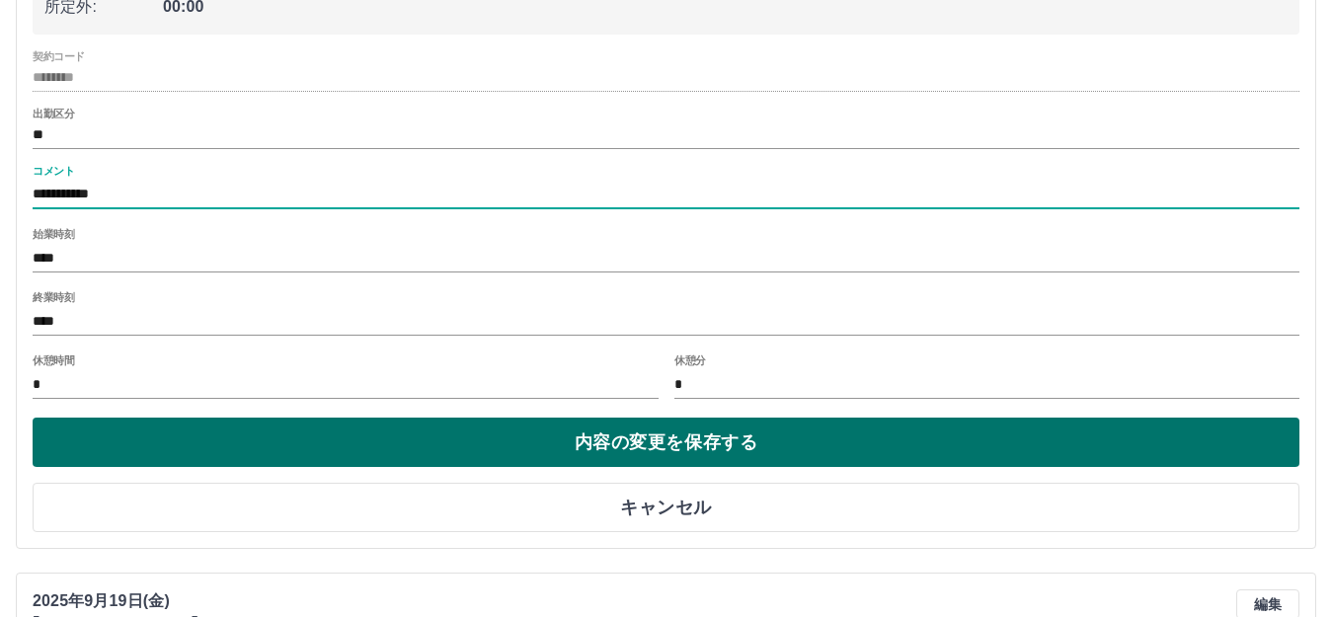
type input "**********"
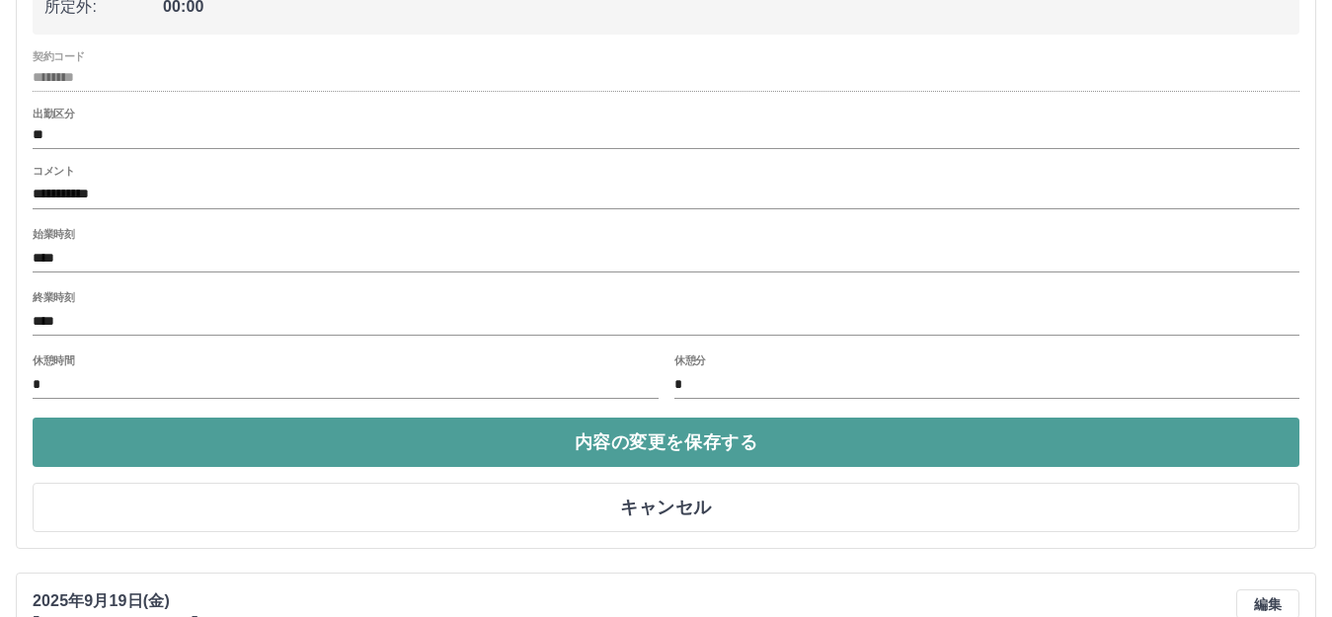
click at [195, 444] on button "内容の変更を保存する" at bounding box center [666, 442] width 1267 height 49
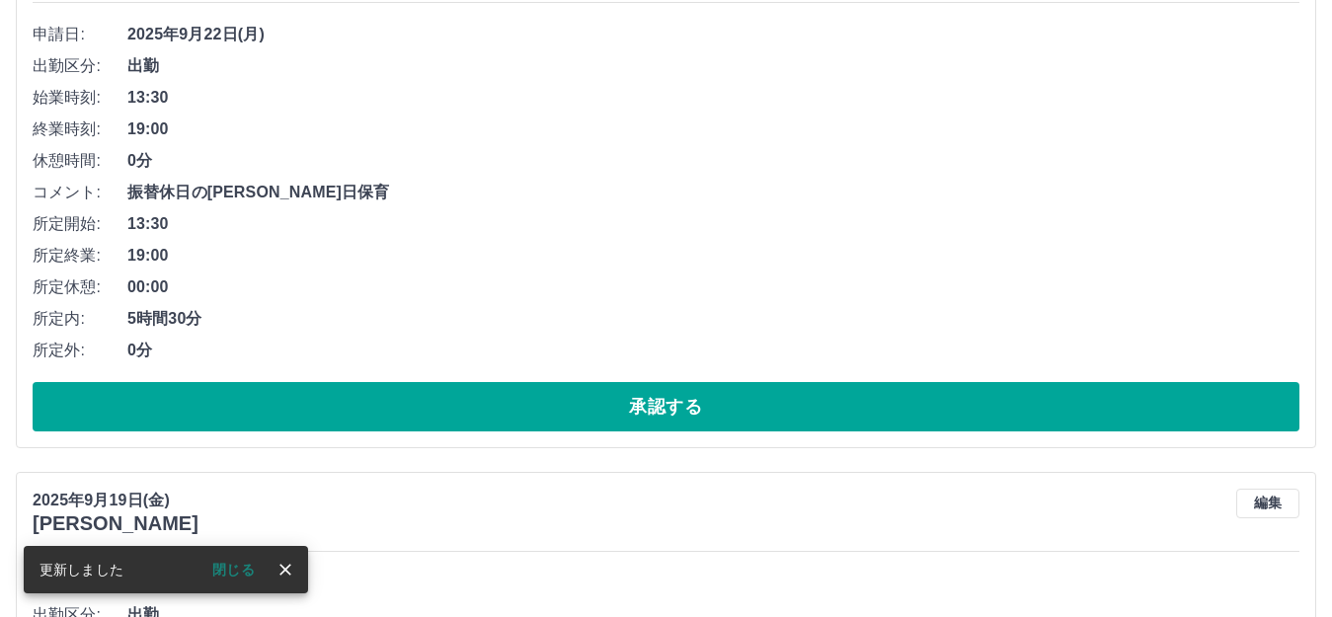
scroll to position [3752, 0]
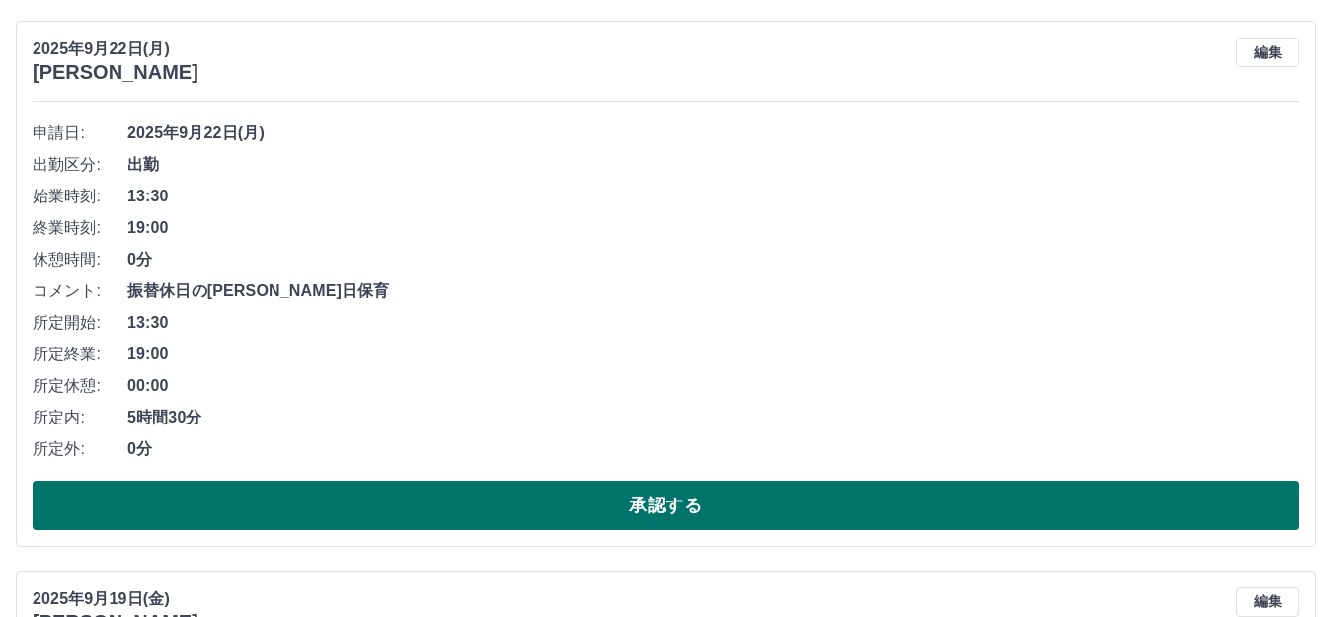
click at [463, 495] on button "承認する" at bounding box center [666, 505] width 1267 height 49
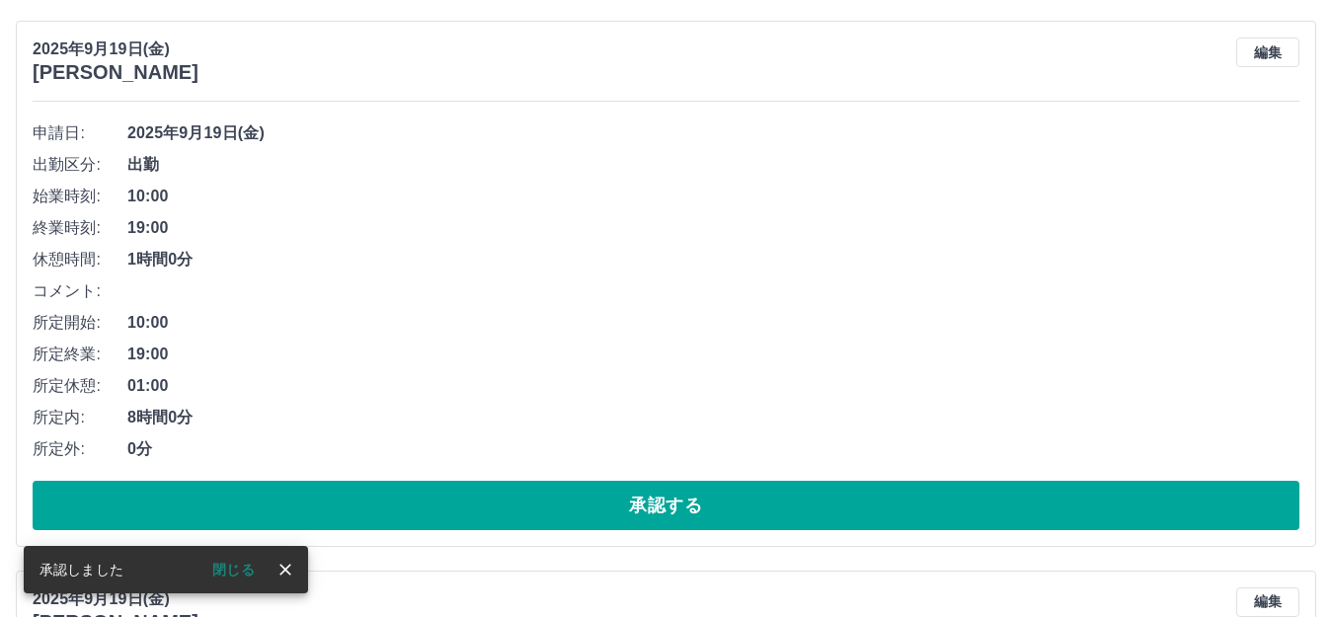
scroll to position [3202, 0]
click at [463, 495] on button "承認する" at bounding box center [666, 505] width 1267 height 49
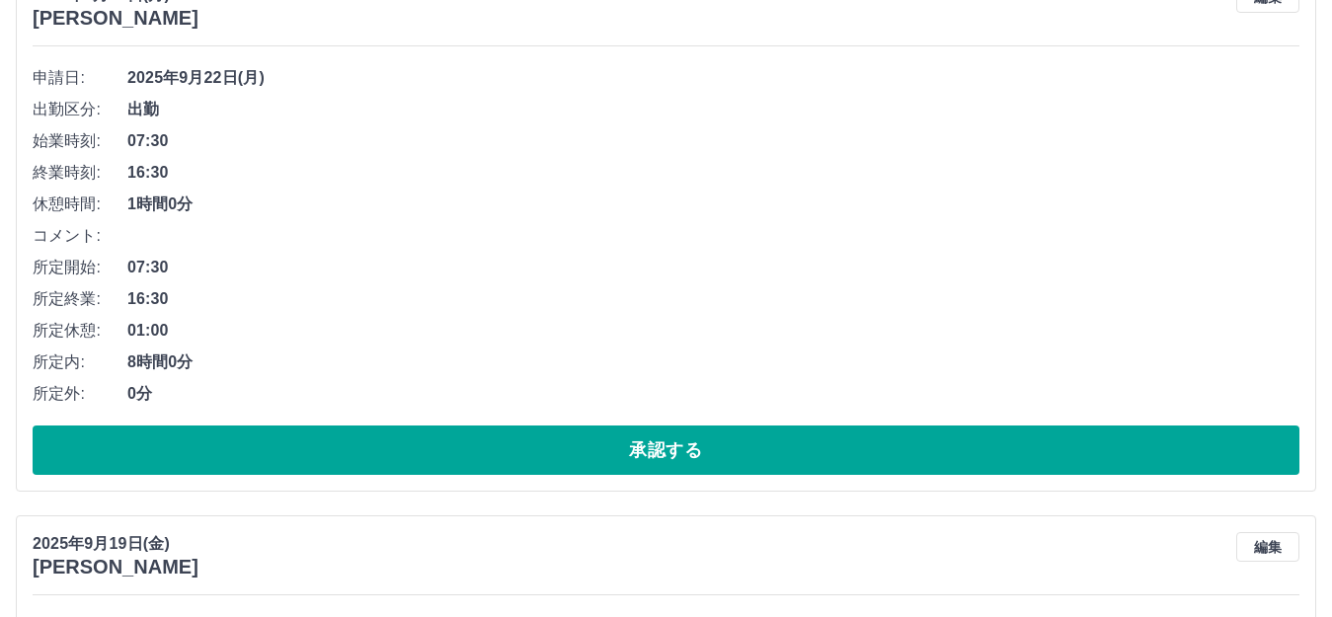
scroll to position [2610, 0]
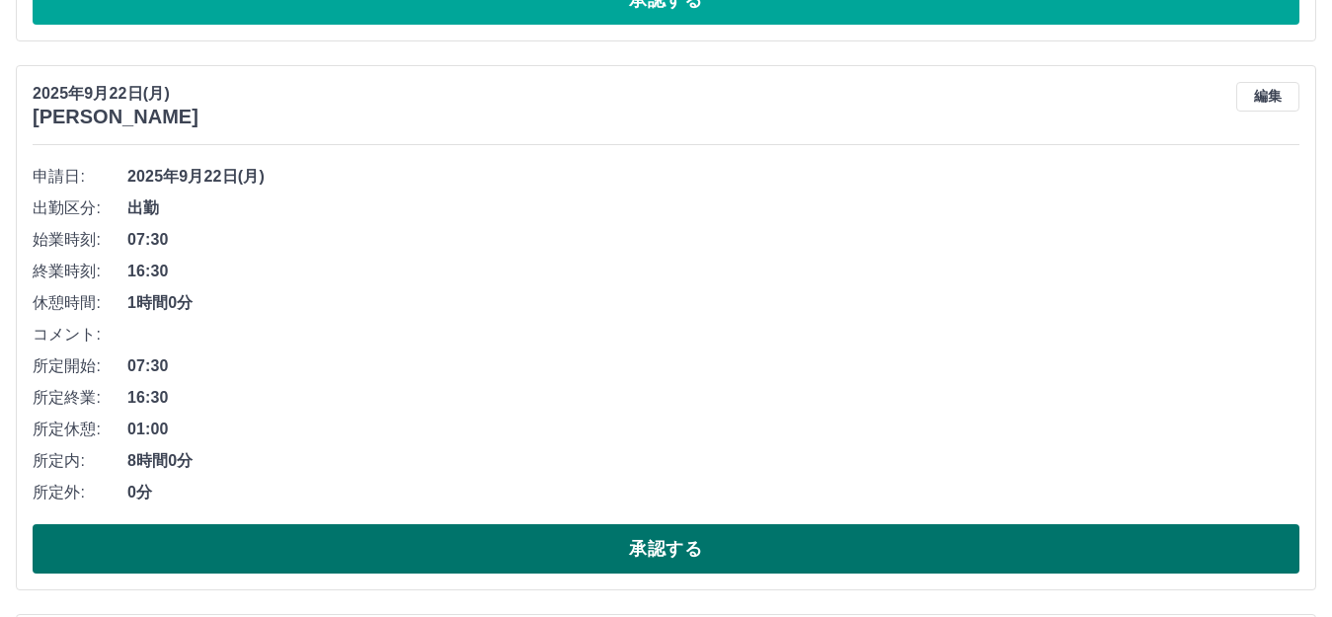
click at [469, 539] on button "承認する" at bounding box center [666, 548] width 1267 height 49
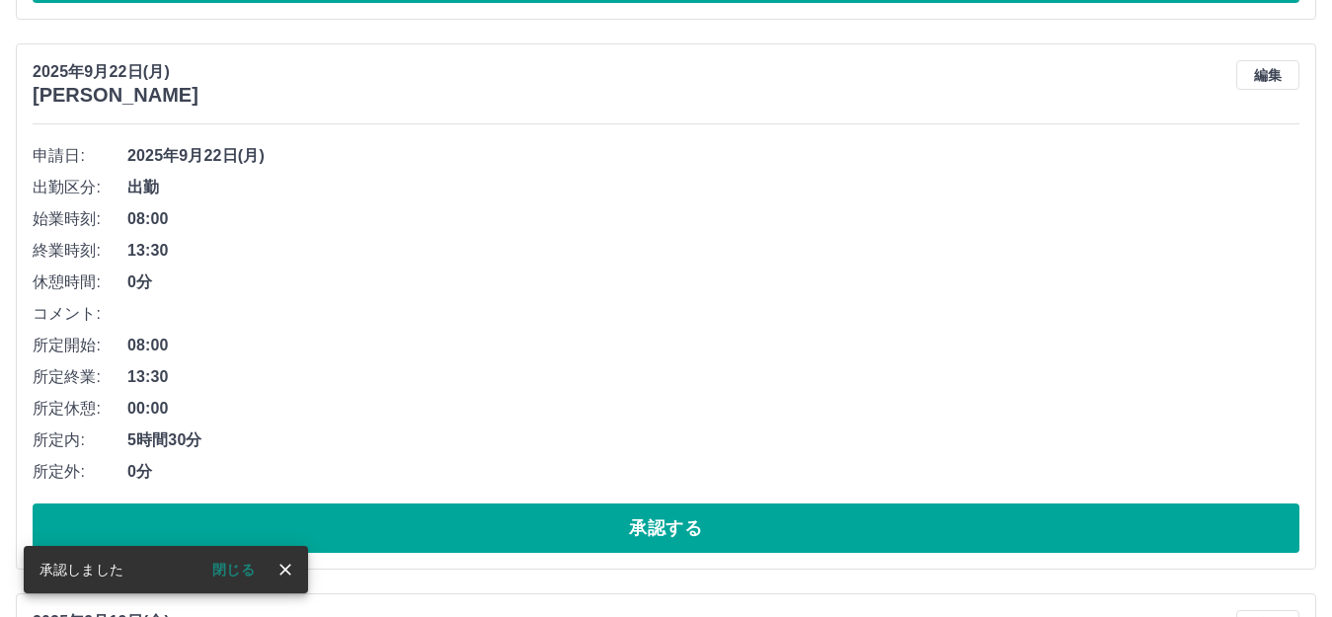
scroll to position [2116, 0]
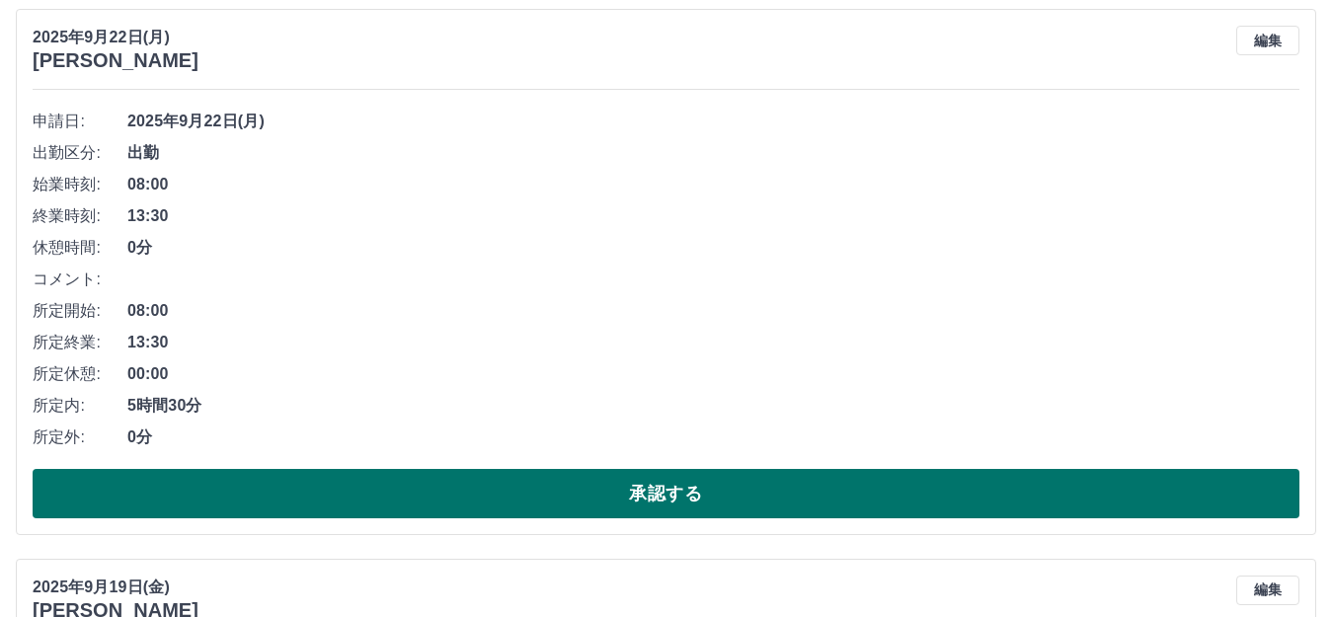
click at [519, 502] on button "承認する" at bounding box center [666, 493] width 1267 height 49
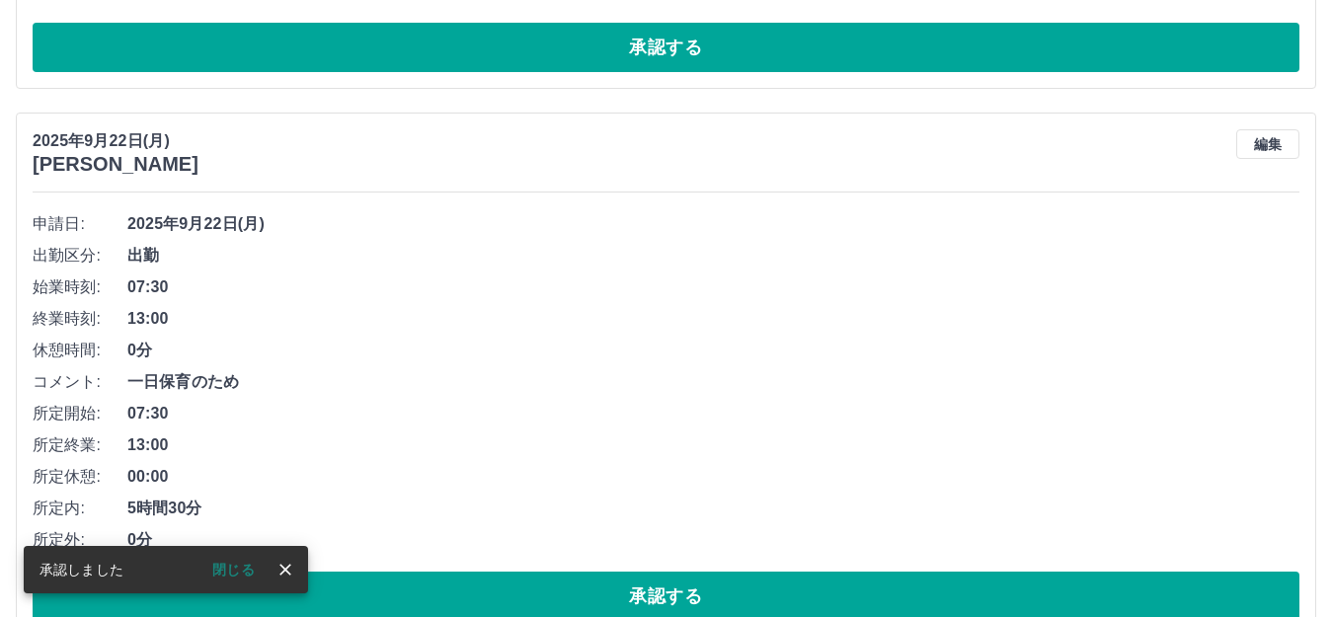
scroll to position [1567, 0]
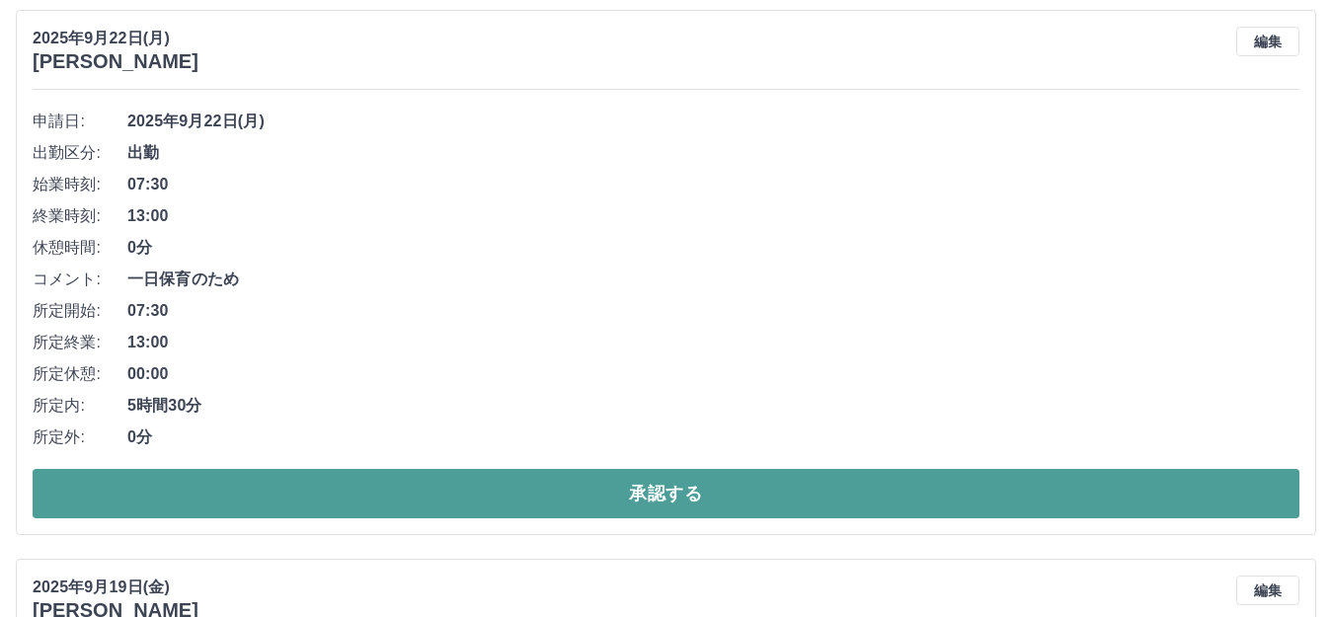
click at [472, 472] on button "承認する" at bounding box center [666, 493] width 1267 height 49
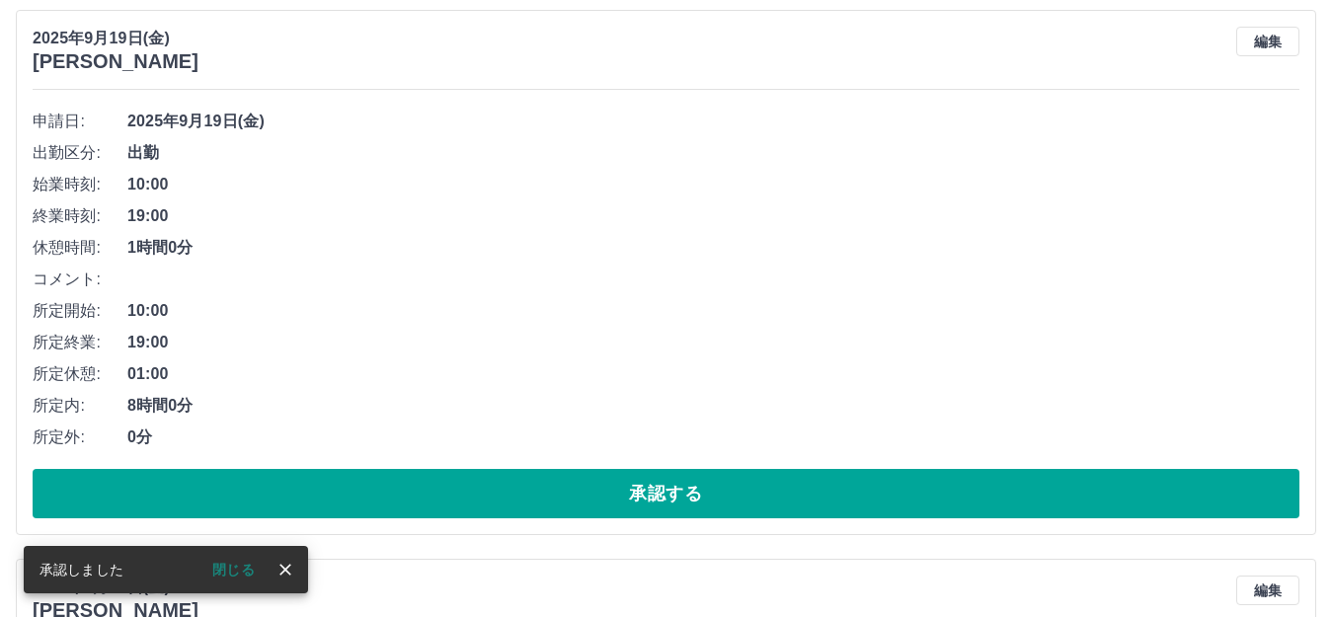
scroll to position [1018, 0]
click at [472, 472] on button "承認する" at bounding box center [666, 493] width 1267 height 49
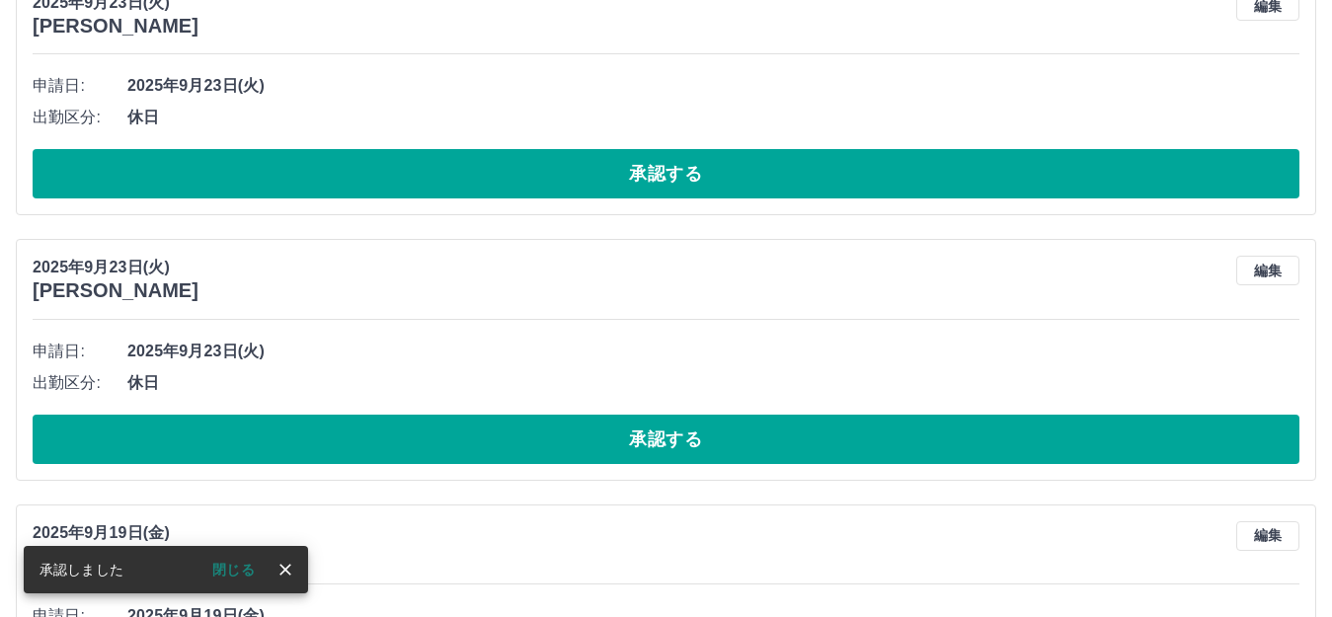
scroll to position [691, 0]
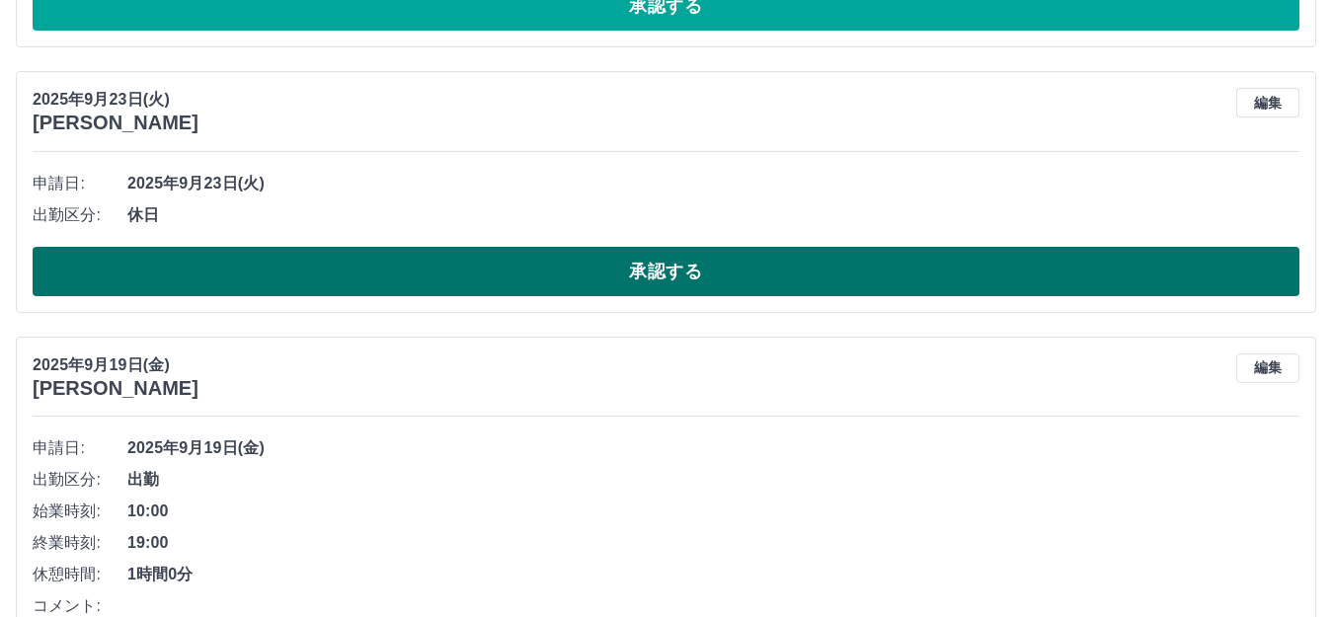
click at [505, 267] on button "承認する" at bounding box center [666, 271] width 1267 height 49
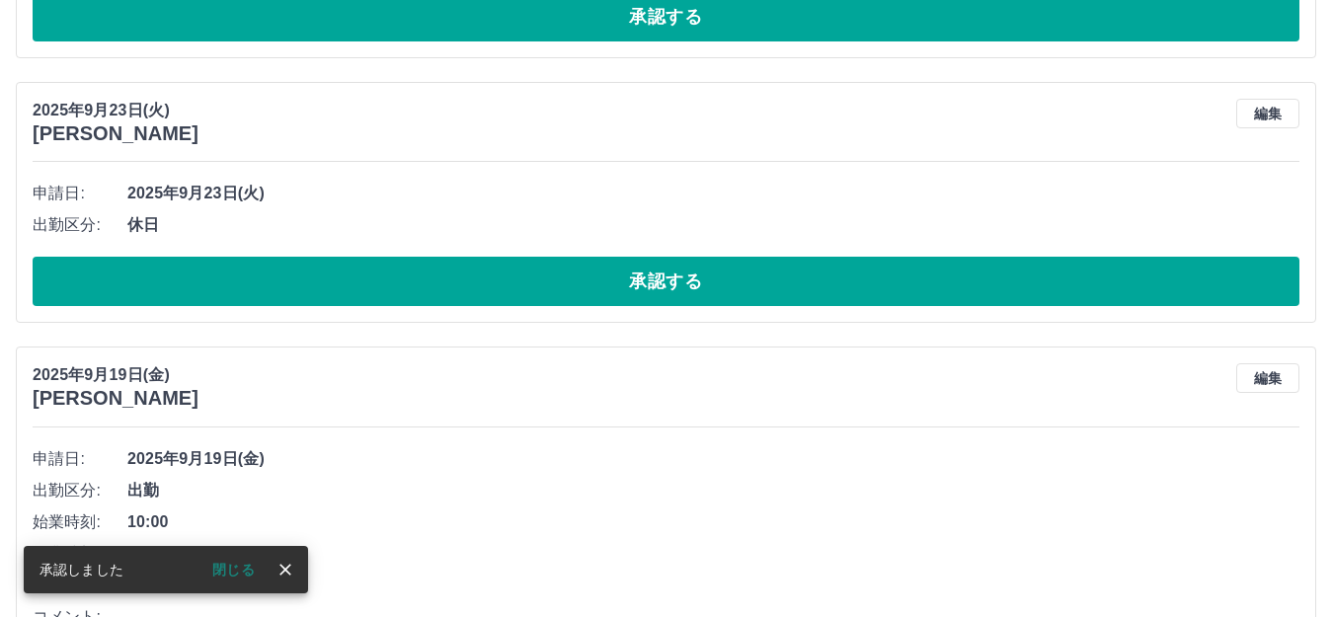
scroll to position [395, 0]
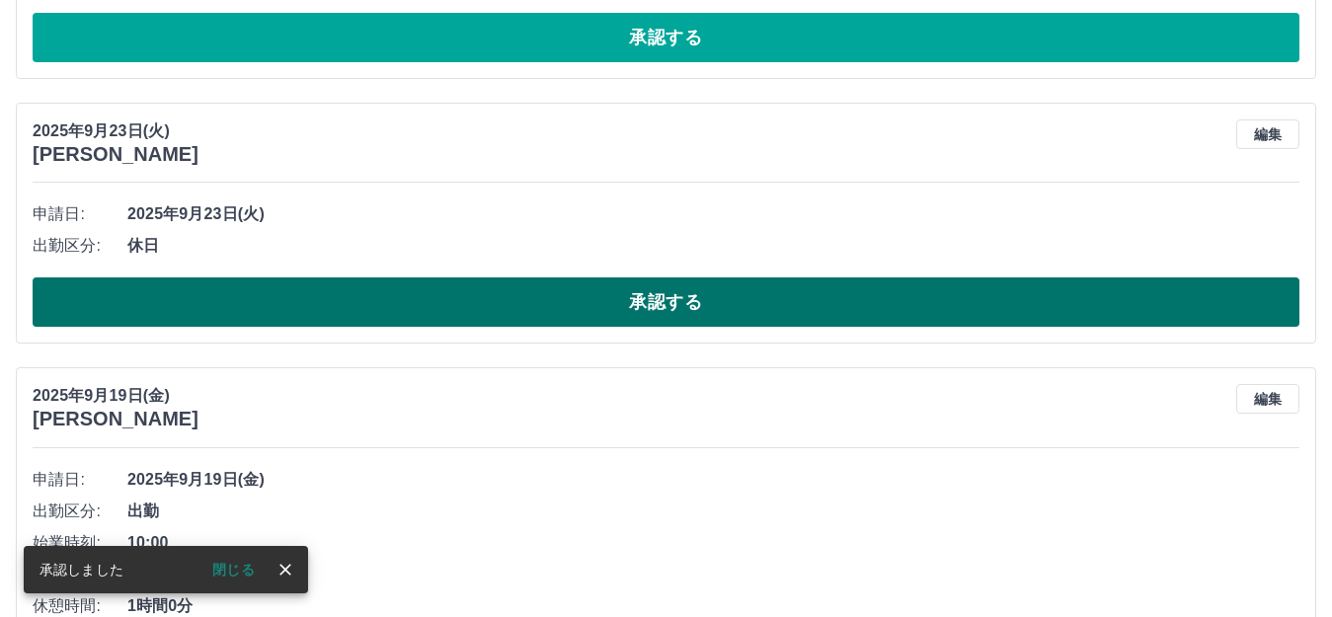
click at [554, 303] on button "承認する" at bounding box center [666, 301] width 1267 height 49
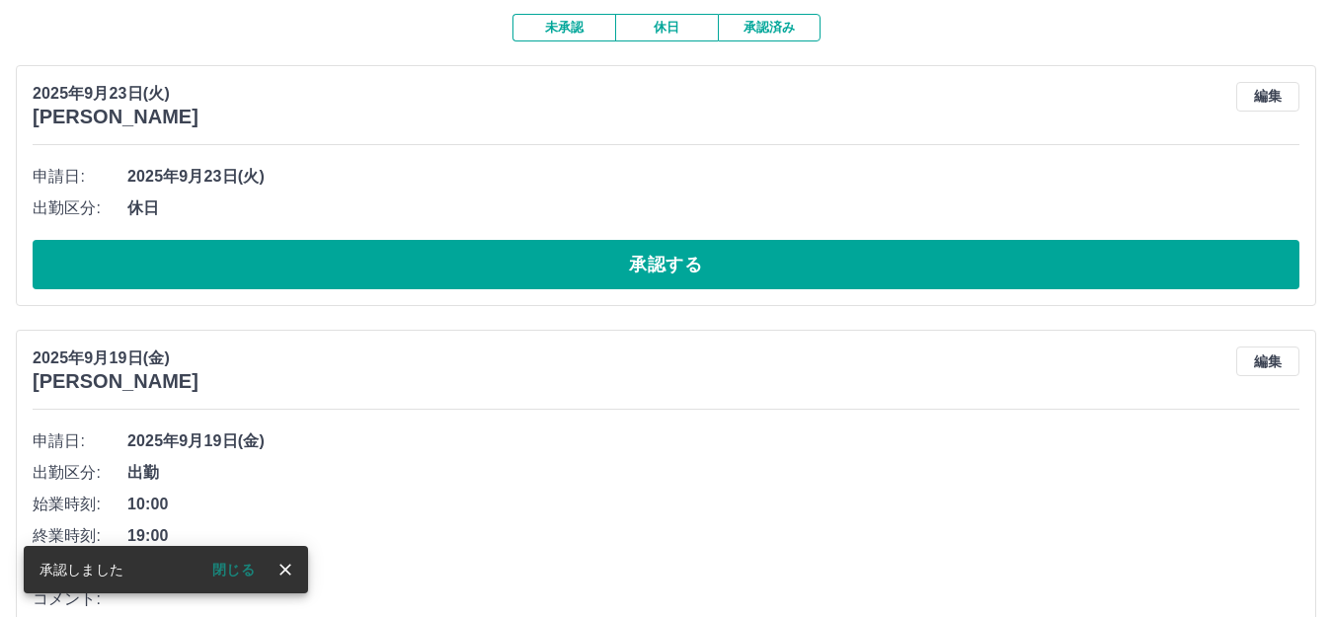
scroll to position [99, 0]
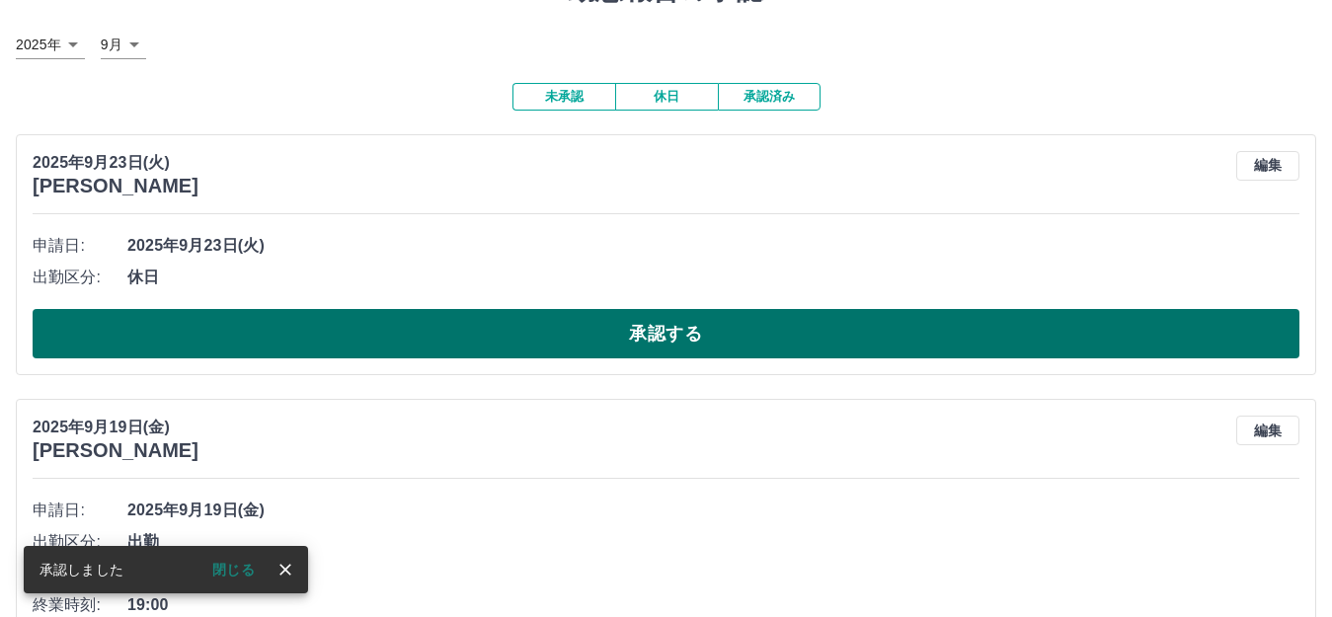
click at [557, 339] on button "承認する" at bounding box center [666, 333] width 1267 height 49
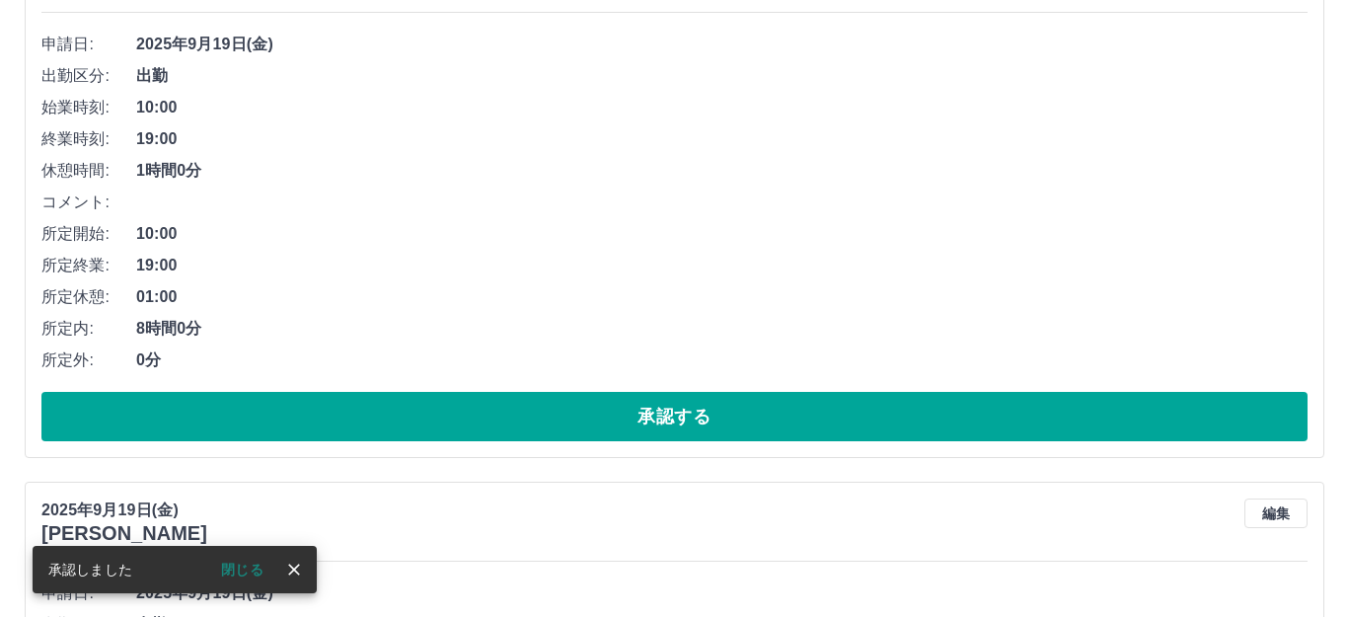
scroll to position [0, 0]
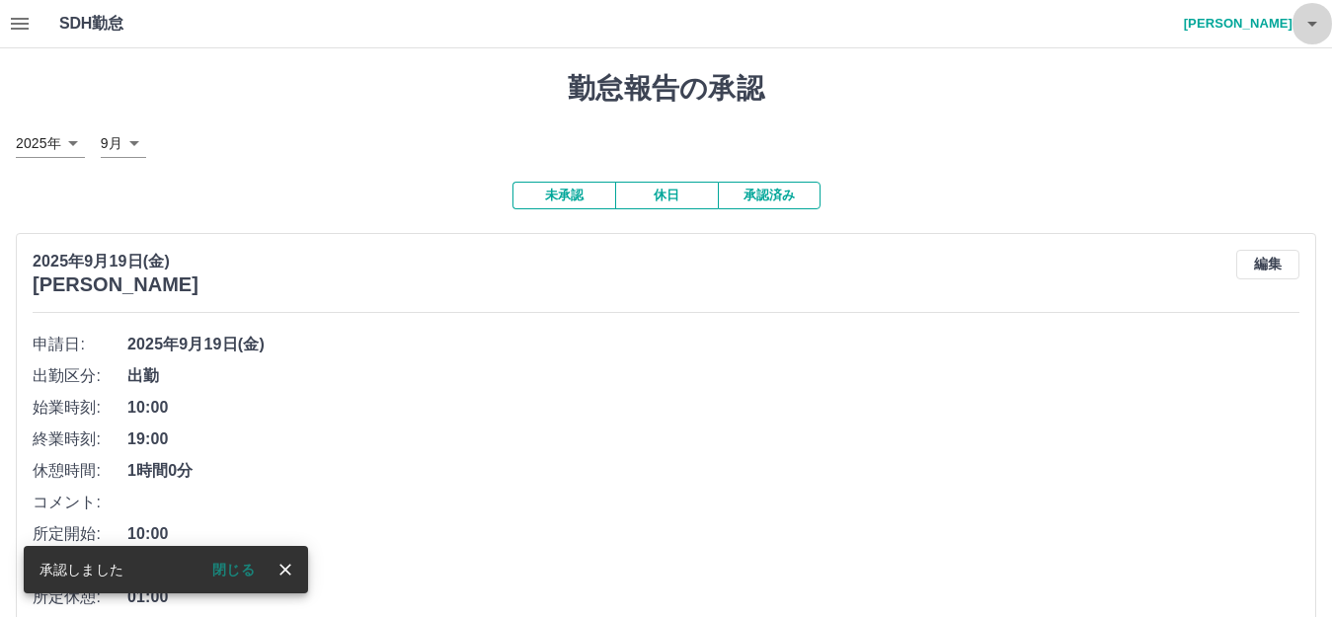
click at [1299, 26] on button "button" at bounding box center [1311, 23] width 39 height 47
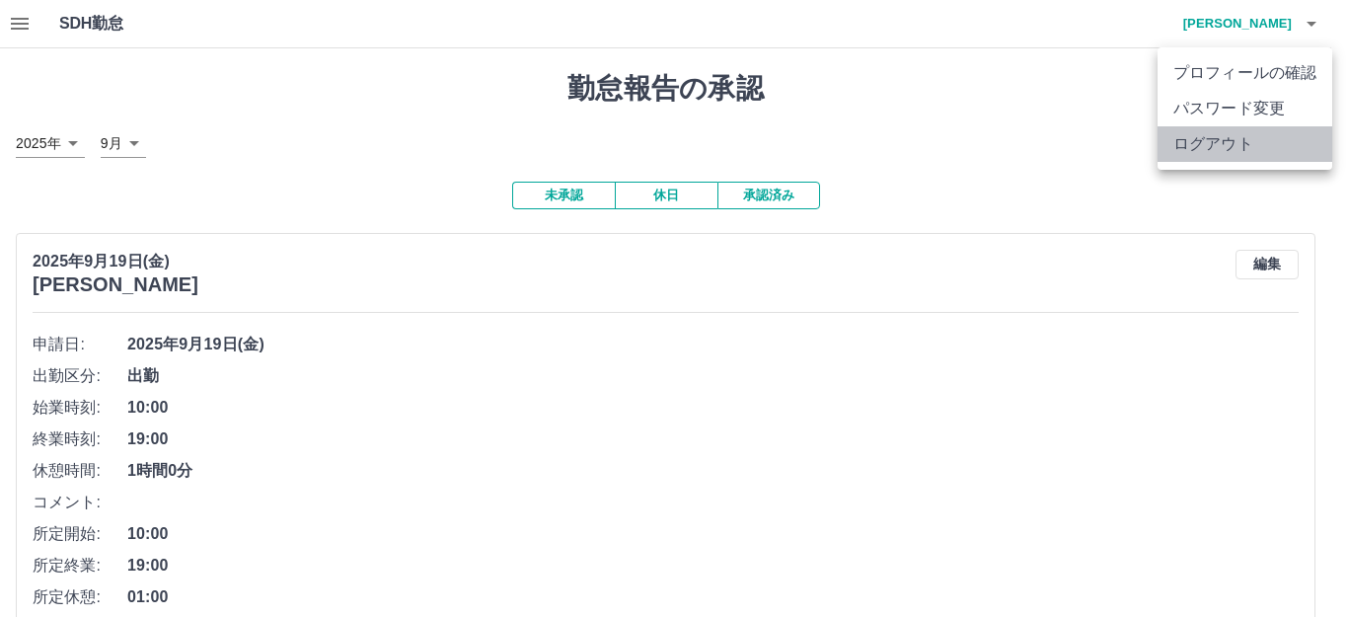
click at [1235, 134] on li "ログアウト" at bounding box center [1245, 144] width 175 height 36
